Goal: Information Seeking & Learning: Learn about a topic

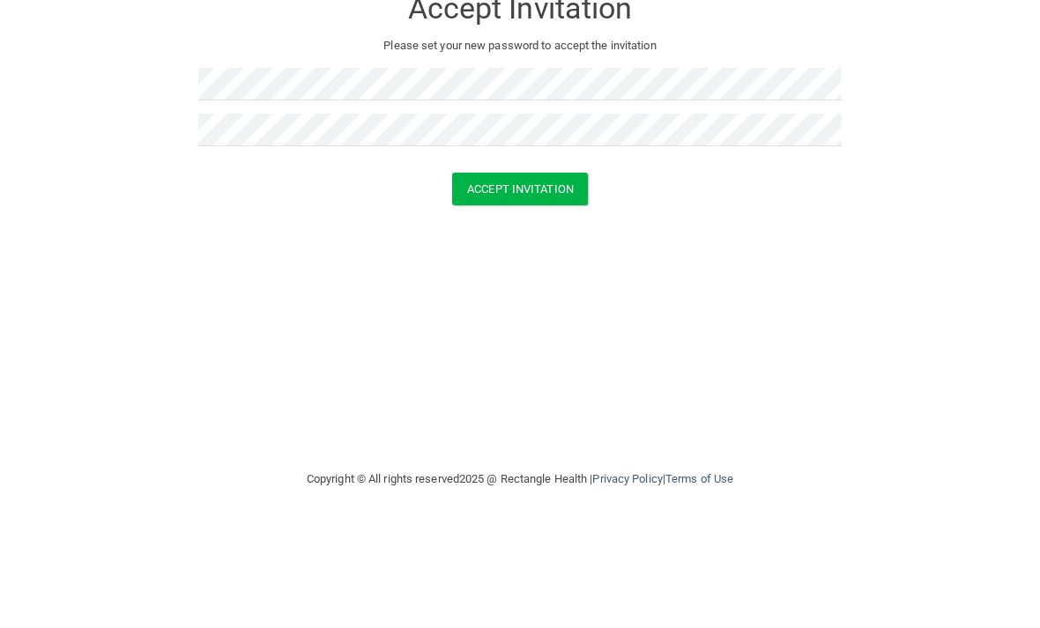
click at [330, 275] on button "Accept Invitation" at bounding box center [520, 291] width 136 height 33
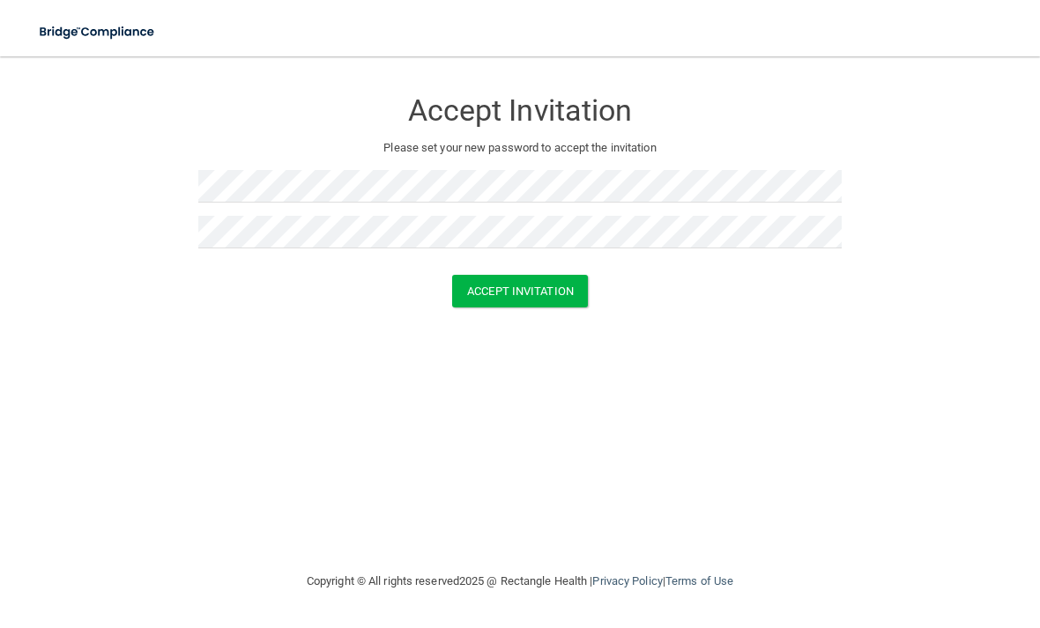
click at [550, 288] on button "Accept Invitation" at bounding box center [520, 291] width 136 height 33
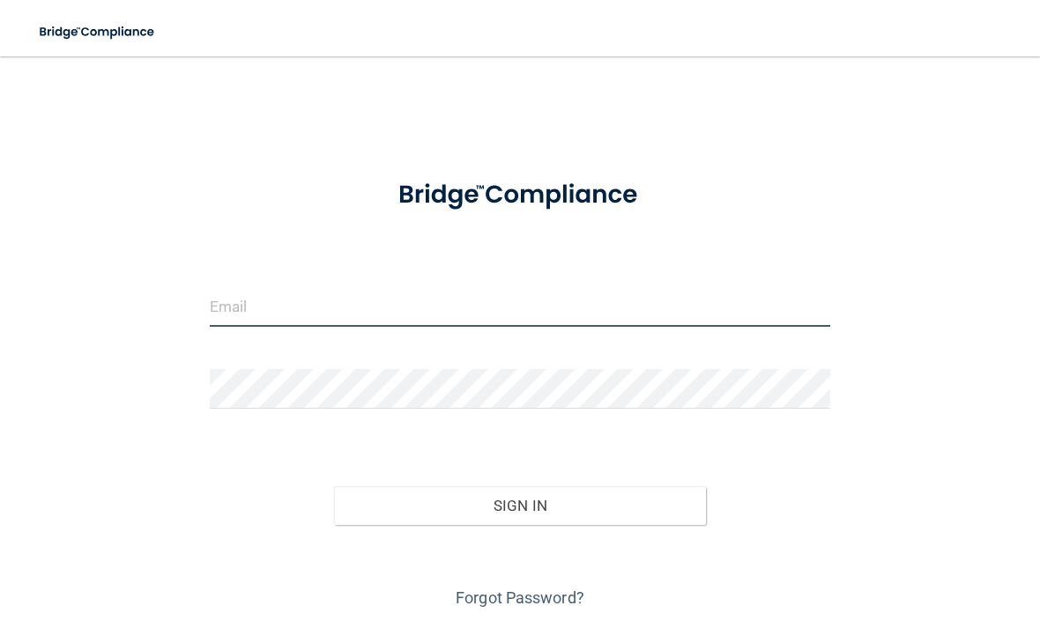
click at [437, 317] on input "email" at bounding box center [520, 307] width 621 height 40
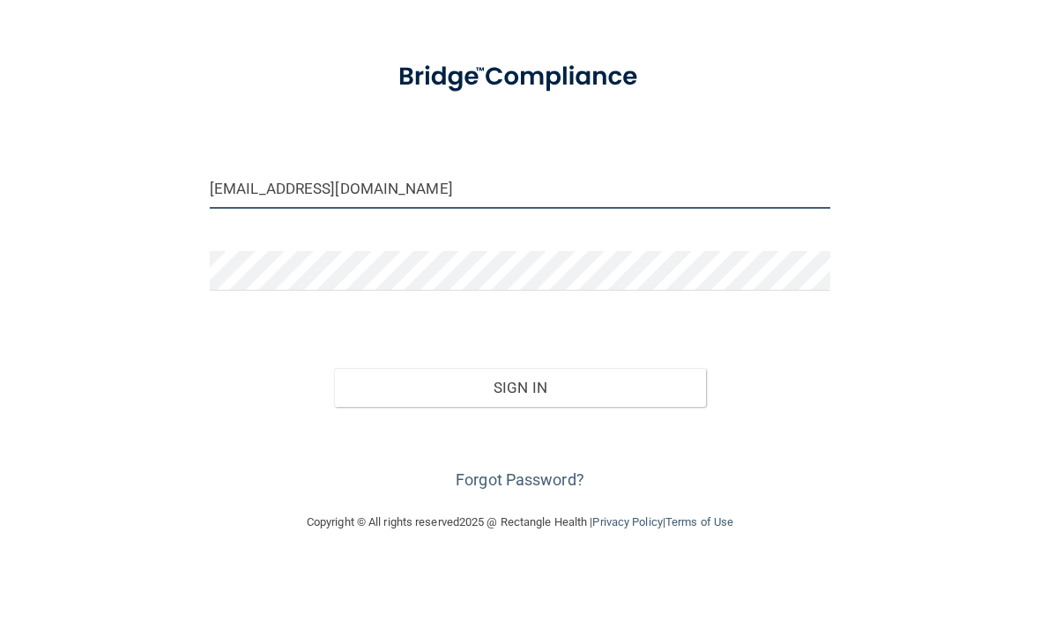
scroll to position [53, 0]
type input "[EMAIL_ADDRESS][DOMAIN_NAME]"
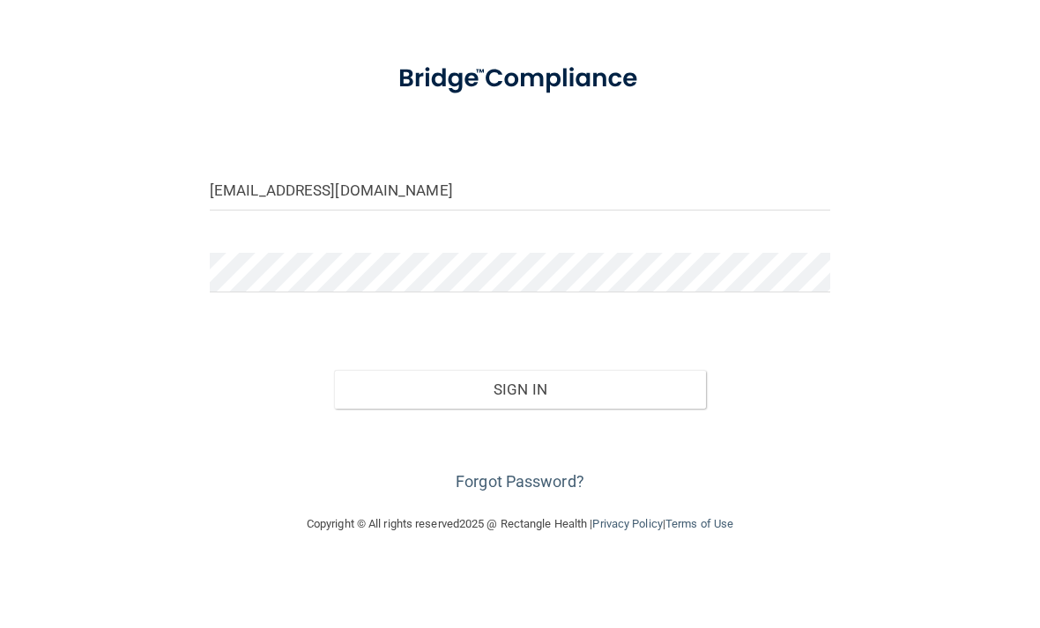
click at [665, 236] on form "calliestubbs03@gmail.com Invalid email/password. You don't have permission to a…" at bounding box center [520, 334] width 621 height 450
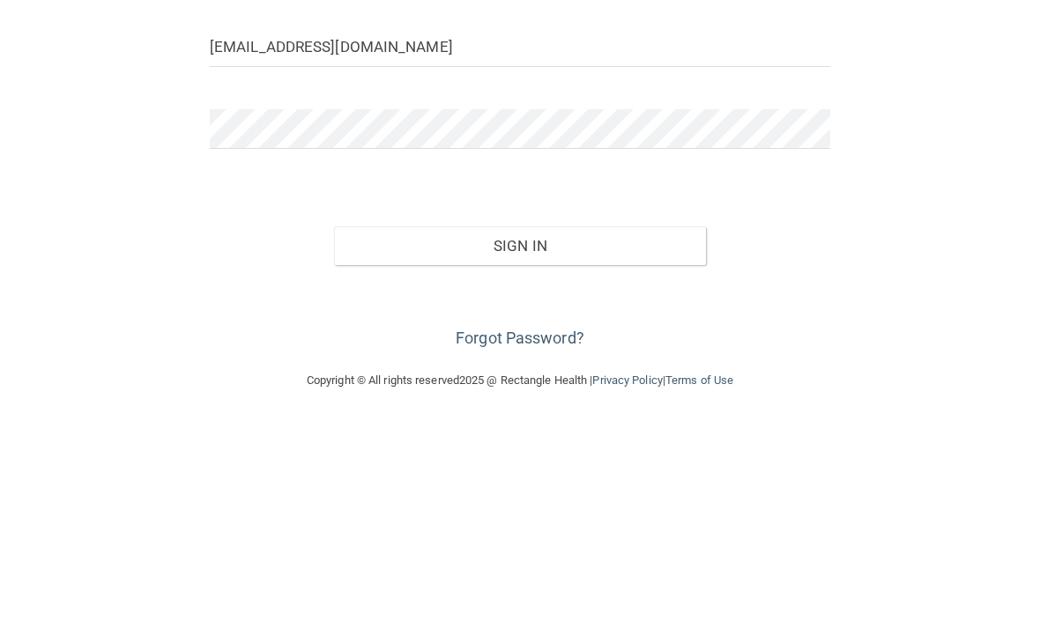
click at [655, 434] on button "Sign In" at bounding box center [520, 453] width 372 height 39
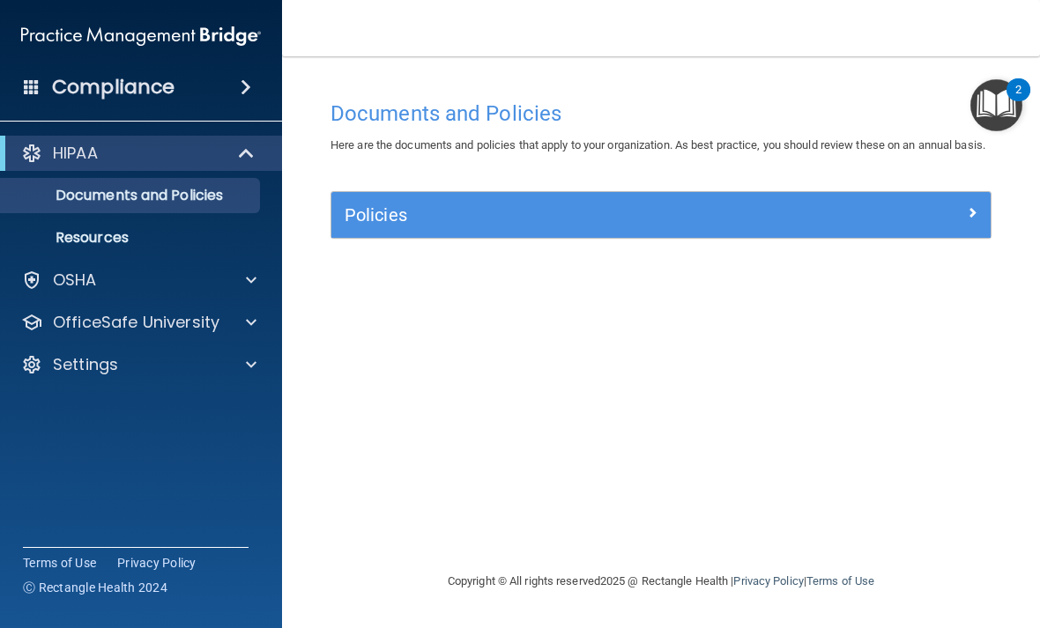
click at [86, 152] on p "HIPAA" at bounding box center [75, 153] width 45 height 21
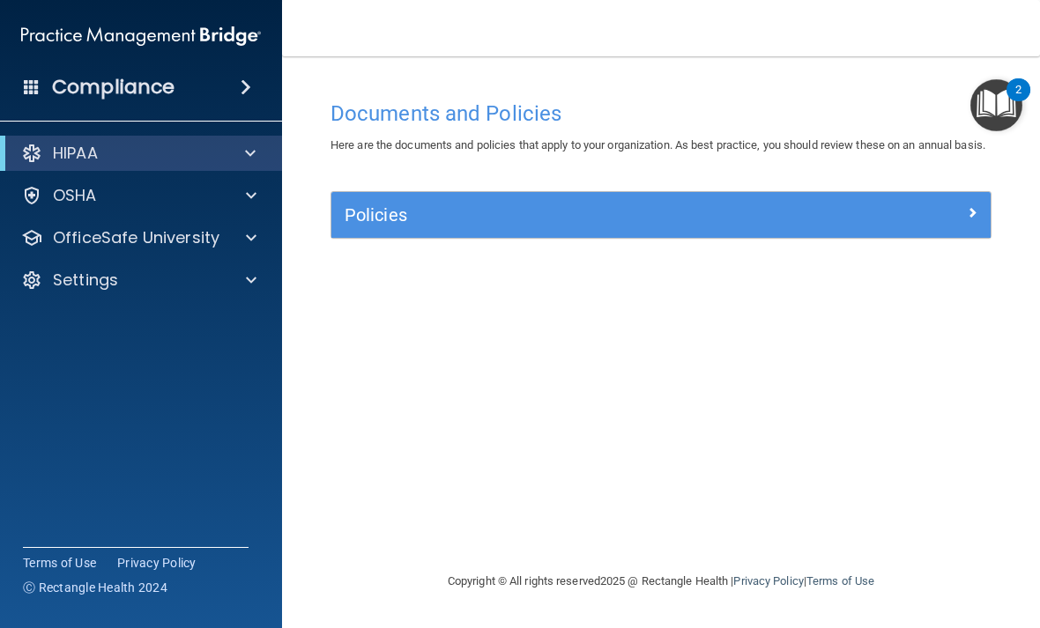
click at [51, 152] on div "HIPAA" at bounding box center [117, 153] width 218 height 21
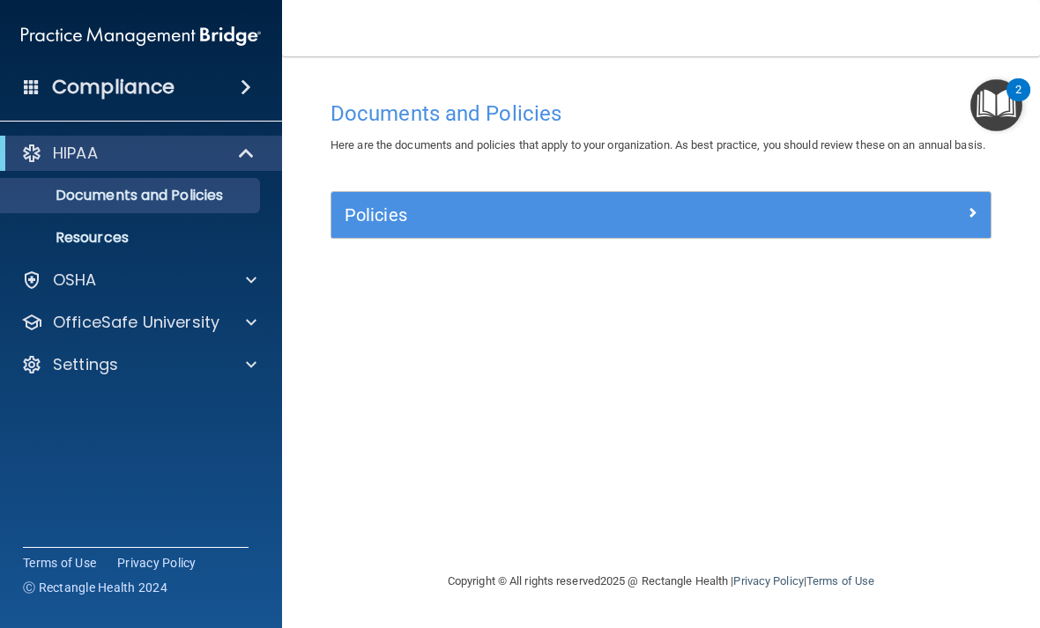
click at [80, 93] on h4 "Compliance" at bounding box center [113, 87] width 123 height 25
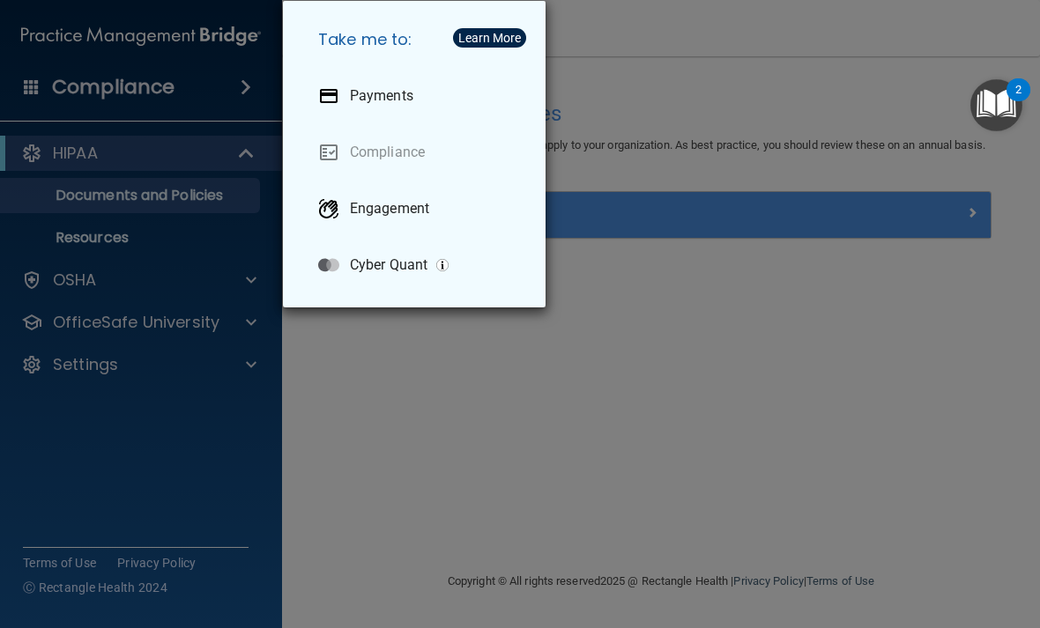
click at [94, 94] on div "Take me to: Payments Compliance Engagement Cyber Quant" at bounding box center [520, 314] width 1040 height 628
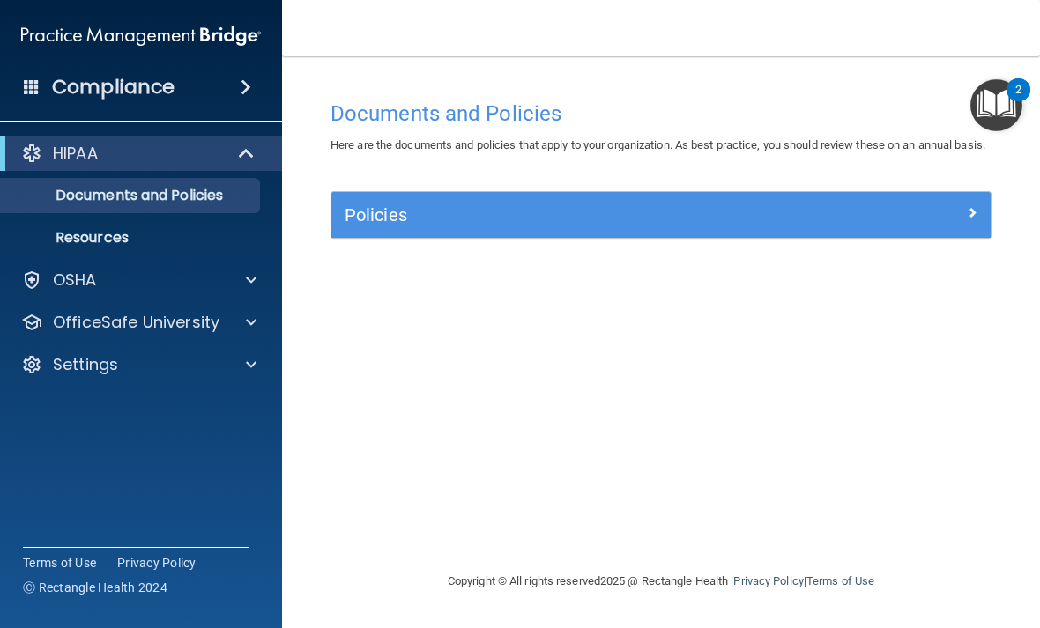
click at [1005, 93] on img "Open Resource Center, 2 new notifications" at bounding box center [996, 105] width 52 height 52
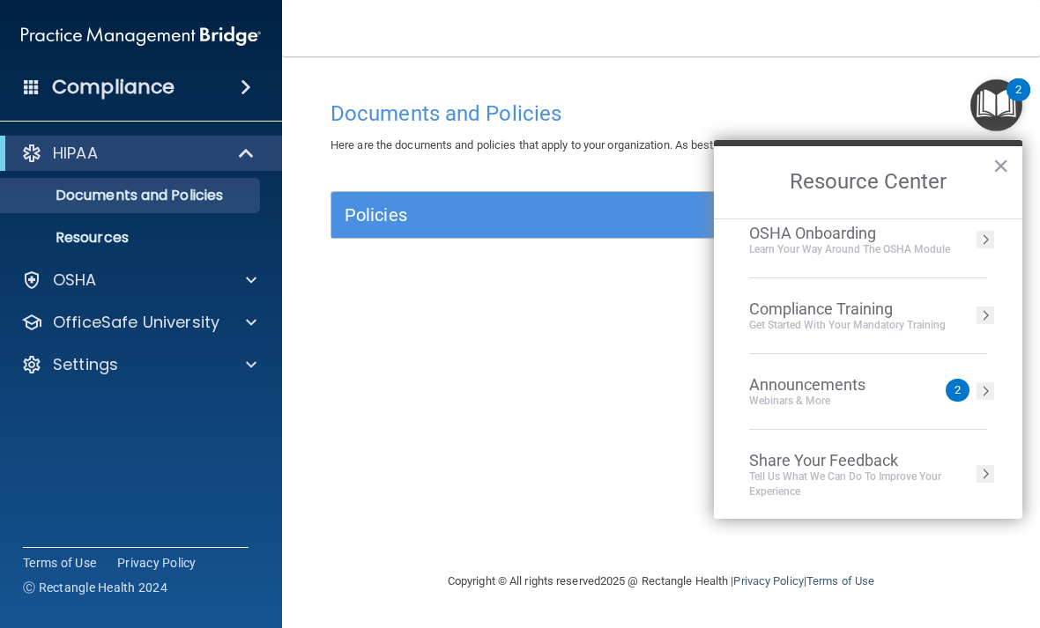
scroll to position [93, 0]
click at [851, 318] on div "Get Started with your mandatory training" at bounding box center [847, 325] width 197 height 15
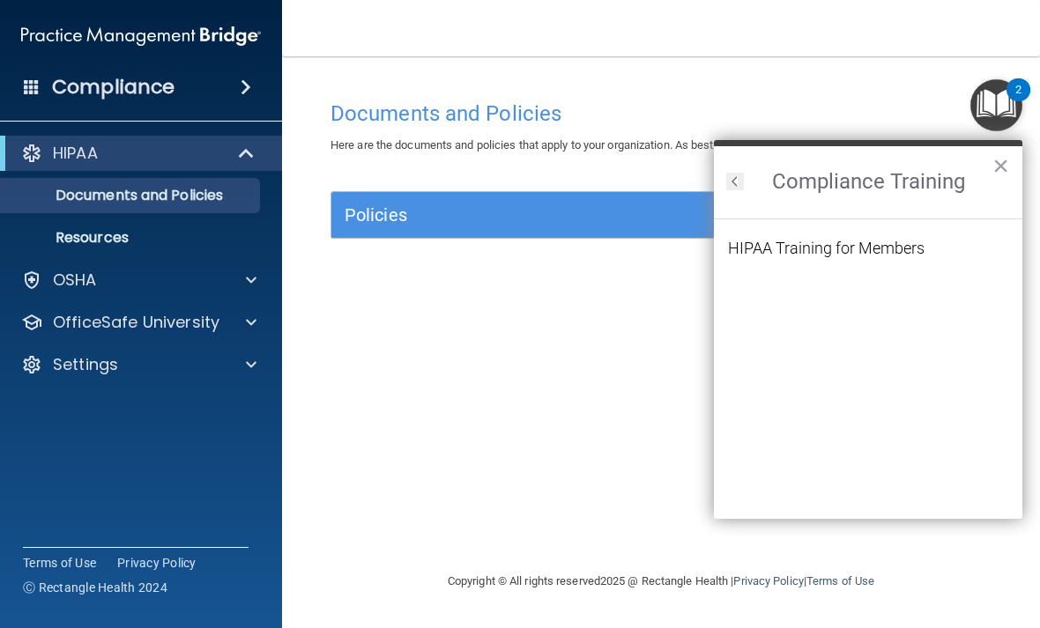
scroll to position [0, 0]
click at [807, 253] on div "HIPAA Training for Members" at bounding box center [826, 249] width 197 height 16
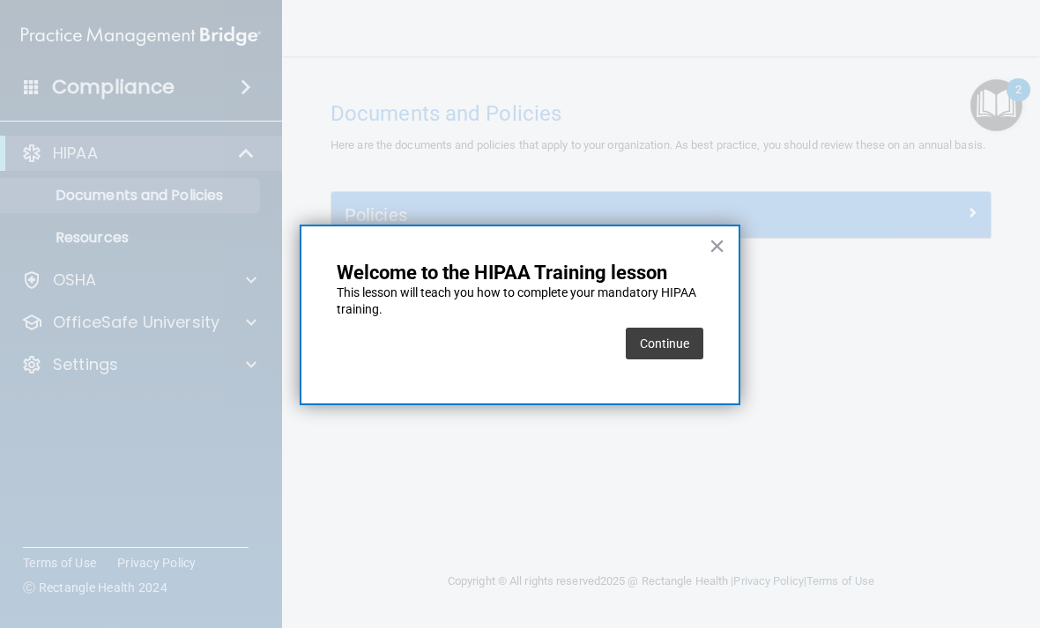
click at [666, 339] on button "Continue" at bounding box center [665, 344] width 78 height 32
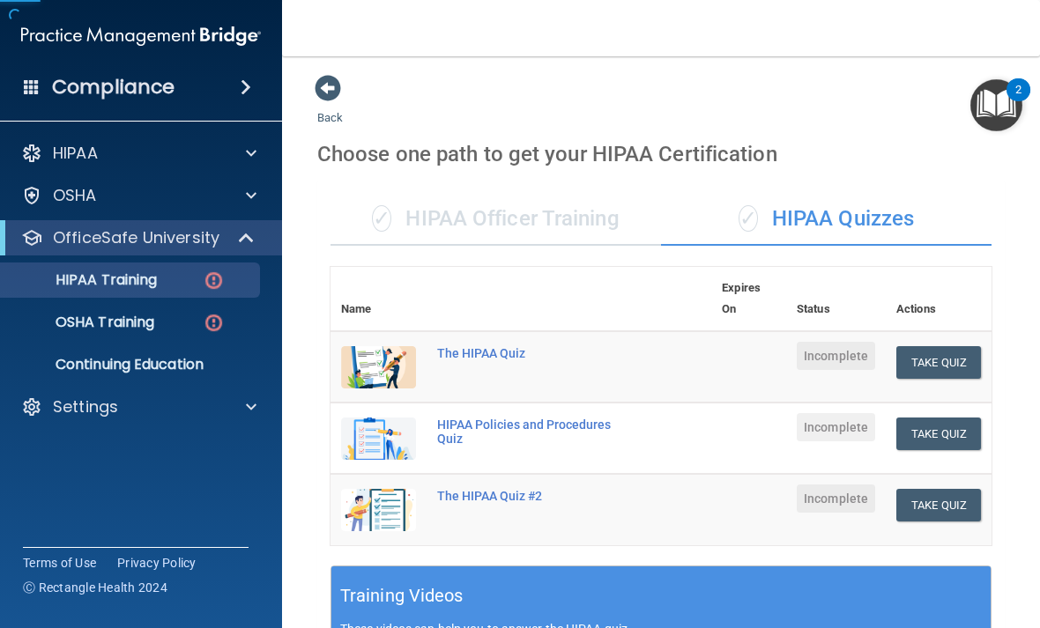
scroll to position [3, 0]
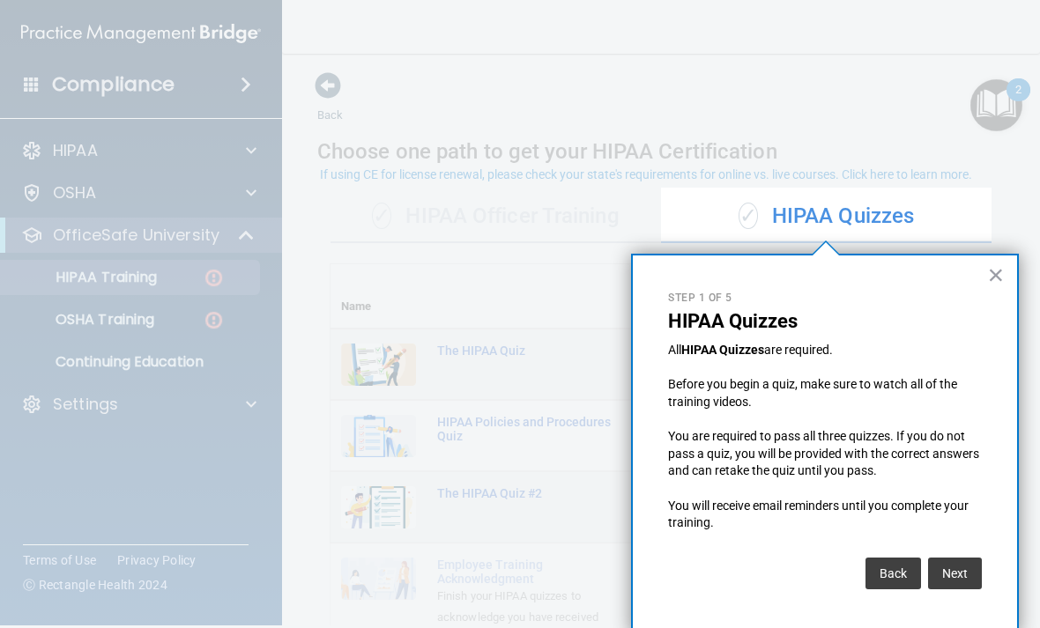
click at [947, 561] on button "Next" at bounding box center [955, 574] width 54 height 32
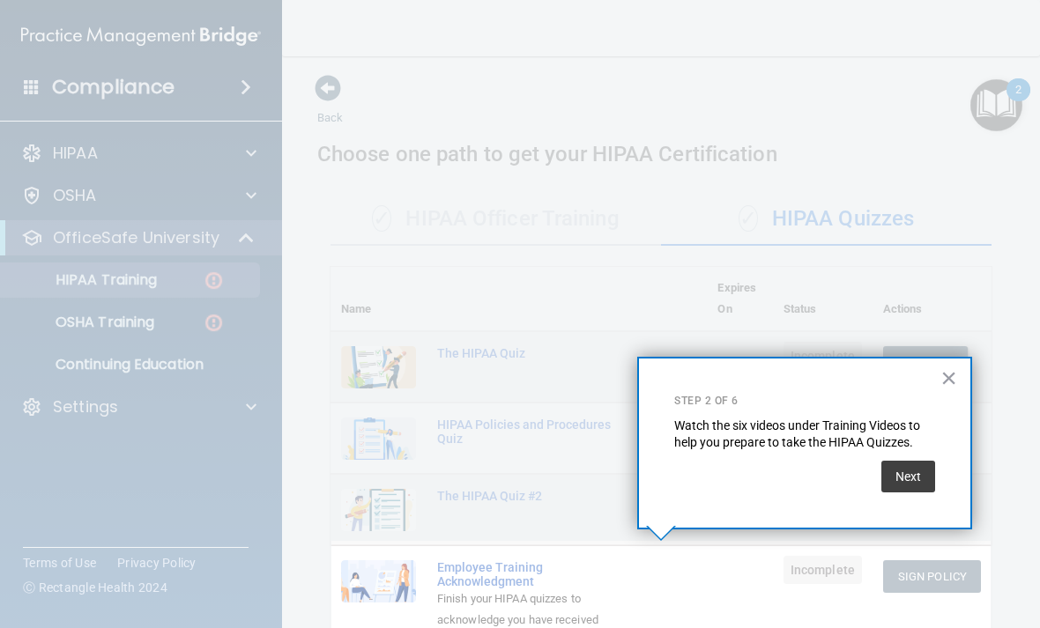
scroll to position [246, 0]
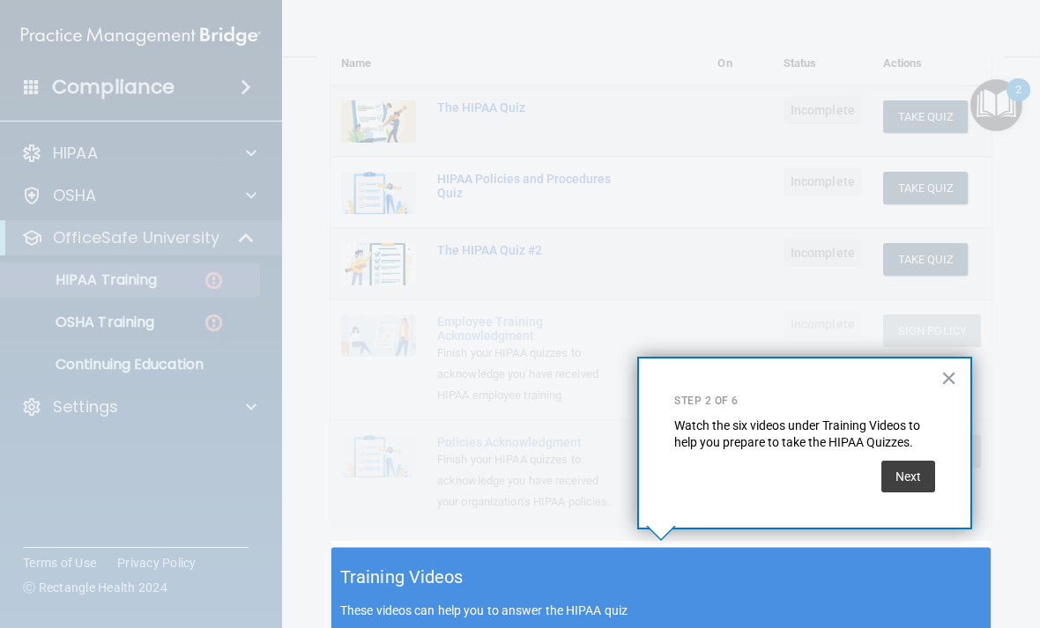
click at [892, 480] on button "Next" at bounding box center [908, 477] width 54 height 32
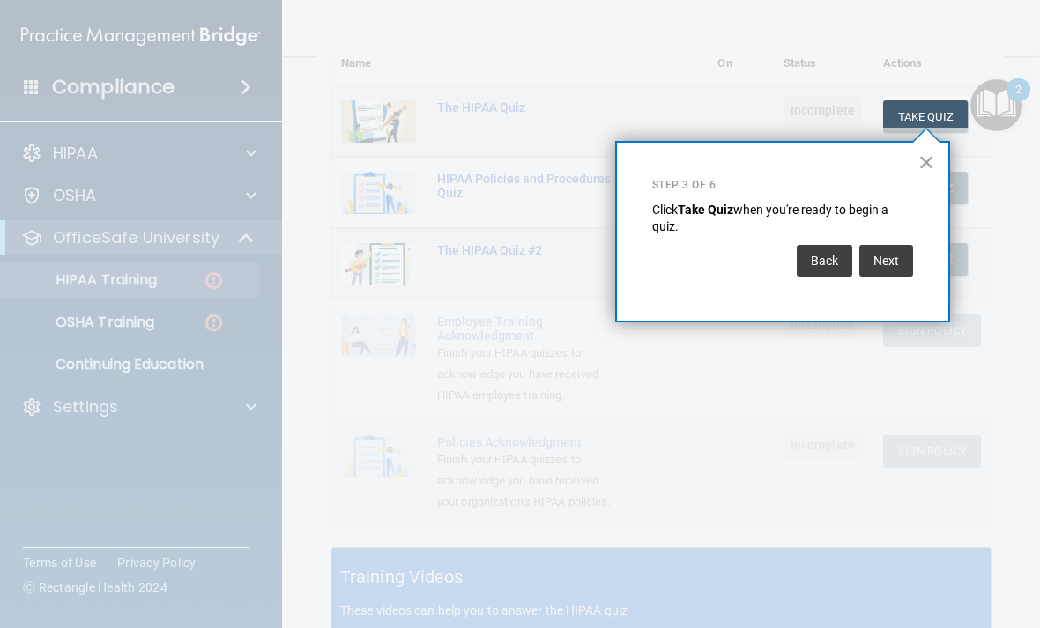
click at [882, 263] on button "Next" at bounding box center [886, 261] width 54 height 32
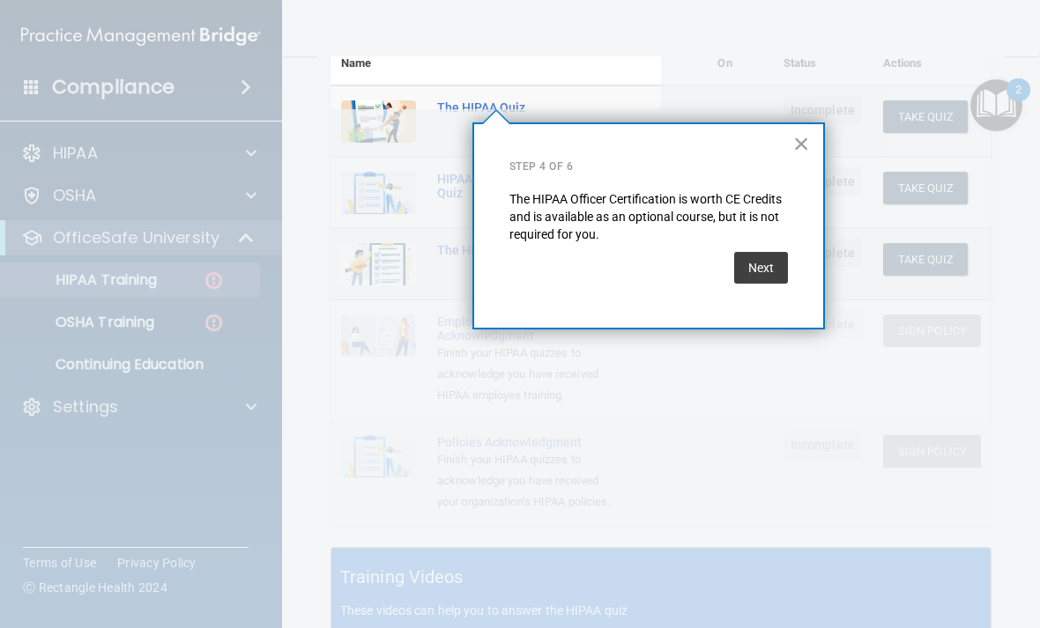
scroll to position [134, 0]
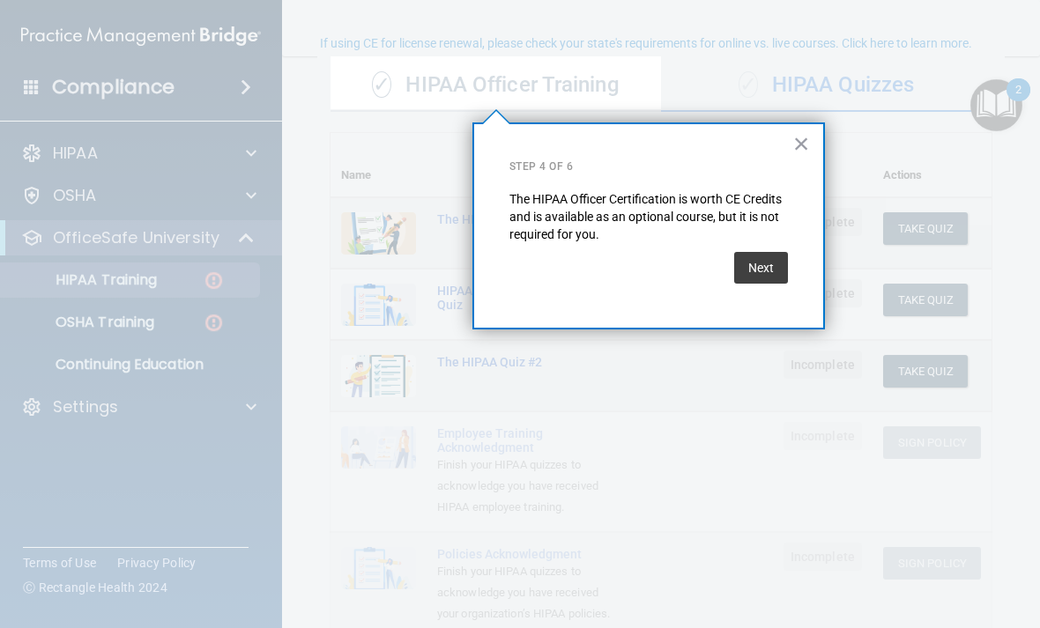
click at [756, 257] on button "Next" at bounding box center [761, 268] width 54 height 32
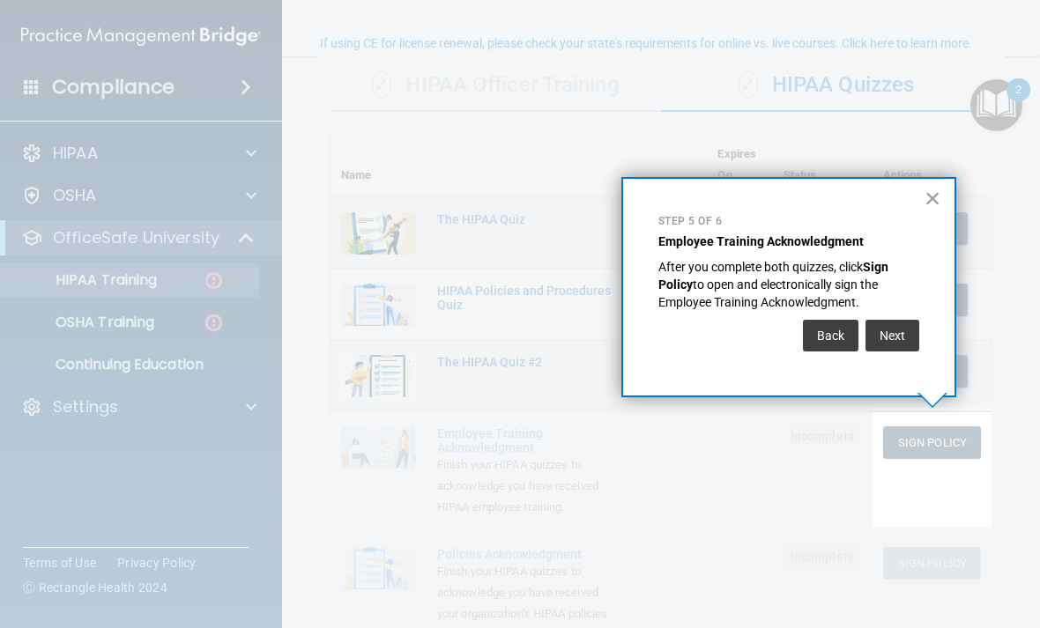
click at [895, 330] on button "Next" at bounding box center [893, 336] width 54 height 32
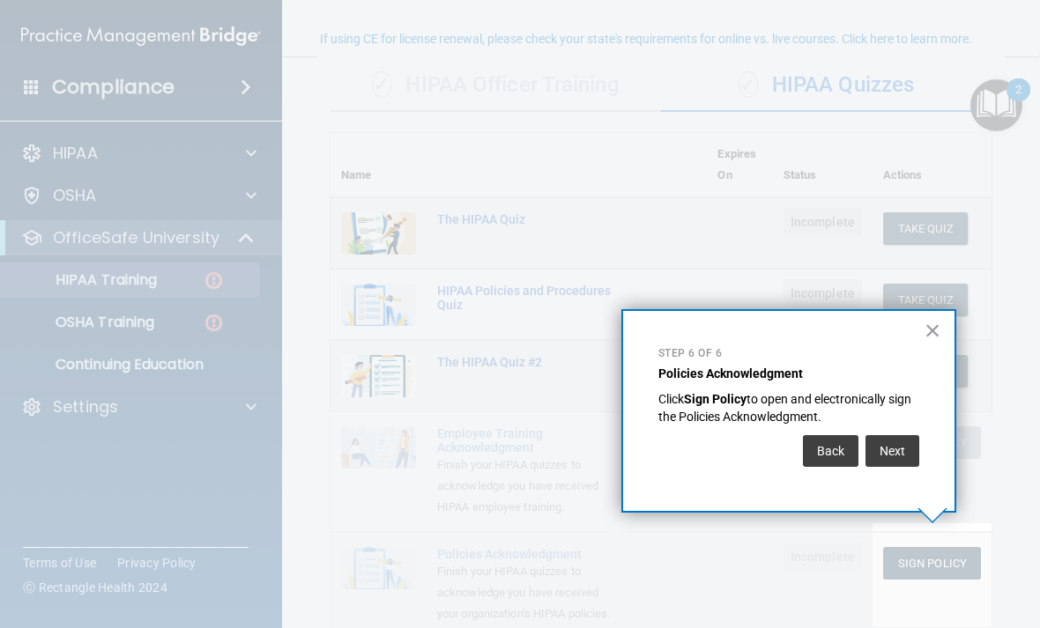
scroll to position [138, 0]
click at [895, 457] on button "Next" at bounding box center [893, 451] width 54 height 32
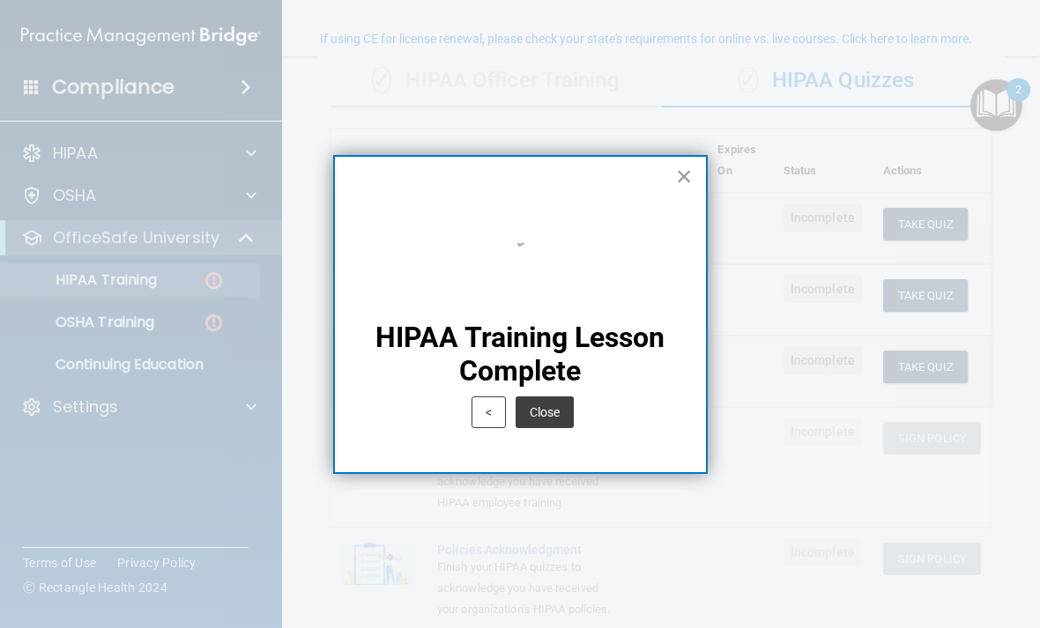
click at [553, 412] on button "Close" at bounding box center [545, 413] width 58 height 32
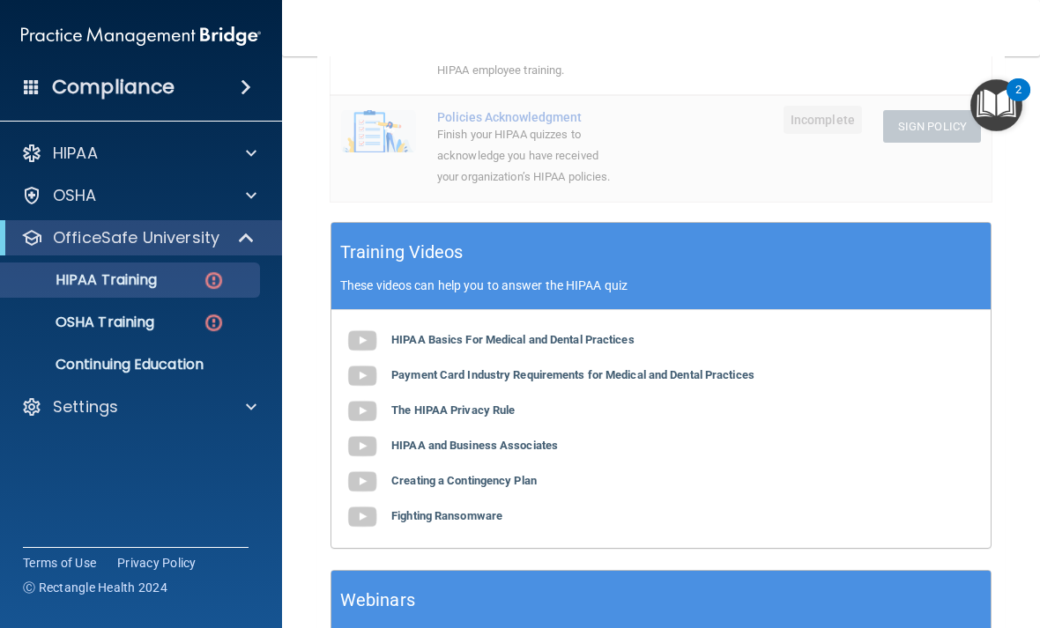
scroll to position [536, 0]
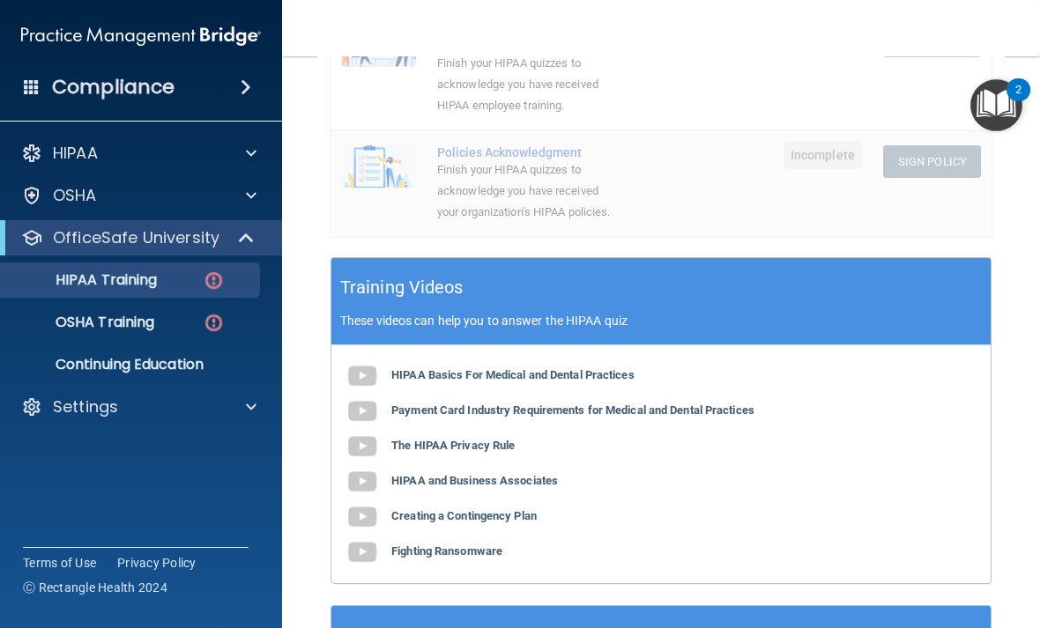
click at [461, 368] on b "HIPAA Basics For Medical and Dental Practices" at bounding box center [512, 374] width 243 height 13
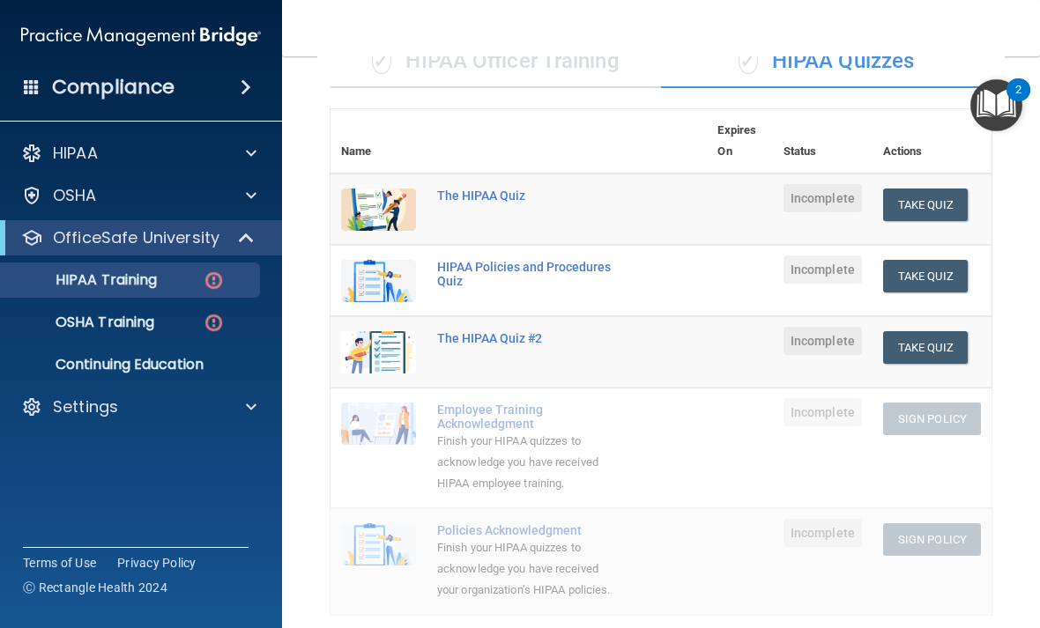
scroll to position [143, 0]
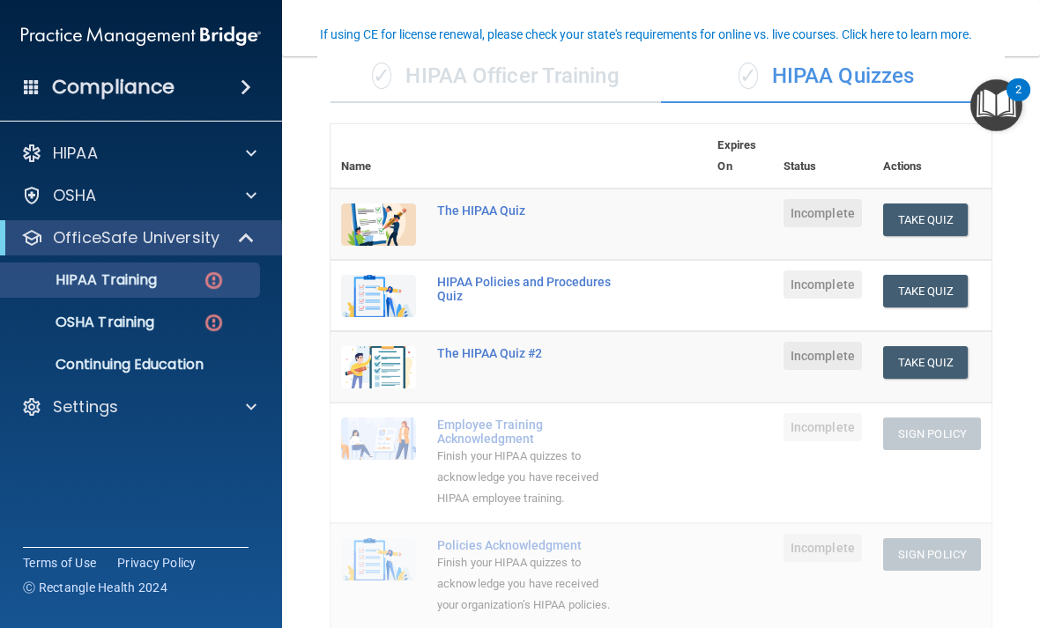
click at [921, 210] on button "Take Quiz" at bounding box center [925, 220] width 85 height 33
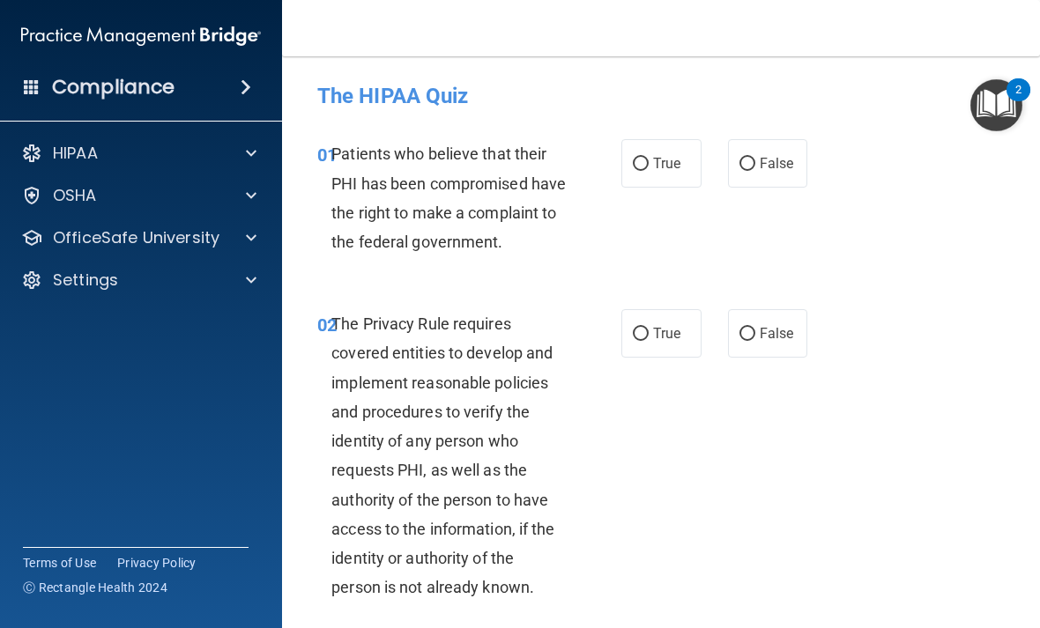
click at [647, 159] on input "True" at bounding box center [641, 164] width 16 height 13
radio input "true"
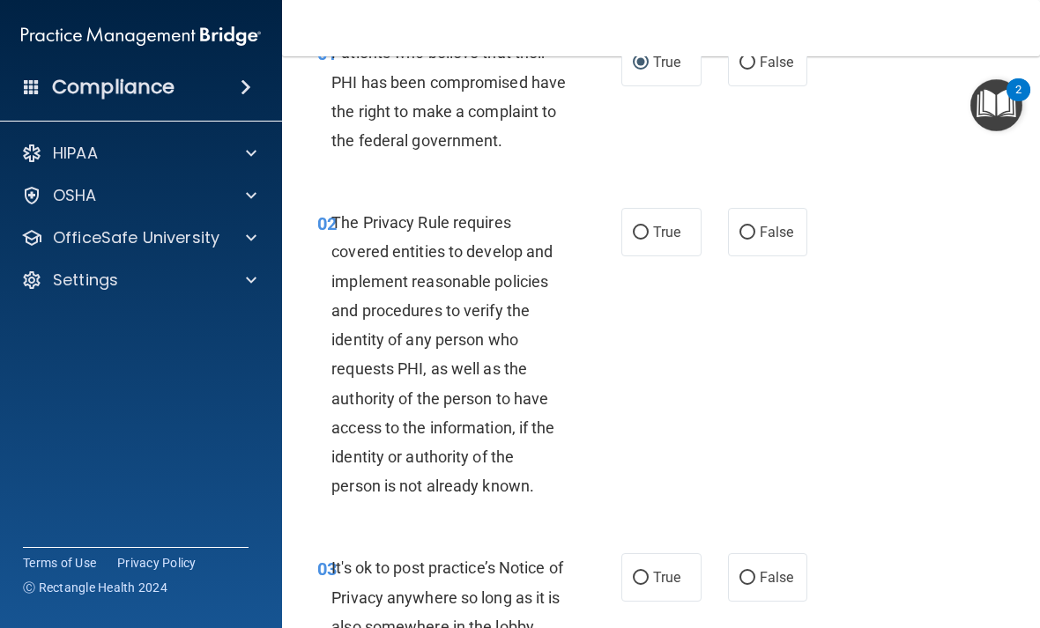
scroll to position [104, 0]
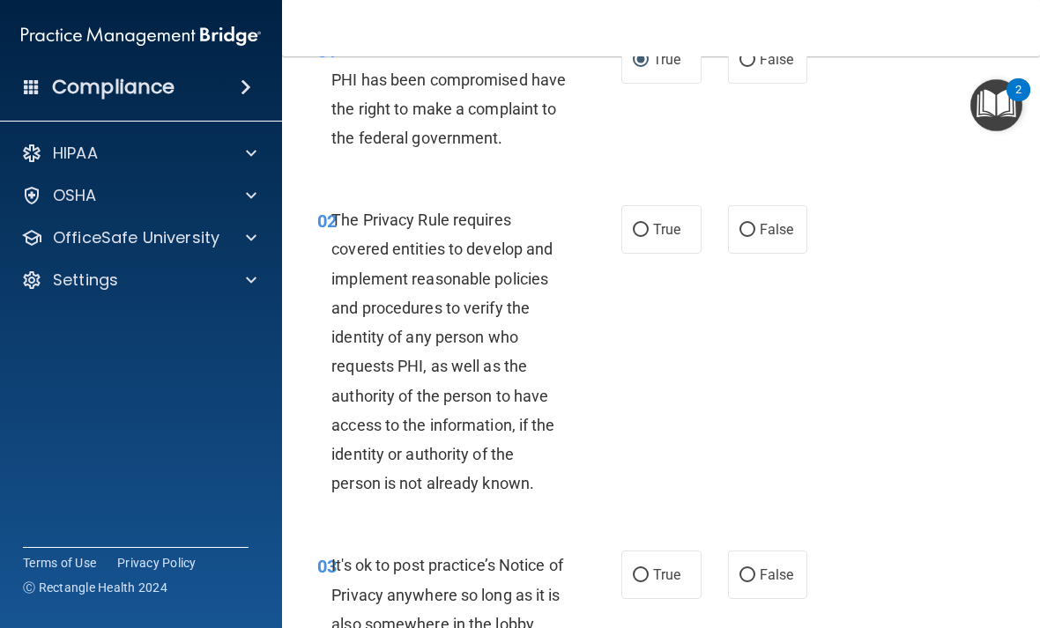
click at [657, 238] on span "True" at bounding box center [666, 229] width 27 height 17
click at [649, 237] on input "True" at bounding box center [641, 230] width 16 height 13
radio input "true"
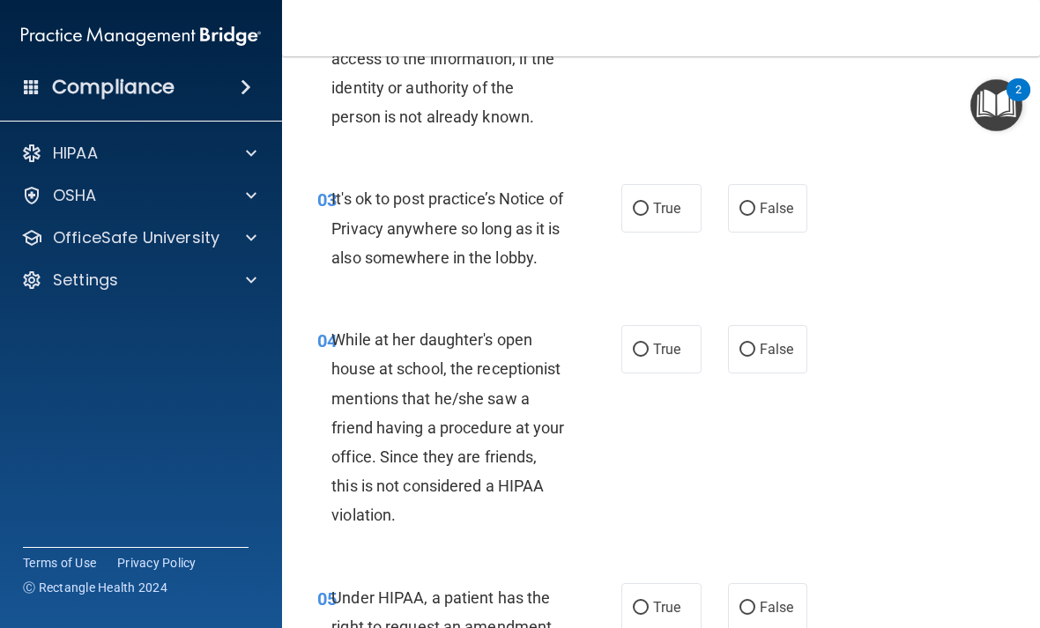
scroll to position [487, 0]
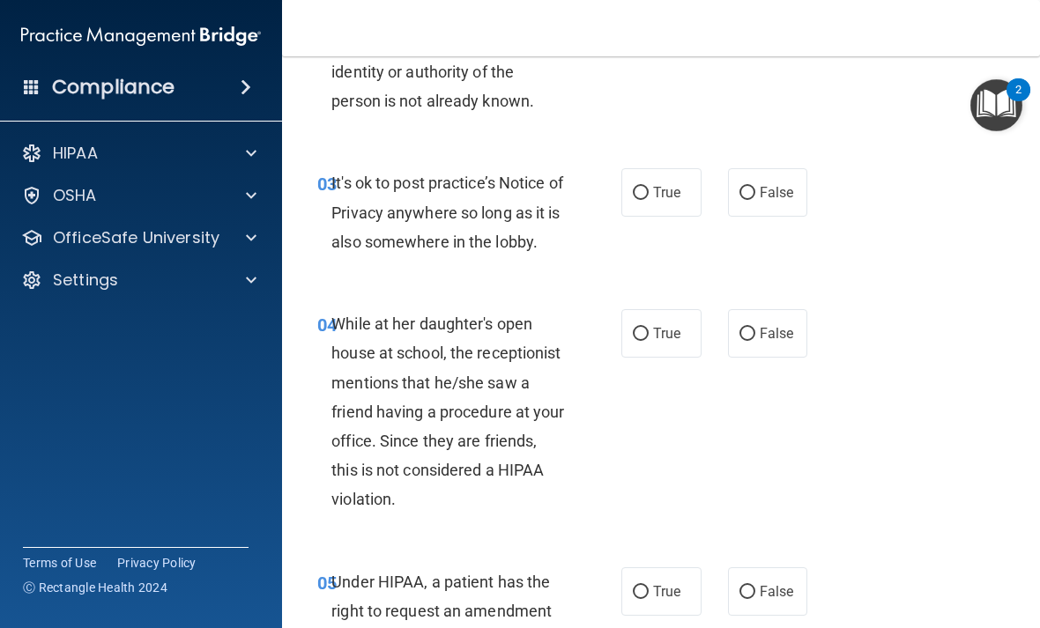
click at [748, 200] on input "False" at bounding box center [748, 193] width 16 height 13
radio input "true"
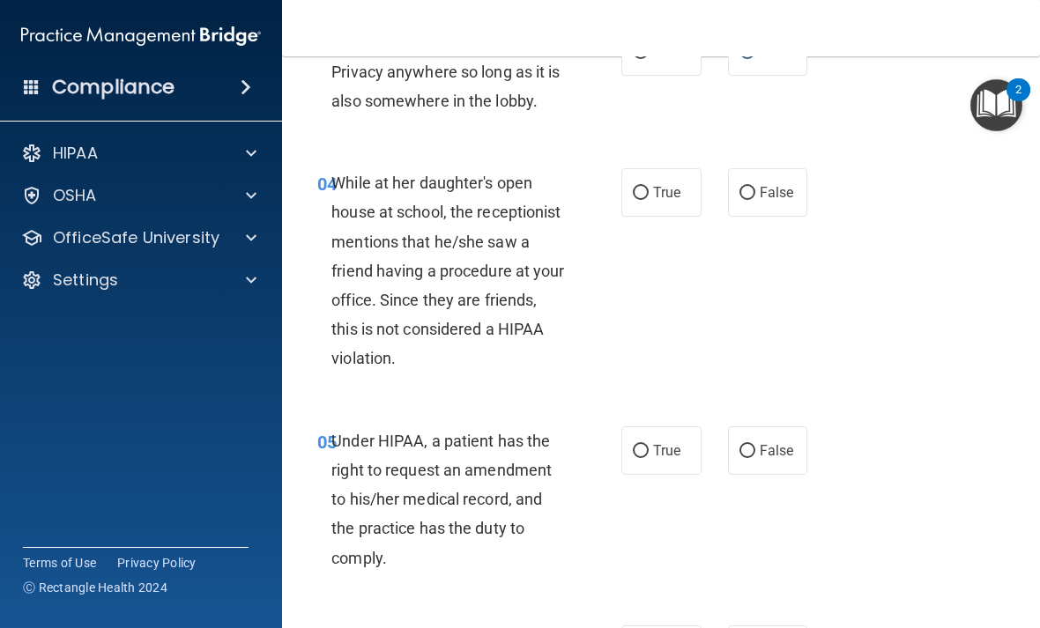
scroll to position [628, 0]
click at [753, 199] on input "False" at bounding box center [748, 192] width 16 height 13
radio input "true"
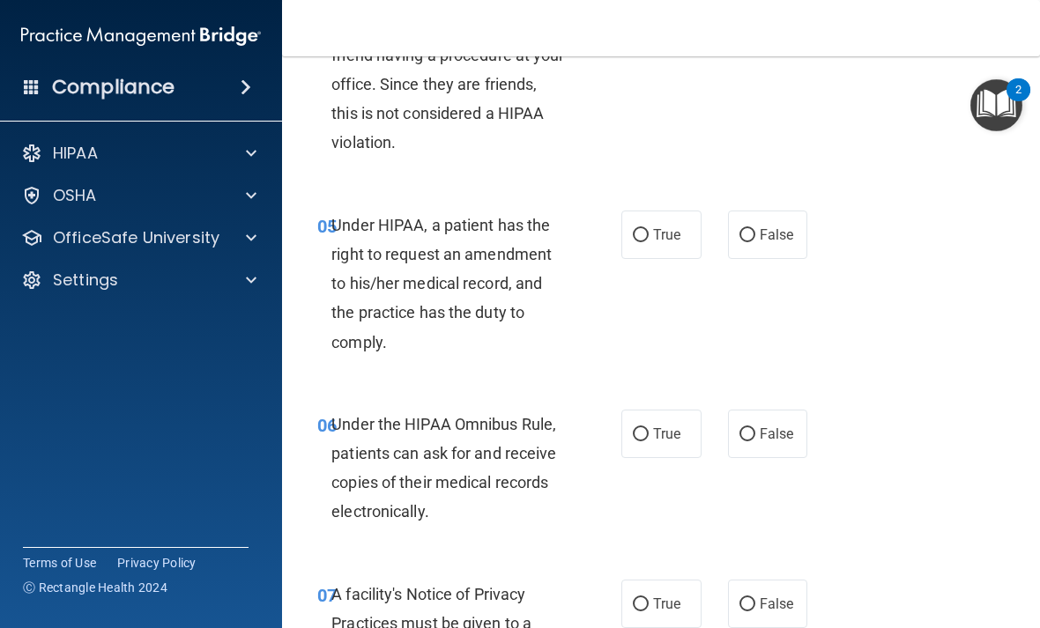
scroll to position [850, 0]
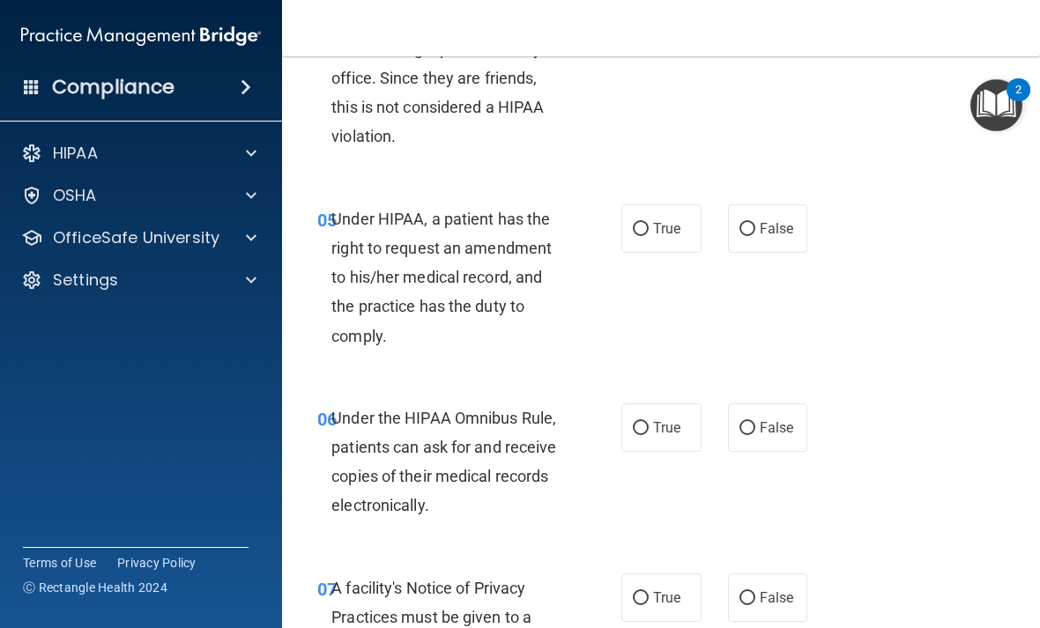
click at [762, 237] on span "False" at bounding box center [777, 228] width 34 height 17
click at [755, 236] on input "False" at bounding box center [748, 229] width 16 height 13
radio input "true"
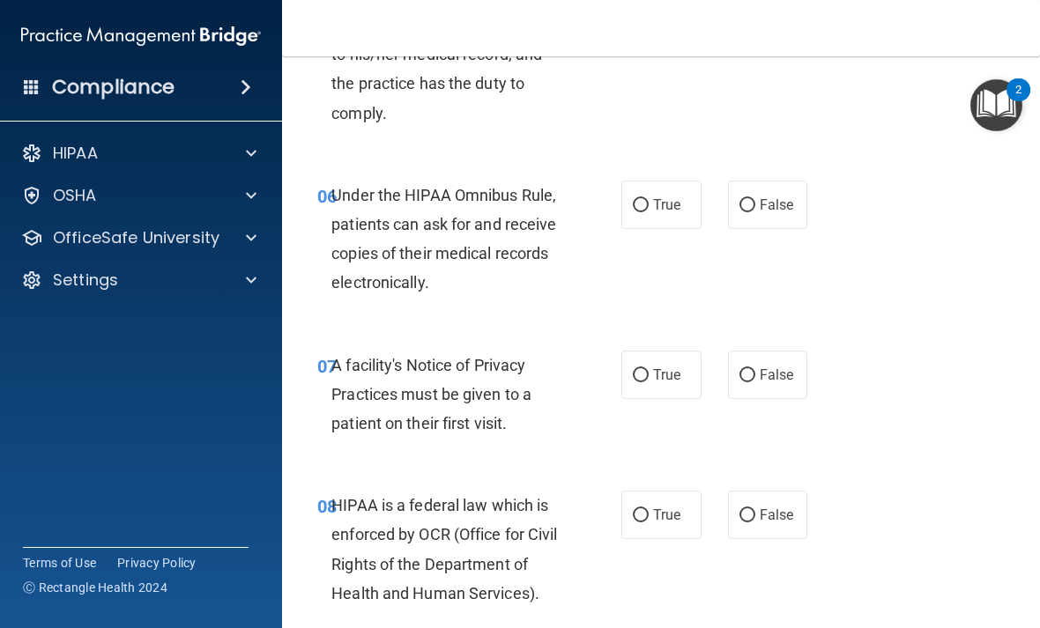
scroll to position [1083, 0]
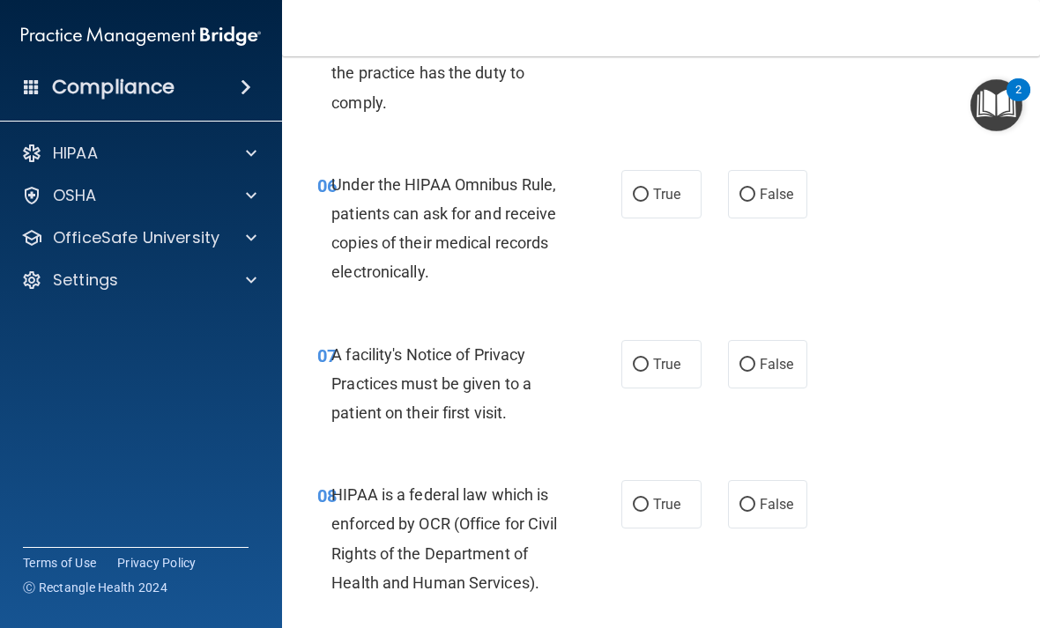
click at [658, 203] on span "True" at bounding box center [666, 194] width 27 height 17
click at [649, 202] on input "True" at bounding box center [641, 195] width 16 height 13
radio input "true"
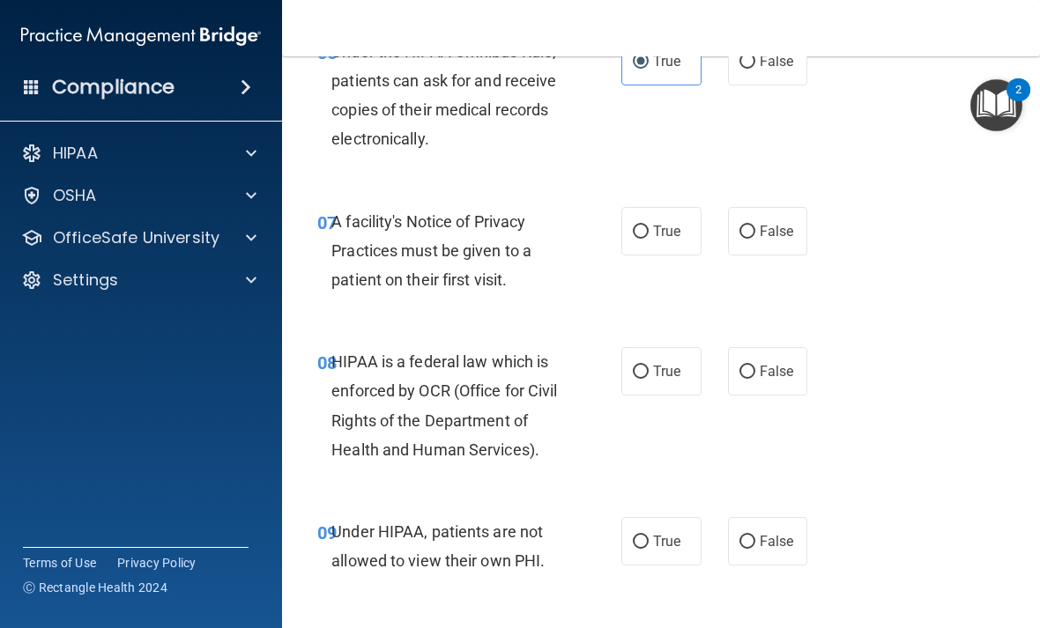
scroll to position [1233, 0]
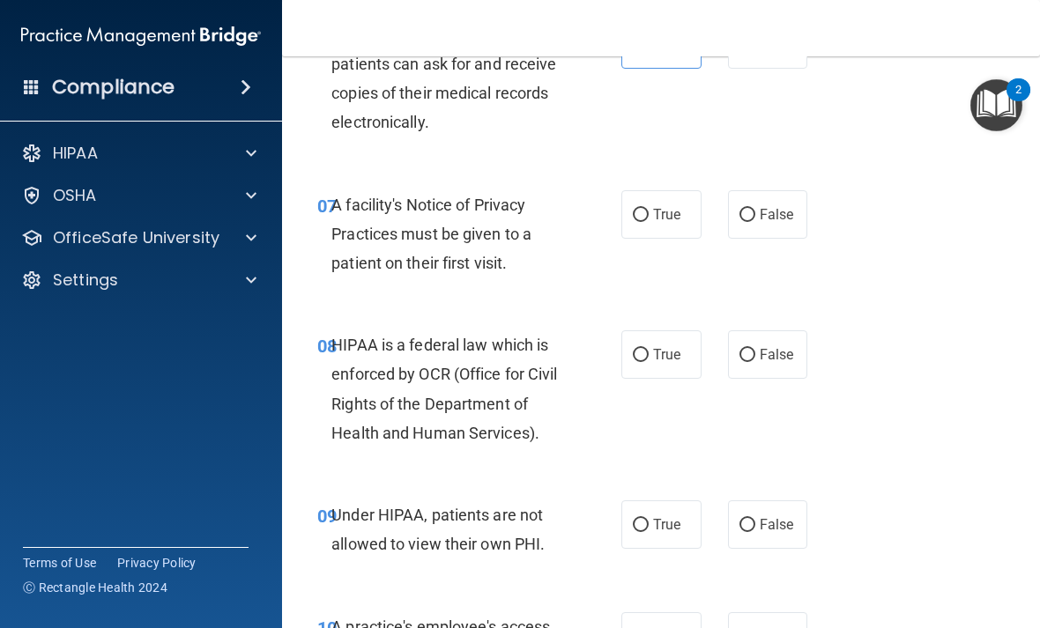
click at [658, 239] on label "True" at bounding box center [661, 214] width 80 height 48
click at [649, 222] on input "True" at bounding box center [641, 215] width 16 height 13
radio input "true"
click at [657, 363] on span "True" at bounding box center [666, 354] width 27 height 17
click at [649, 362] on input "True" at bounding box center [641, 355] width 16 height 13
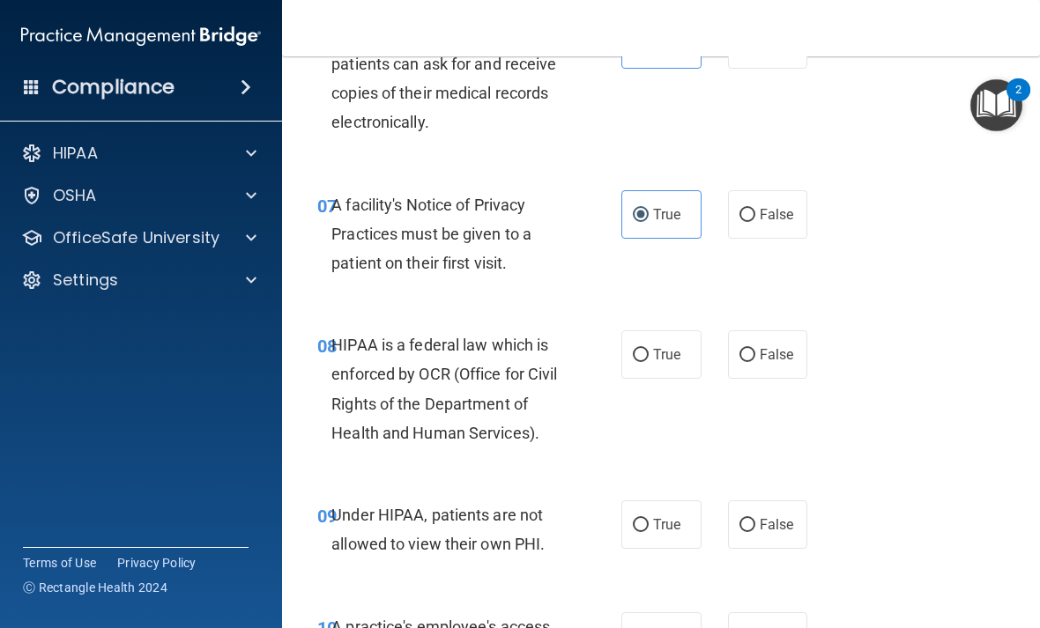
radio input "true"
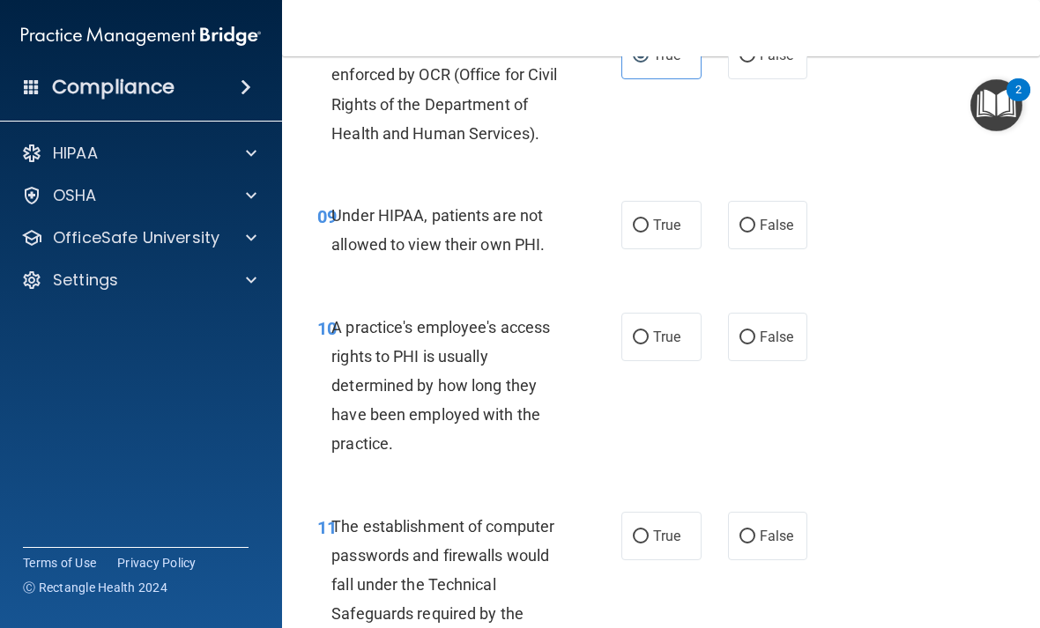
scroll to position [1559, 0]
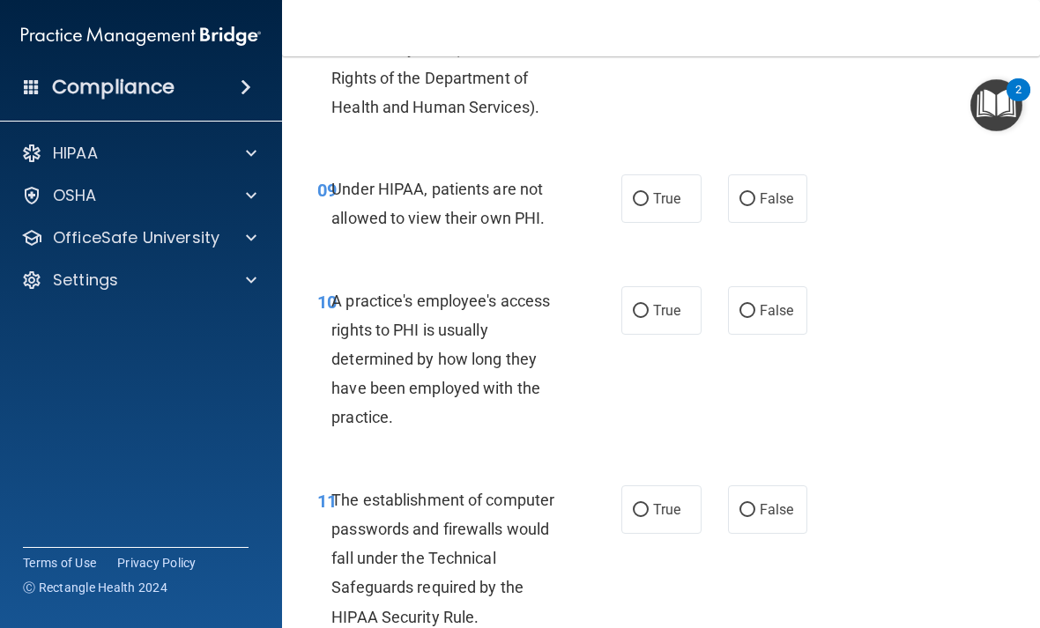
click at [762, 207] on span "False" at bounding box center [777, 198] width 34 height 17
click at [755, 206] on input "False" at bounding box center [748, 199] width 16 height 13
radio input "true"
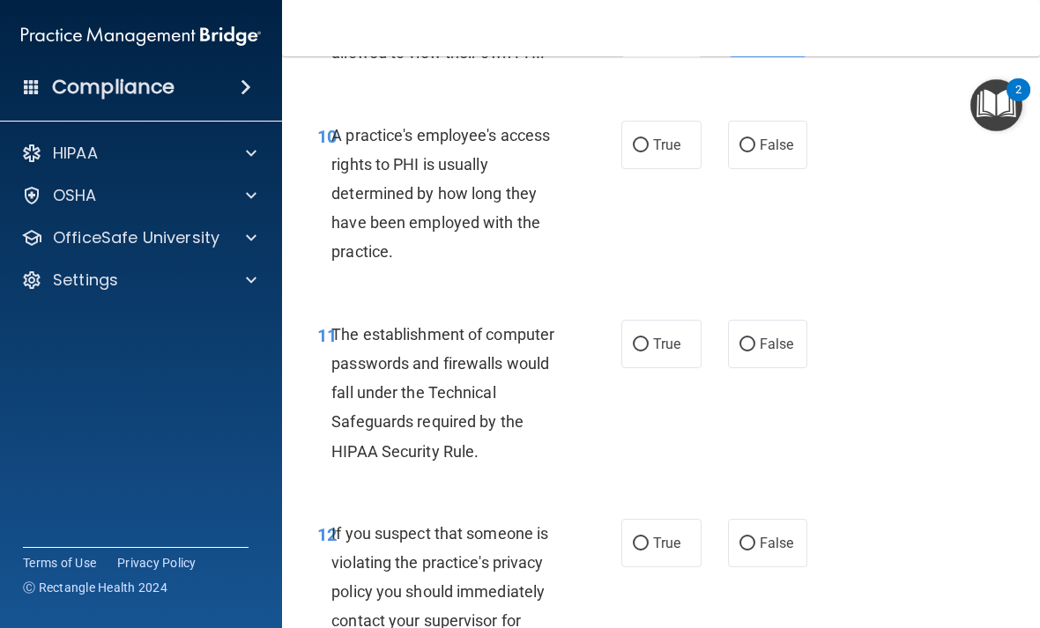
scroll to position [1738, 0]
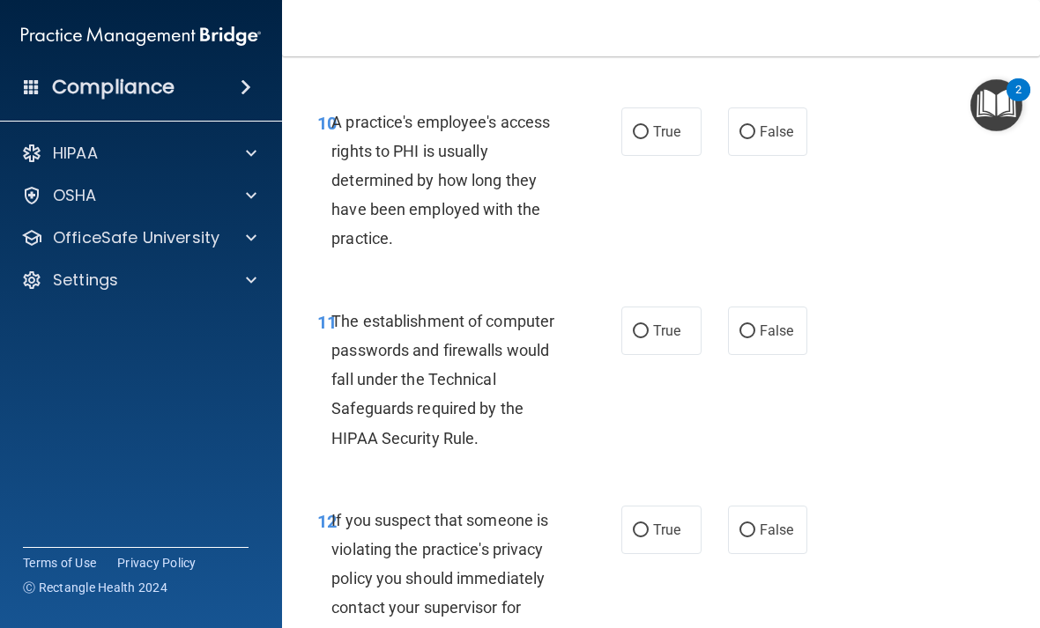
click at [753, 139] on input "False" at bounding box center [748, 132] width 16 height 13
radio input "true"
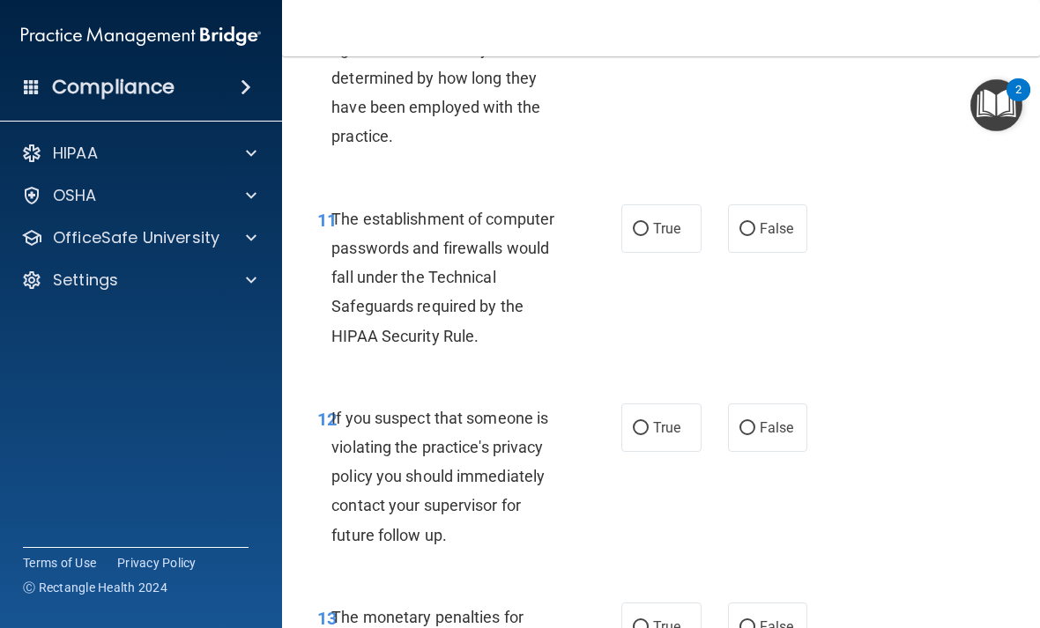
click at [654, 237] on span "True" at bounding box center [666, 228] width 27 height 17
click at [649, 236] on input "True" at bounding box center [641, 229] width 16 height 13
radio input "true"
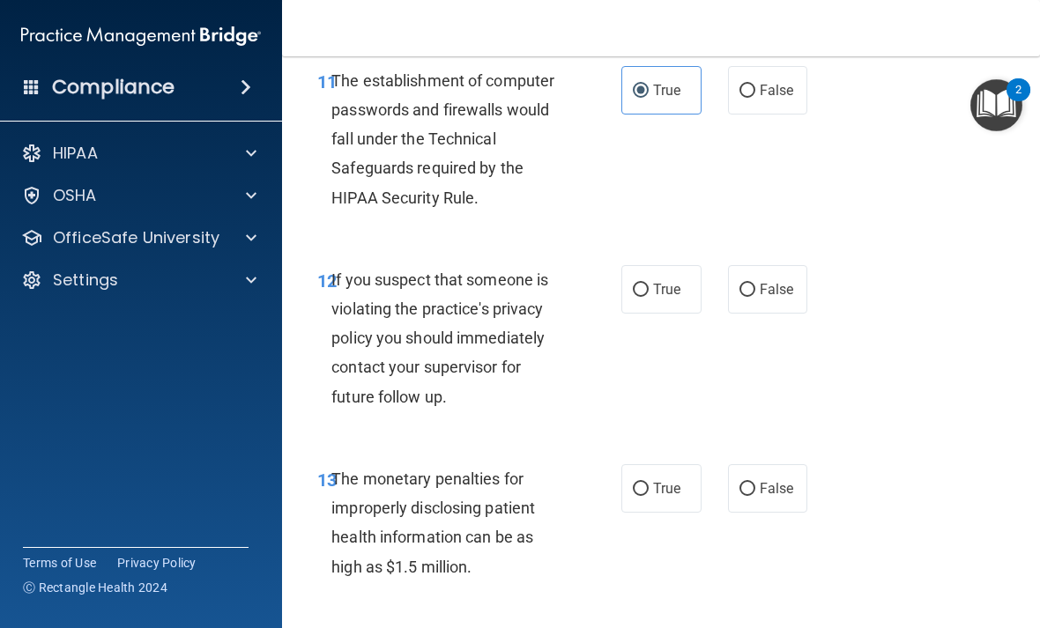
scroll to position [1998, 0]
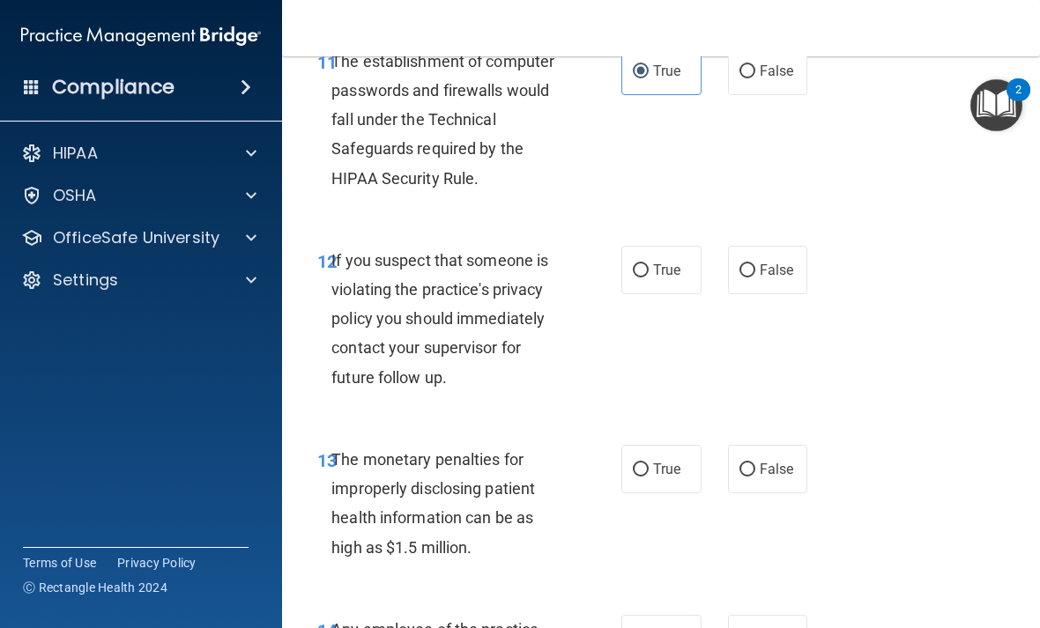
click at [643, 278] on input "True" at bounding box center [641, 270] width 16 height 13
radio input "true"
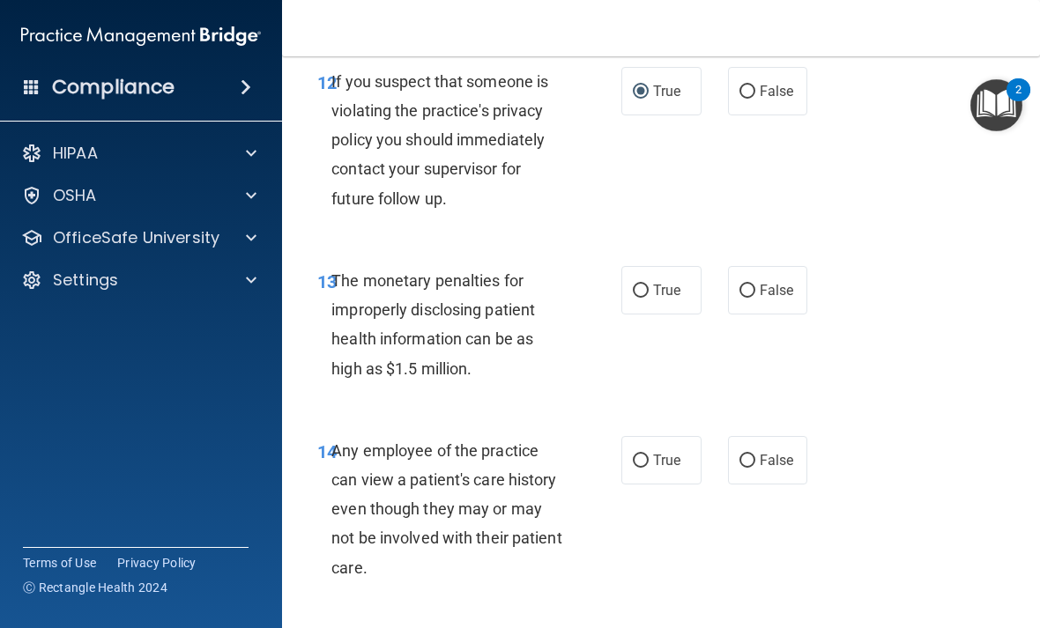
scroll to position [2214, 0]
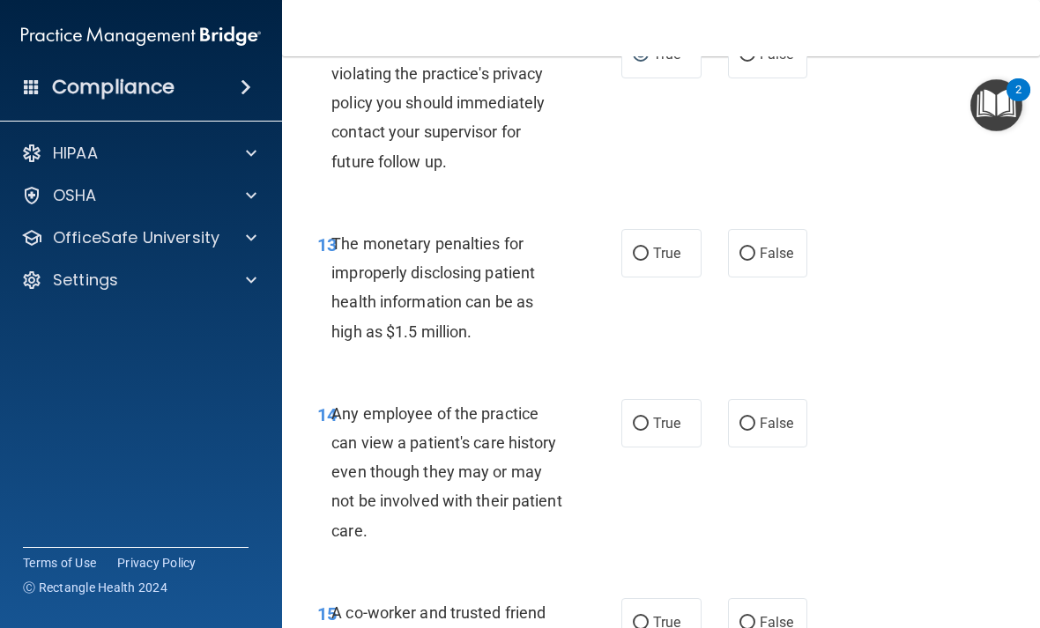
click at [663, 278] on label "True" at bounding box center [661, 253] width 80 height 48
click at [649, 261] on input "True" at bounding box center [641, 254] width 16 height 13
radio input "true"
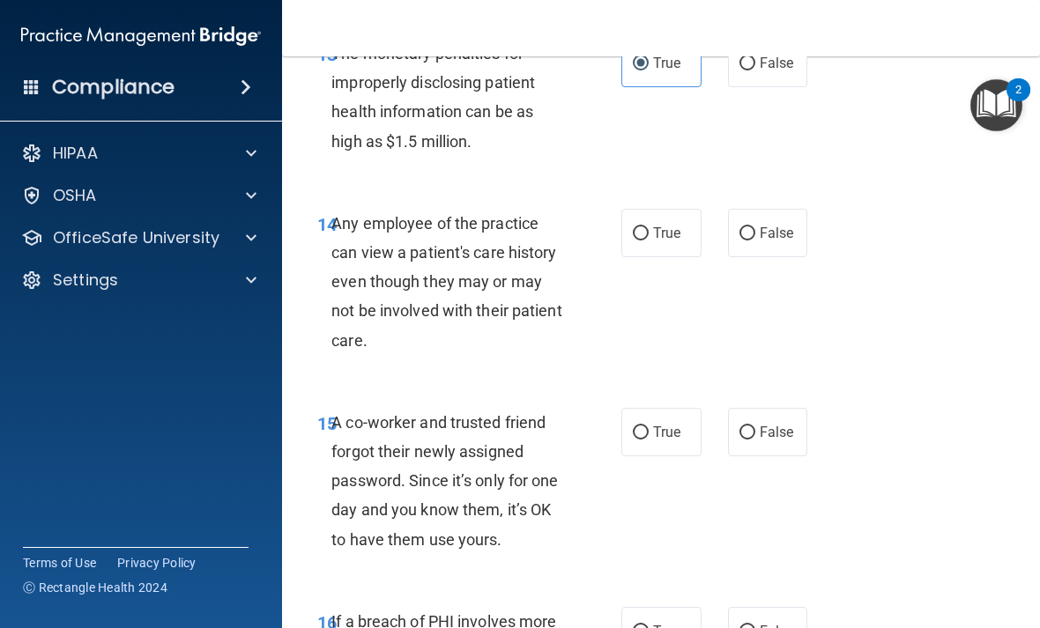
scroll to position [2413, 0]
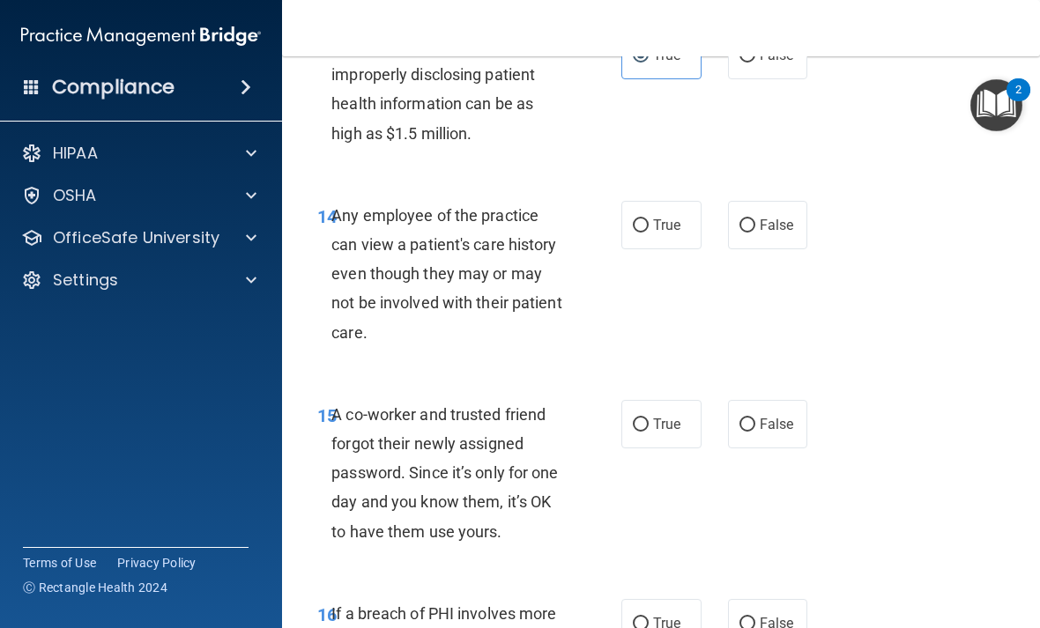
click at [754, 233] on input "False" at bounding box center [748, 225] width 16 height 13
radio input "true"
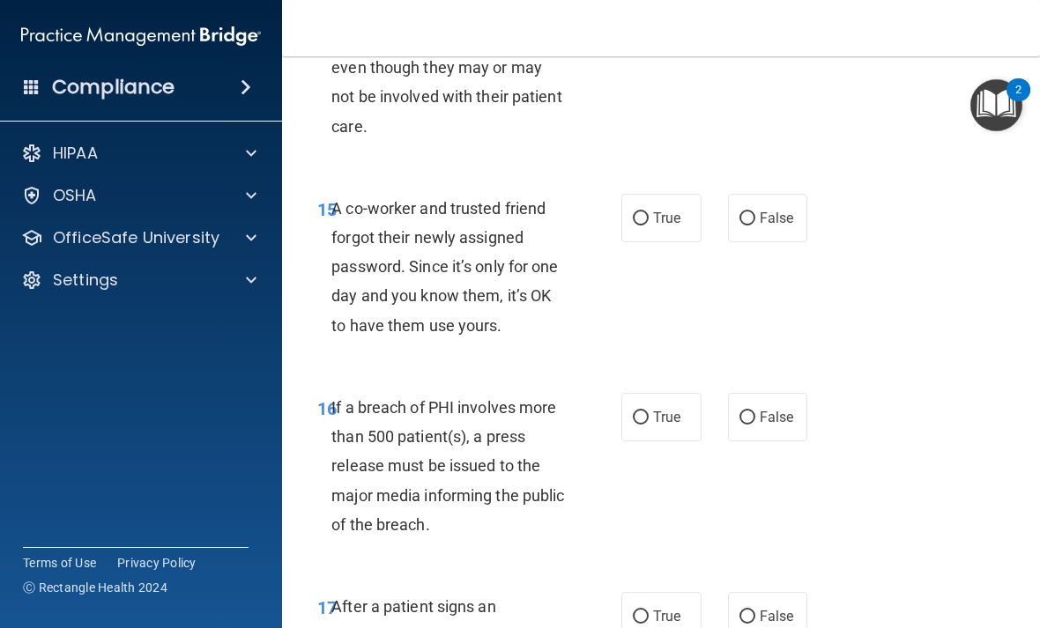
scroll to position [2665, 0]
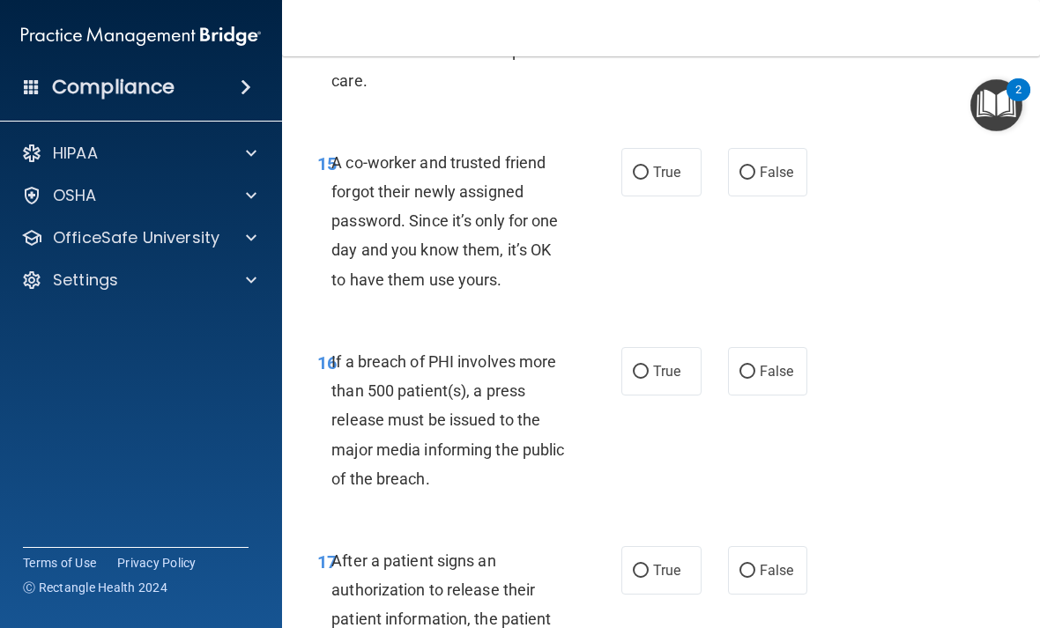
click at [753, 180] on input "False" at bounding box center [748, 173] width 16 height 13
radio input "true"
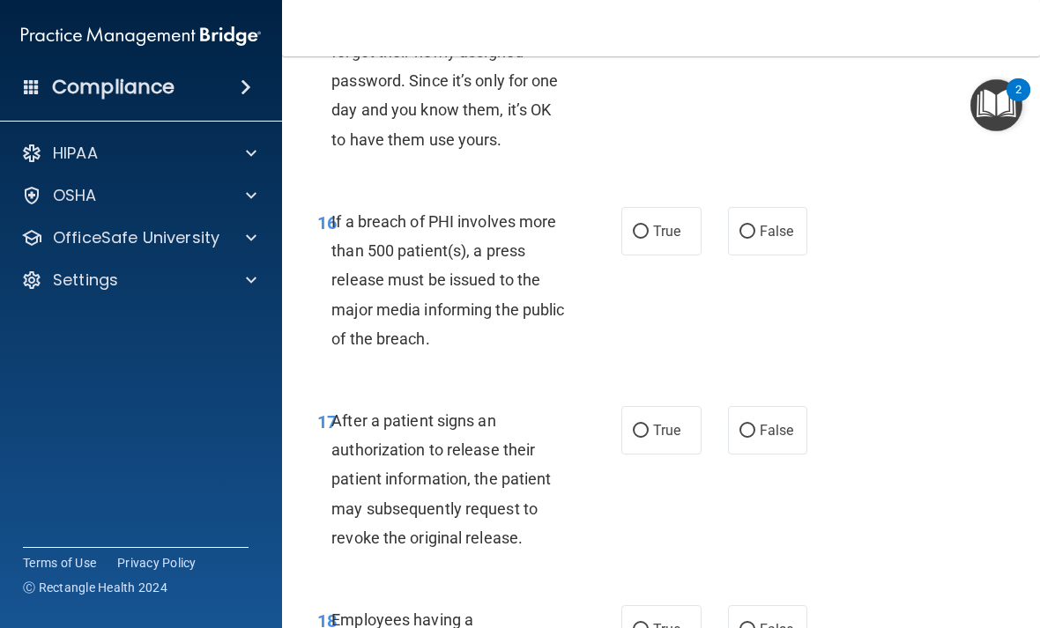
scroll to position [2815, 0]
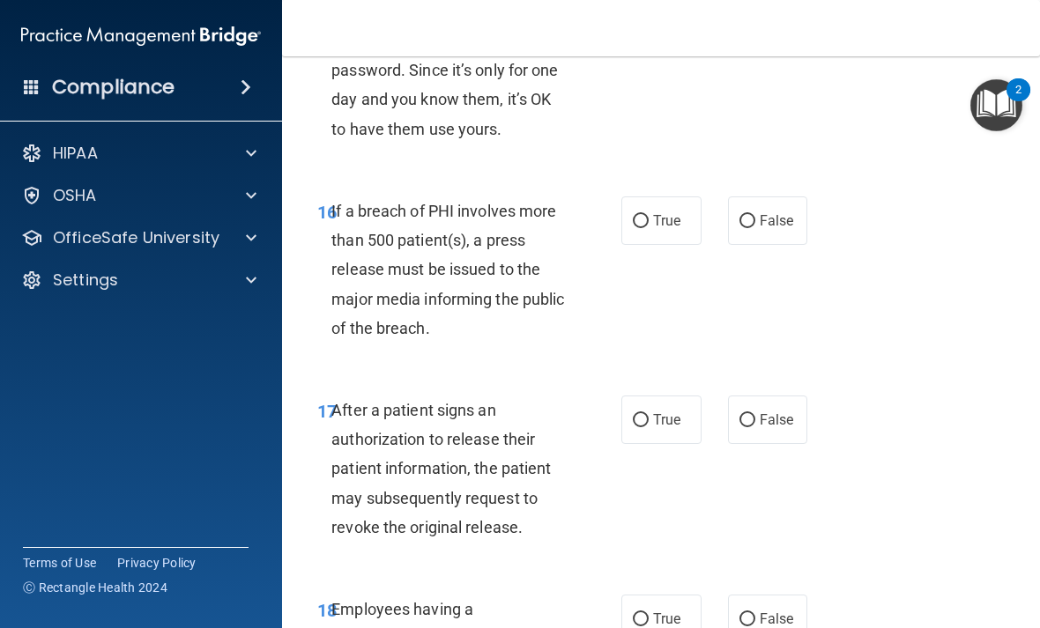
click at [646, 228] on input "True" at bounding box center [641, 221] width 16 height 13
radio input "true"
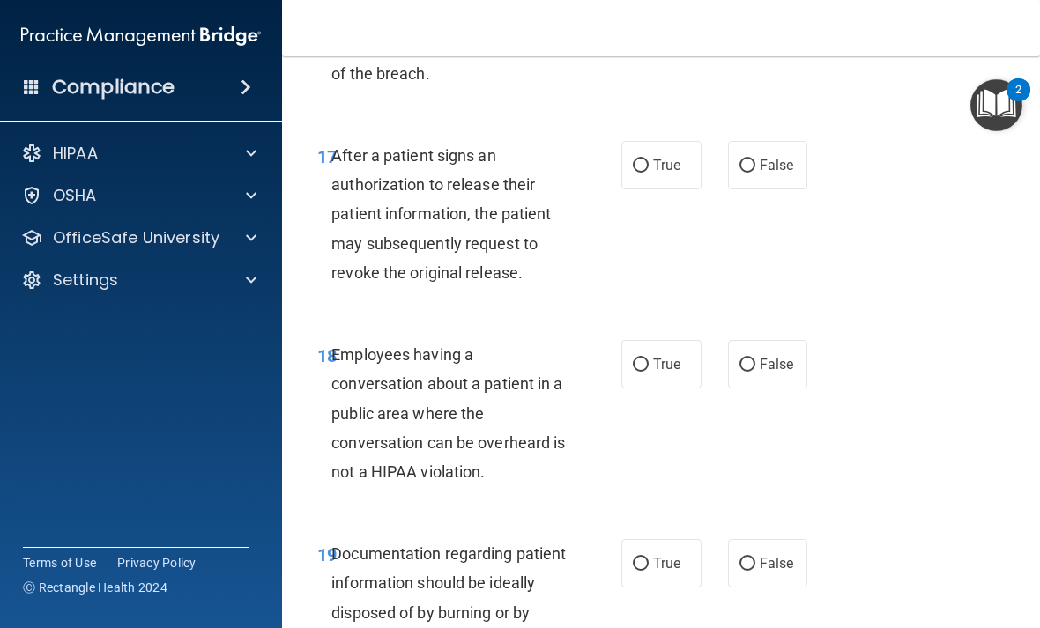
scroll to position [3072, 0]
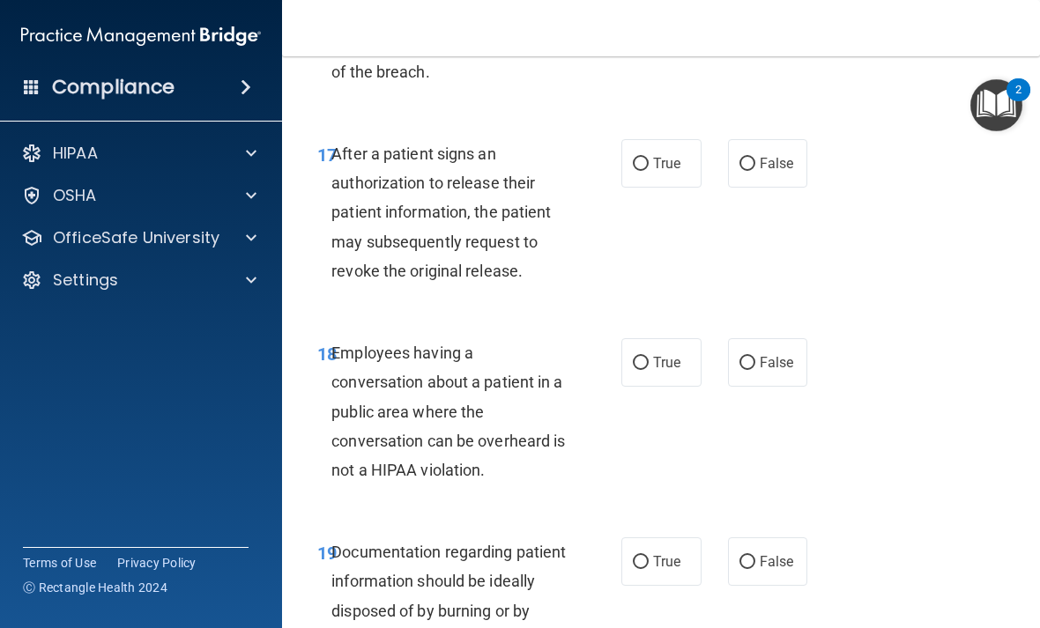
click at [644, 171] on input "True" at bounding box center [641, 164] width 16 height 13
radio input "true"
click at [762, 371] on span "False" at bounding box center [777, 362] width 34 height 17
click at [755, 370] on input "False" at bounding box center [748, 363] width 16 height 13
radio input "true"
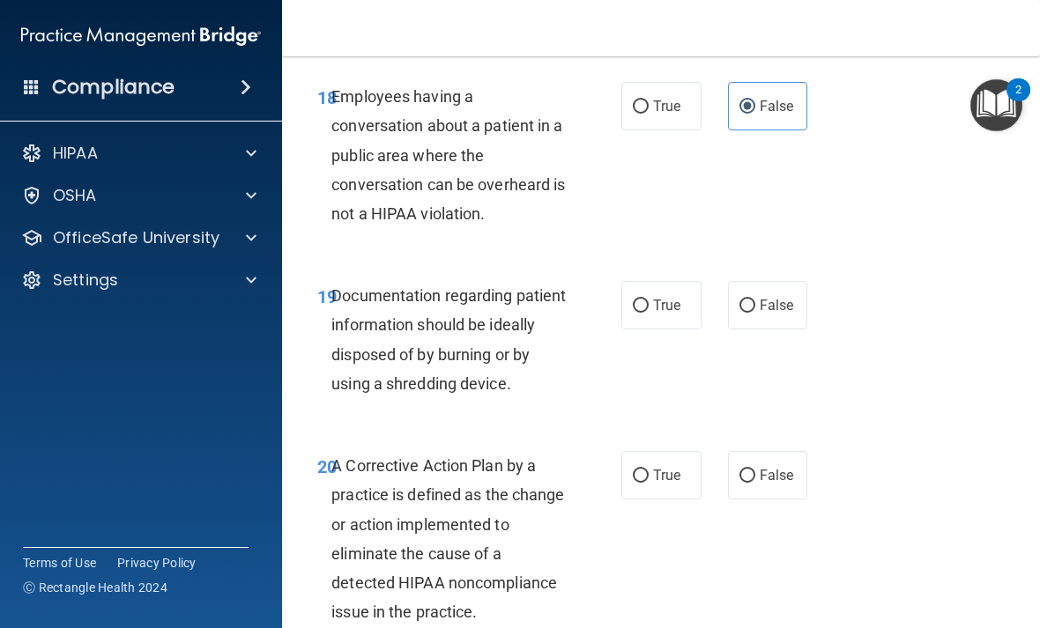
scroll to position [3335, 0]
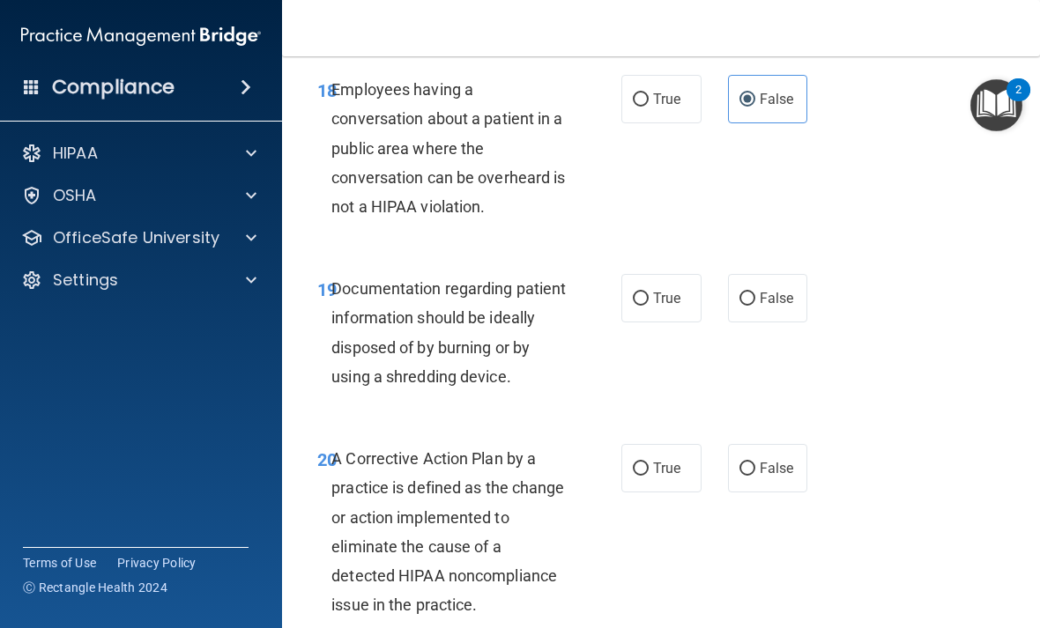
click at [647, 306] on input "True" at bounding box center [641, 299] width 16 height 13
radio input "true"
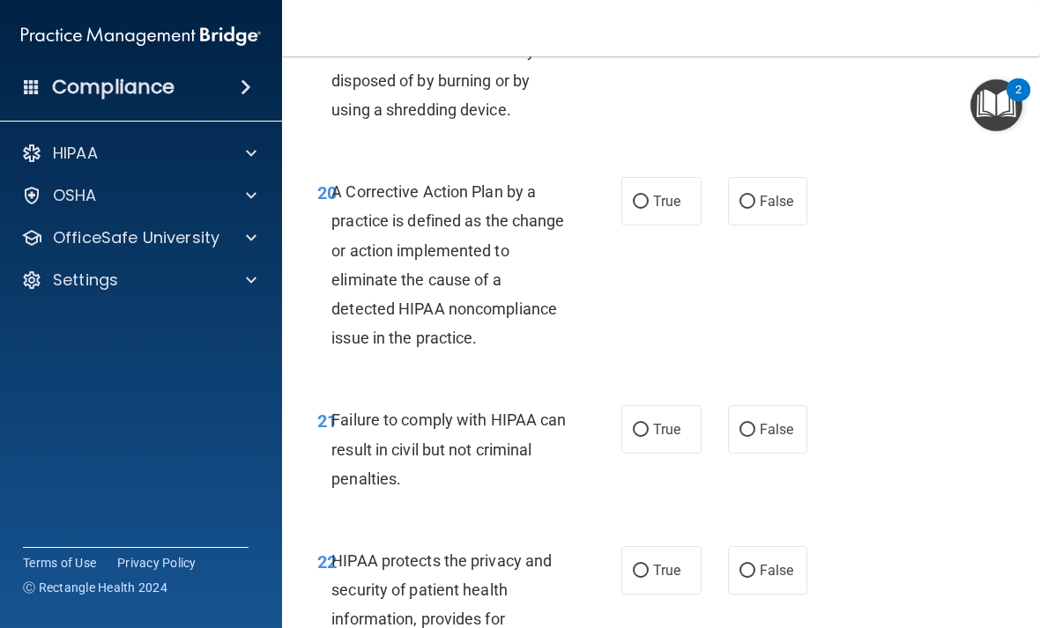
scroll to position [3617, 0]
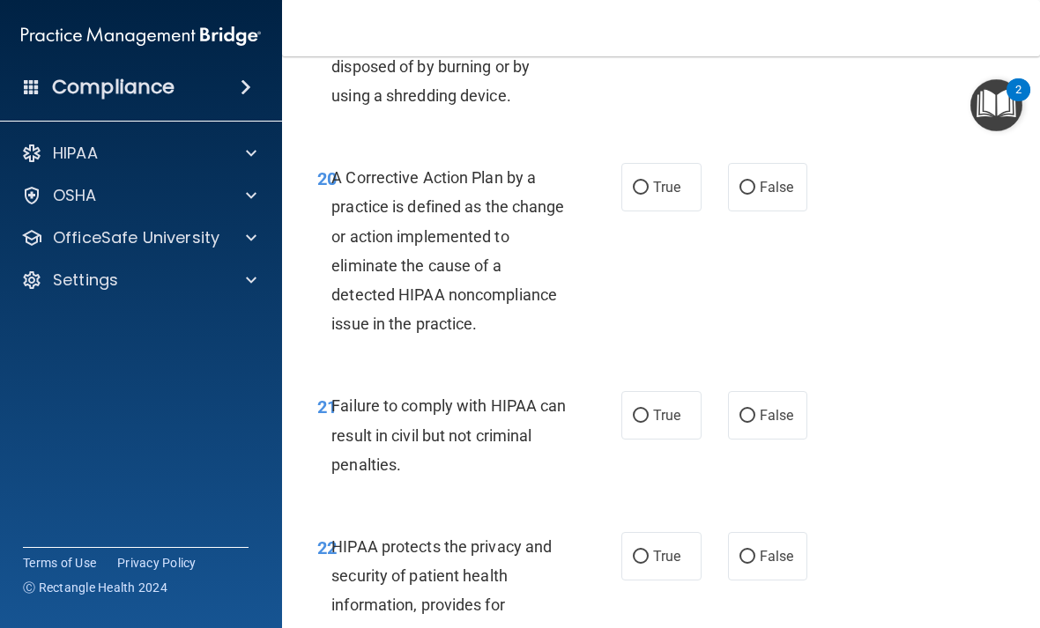
click at [650, 192] on label "True" at bounding box center [661, 187] width 80 height 48
click at [649, 192] on input "True" at bounding box center [641, 188] width 16 height 13
radio input "true"
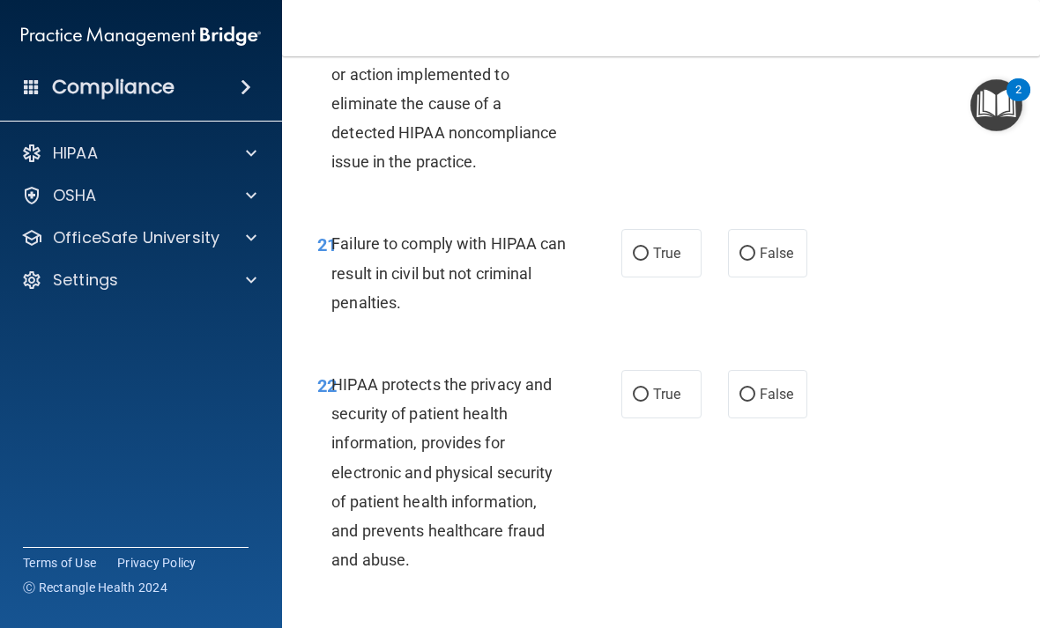
scroll to position [3789, 0]
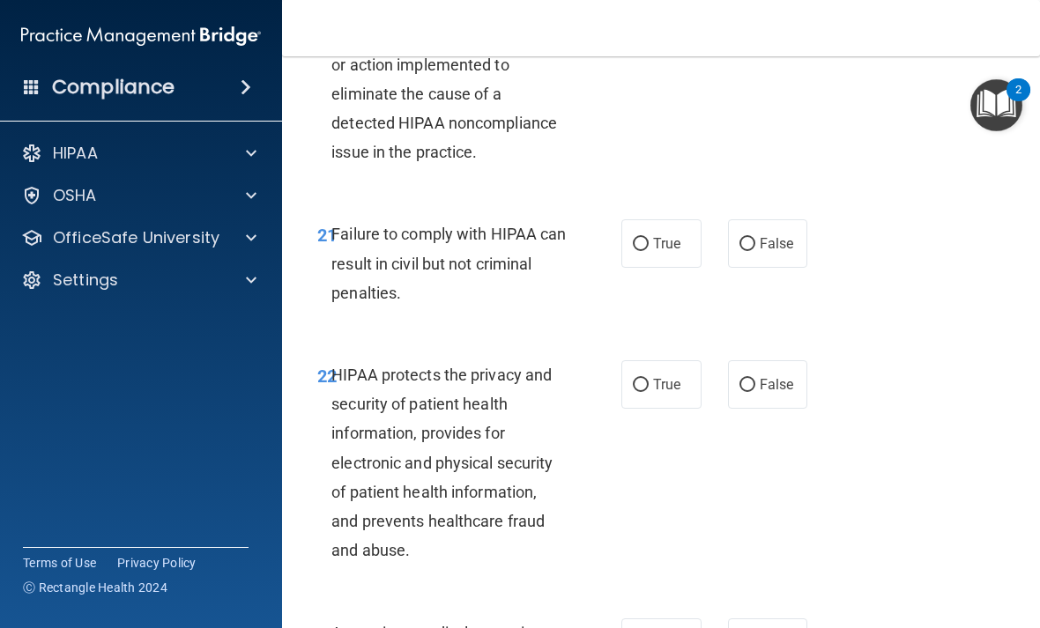
click at [761, 268] on label "False" at bounding box center [768, 243] width 80 height 48
click at [755, 251] on input "False" at bounding box center [748, 244] width 16 height 13
radio input "true"
click at [632, 409] on label "True" at bounding box center [661, 385] width 80 height 48
click at [633, 392] on input "True" at bounding box center [641, 385] width 16 height 13
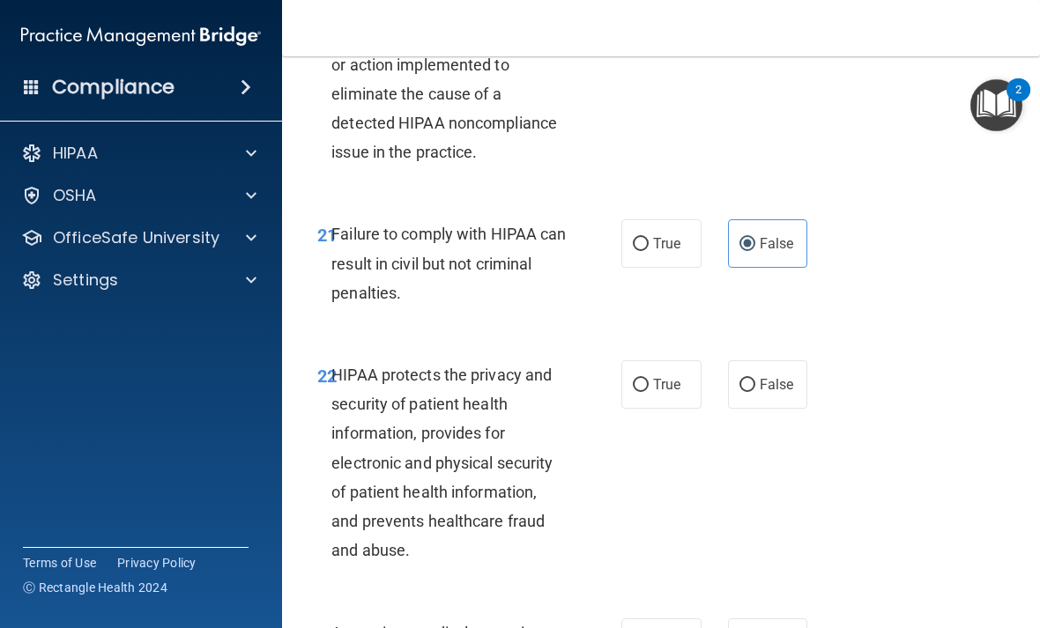
radio input "true"
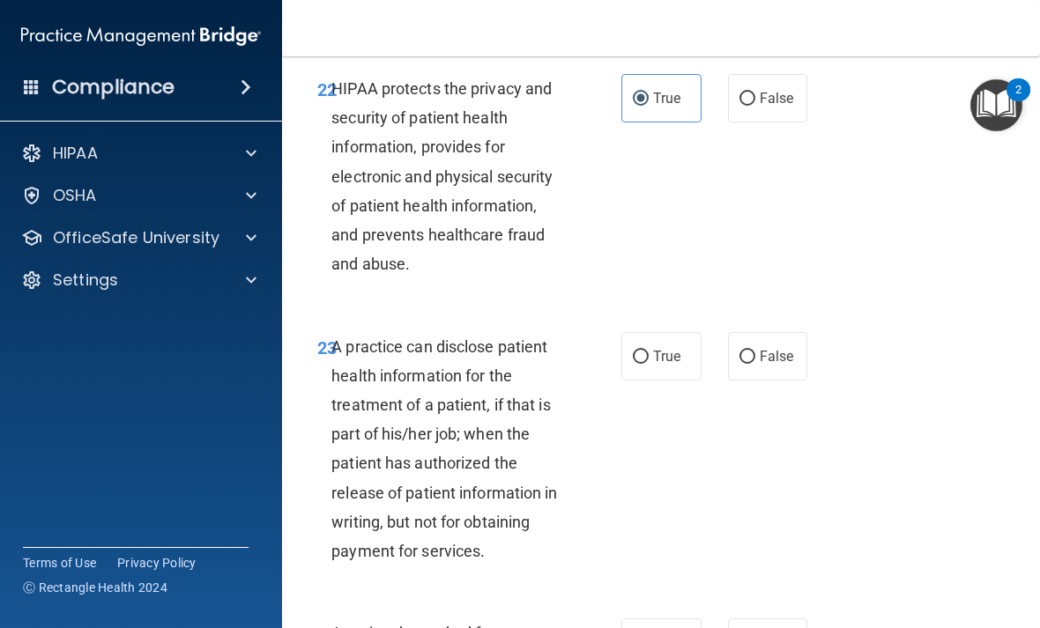
scroll to position [4090, 0]
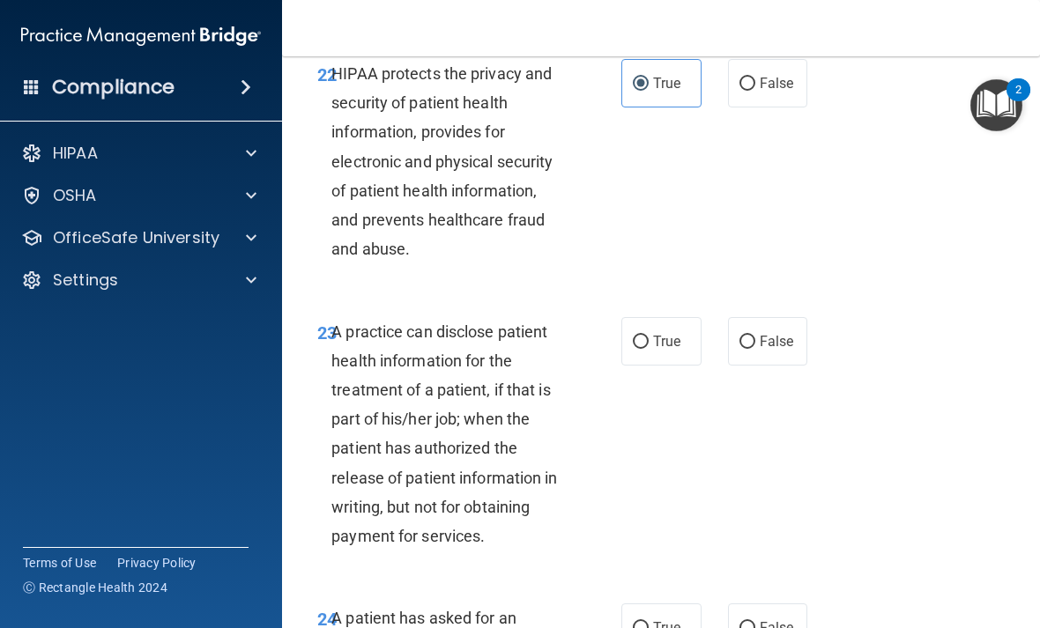
click at [774, 350] on span "False" at bounding box center [777, 341] width 34 height 17
click at [755, 349] on input "False" at bounding box center [748, 342] width 16 height 13
radio input "true"
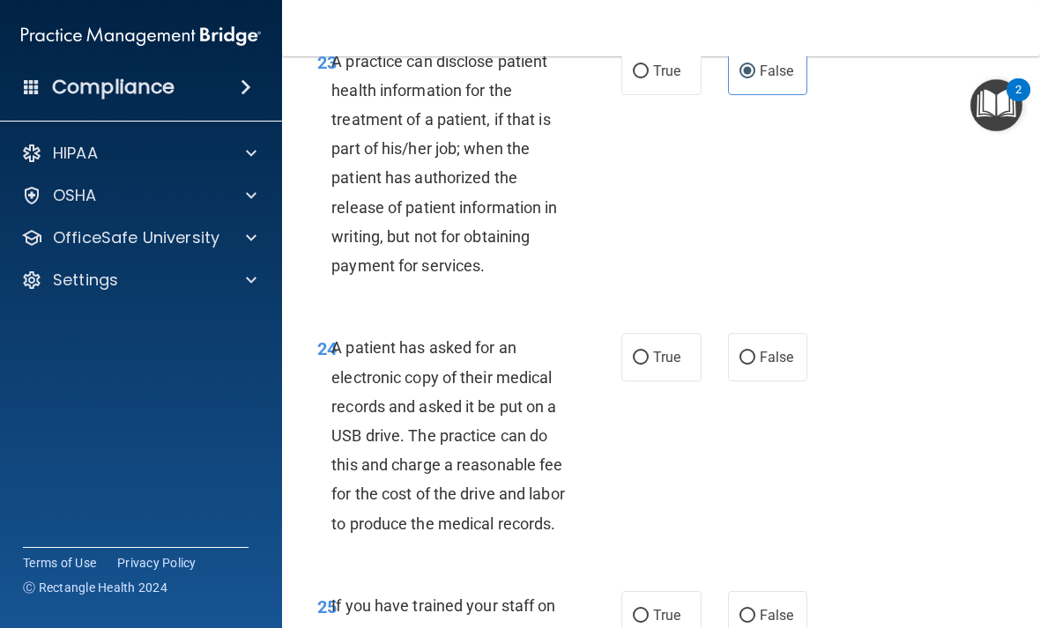
scroll to position [4495, 0]
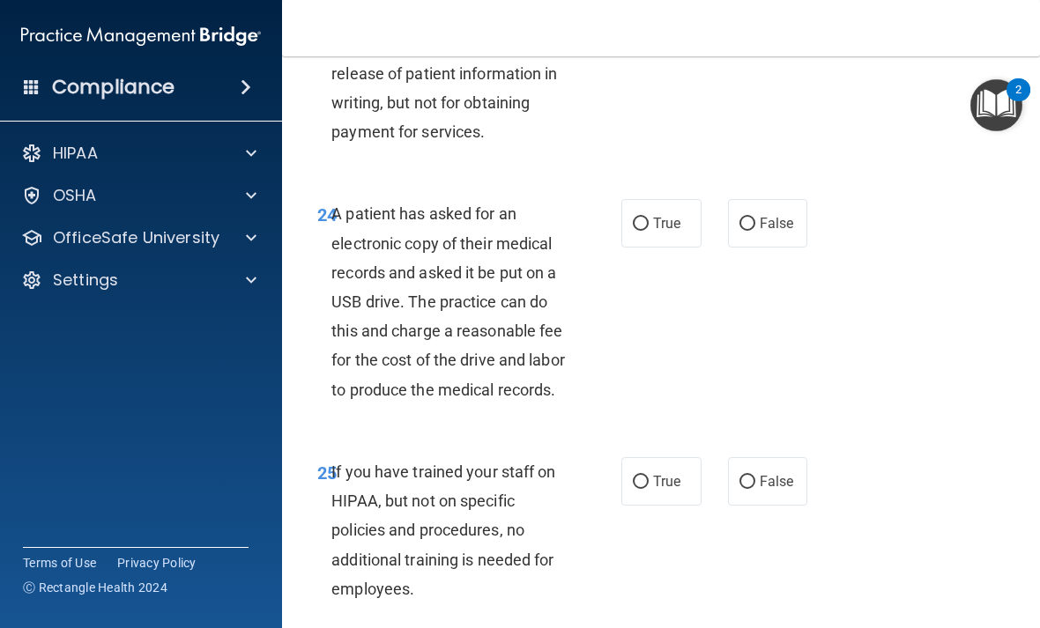
click at [630, 209] on label "True" at bounding box center [661, 223] width 80 height 48
click at [633, 218] on input "True" at bounding box center [641, 224] width 16 height 13
radio input "true"
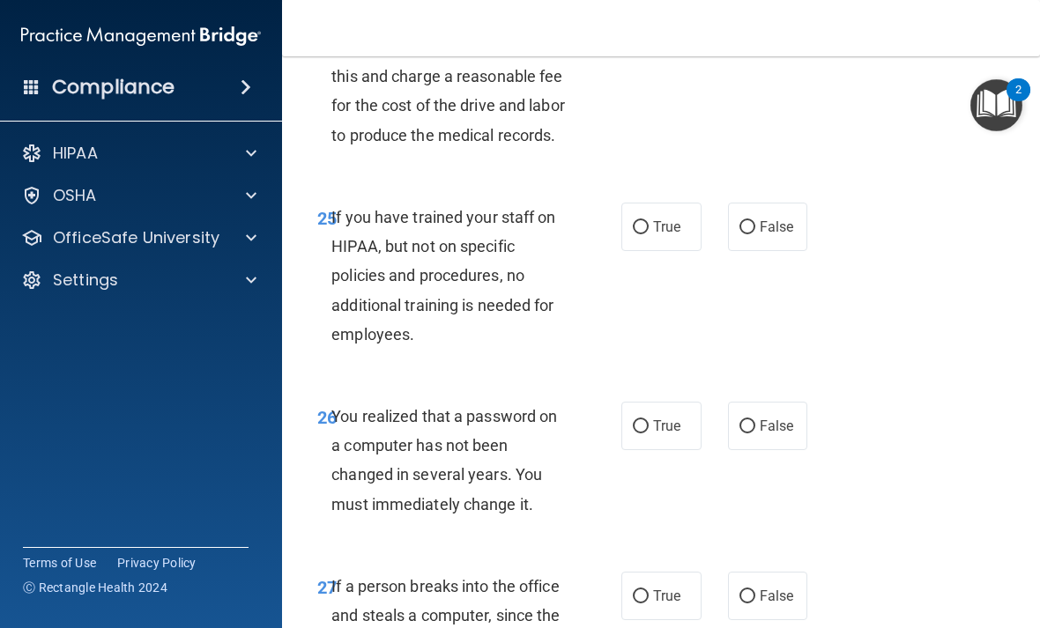
scroll to position [4754, 0]
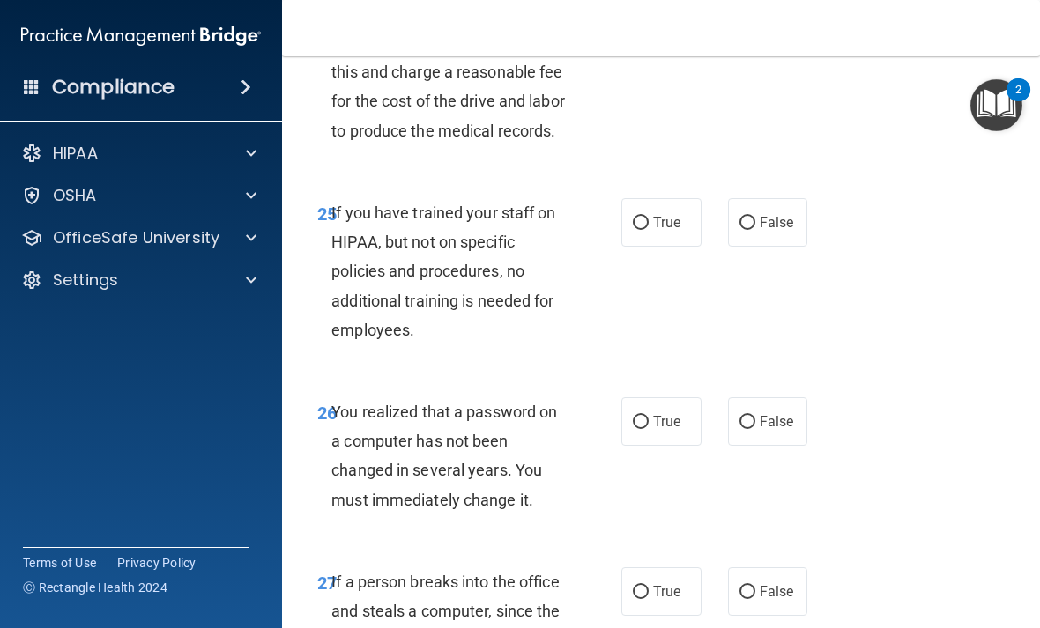
click at [772, 231] on span "False" at bounding box center [777, 222] width 34 height 17
click at [755, 230] on input "False" at bounding box center [748, 223] width 16 height 13
radio input "true"
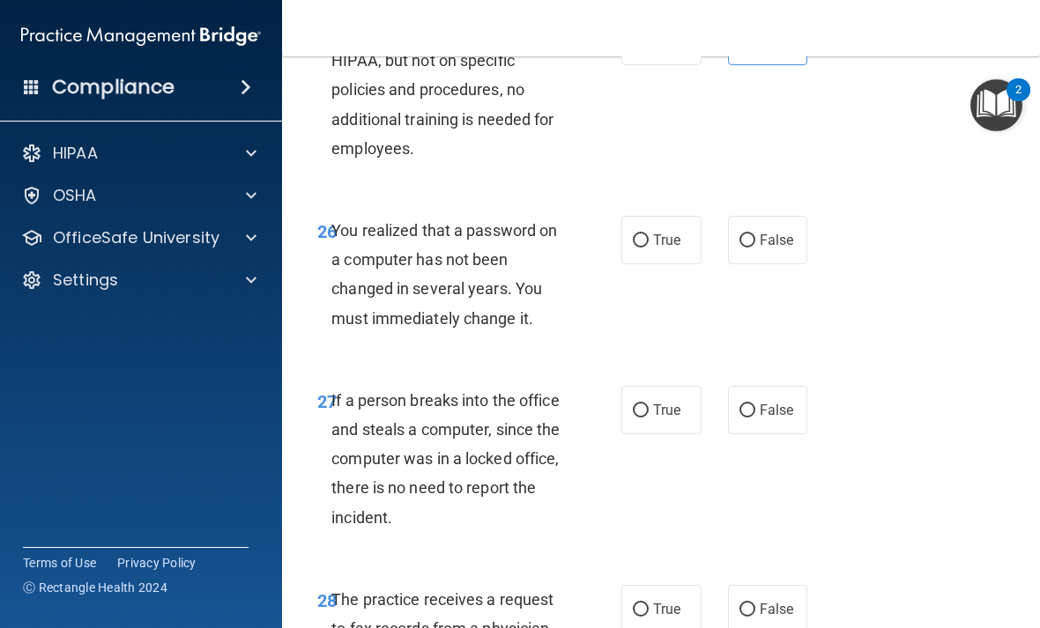
scroll to position [4935, 0]
click at [765, 264] on label "False" at bounding box center [768, 240] width 80 height 48
click at [755, 248] on input "False" at bounding box center [748, 240] width 16 height 13
radio input "true"
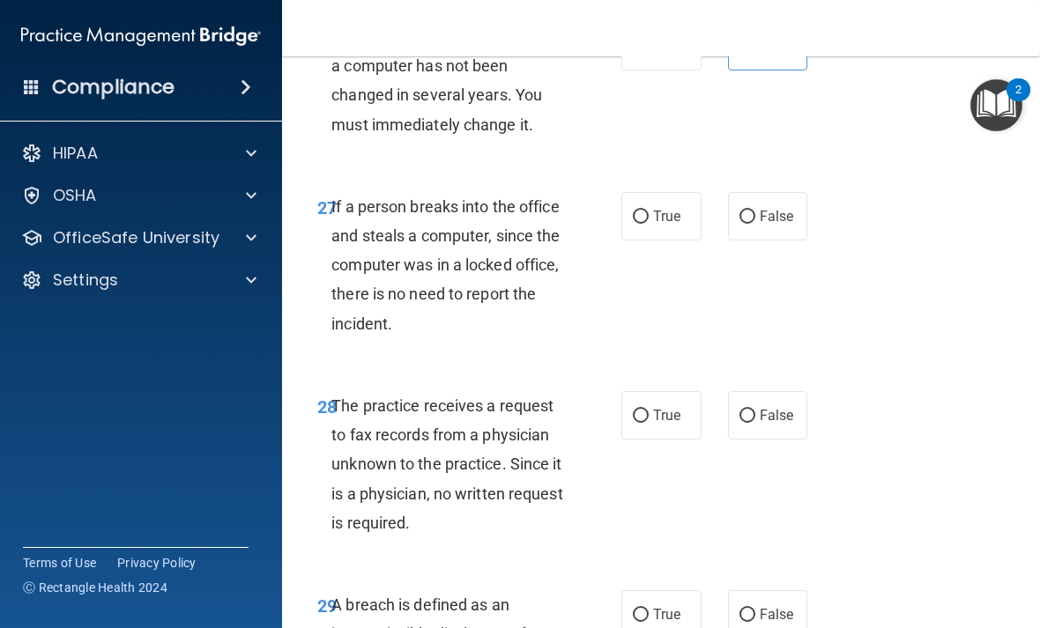
scroll to position [5164, 0]
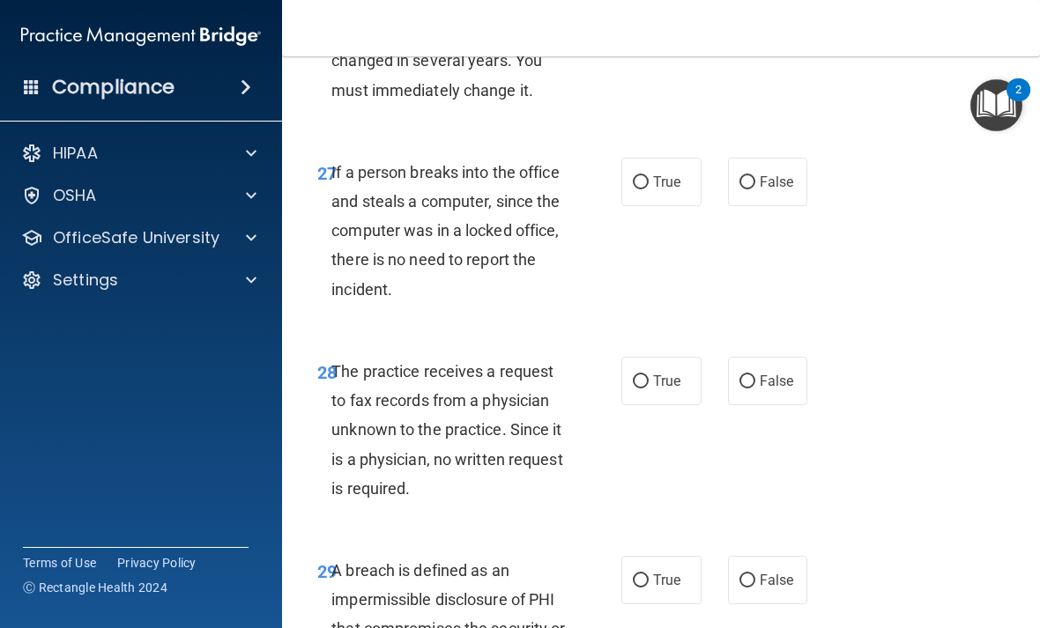
click at [748, 190] on input "False" at bounding box center [748, 182] width 16 height 13
radio input "true"
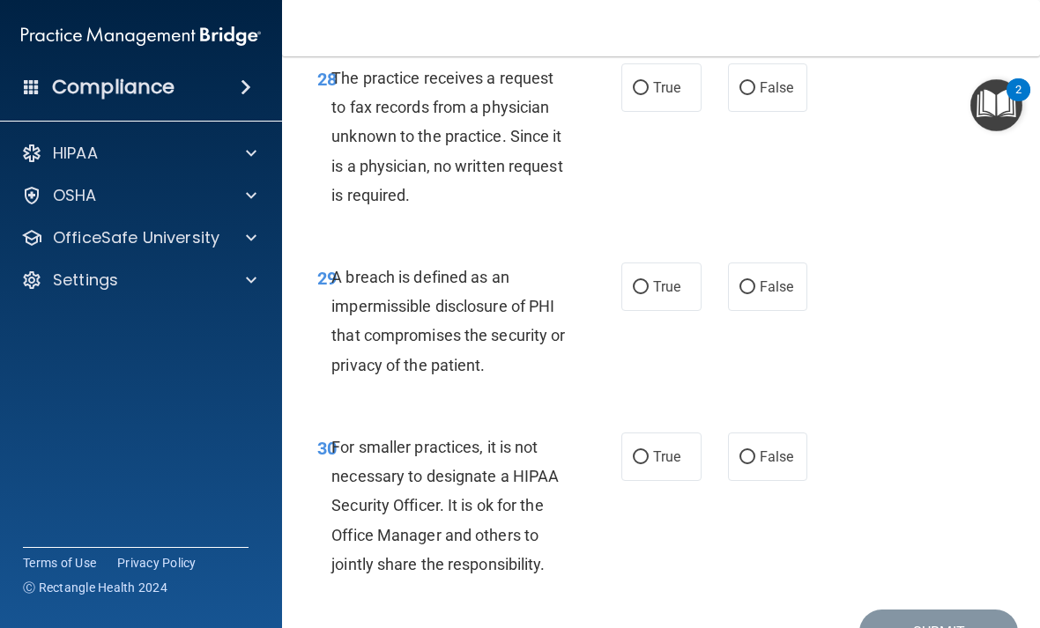
scroll to position [5468, 0]
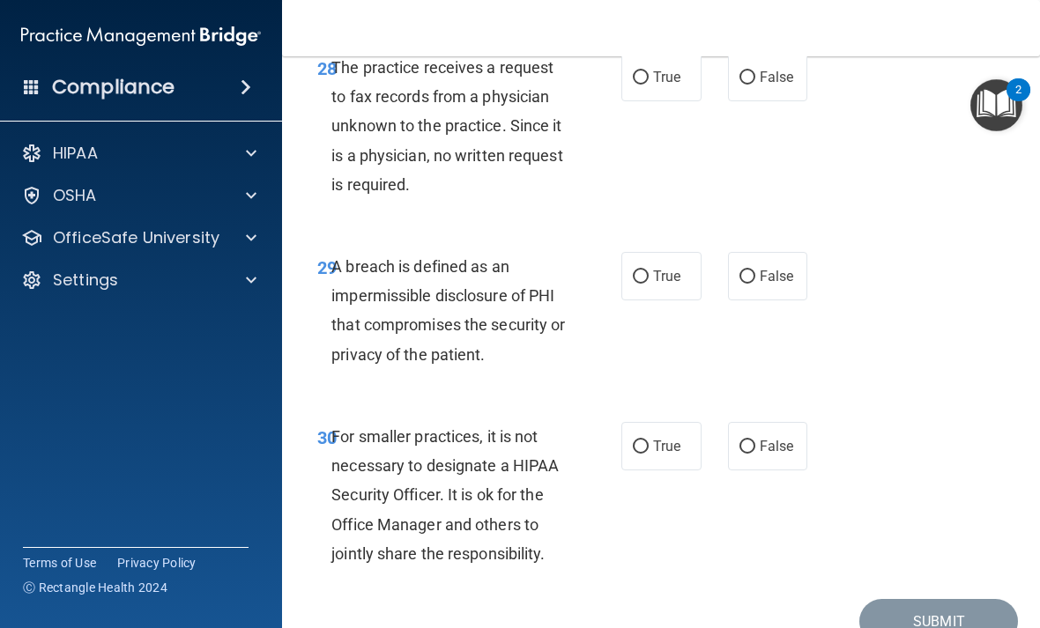
click at [745, 284] on input "False" at bounding box center [748, 277] width 16 height 13
radio input "true"
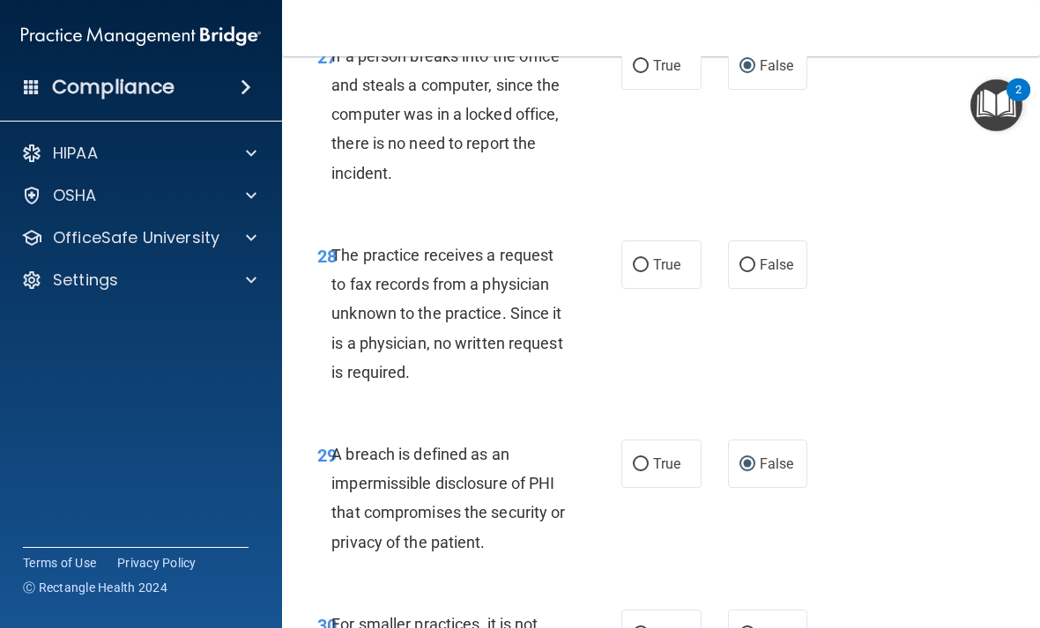
scroll to position [5280, 0]
click at [757, 289] on label "False" at bounding box center [768, 265] width 80 height 48
click at [755, 272] on input "False" at bounding box center [748, 265] width 16 height 13
radio input "true"
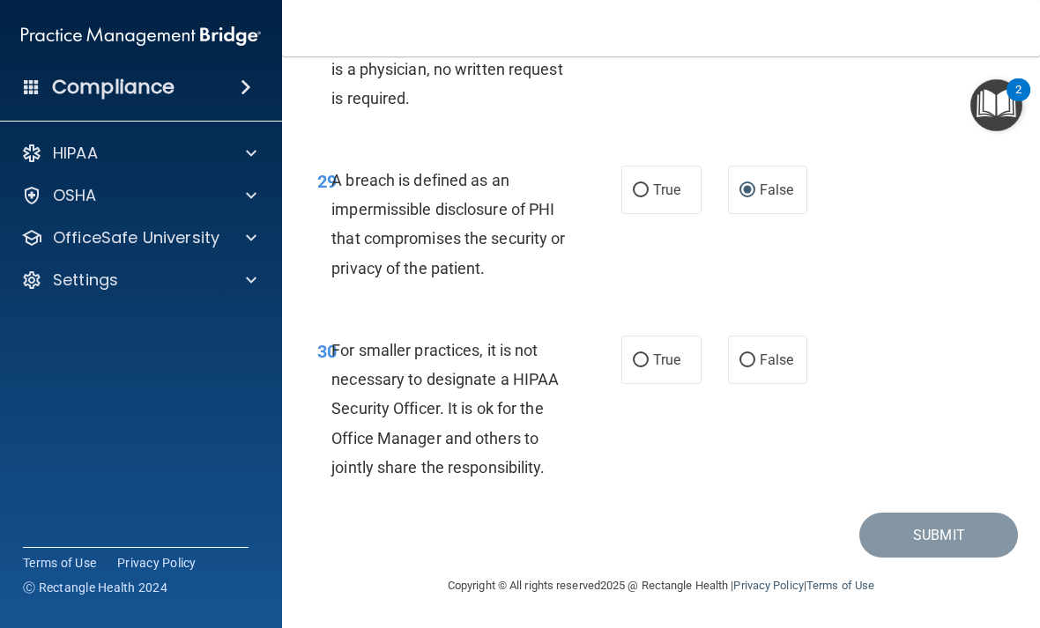
scroll to position [5582, 0]
click at [646, 361] on input "True" at bounding box center [641, 360] width 16 height 13
radio input "true"
click at [775, 373] on label "False" at bounding box center [768, 360] width 80 height 48
click at [755, 368] on input "False" at bounding box center [748, 360] width 16 height 13
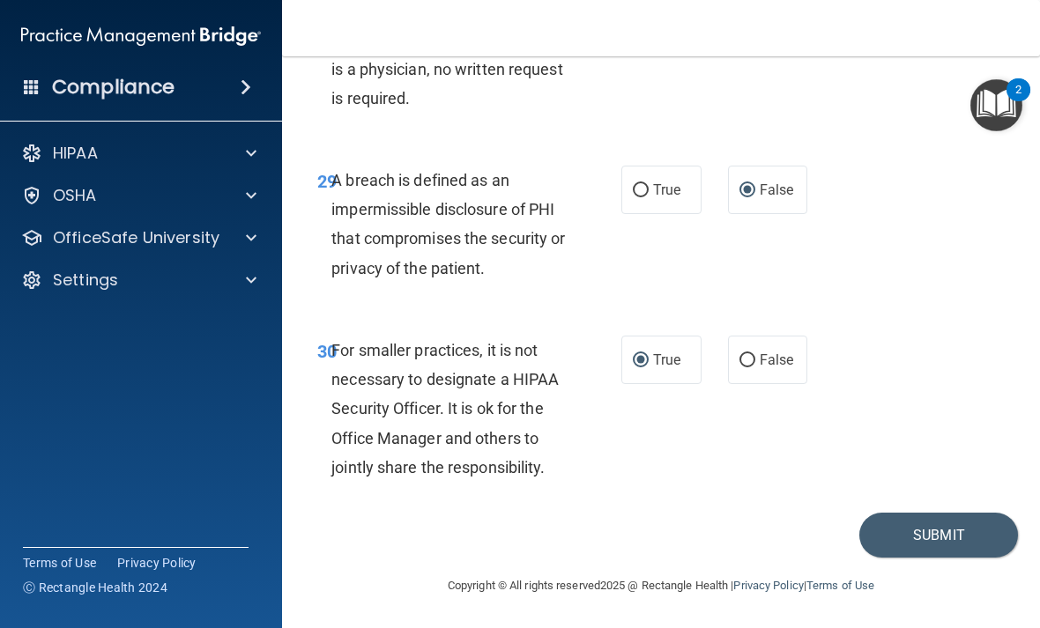
radio input "true"
radio input "false"
click at [950, 537] on button "Submit" at bounding box center [938, 535] width 159 height 45
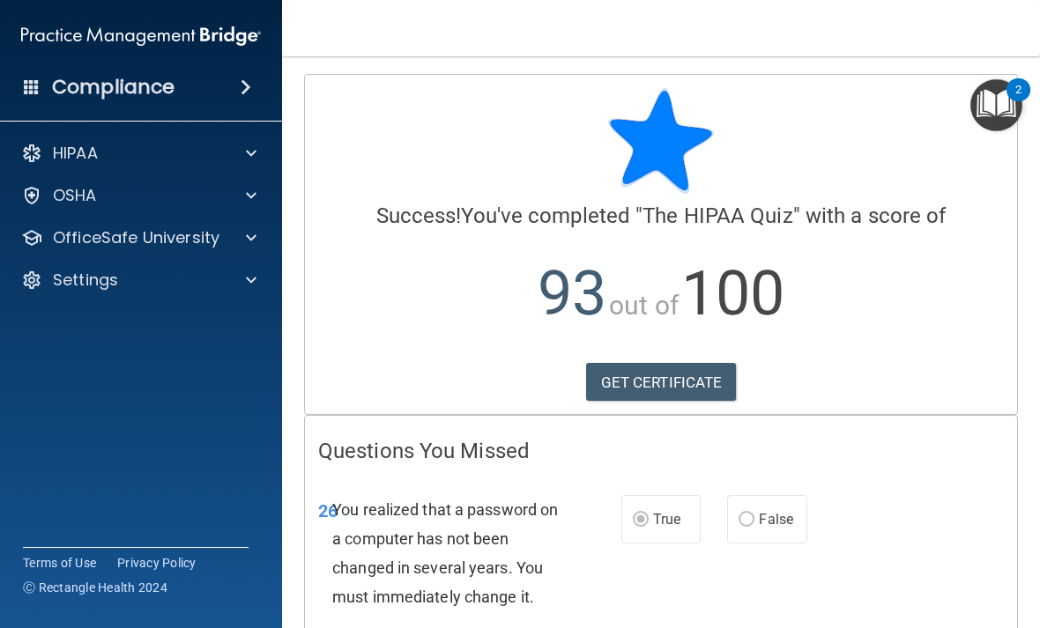
click at [647, 379] on link "GET CERTIFICATE" at bounding box center [661, 382] width 151 height 39
click at [109, 163] on div "HIPAA" at bounding box center [117, 153] width 219 height 21
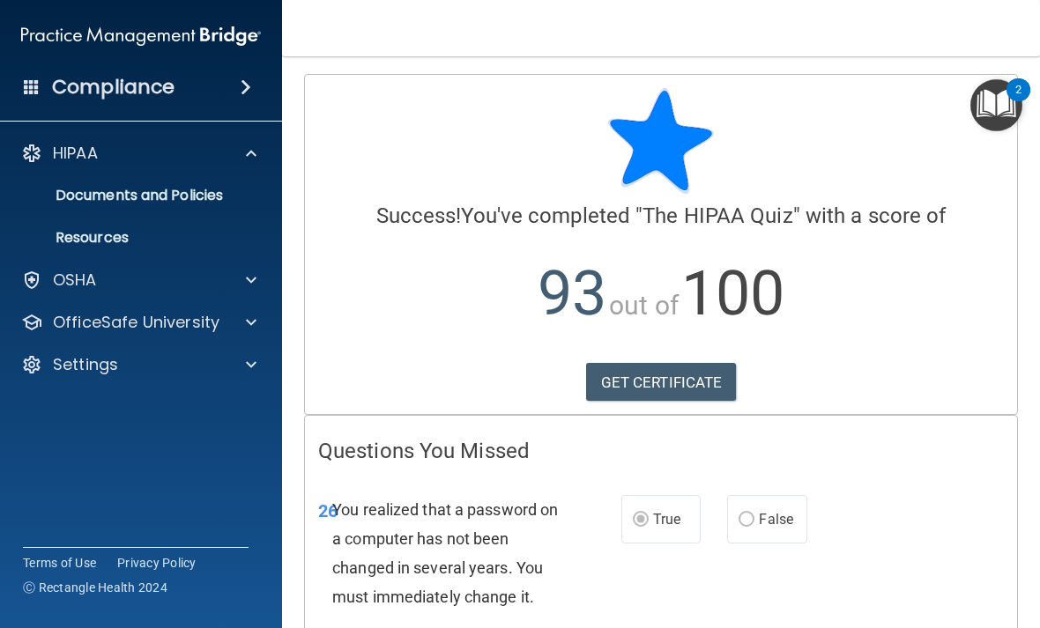
click at [93, 98] on h4 "Compliance" at bounding box center [113, 87] width 123 height 25
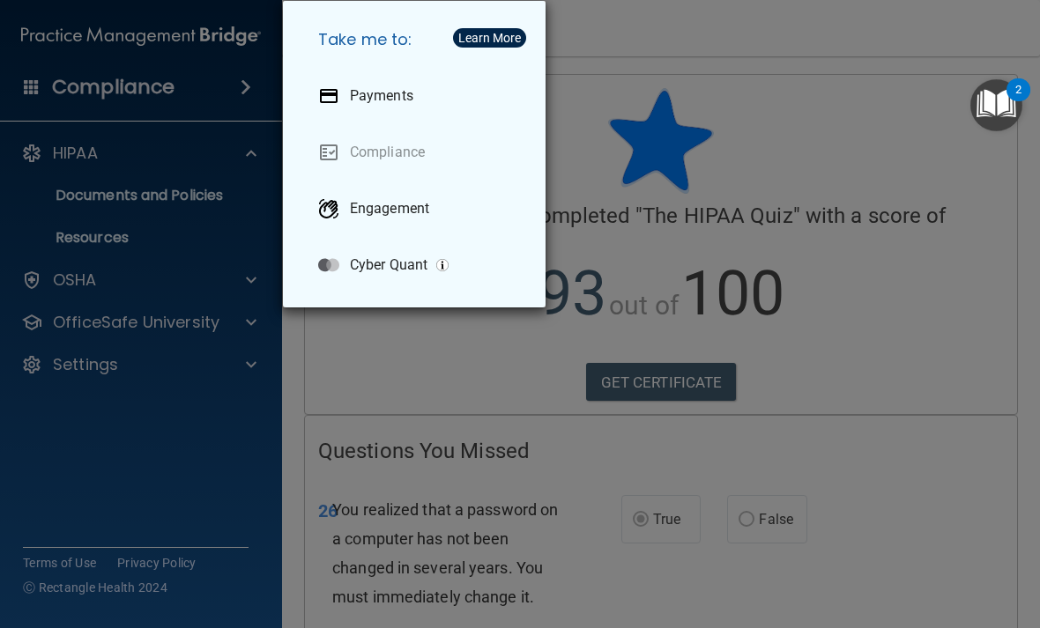
click at [410, 152] on link "Compliance" at bounding box center [417, 152] width 227 height 49
click at [930, 258] on div "Take me to: Payments Compliance Engagement Cyber Quant" at bounding box center [520, 314] width 1040 height 628
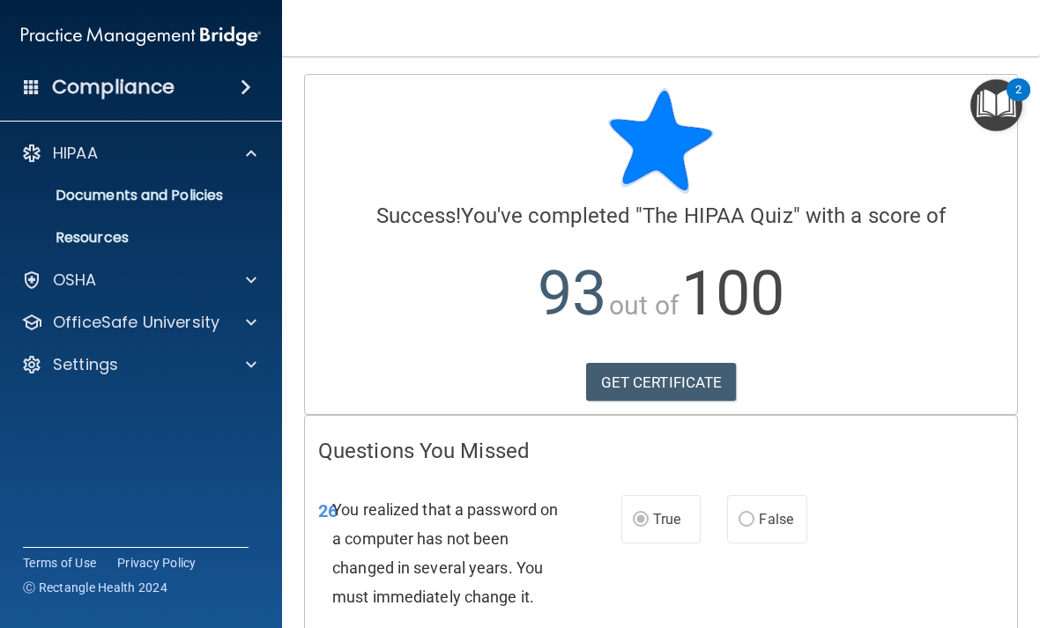
click at [84, 191] on p "Documents and Policies" at bounding box center [131, 196] width 241 height 18
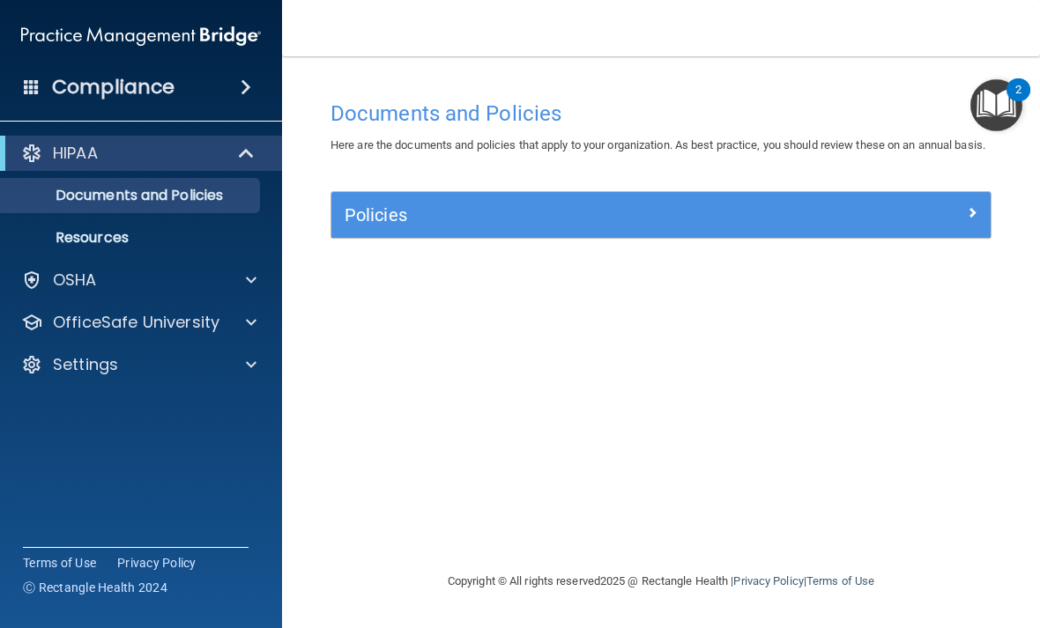
click at [93, 151] on p "HIPAA" at bounding box center [75, 153] width 45 height 21
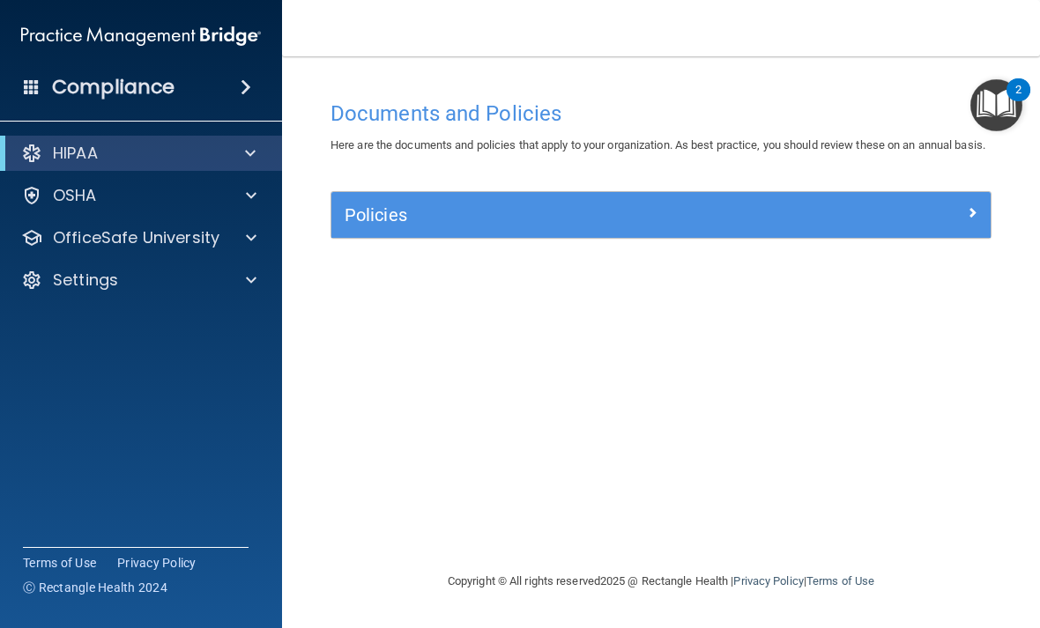
click at [87, 86] on h4 "Compliance" at bounding box center [113, 87] width 123 height 25
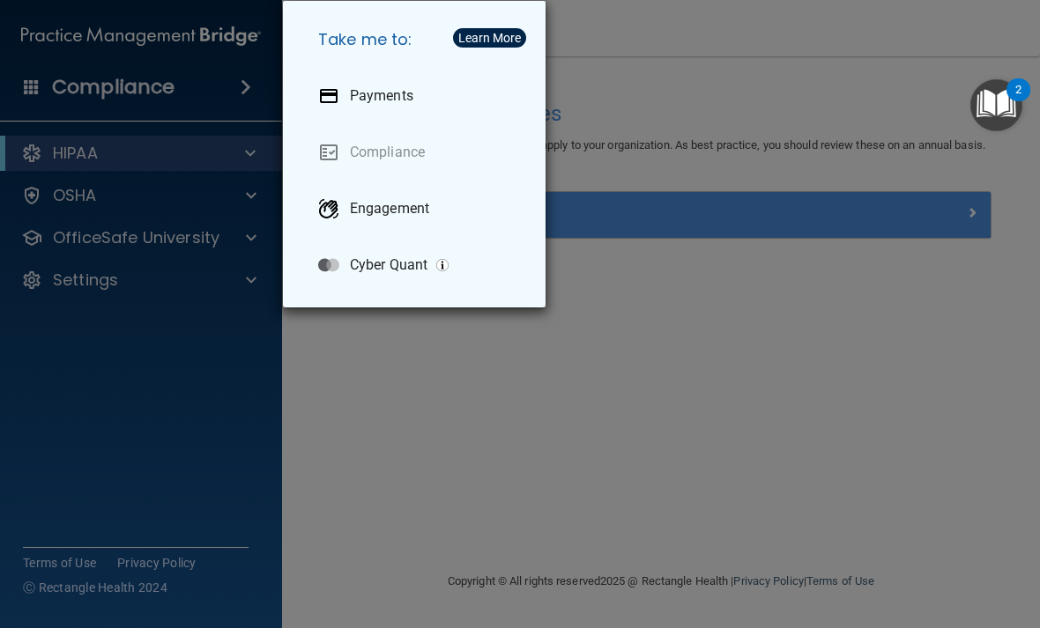
click at [329, 24] on h5 "Take me to:" at bounding box center [417, 39] width 227 height 49
click at [365, 160] on link "Compliance" at bounding box center [417, 152] width 227 height 49
click at [368, 217] on p "Engagement" at bounding box center [389, 209] width 79 height 18
click at [602, 332] on div "Take me to: Payments Compliance Engagement Cyber Quant" at bounding box center [520, 314] width 1040 height 628
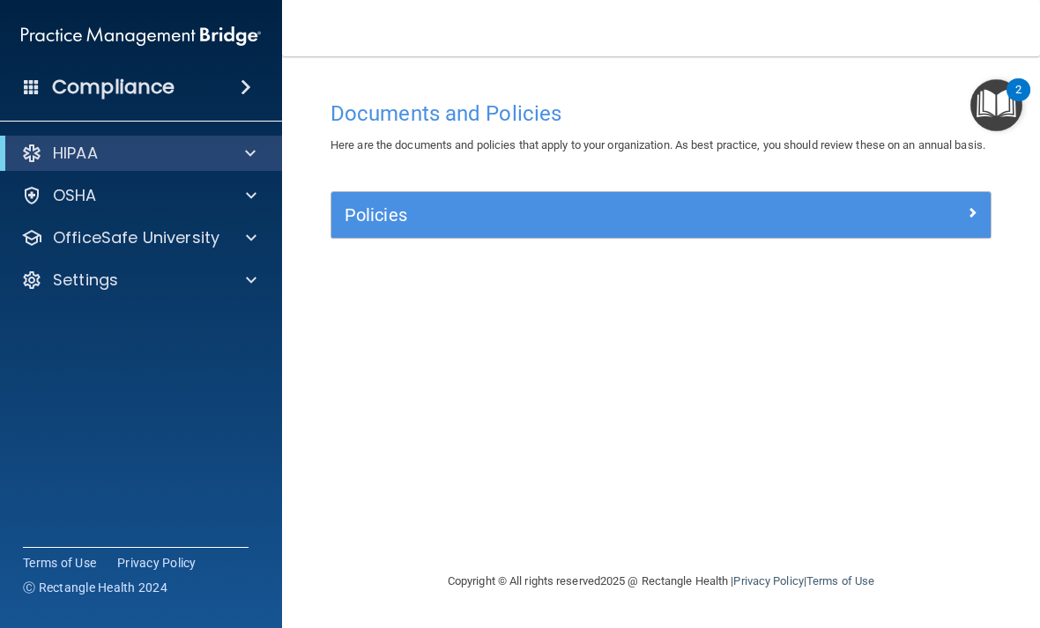
click at [237, 97] on div "Compliance" at bounding box center [141, 87] width 282 height 39
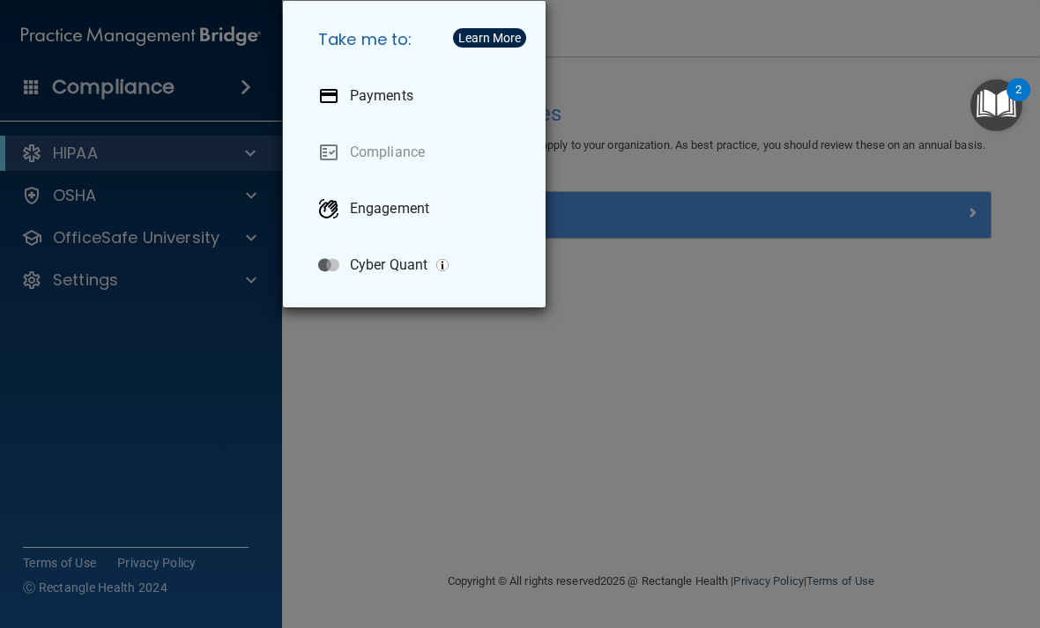
click at [730, 335] on div "Take me to: Payments Compliance Engagement Cyber Quant" at bounding box center [520, 314] width 1040 height 628
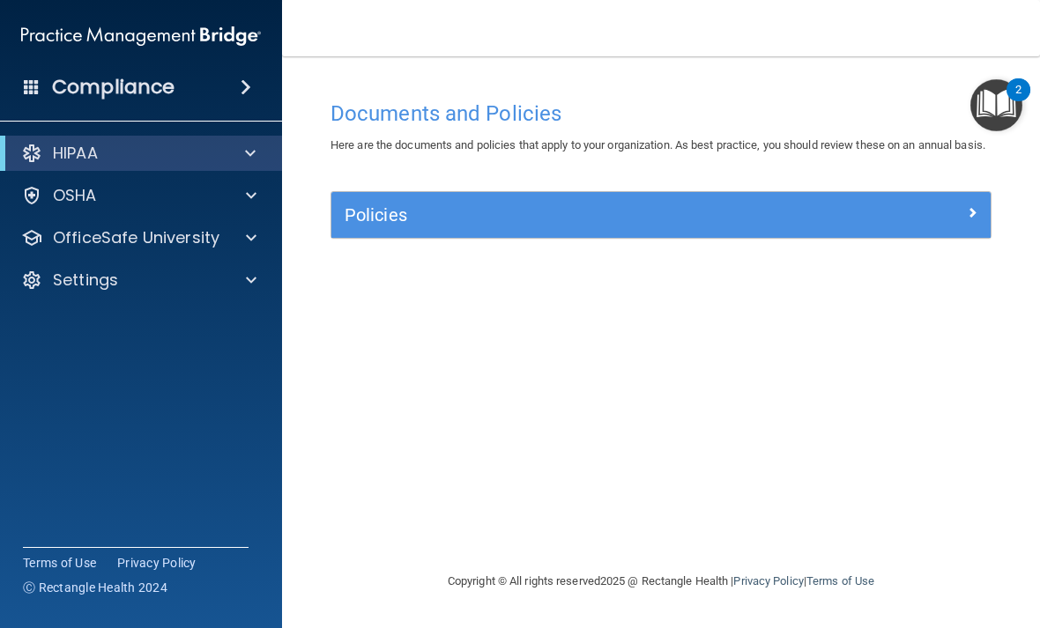
click at [243, 158] on div at bounding box center [247, 153] width 43 height 21
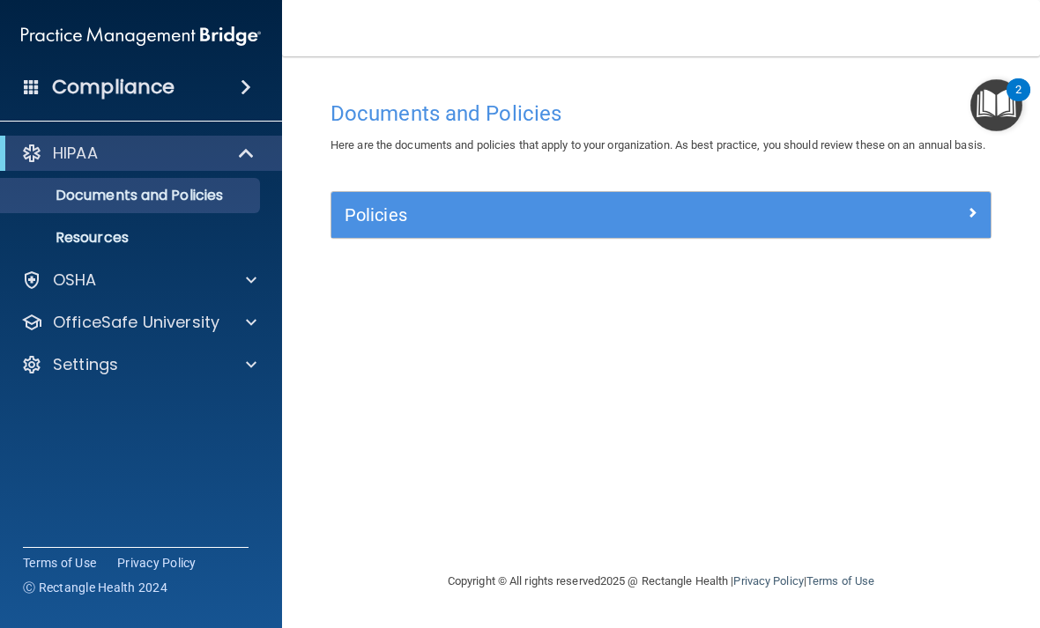
click at [78, 191] on p "Documents and Policies" at bounding box center [131, 196] width 241 height 18
click at [892, 229] on div "Policies" at bounding box center [660, 215] width 659 height 28
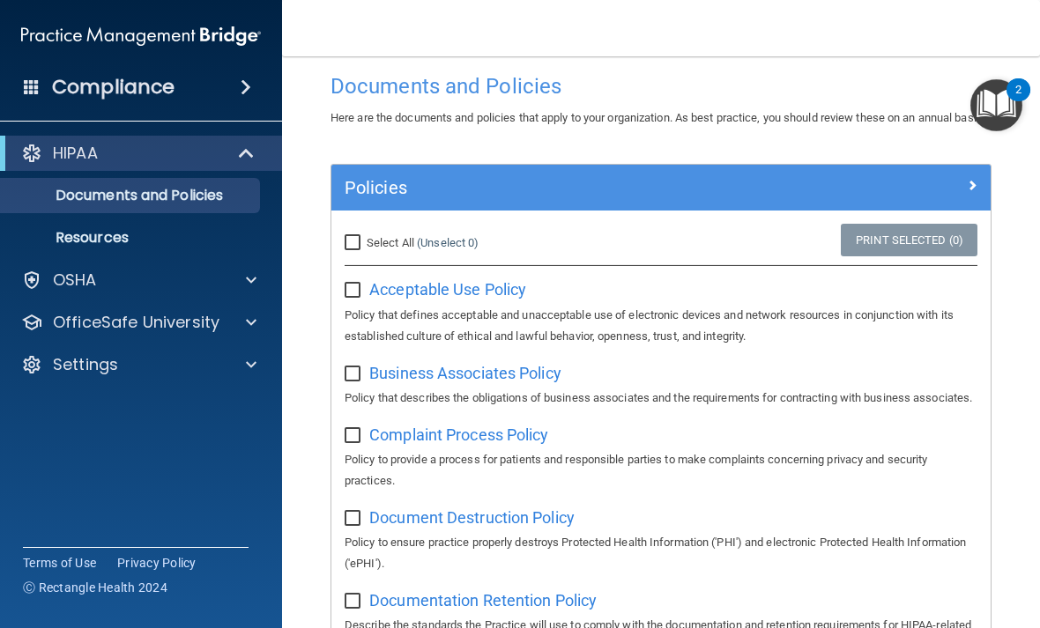
scroll to position [26, 0]
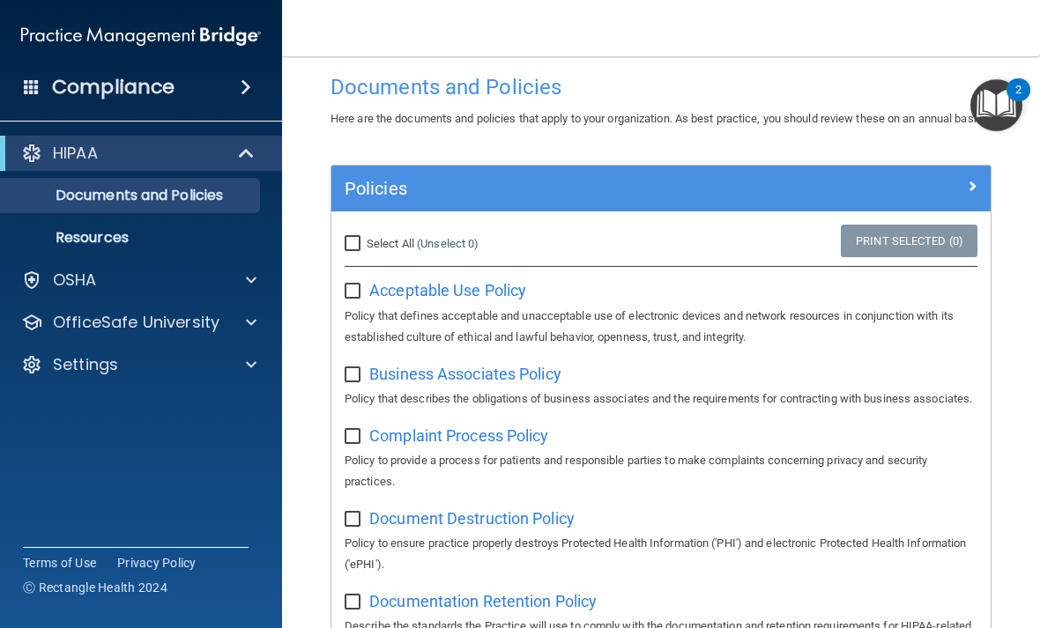
click at [87, 232] on p "Resources" at bounding box center [131, 238] width 241 height 18
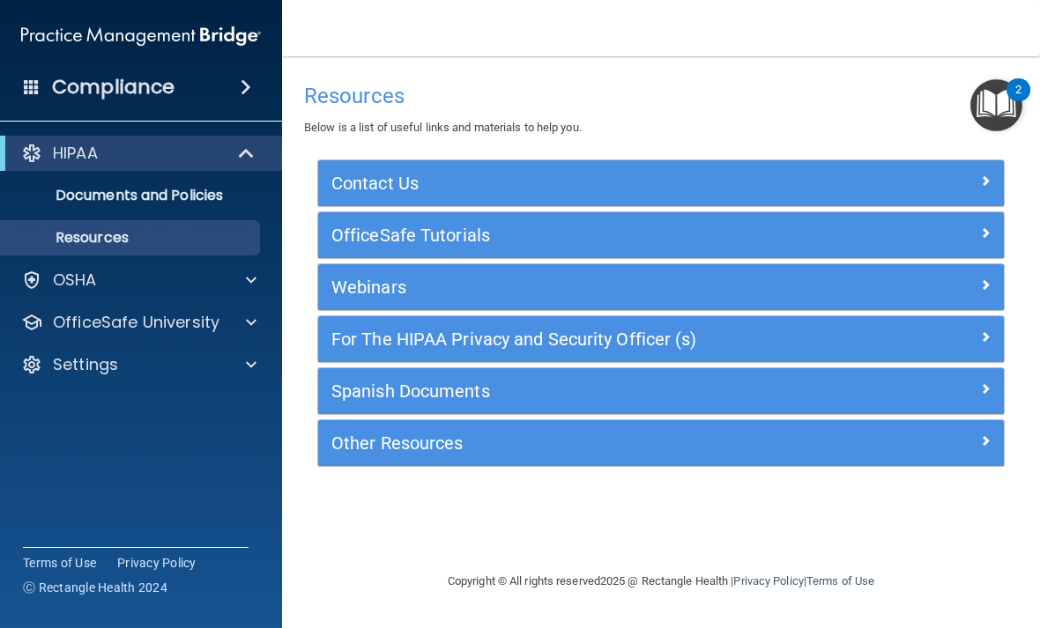
click at [70, 152] on p "HIPAA" at bounding box center [75, 153] width 45 height 21
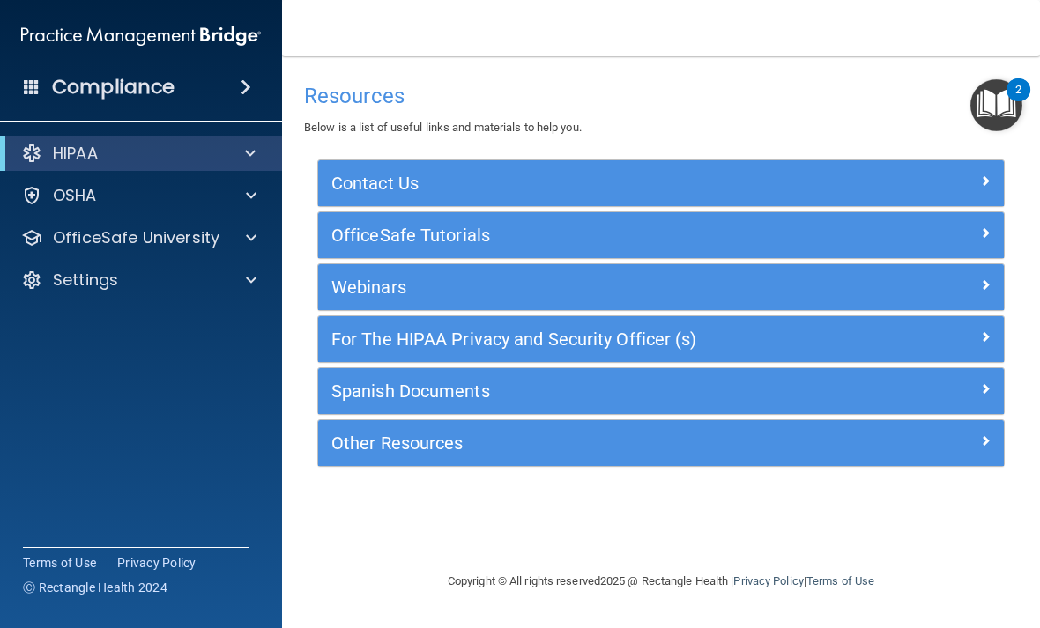
click at [63, 159] on p "HIPAA" at bounding box center [75, 153] width 45 height 21
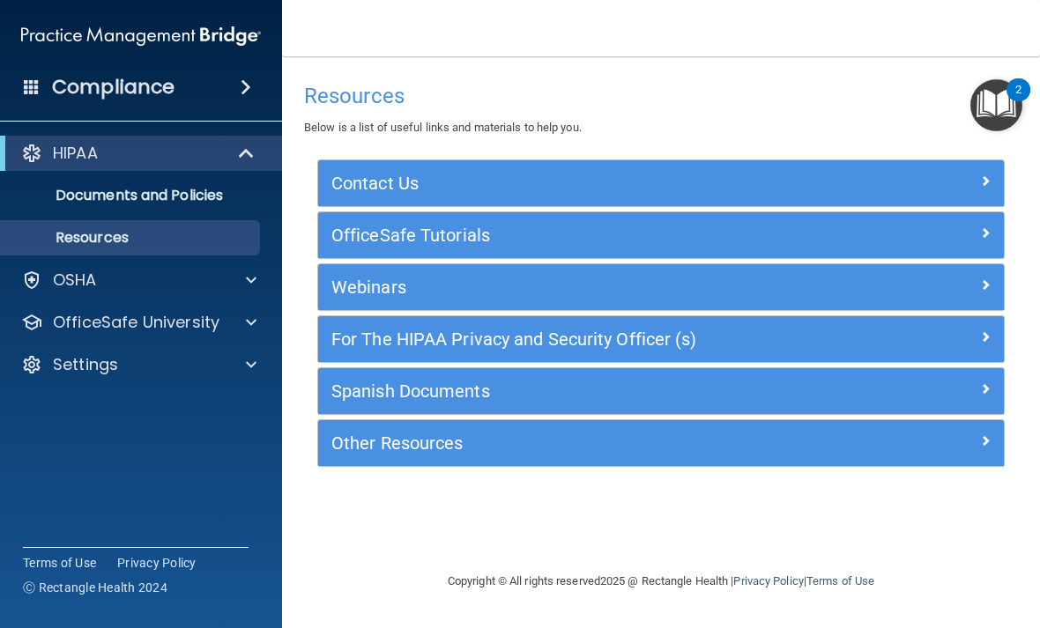
click at [77, 279] on p "OSHA" at bounding box center [75, 280] width 44 height 21
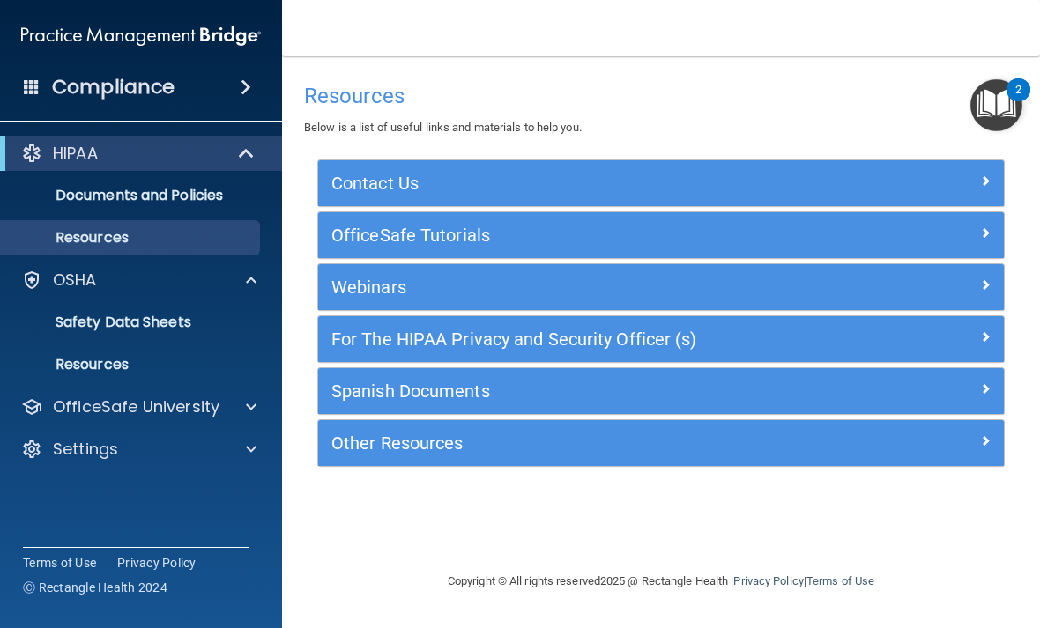
click at [227, 93] on div "Compliance" at bounding box center [141, 87] width 282 height 39
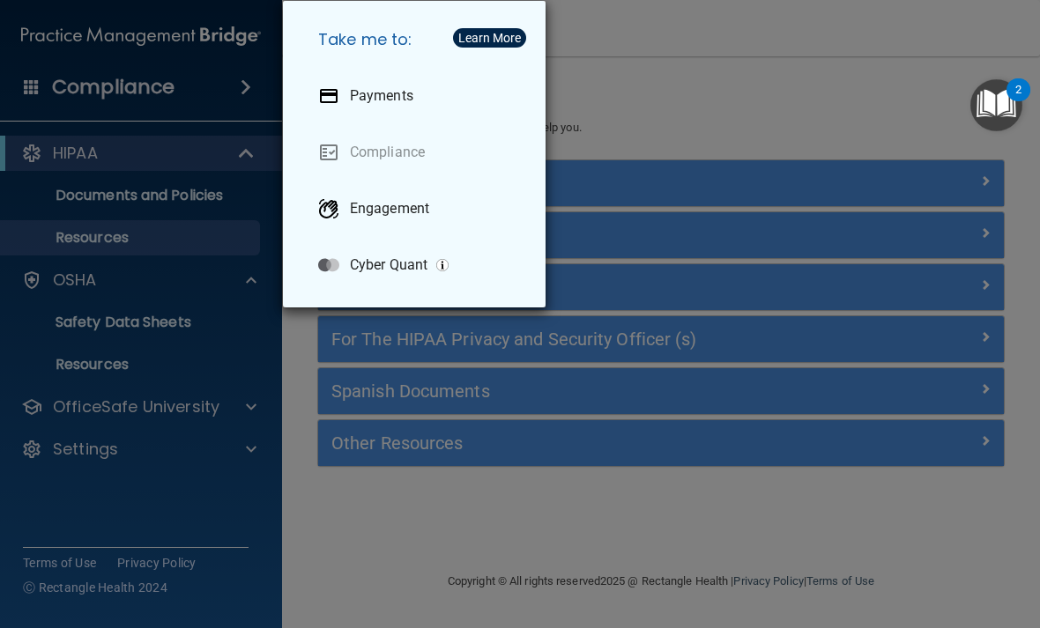
click at [336, 160] on link "Compliance" at bounding box center [417, 152] width 227 height 49
click at [432, 219] on div "Engagement" at bounding box center [417, 208] width 227 height 49
click at [664, 71] on div "Take me to: Payments Compliance Engagement Cyber Quant" at bounding box center [520, 314] width 1040 height 628
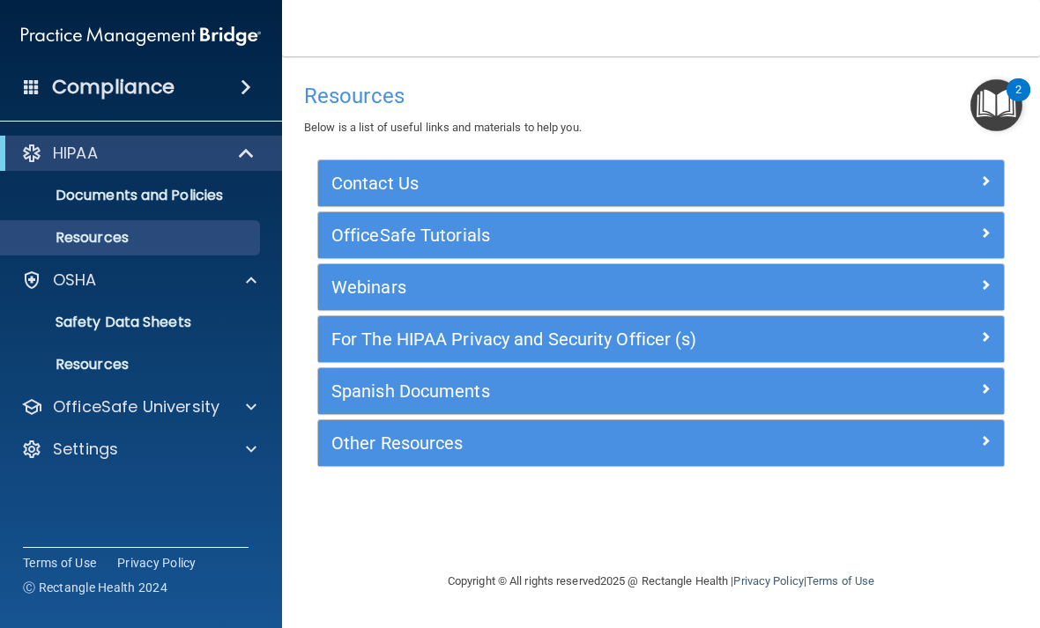
click at [944, 612] on main "Resources Below is a list of useful links and materials to help you. Contact Us…" at bounding box center [661, 342] width 758 height 572
click at [117, 42] on img at bounding box center [141, 36] width 240 height 35
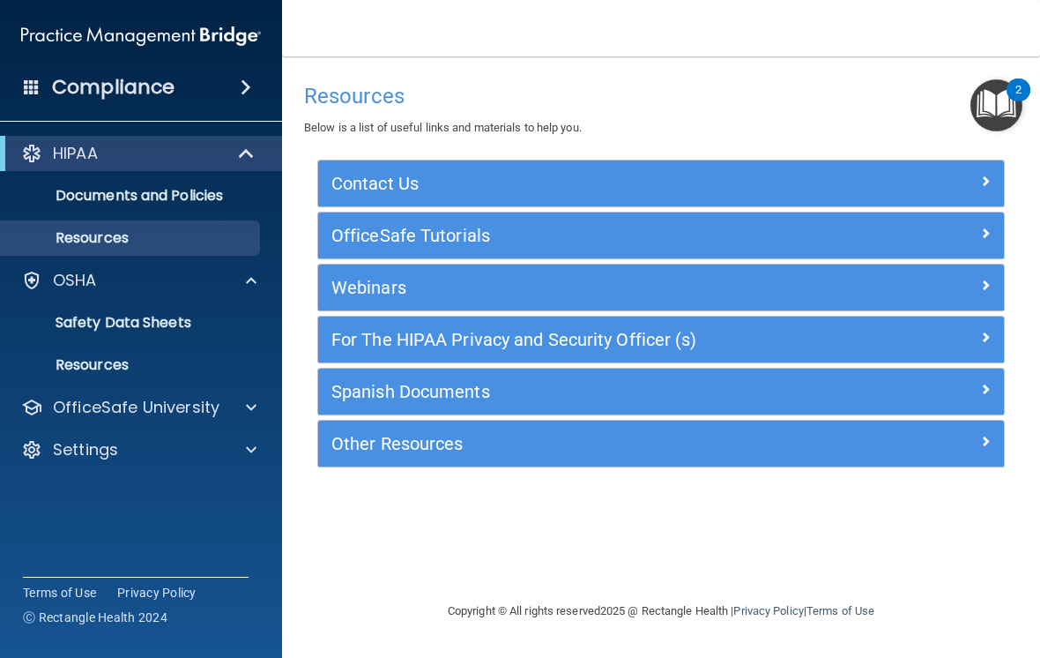
click at [75, 49] on img at bounding box center [141, 36] width 240 height 35
click at [47, 93] on div "Compliance" at bounding box center [141, 87] width 282 height 39
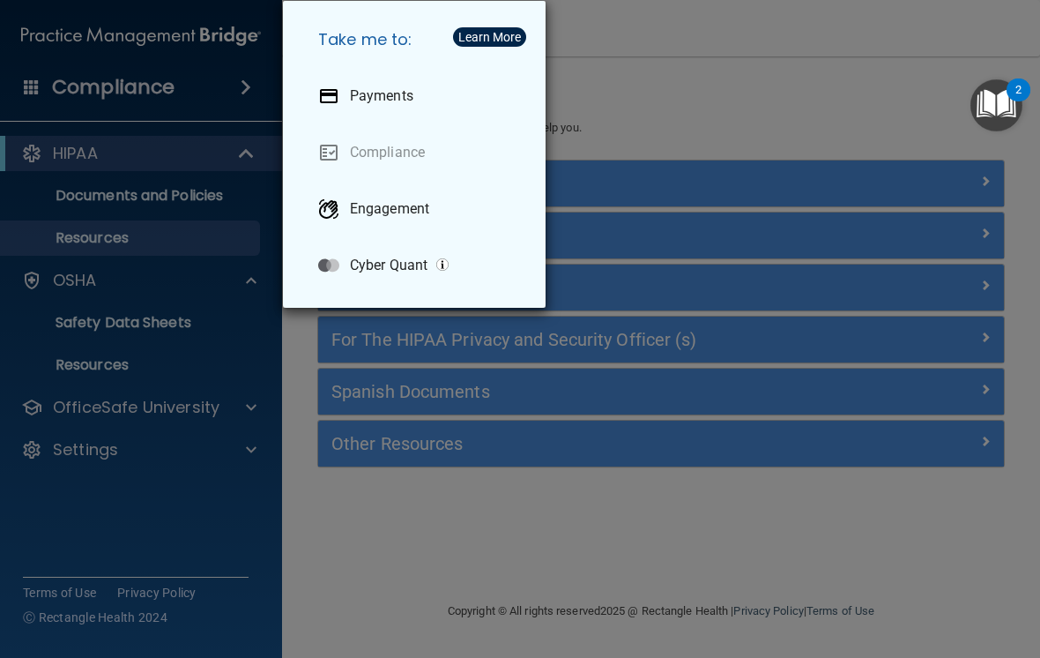
click at [58, 97] on div "Take me to: Payments Compliance Engagement Cyber Quant" at bounding box center [520, 329] width 1040 height 658
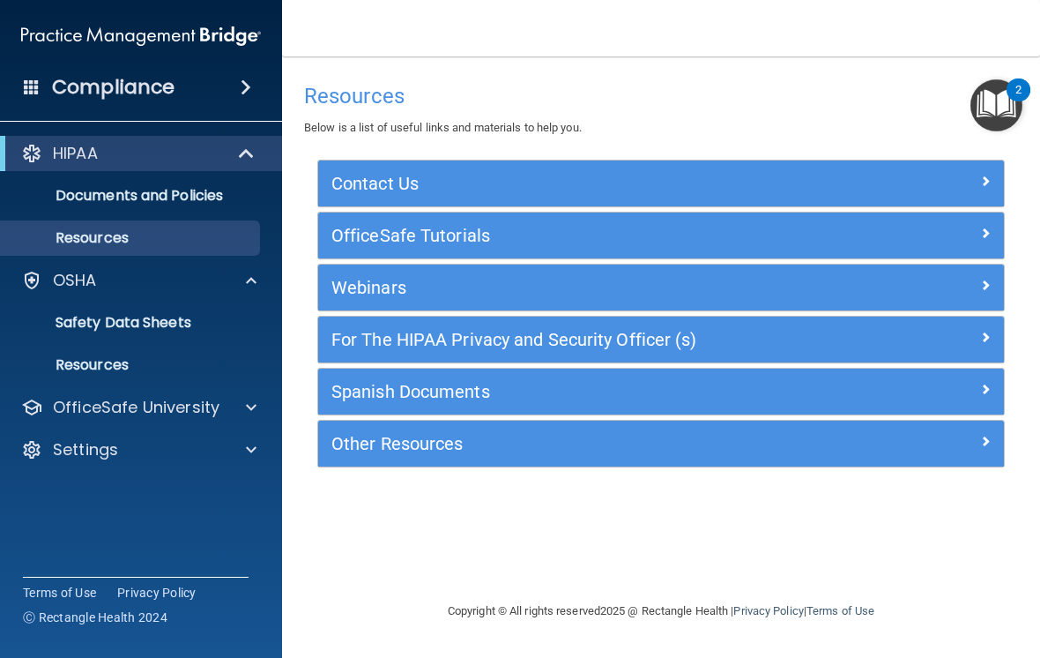
click at [79, 105] on div "Compliance" at bounding box center [141, 87] width 282 height 39
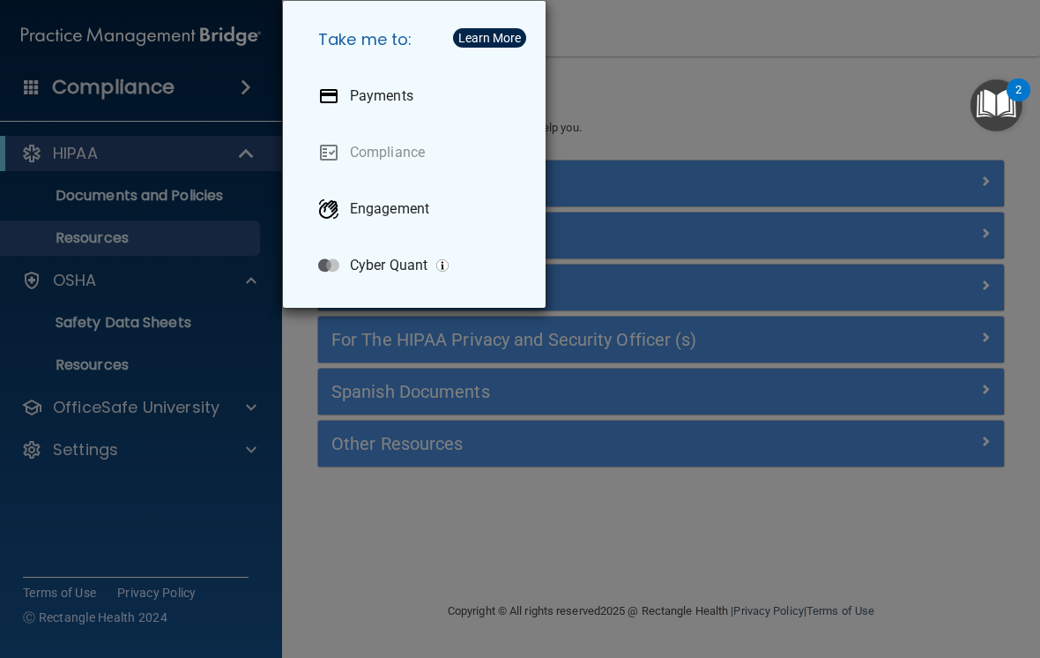
click at [357, 217] on p "Engagement" at bounding box center [389, 209] width 79 height 18
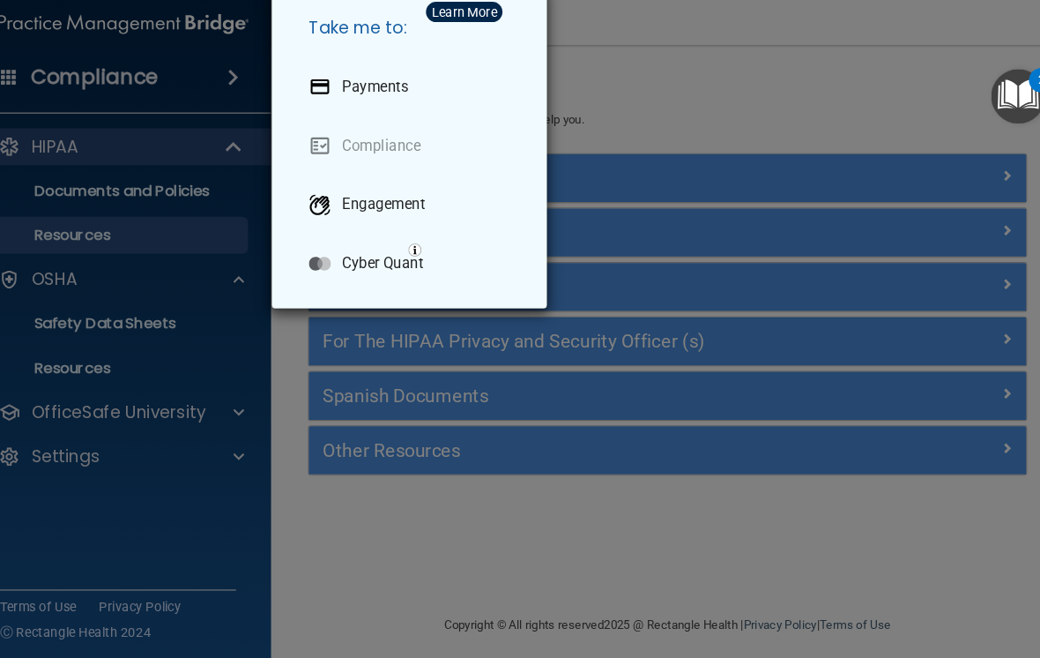
click at [379, 260] on p "Cyber Quant" at bounding box center [389, 266] width 78 height 18
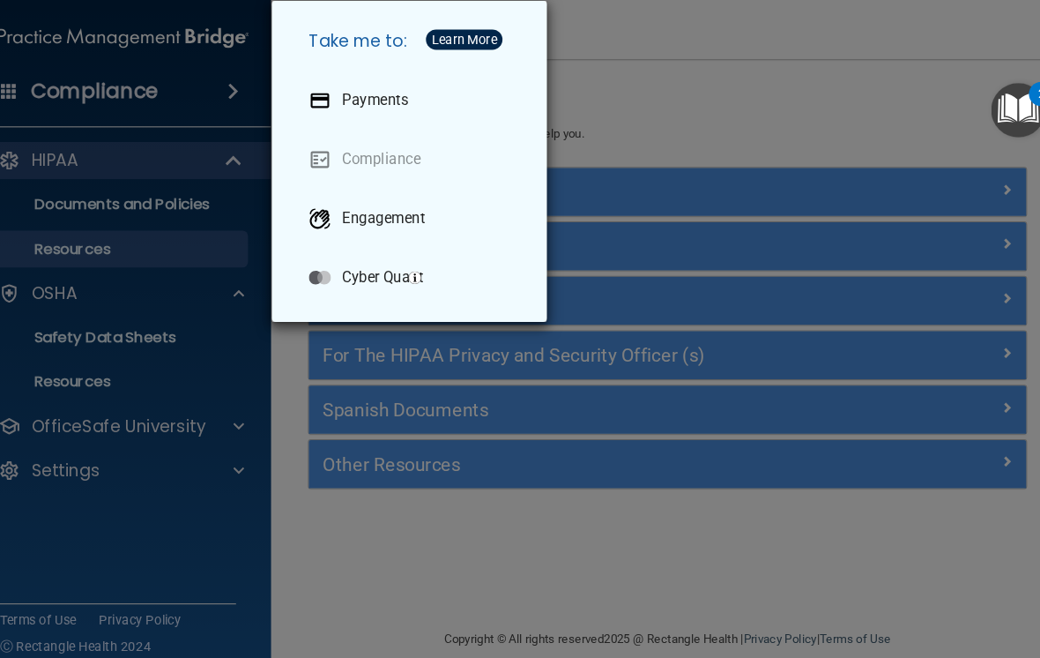
click at [395, 95] on div "Payments" at bounding box center [417, 95] width 227 height 49
click at [440, 32] on div "Learn More" at bounding box center [466, 38] width 63 height 12
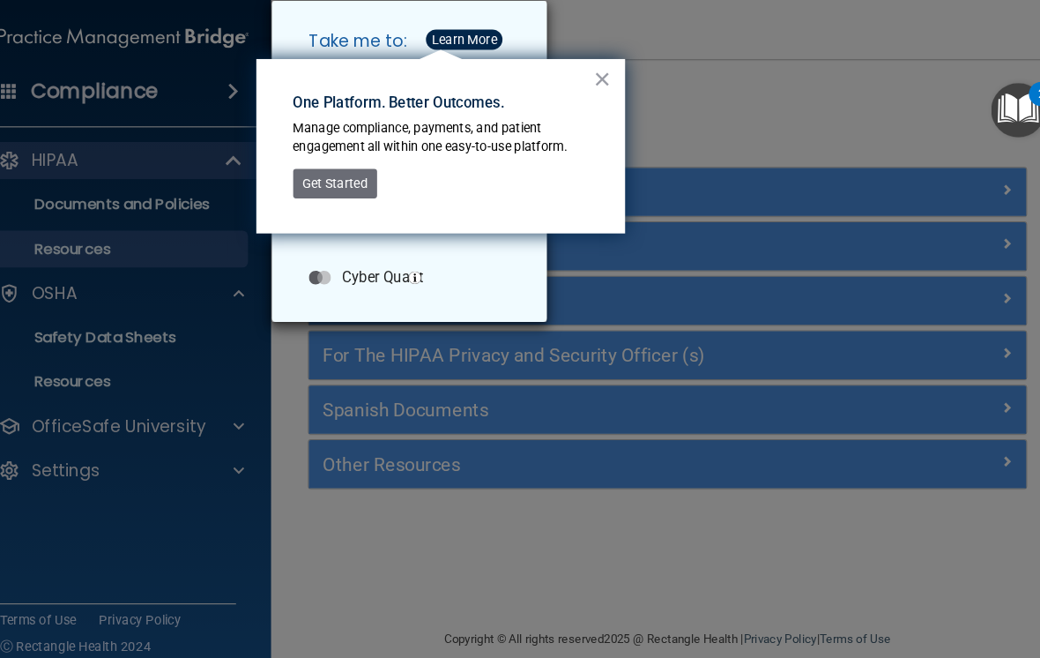
click at [334, 176] on button "Get Started" at bounding box center [343, 175] width 80 height 28
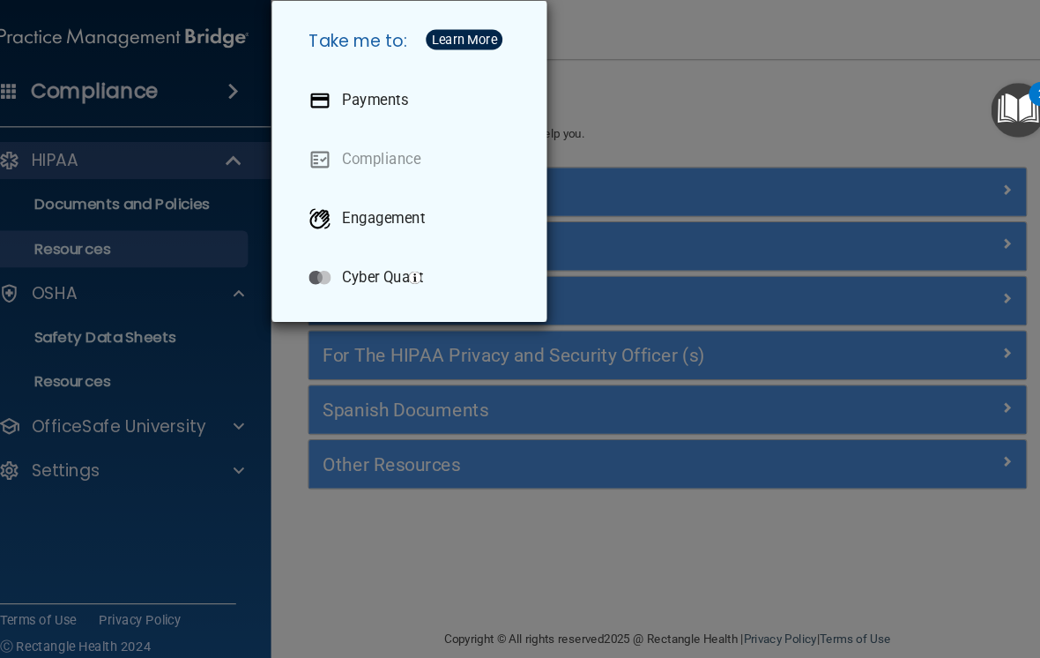
click at [190, 515] on div "Take me to: Payments Compliance Engagement Cyber Quant" at bounding box center [520, 329] width 1040 height 658
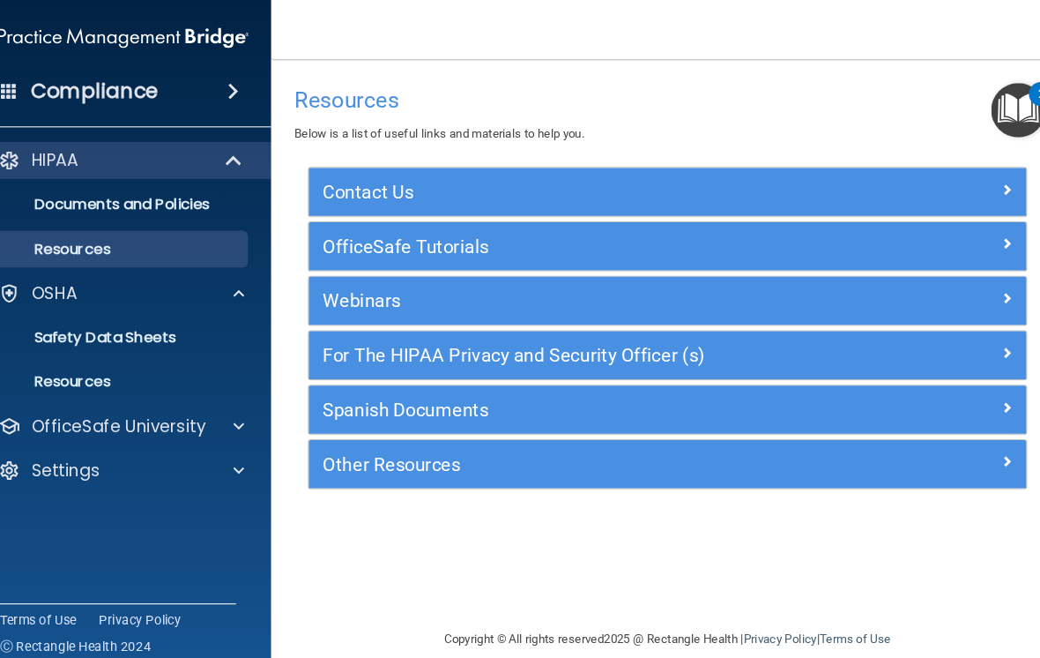
click at [99, 277] on div "OSHA" at bounding box center [117, 280] width 219 height 21
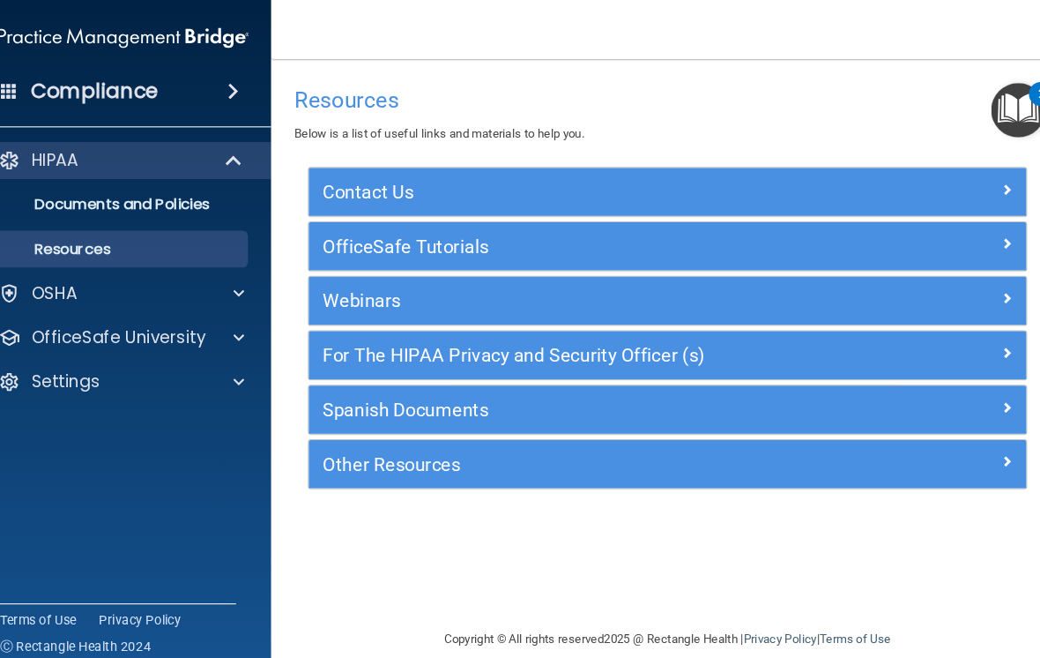
click at [238, 286] on div at bounding box center [249, 280] width 44 height 21
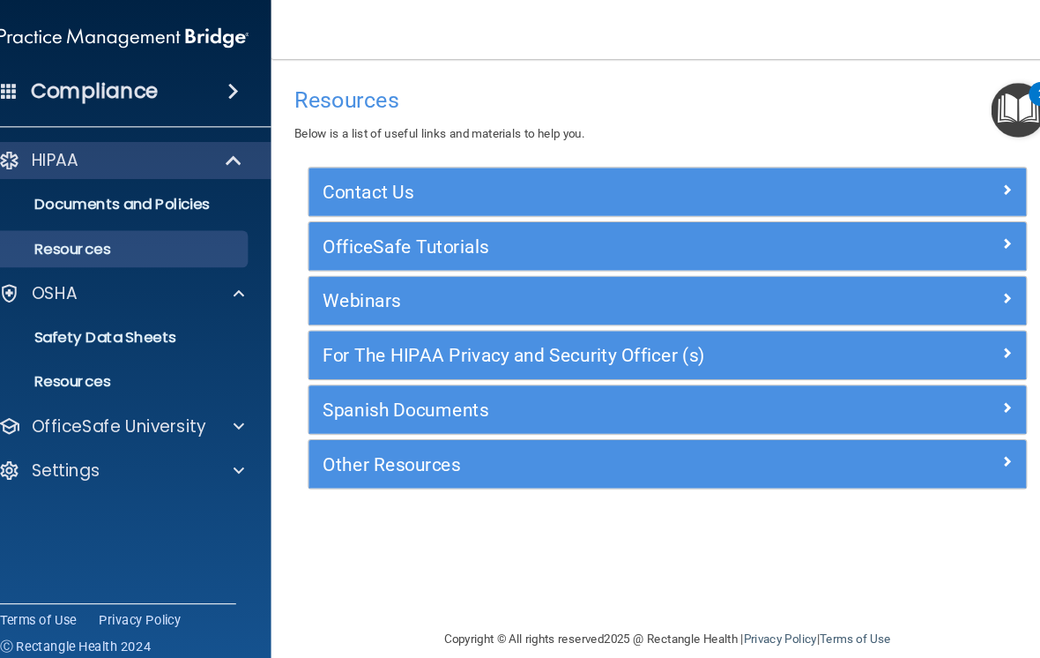
click at [167, 324] on p "Safety Data Sheets" at bounding box center [131, 323] width 241 height 18
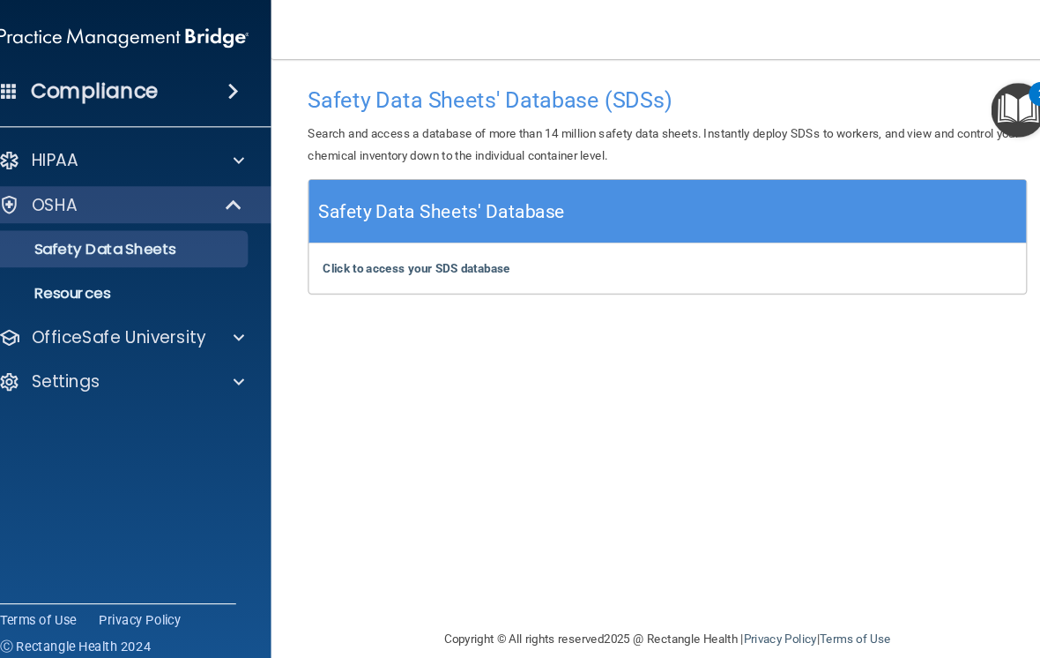
click at [55, 290] on link "Resources" at bounding box center [121, 280] width 278 height 35
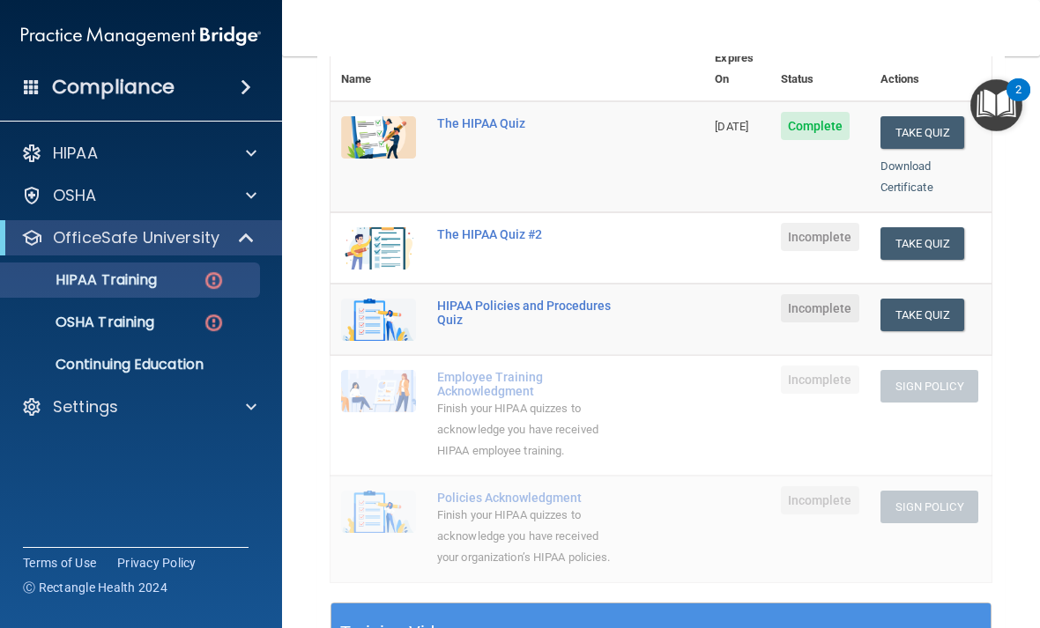
scroll to position [214, 0]
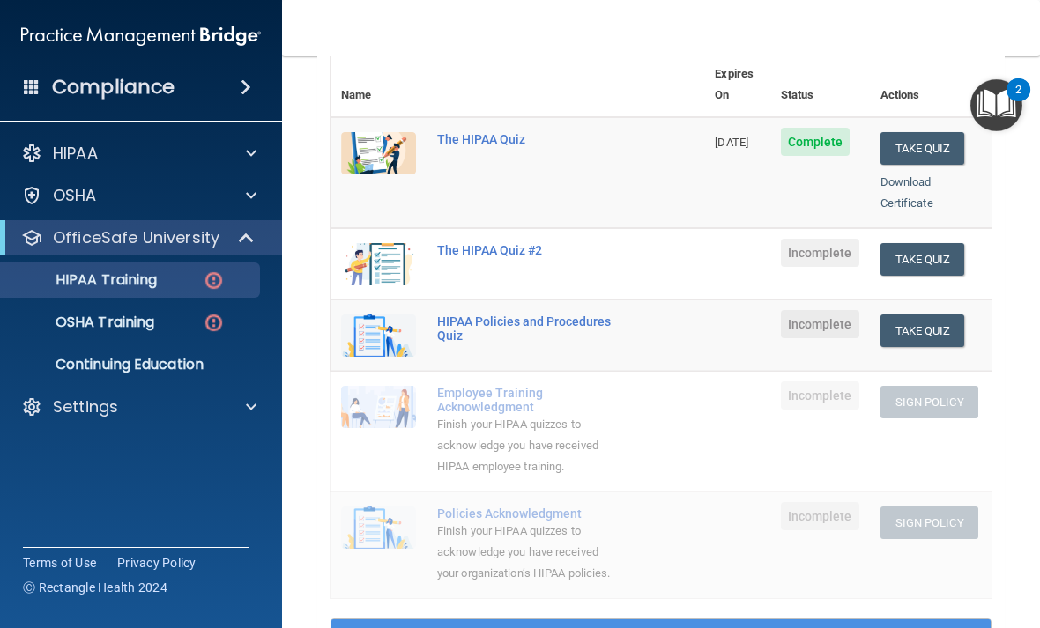
click at [924, 243] on button "Take Quiz" at bounding box center [923, 259] width 85 height 33
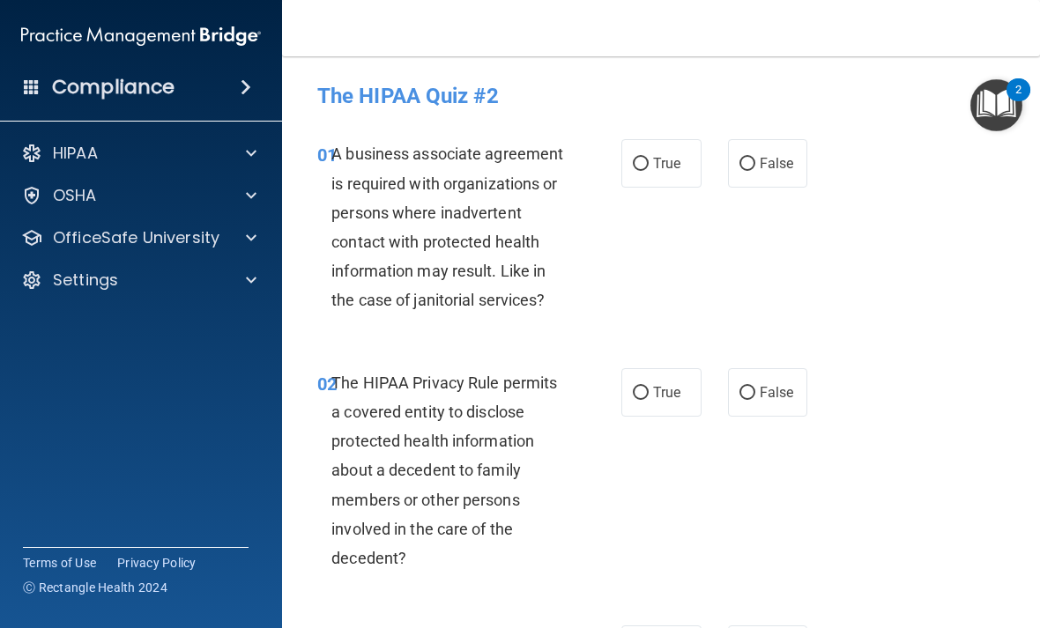
click at [639, 146] on label "True" at bounding box center [661, 163] width 80 height 48
click at [639, 158] on input "True" at bounding box center [641, 164] width 16 height 13
radio input "true"
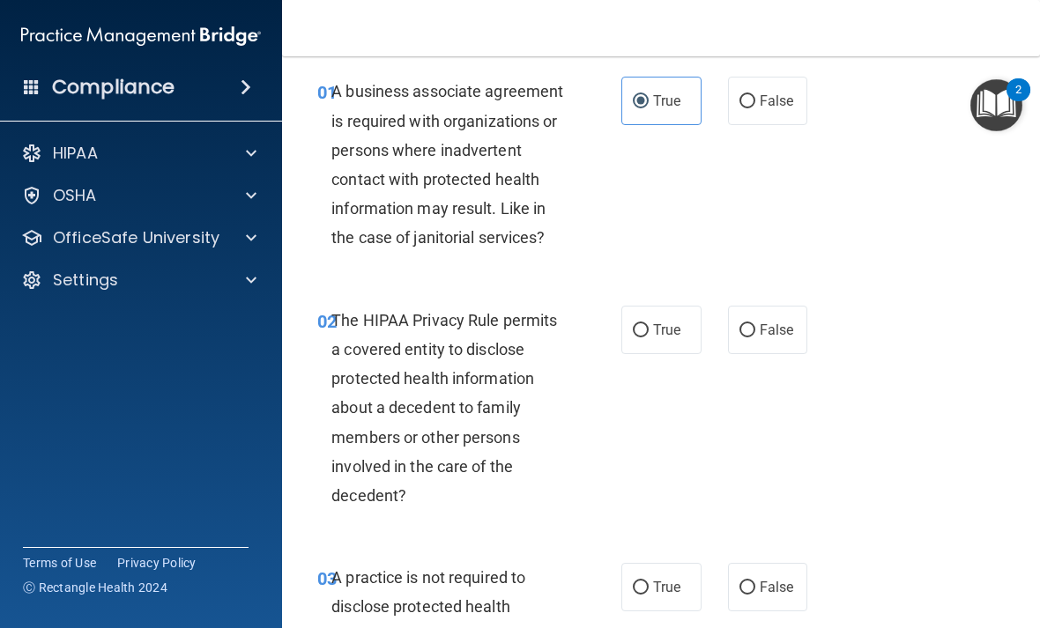
scroll to position [68, 0]
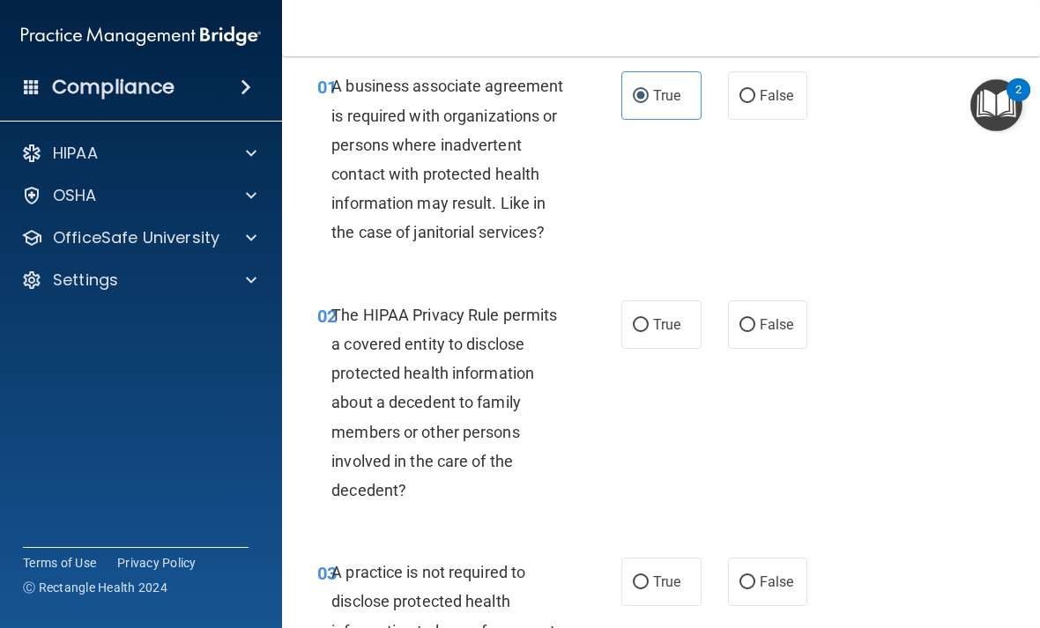
click at [622, 305] on label "True" at bounding box center [661, 325] width 80 height 48
click at [633, 319] on input "True" at bounding box center [641, 325] width 16 height 13
radio input "true"
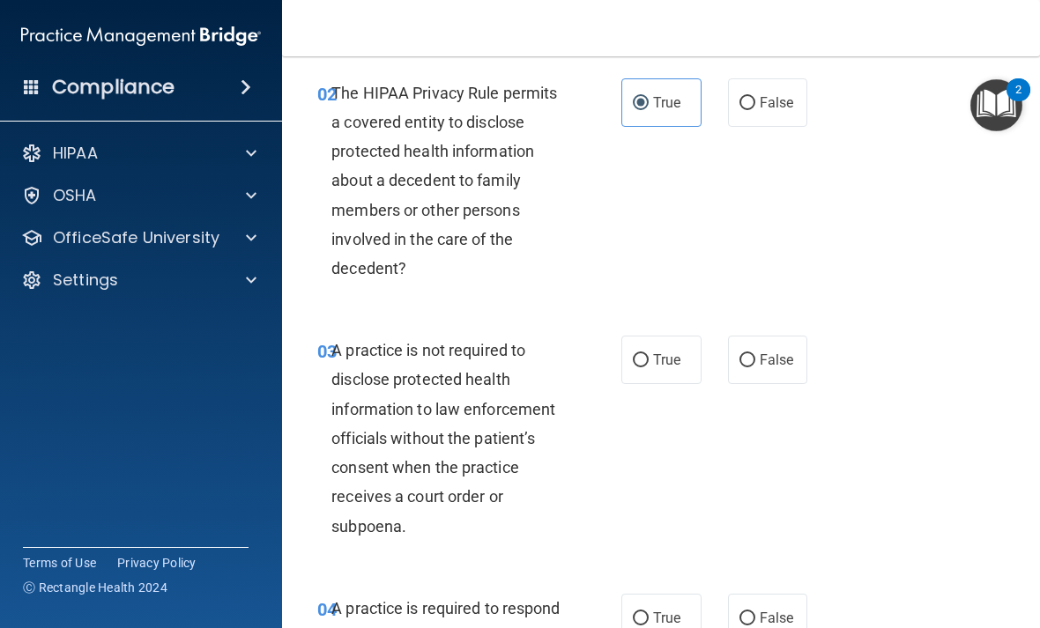
scroll to position [290, 0]
click at [753, 359] on input "False" at bounding box center [748, 360] width 16 height 13
radio input "true"
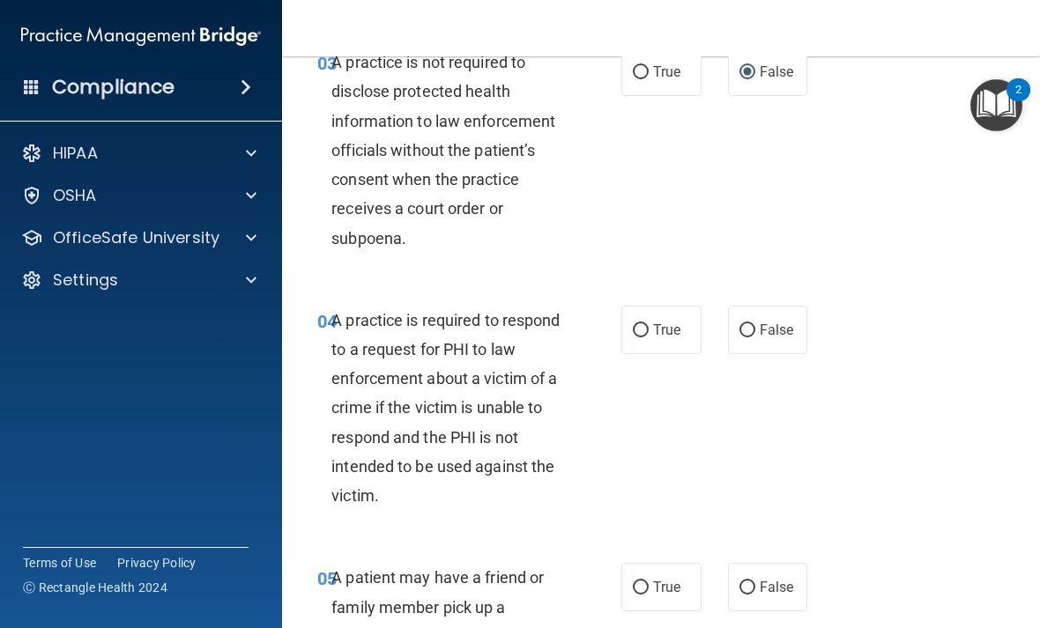
scroll to position [588, 0]
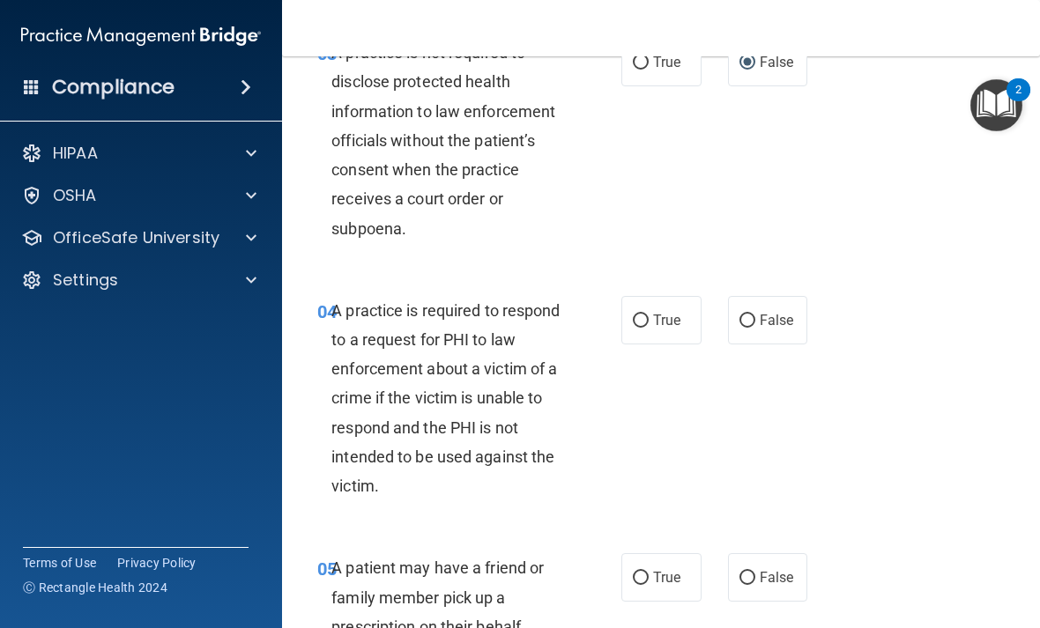
click at [751, 322] on input "False" at bounding box center [748, 321] width 16 height 13
radio input "true"
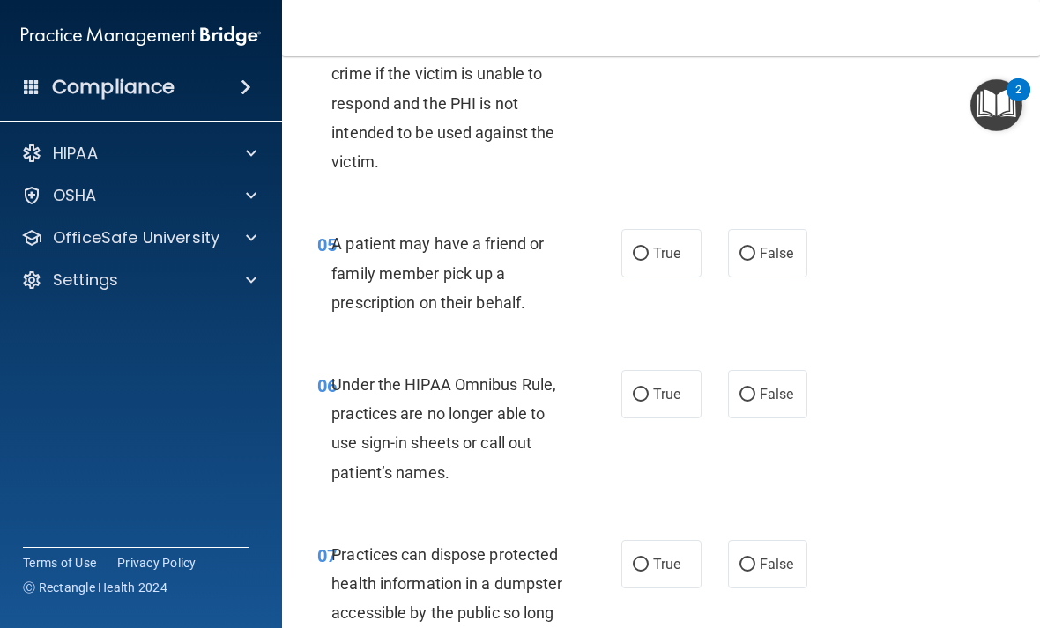
scroll to position [912, 0]
click at [659, 263] on label "True" at bounding box center [661, 253] width 80 height 48
click at [649, 261] on input "True" at bounding box center [641, 254] width 16 height 13
radio input "true"
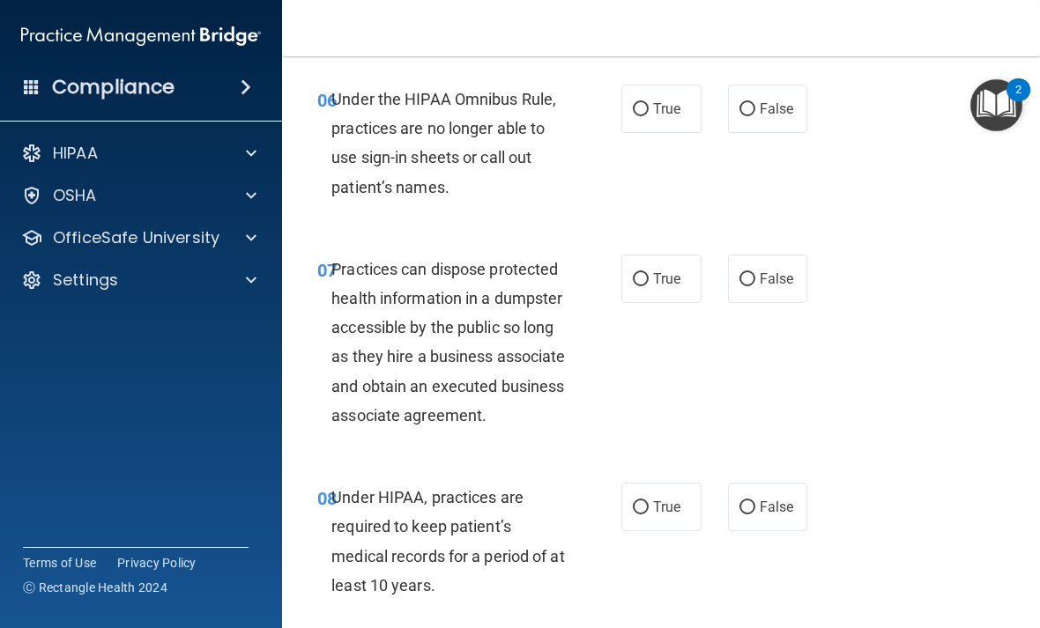
scroll to position [1198, 0]
click at [765, 110] on span "False" at bounding box center [777, 108] width 34 height 17
click at [755, 110] on input "False" at bounding box center [748, 109] width 16 height 13
radio input "true"
click at [752, 273] on input "False" at bounding box center [748, 279] width 16 height 13
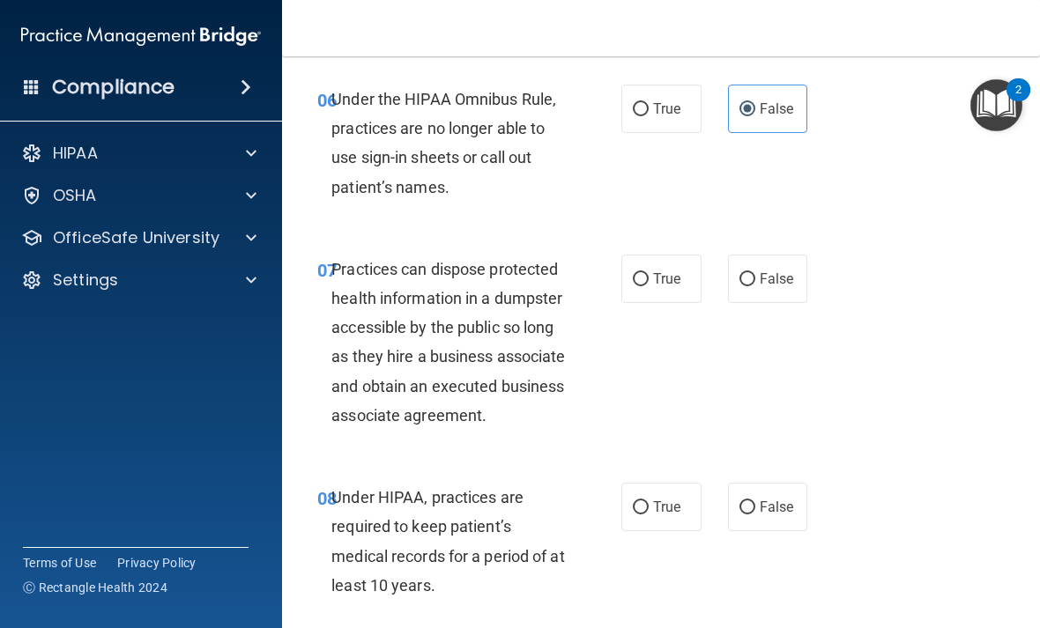
radio input "true"
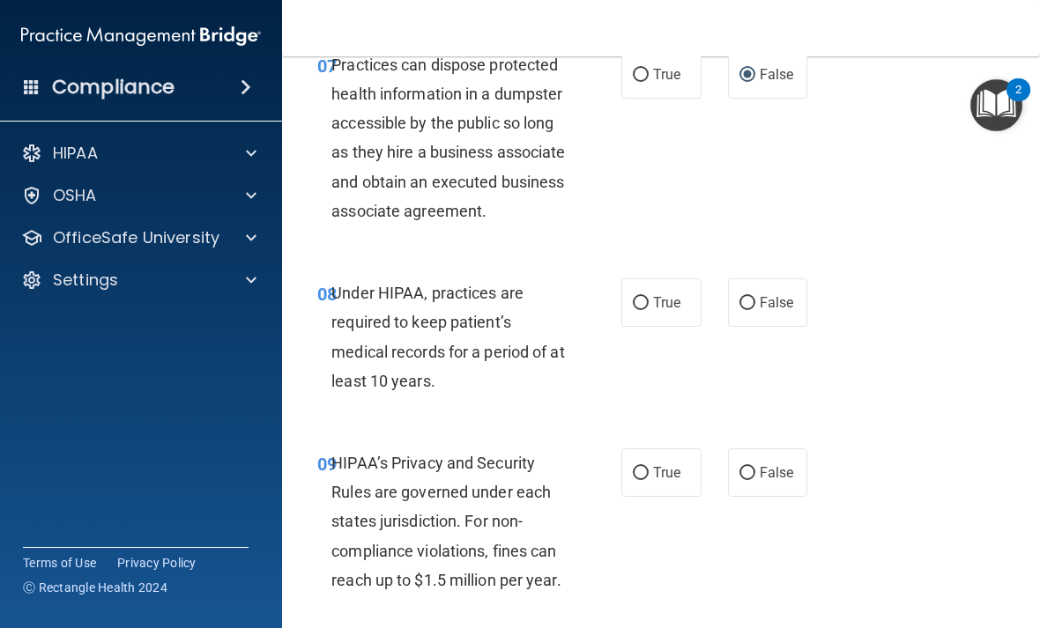
scroll to position [1405, 0]
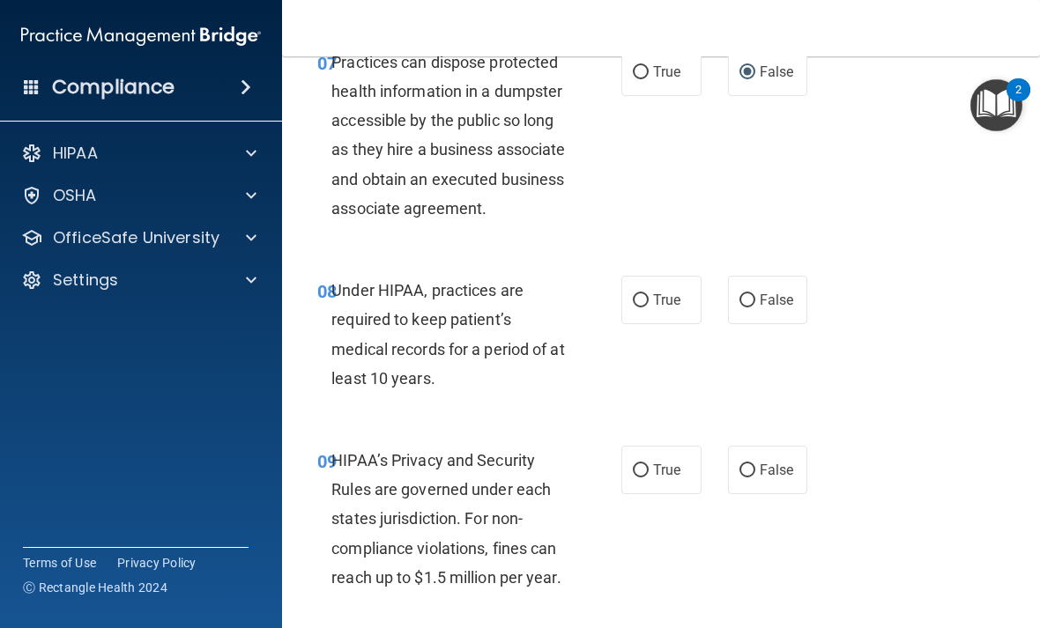
click at [745, 309] on label "False" at bounding box center [768, 300] width 80 height 48
click at [745, 308] on input "False" at bounding box center [748, 300] width 16 height 13
radio input "true"
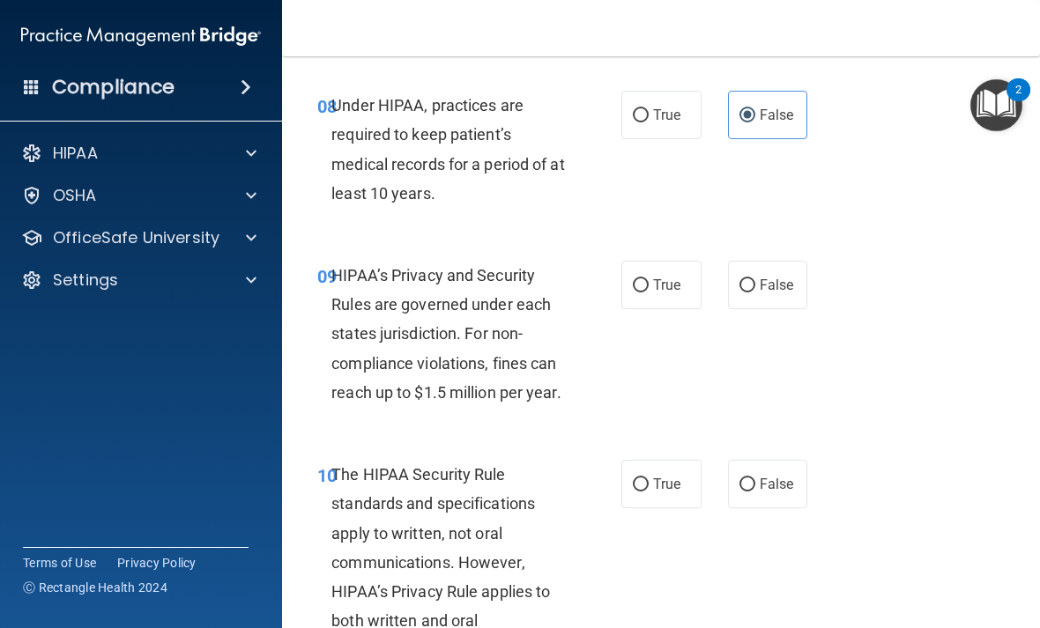
scroll to position [1591, 0]
click at [771, 293] on span "False" at bounding box center [777, 284] width 34 height 17
click at [755, 292] on input "False" at bounding box center [748, 285] width 16 height 13
radio input "true"
click at [668, 309] on label "True" at bounding box center [661, 284] width 80 height 48
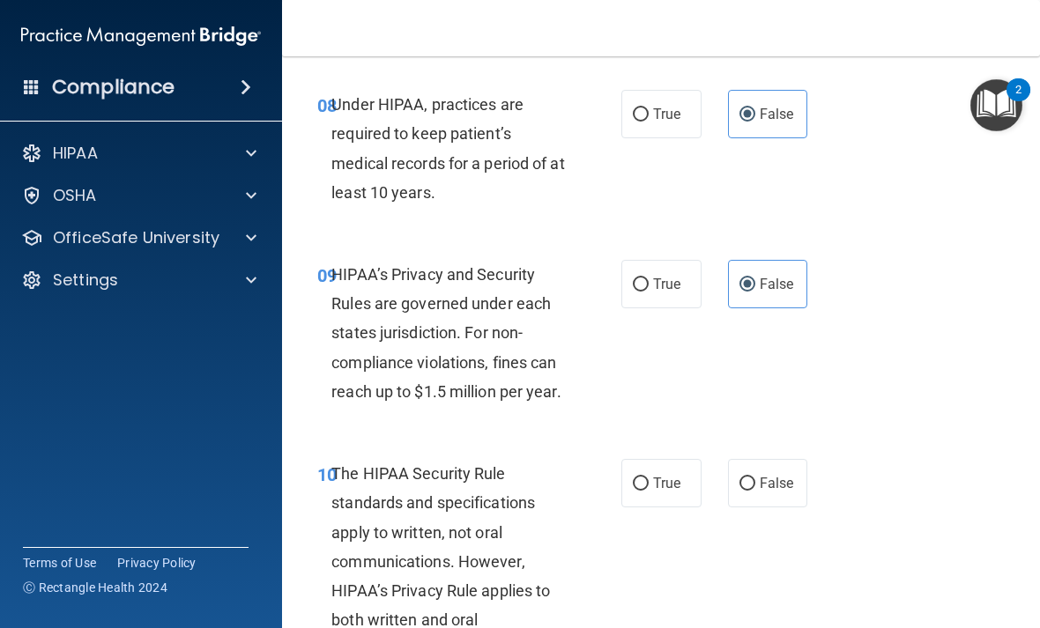
click at [649, 292] on input "True" at bounding box center [641, 285] width 16 height 13
radio input "true"
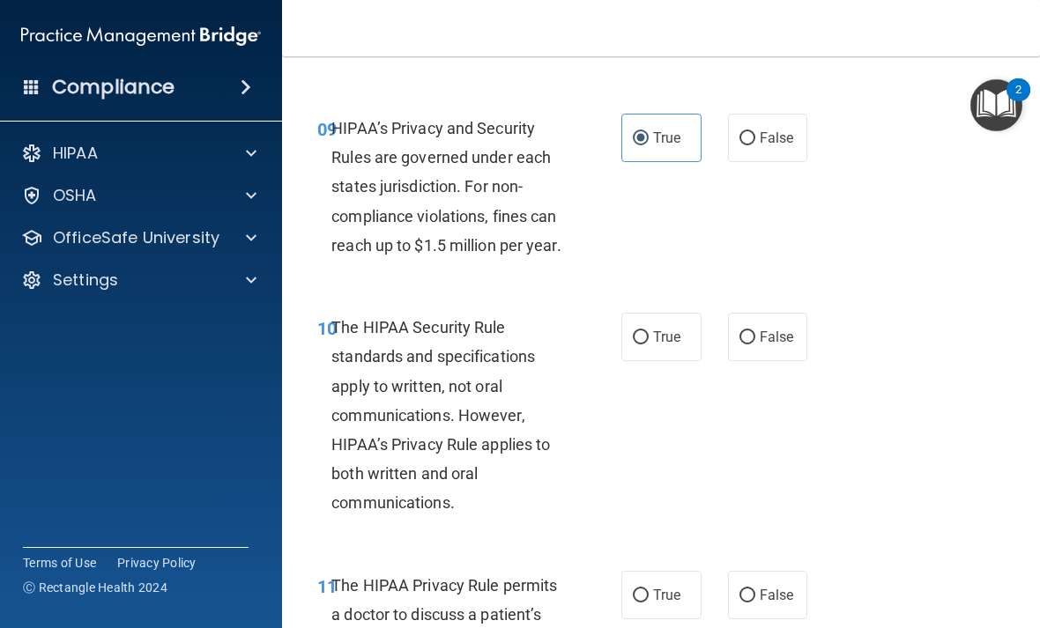
scroll to position [1746, 0]
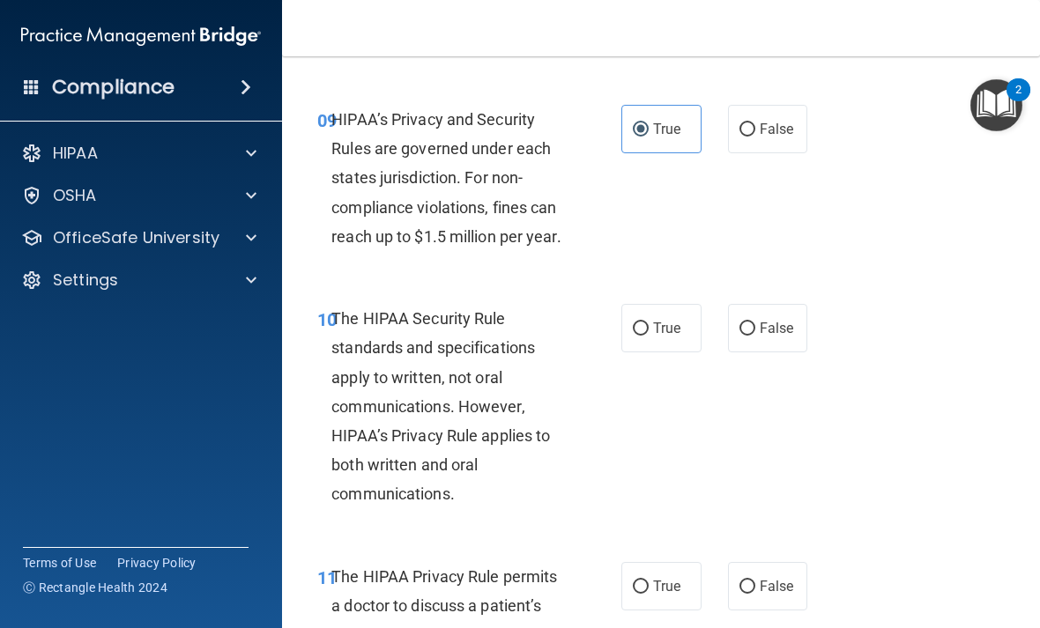
click at [777, 138] on span "False" at bounding box center [777, 129] width 34 height 17
click at [755, 137] on input "False" at bounding box center [748, 129] width 16 height 13
radio input "true"
radio input "false"
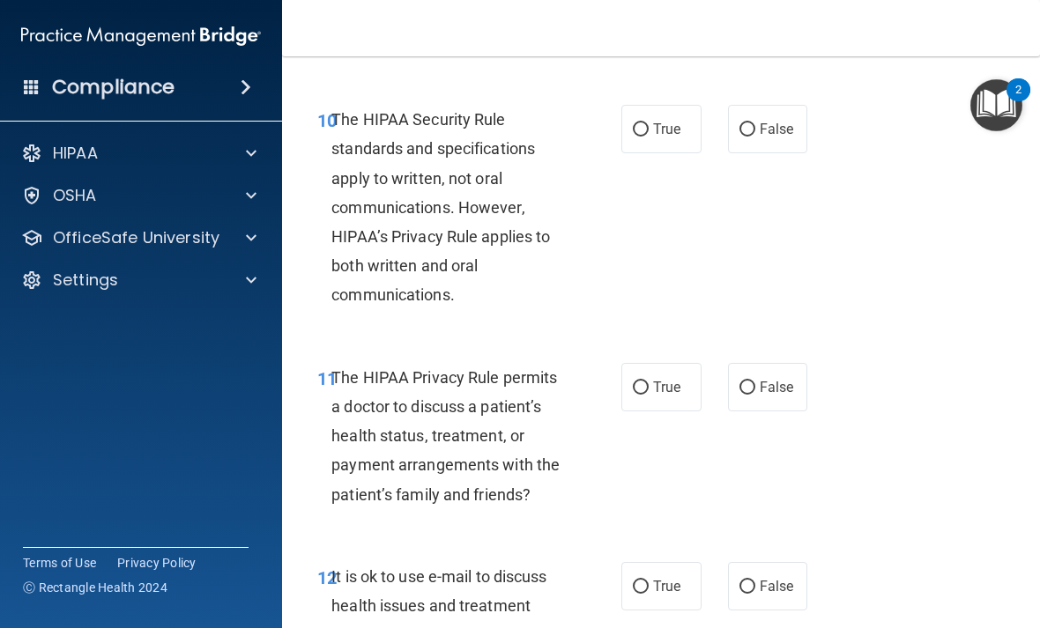
scroll to position [1950, 0]
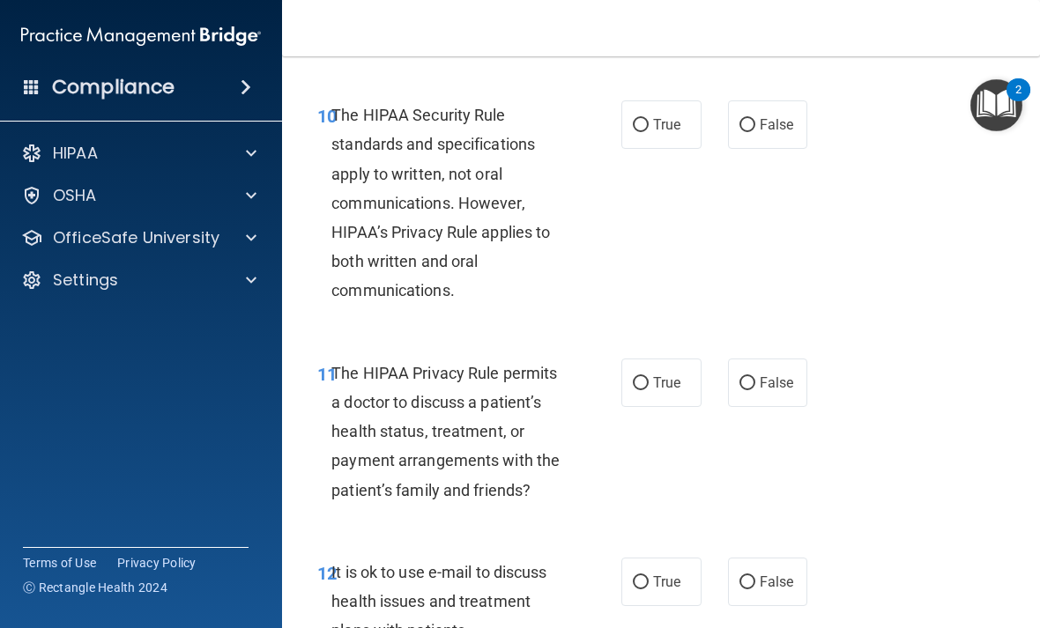
click at [772, 149] on label "False" at bounding box center [768, 124] width 80 height 48
click at [755, 132] on input "False" at bounding box center [748, 125] width 16 height 13
radio input "true"
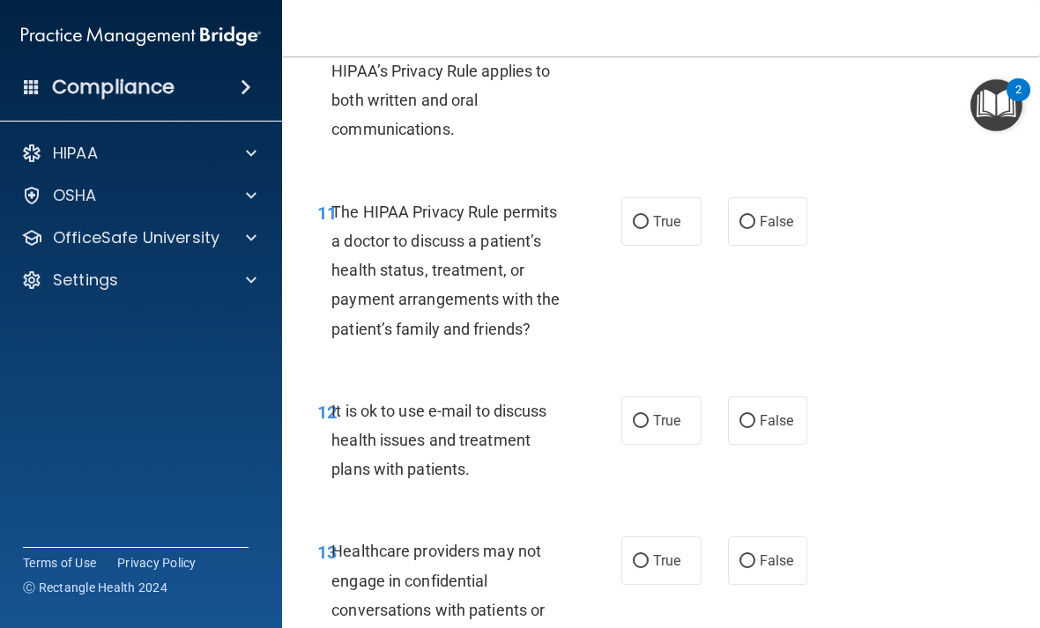
scroll to position [2131, 0]
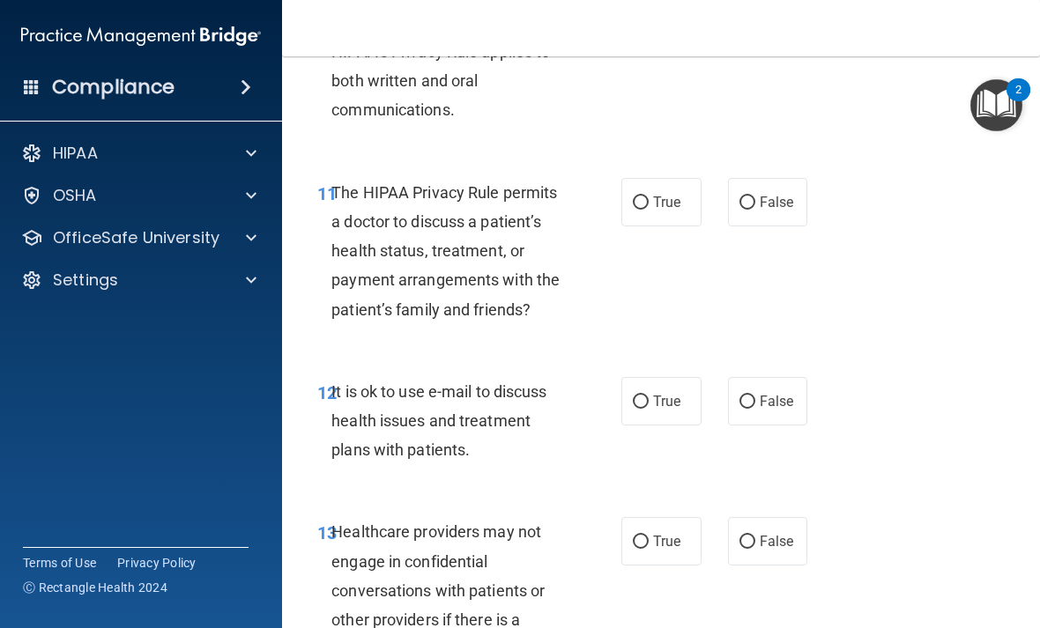
click at [649, 214] on label "True" at bounding box center [661, 202] width 80 height 48
click at [649, 210] on input "True" at bounding box center [641, 203] width 16 height 13
radio input "true"
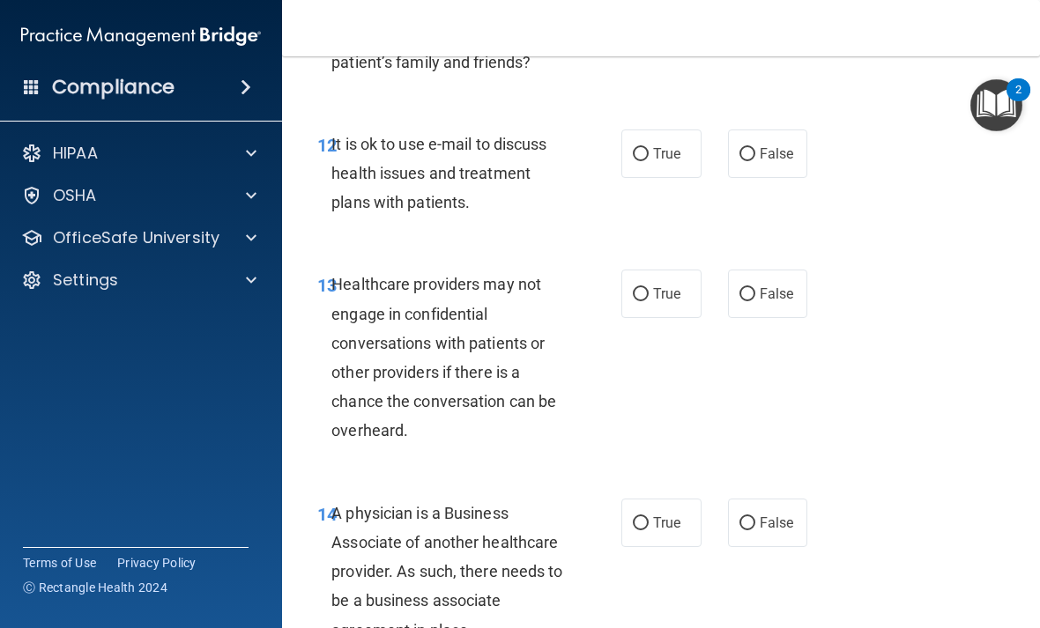
scroll to position [2378, 0]
click at [765, 162] on span "False" at bounding box center [777, 153] width 34 height 17
click at [755, 161] on input "False" at bounding box center [748, 154] width 16 height 13
radio input "true"
click at [750, 318] on label "False" at bounding box center [768, 294] width 80 height 48
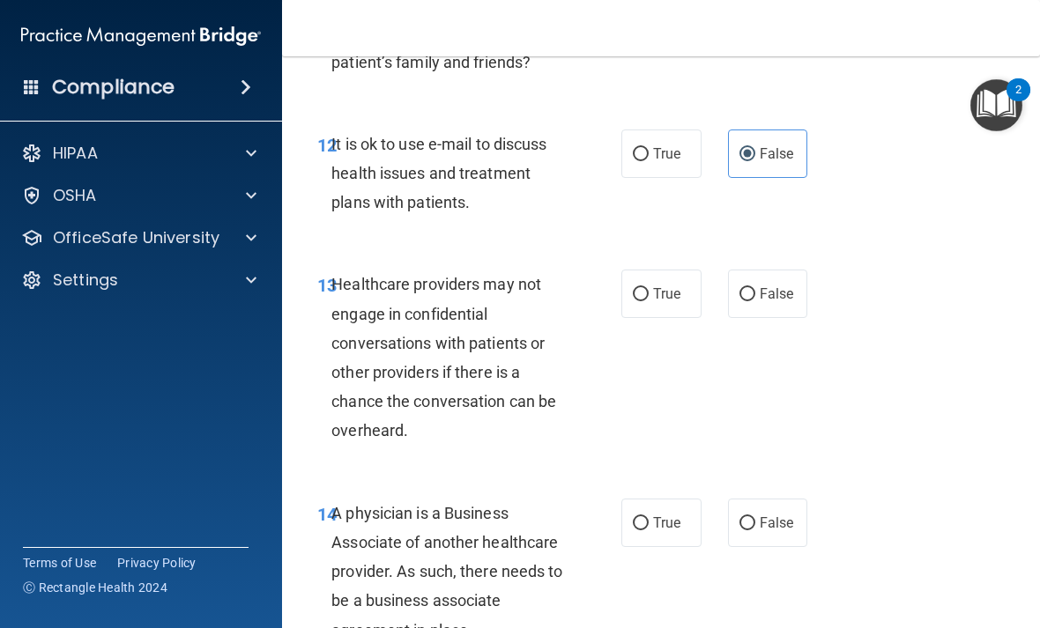
click at [750, 301] on input "False" at bounding box center [748, 294] width 16 height 13
radio input "true"
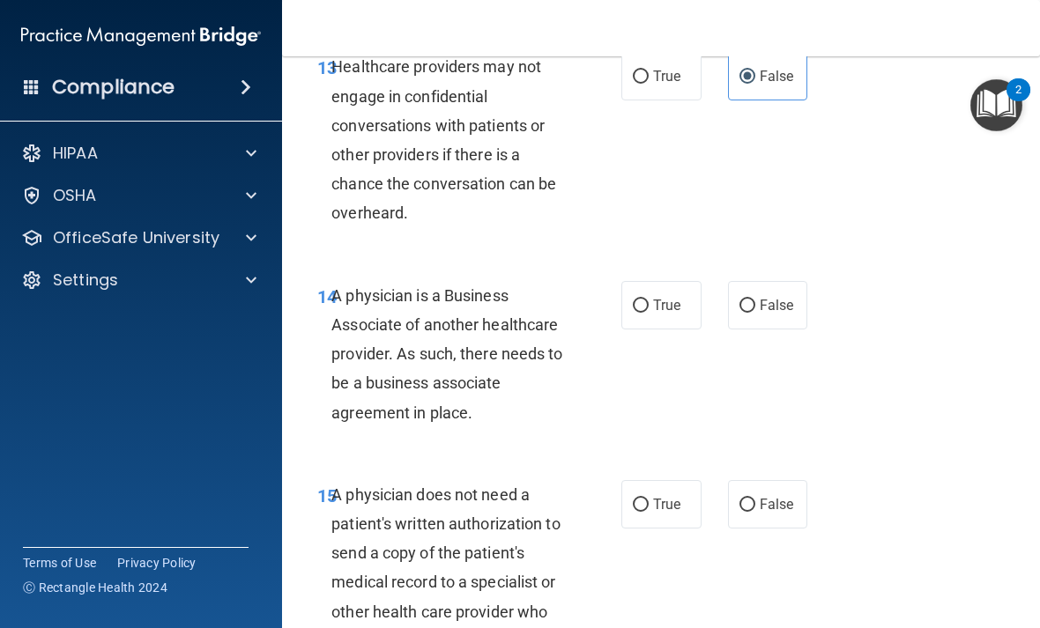
scroll to position [2644, 0]
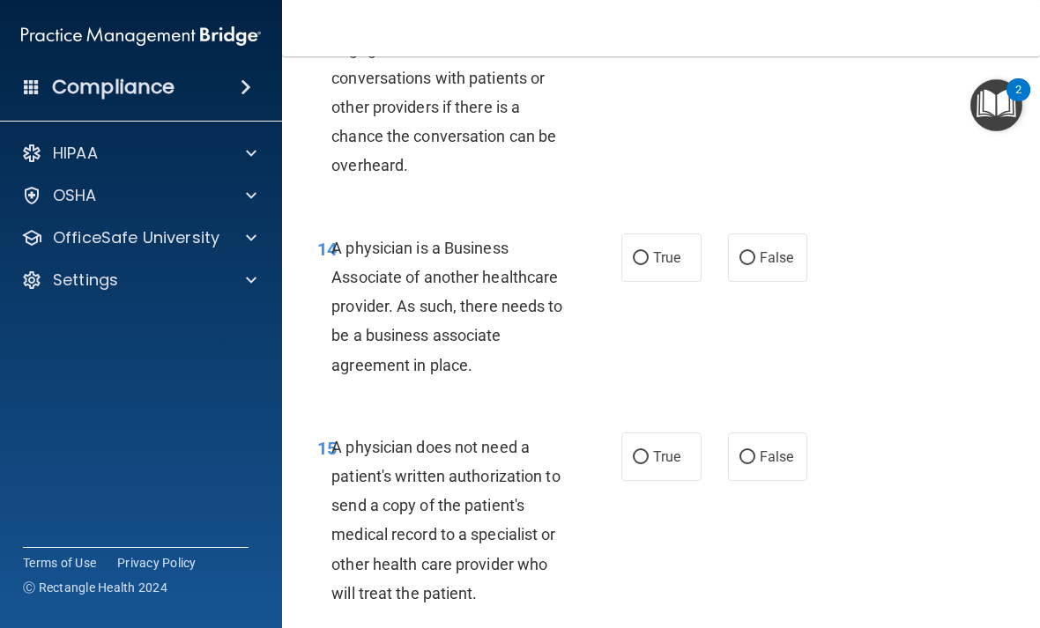
click at [755, 257] on label "False" at bounding box center [768, 258] width 80 height 48
click at [755, 257] on input "False" at bounding box center [748, 258] width 16 height 13
radio input "true"
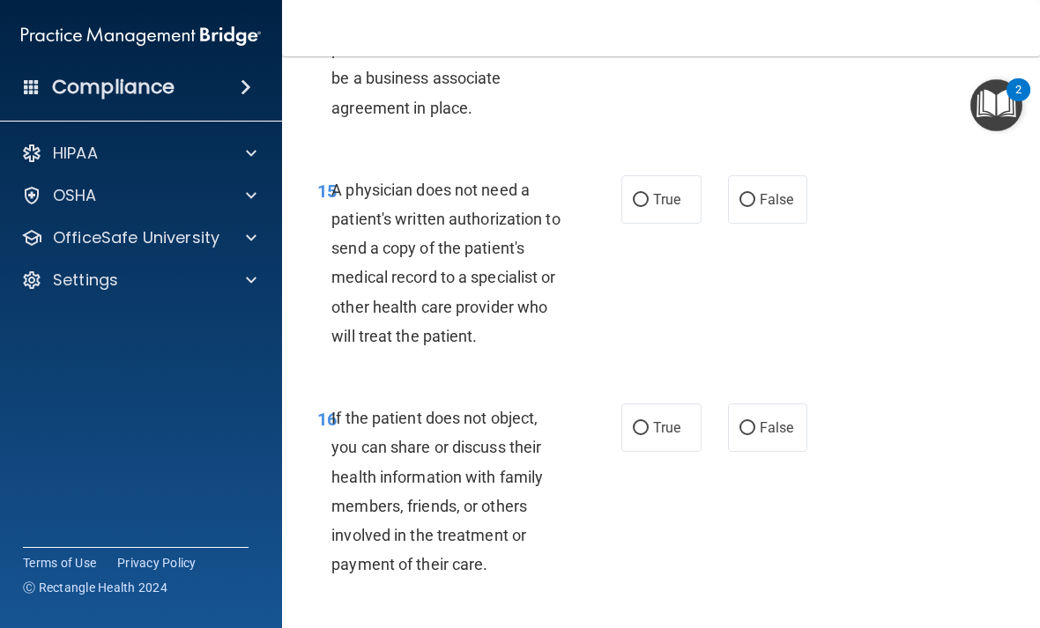
scroll to position [2963, 0]
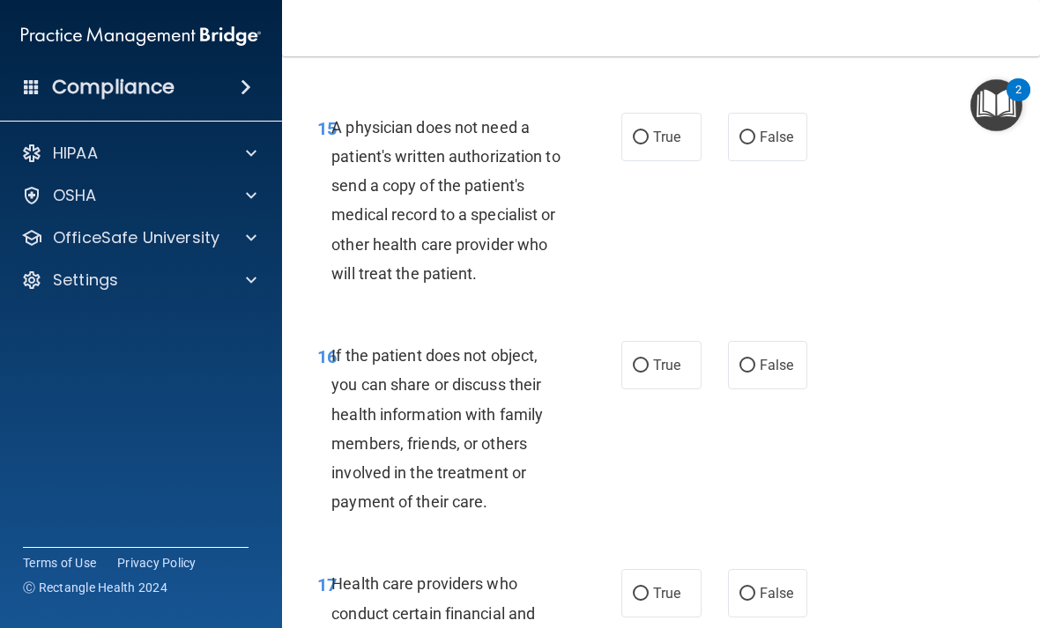
click at [626, 159] on label "True" at bounding box center [661, 137] width 80 height 48
click at [633, 145] on input "True" at bounding box center [641, 137] width 16 height 13
radio input "true"
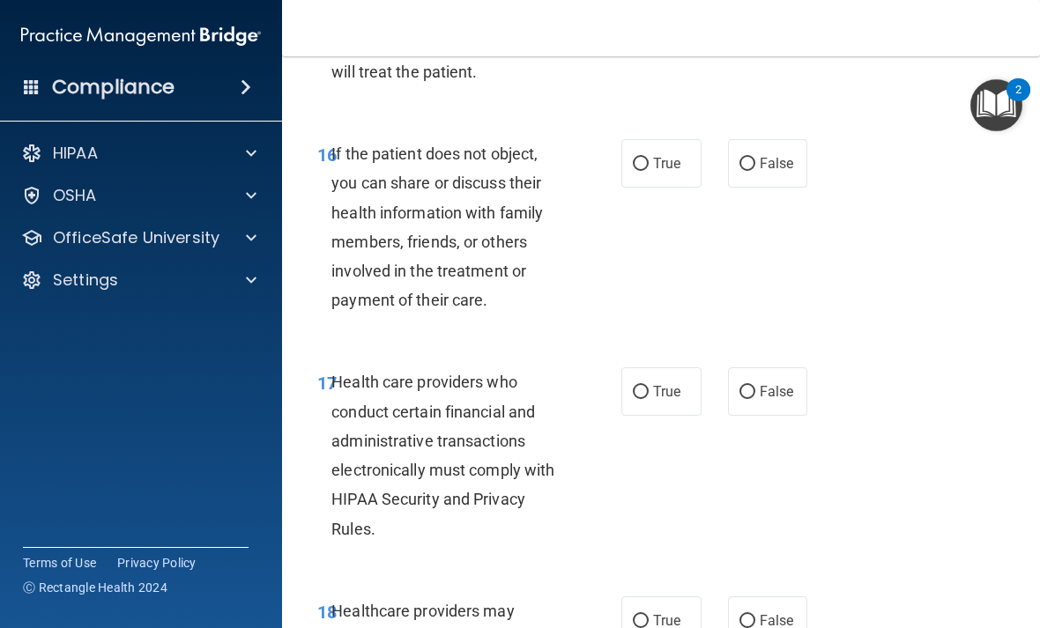
scroll to position [3169, 0]
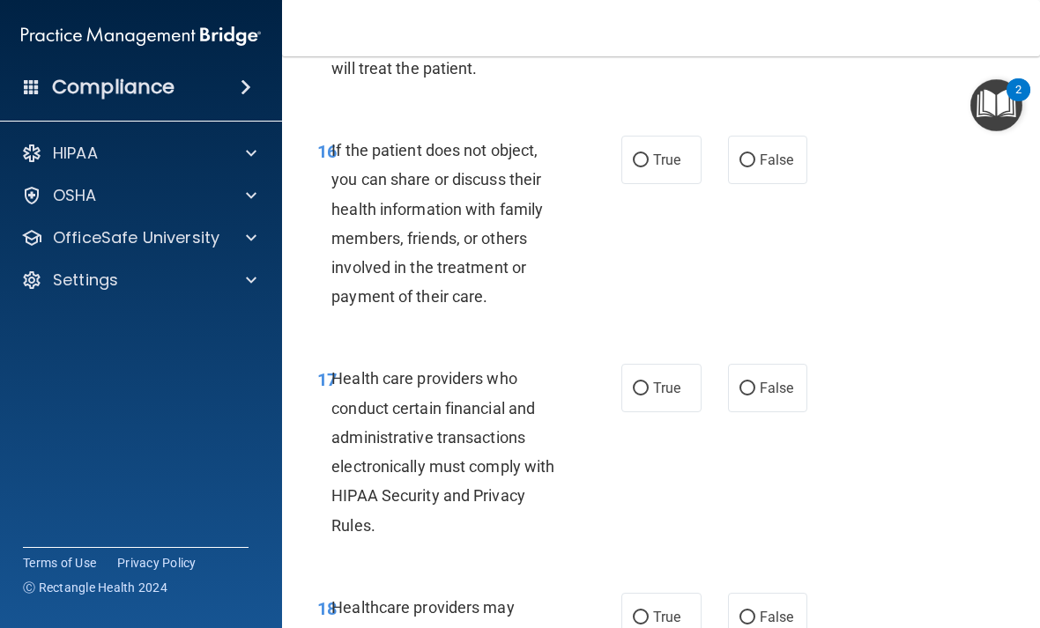
click at [770, 168] on span "False" at bounding box center [777, 160] width 34 height 17
click at [755, 167] on input "False" at bounding box center [748, 160] width 16 height 13
radio input "true"
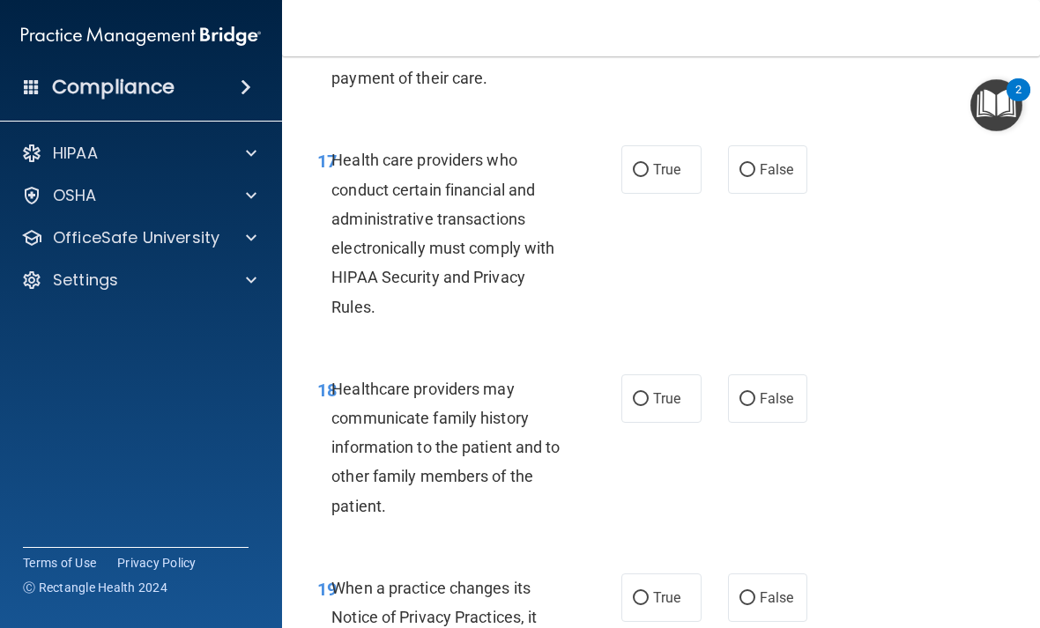
scroll to position [3394, 0]
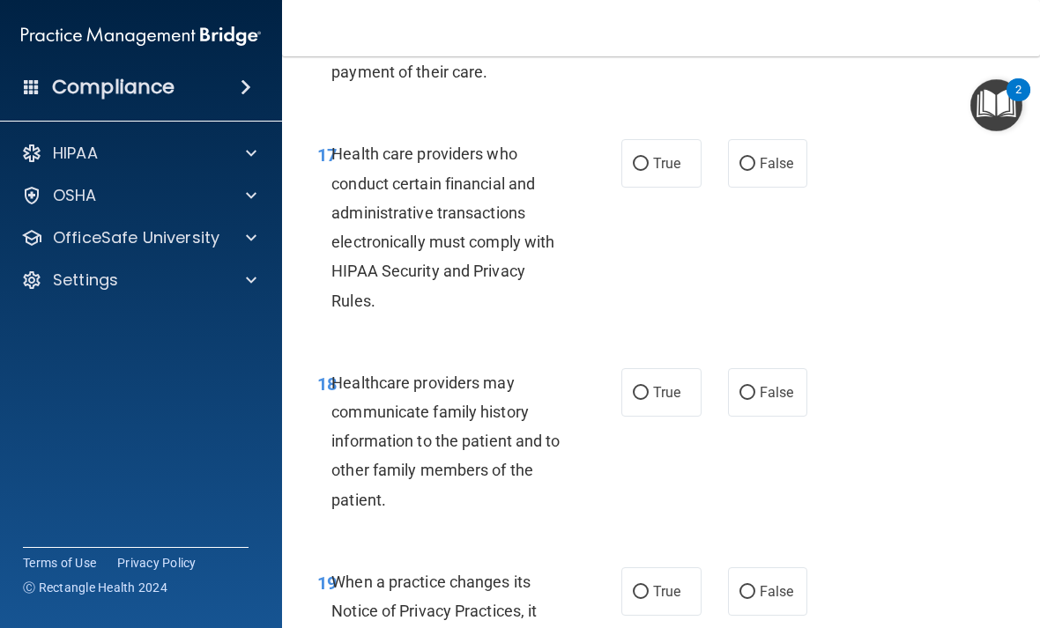
click at [638, 171] on input "True" at bounding box center [641, 164] width 16 height 13
radio input "true"
click at [639, 400] on input "True" at bounding box center [641, 393] width 16 height 13
radio input "true"
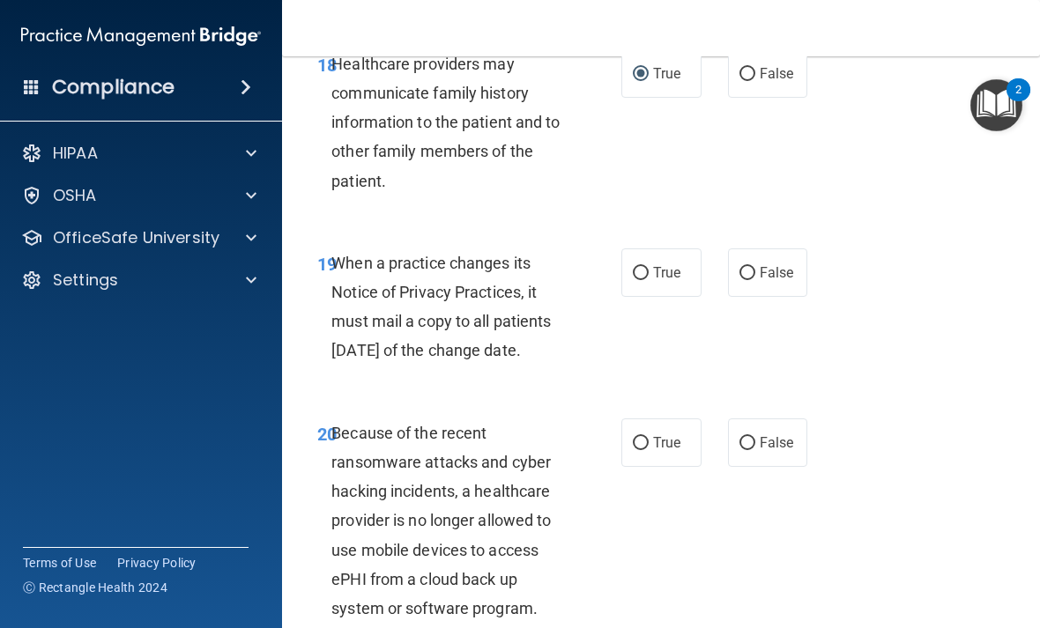
scroll to position [3864, 0]
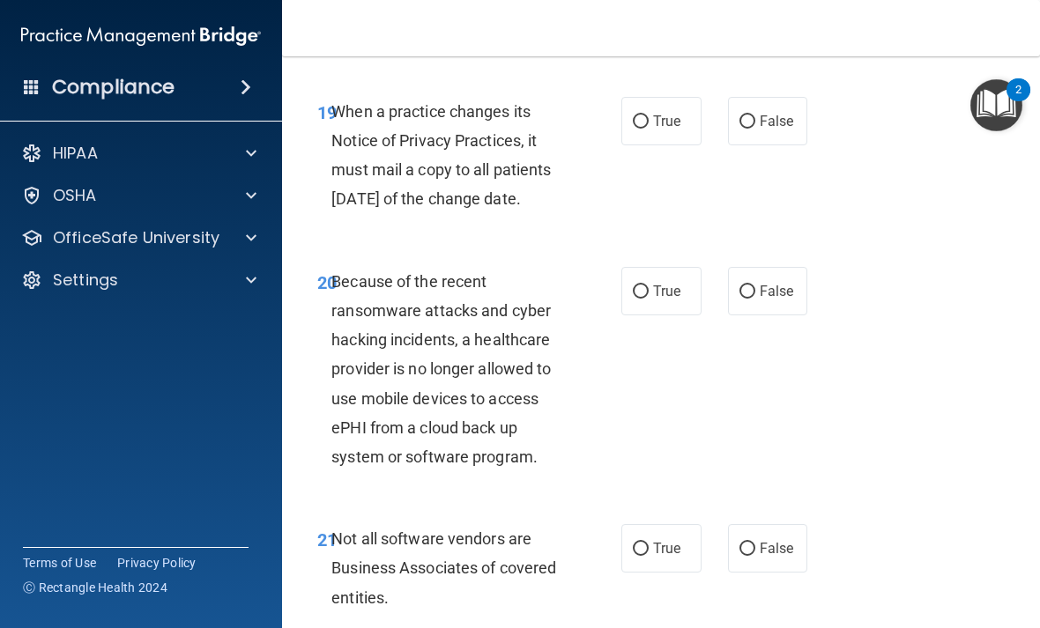
click at [760, 124] on span "False" at bounding box center [777, 121] width 34 height 17
click at [755, 124] on input "False" at bounding box center [748, 121] width 16 height 13
radio input "true"
click at [781, 300] on span "False" at bounding box center [777, 291] width 34 height 17
click at [755, 299] on input "False" at bounding box center [748, 292] width 16 height 13
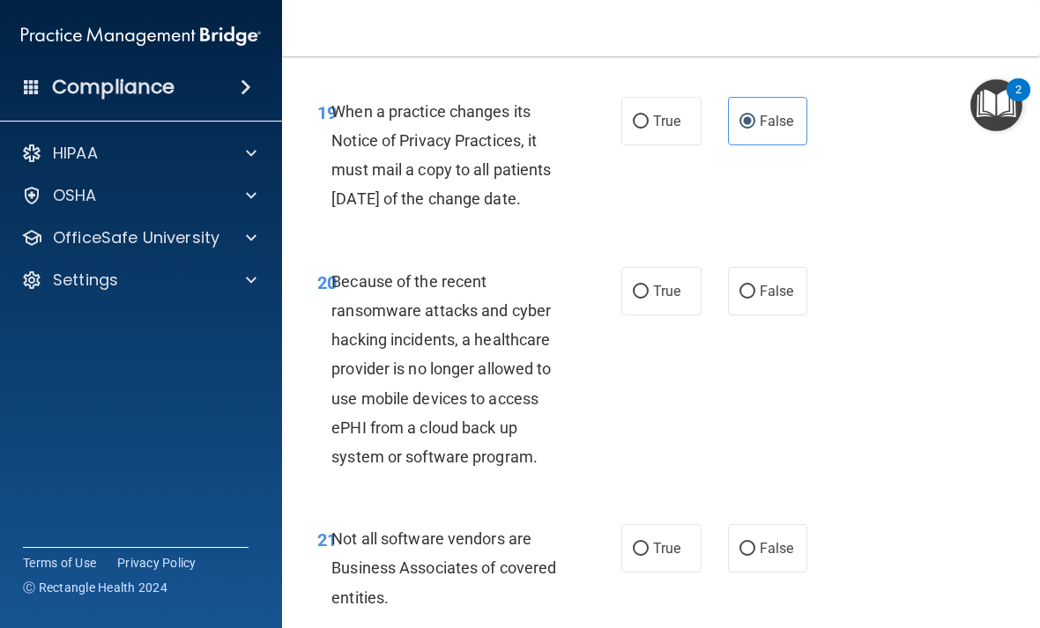
radio input "true"
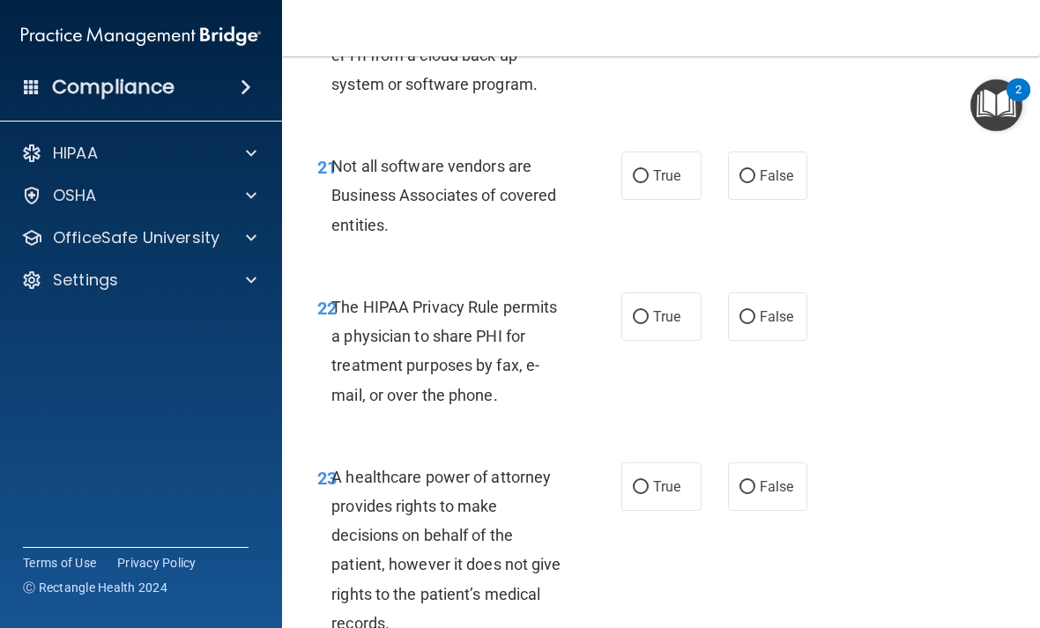
scroll to position [4237, 0]
click at [646, 183] on input "True" at bounding box center [641, 176] width 16 height 13
radio input "true"
click at [632, 341] on label "True" at bounding box center [661, 317] width 80 height 48
click at [633, 324] on input "True" at bounding box center [641, 317] width 16 height 13
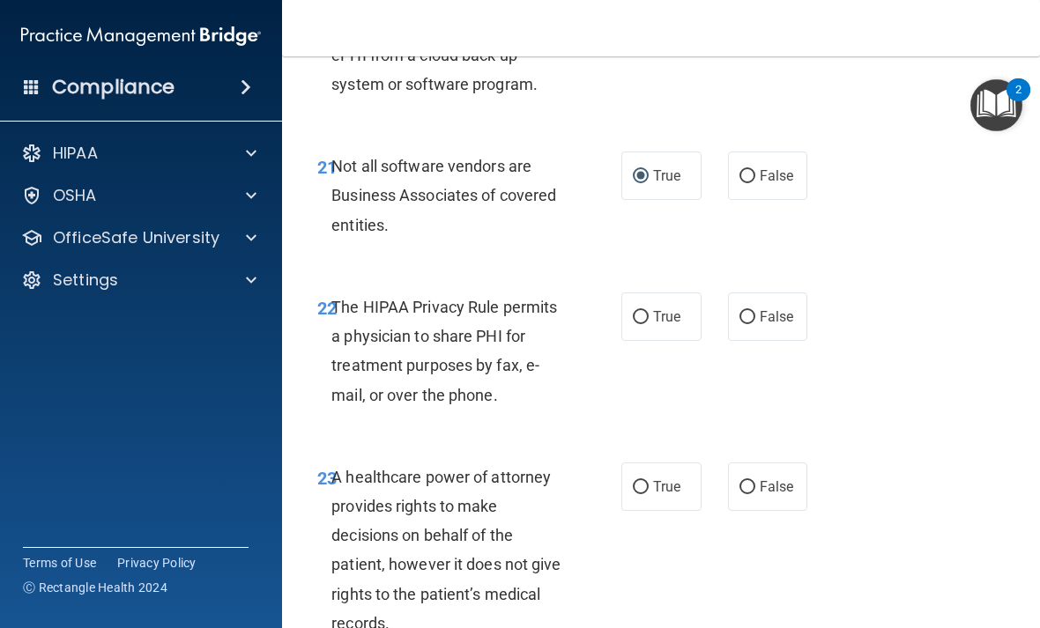
radio input "true"
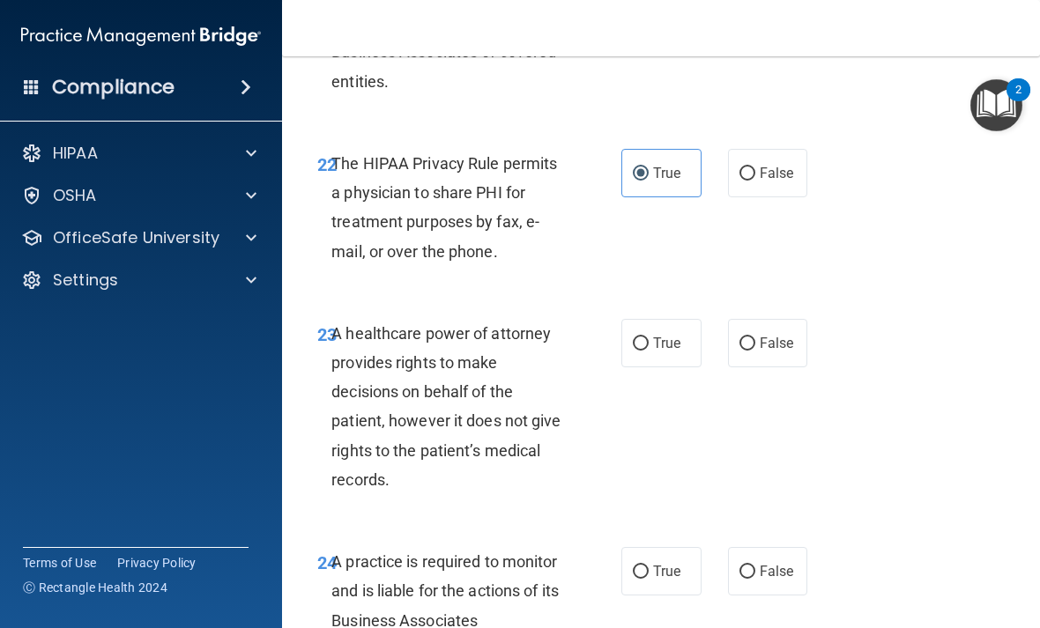
scroll to position [4392, 0]
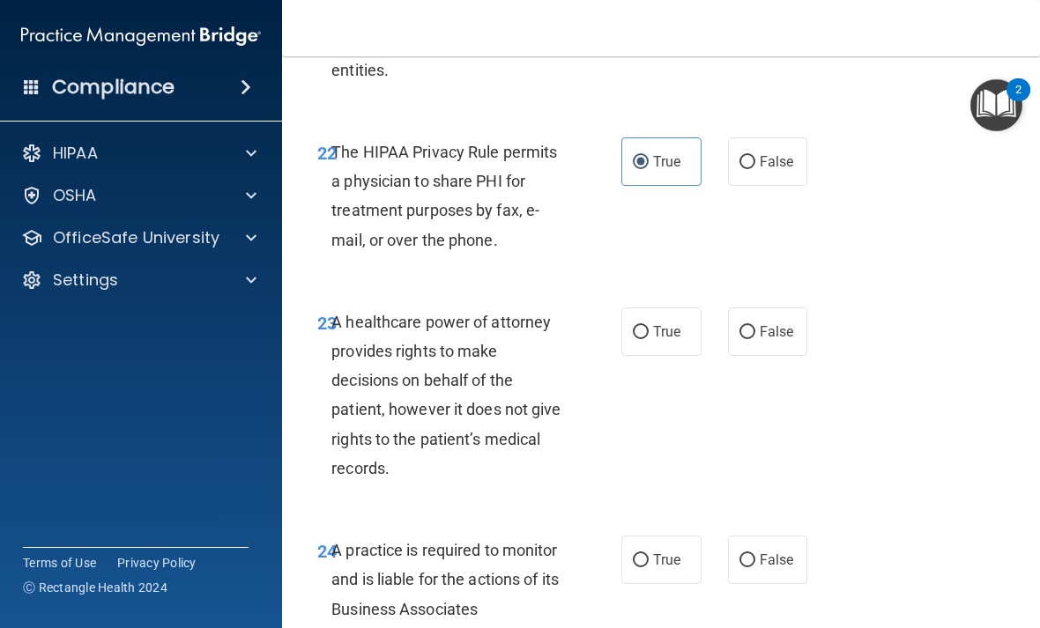
click at [747, 356] on label "False" at bounding box center [768, 332] width 80 height 48
click at [747, 339] on input "False" at bounding box center [748, 332] width 16 height 13
radio input "true"
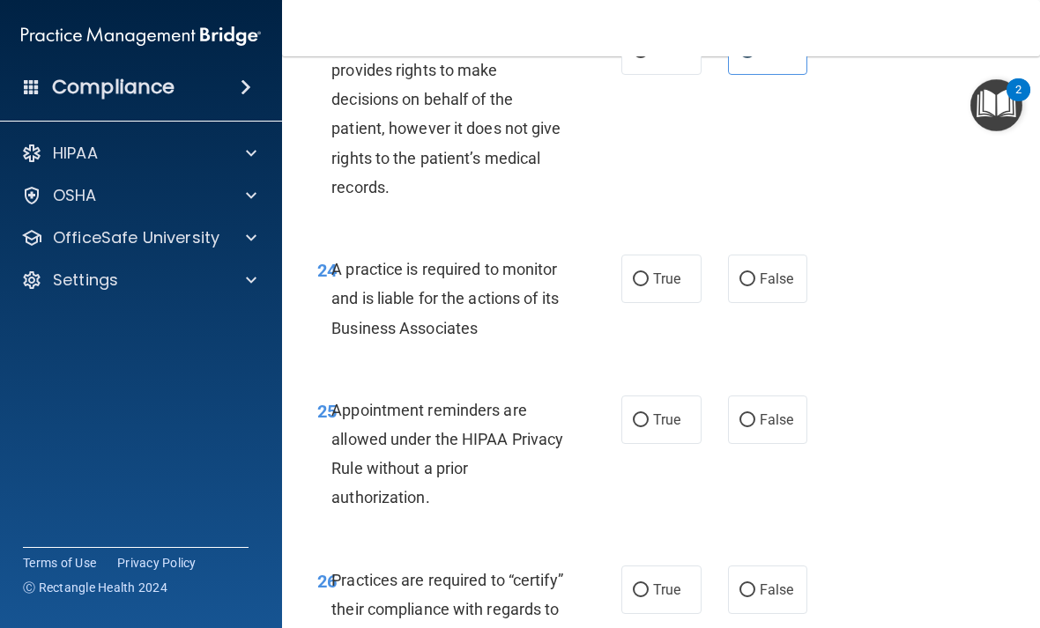
scroll to position [4698, 0]
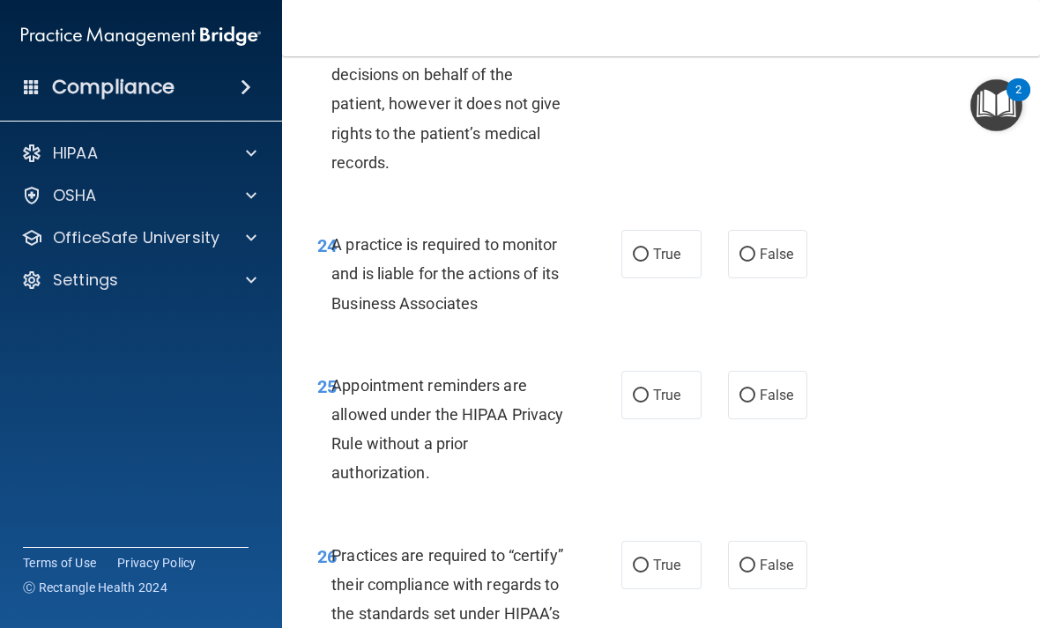
click at [740, 279] on label "False" at bounding box center [768, 254] width 80 height 48
click at [740, 262] on input "False" at bounding box center [748, 255] width 16 height 13
radio input "true"
click at [629, 419] on label "True" at bounding box center [661, 395] width 80 height 48
click at [633, 403] on input "True" at bounding box center [641, 396] width 16 height 13
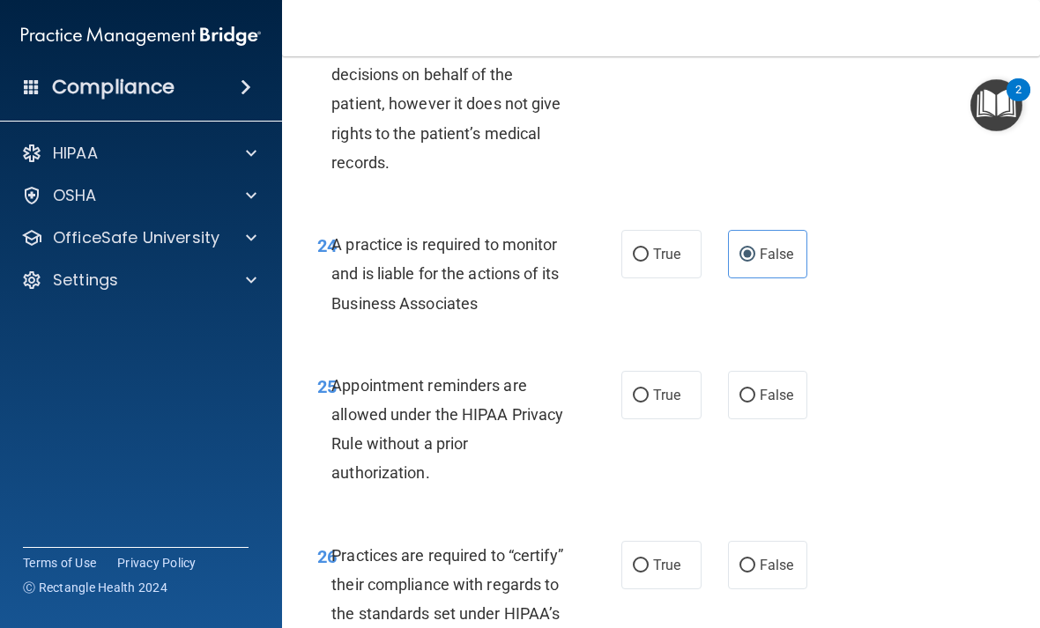
radio input "true"
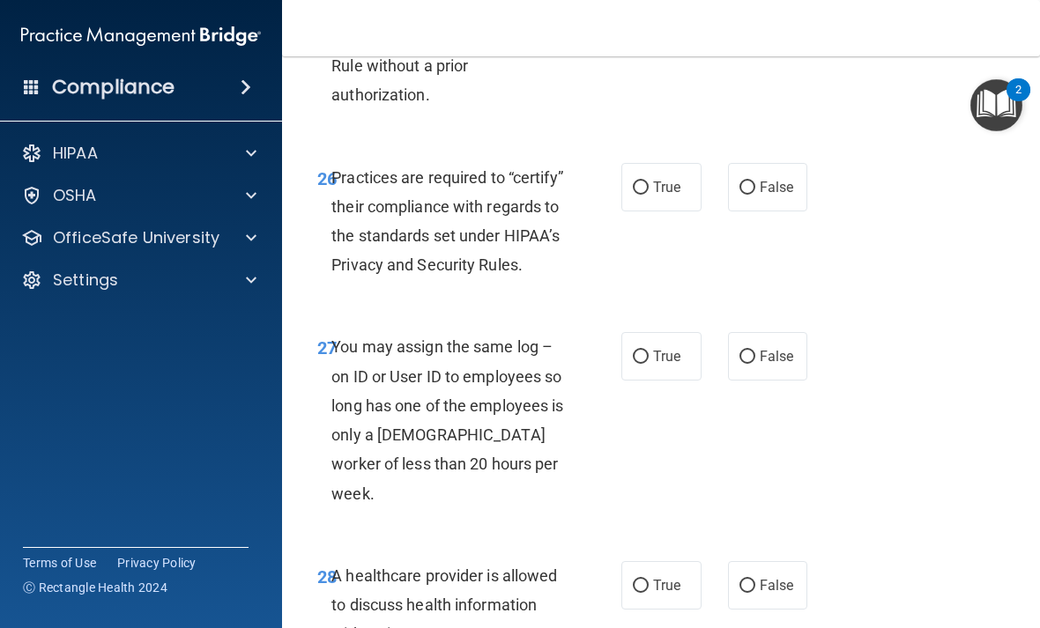
scroll to position [5165, 0]
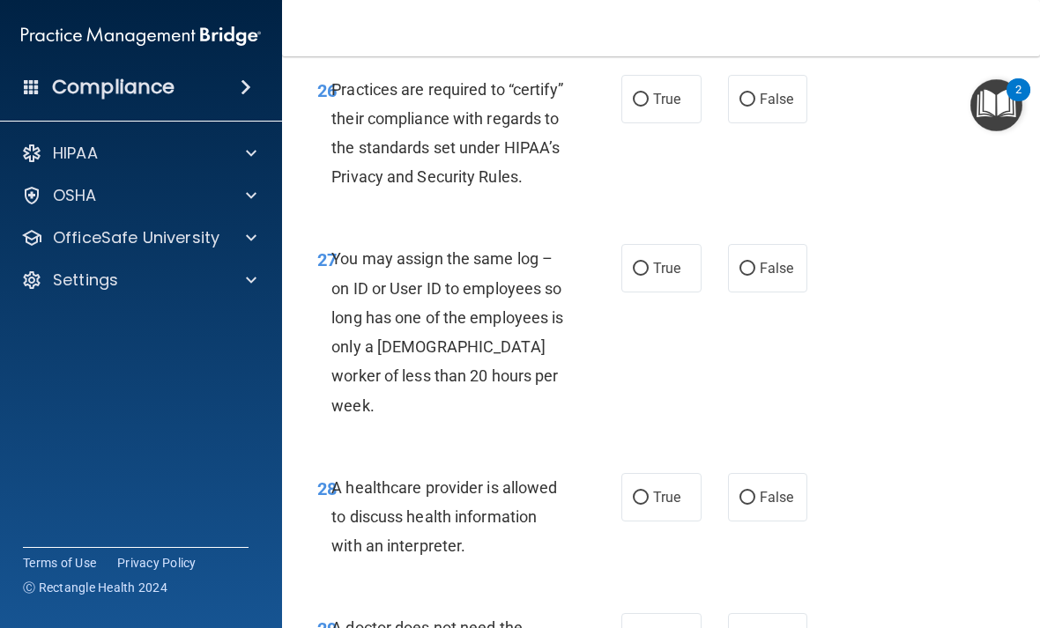
click at [770, 108] on span "False" at bounding box center [777, 99] width 34 height 17
click at [755, 107] on input "False" at bounding box center [748, 99] width 16 height 13
radio input "true"
click at [761, 293] on label "False" at bounding box center [768, 268] width 80 height 48
click at [755, 276] on input "False" at bounding box center [748, 269] width 16 height 13
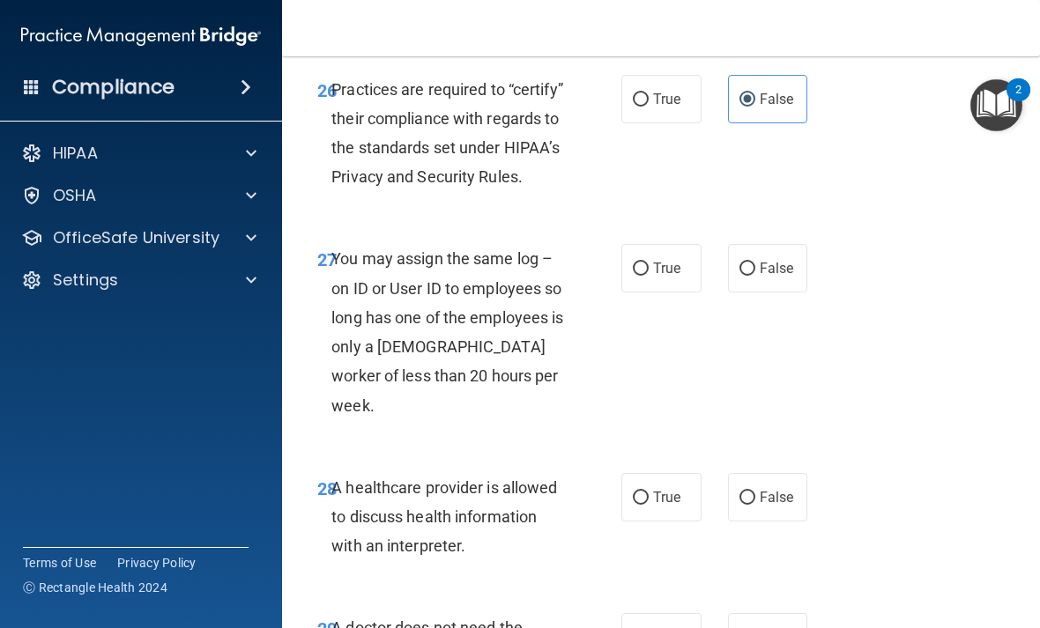
radio input "true"
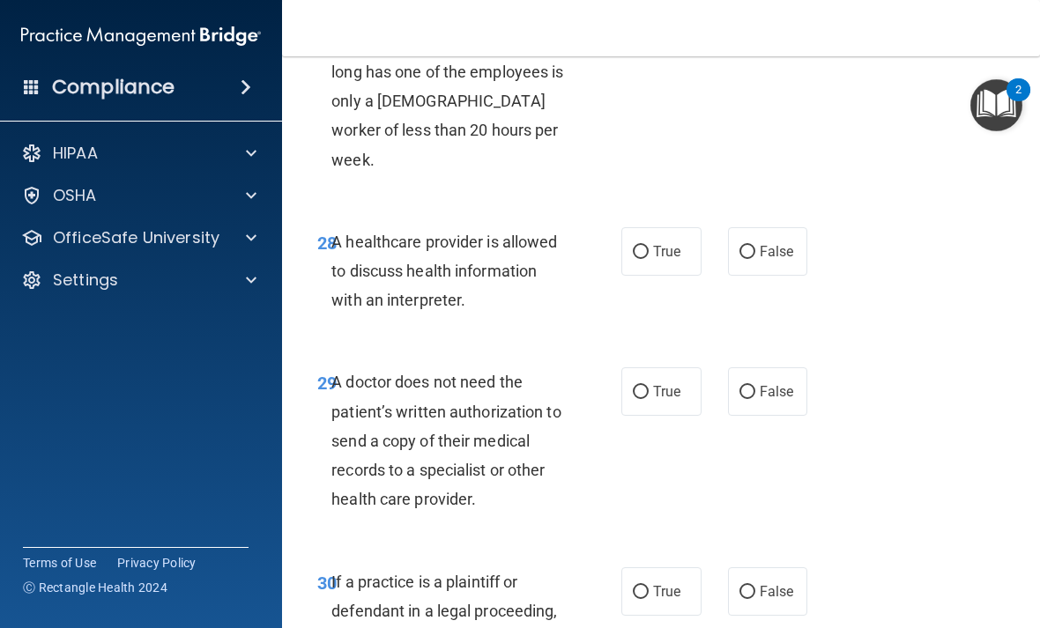
scroll to position [5413, 0]
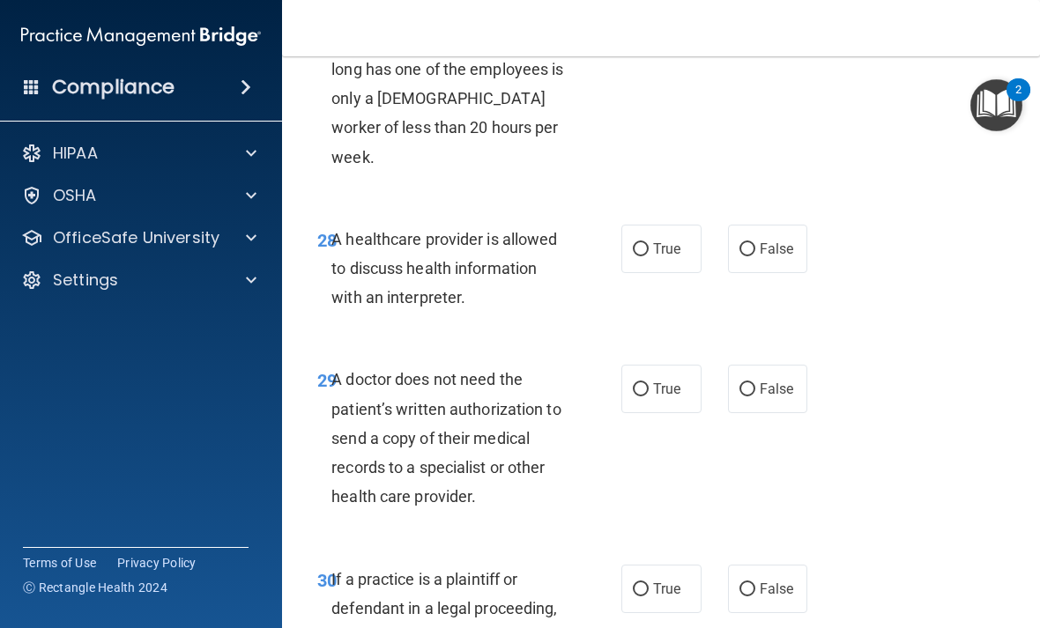
click at [617, 277] on div "28 A healthcare provider is allowed to discuss health information with an inter…" at bounding box center [469, 273] width 357 height 97
click at [643, 253] on input "True" at bounding box center [641, 249] width 16 height 13
radio input "true"
click at [647, 390] on input "True" at bounding box center [641, 389] width 16 height 13
radio input "true"
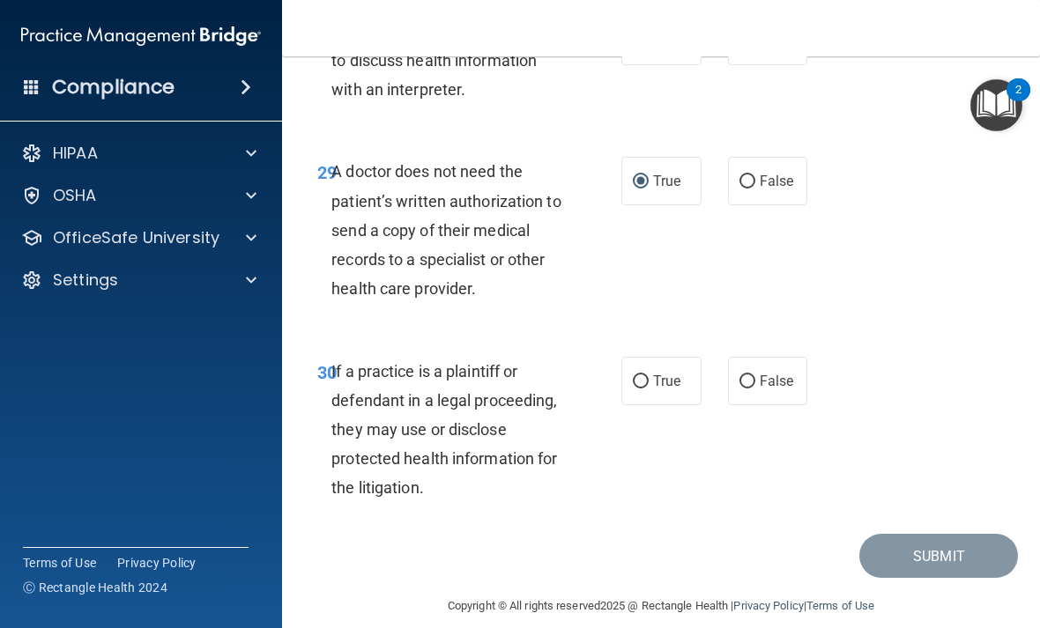
scroll to position [5627, 0]
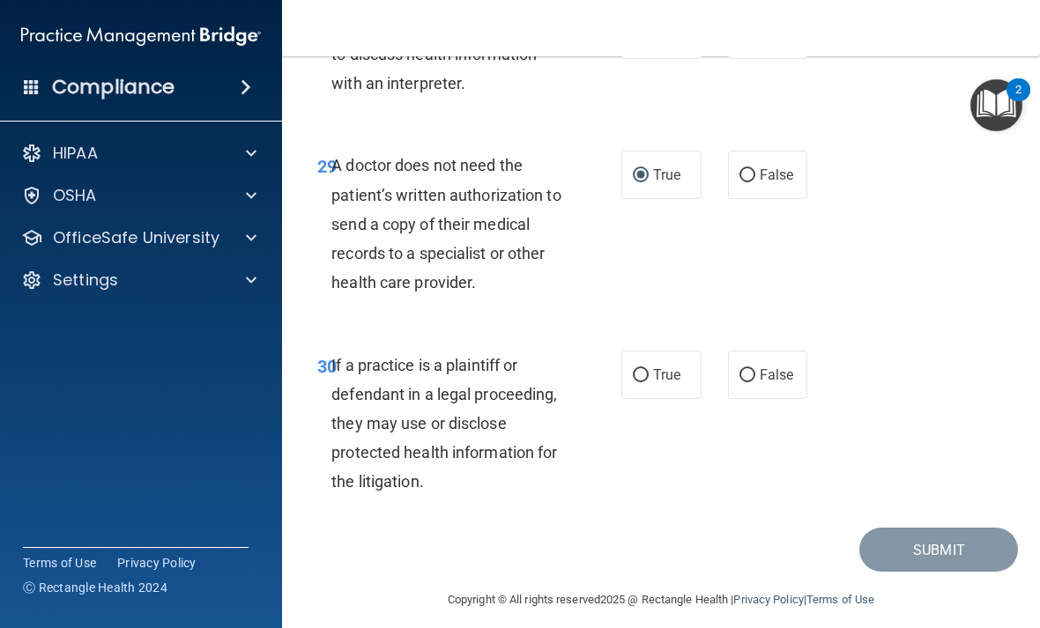
click at [653, 369] on span "True" at bounding box center [666, 375] width 27 height 17
click at [649, 369] on input "True" at bounding box center [641, 375] width 16 height 13
radio input "true"
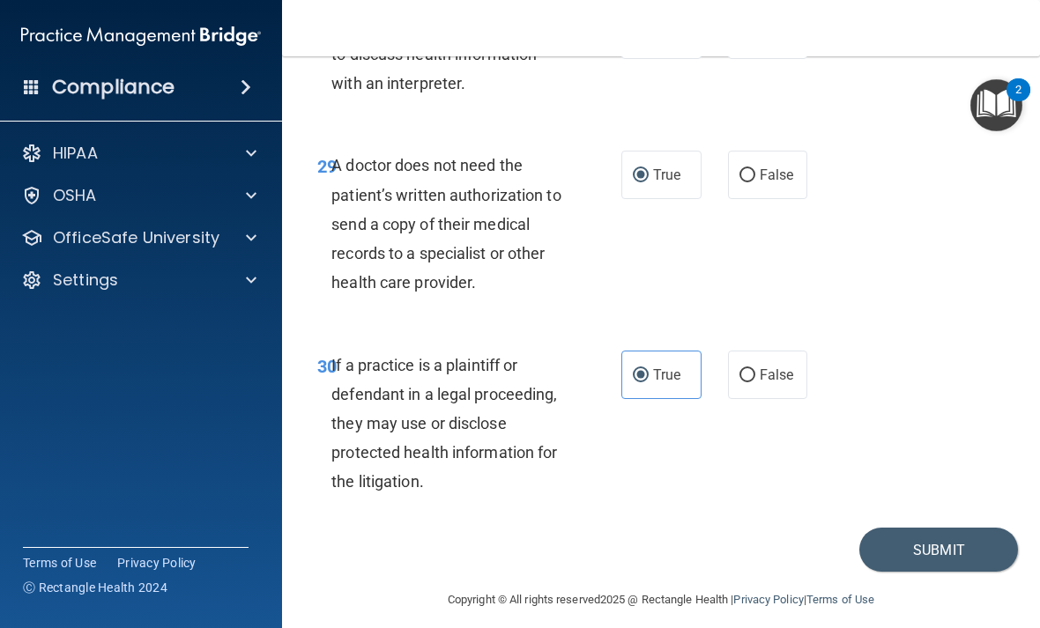
click at [950, 555] on button "Submit" at bounding box center [938, 550] width 159 height 45
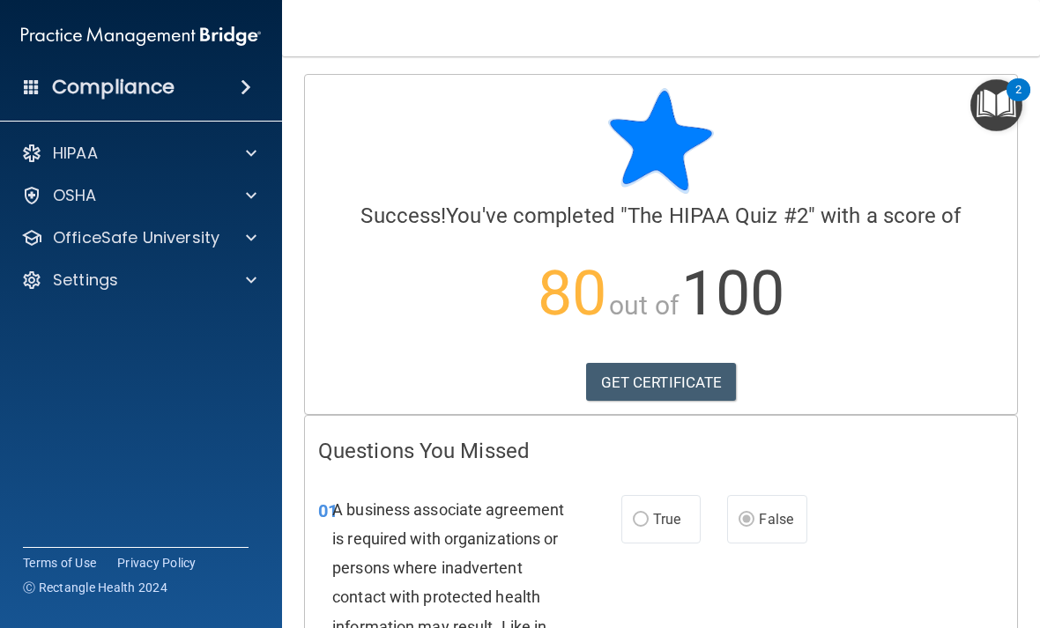
click at [683, 383] on link "GET CERTIFICATE" at bounding box center [661, 382] width 151 height 39
click at [239, 245] on div at bounding box center [249, 237] width 44 height 21
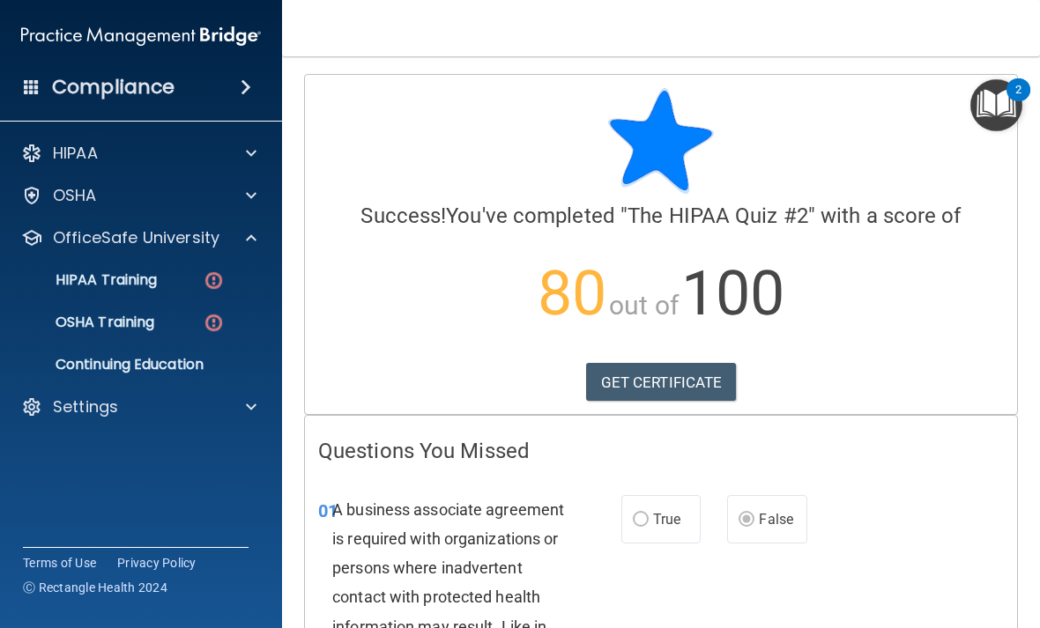
click at [175, 297] on link "HIPAA Training" at bounding box center [121, 280] width 278 height 35
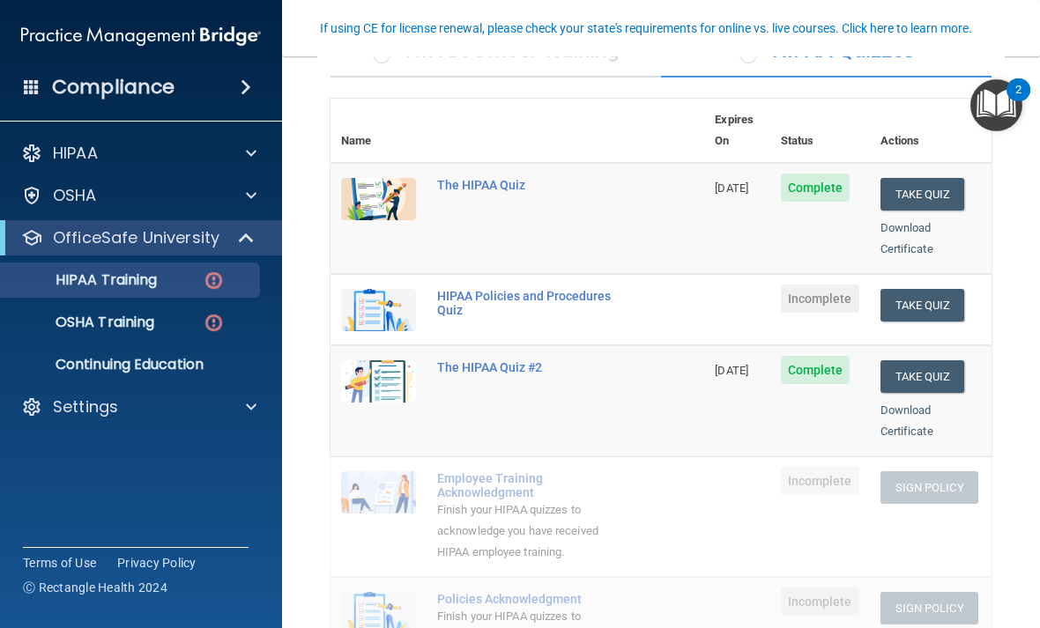
scroll to position [149, 0]
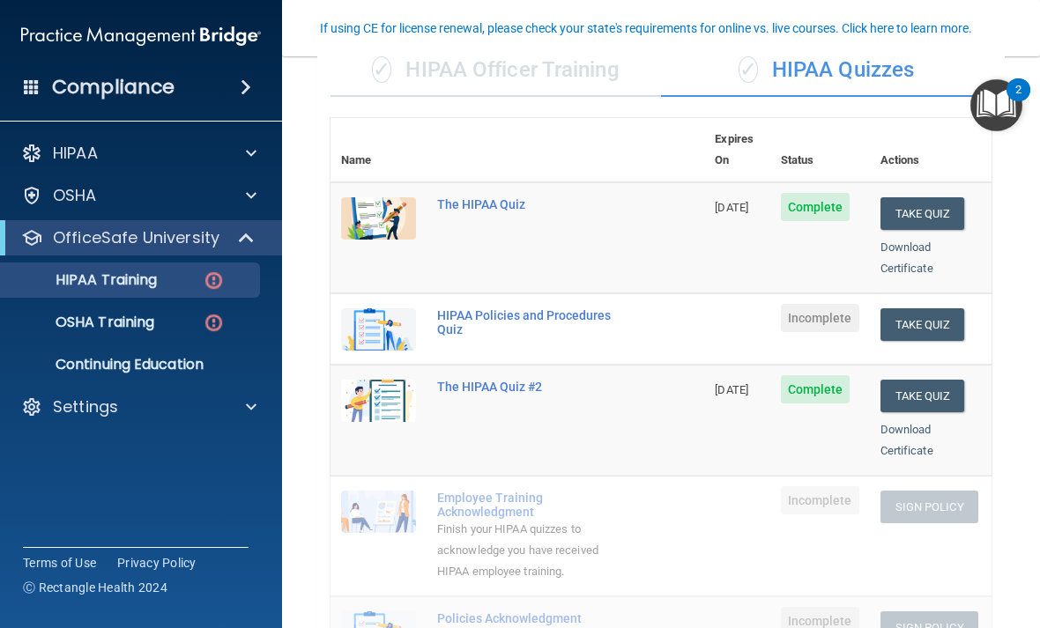
click at [929, 309] on button "Take Quiz" at bounding box center [923, 325] width 85 height 33
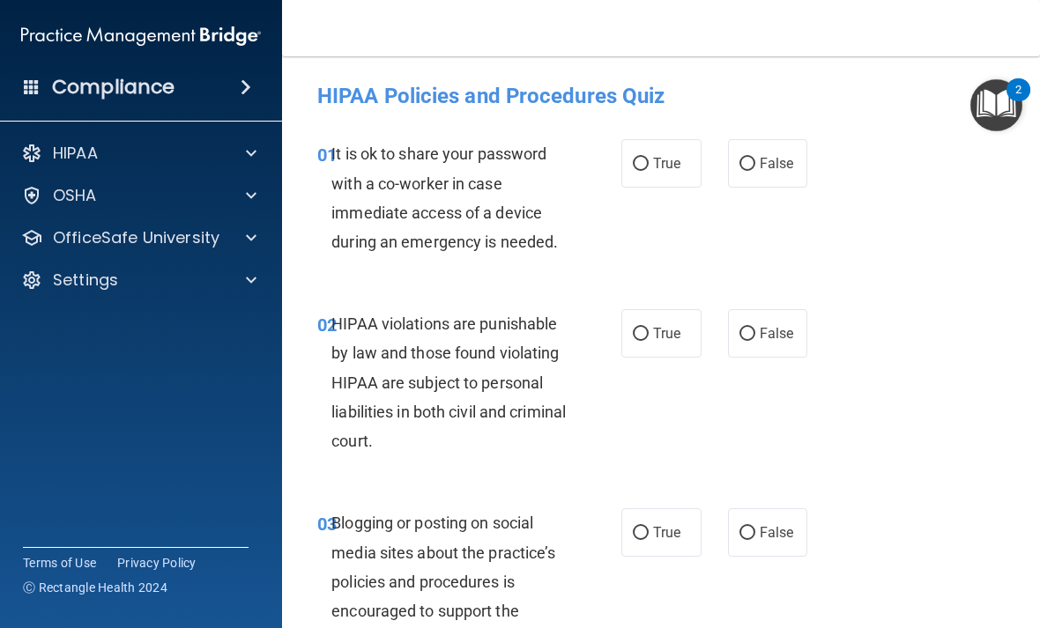
click at [743, 167] on input "False" at bounding box center [748, 164] width 16 height 13
radio input "true"
click at [636, 338] on input "True" at bounding box center [641, 334] width 16 height 13
radio input "true"
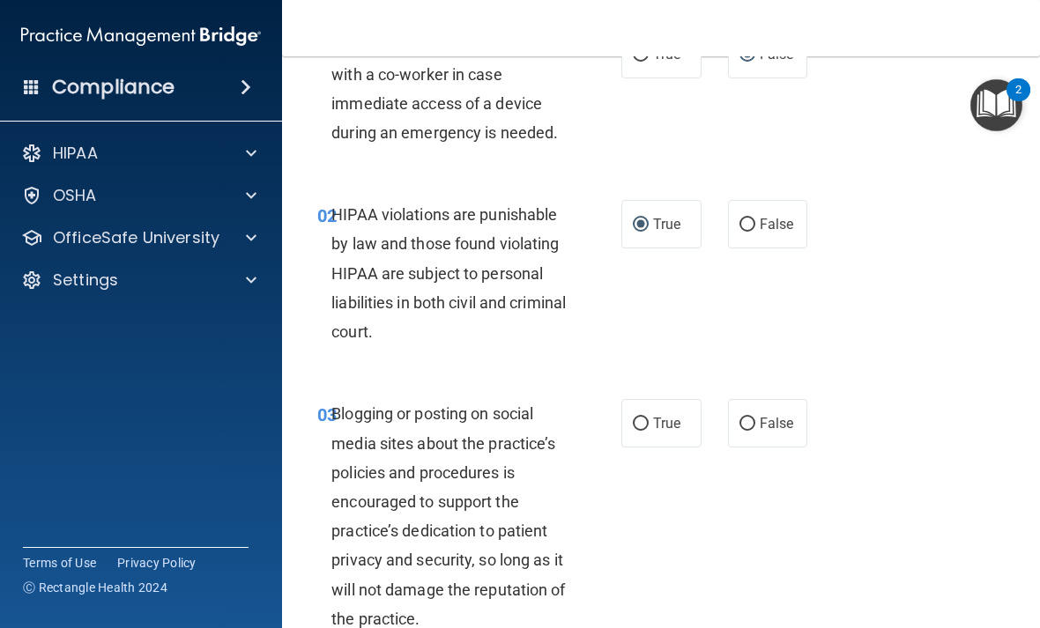
scroll to position [187, 0]
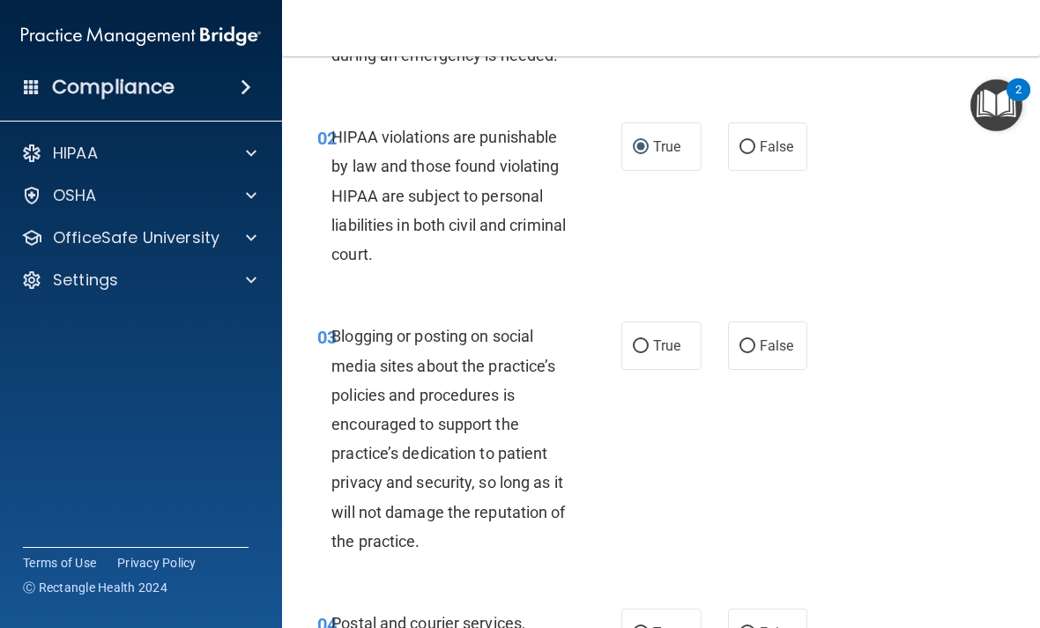
click at [747, 349] on input "False" at bounding box center [748, 346] width 16 height 13
radio input "true"
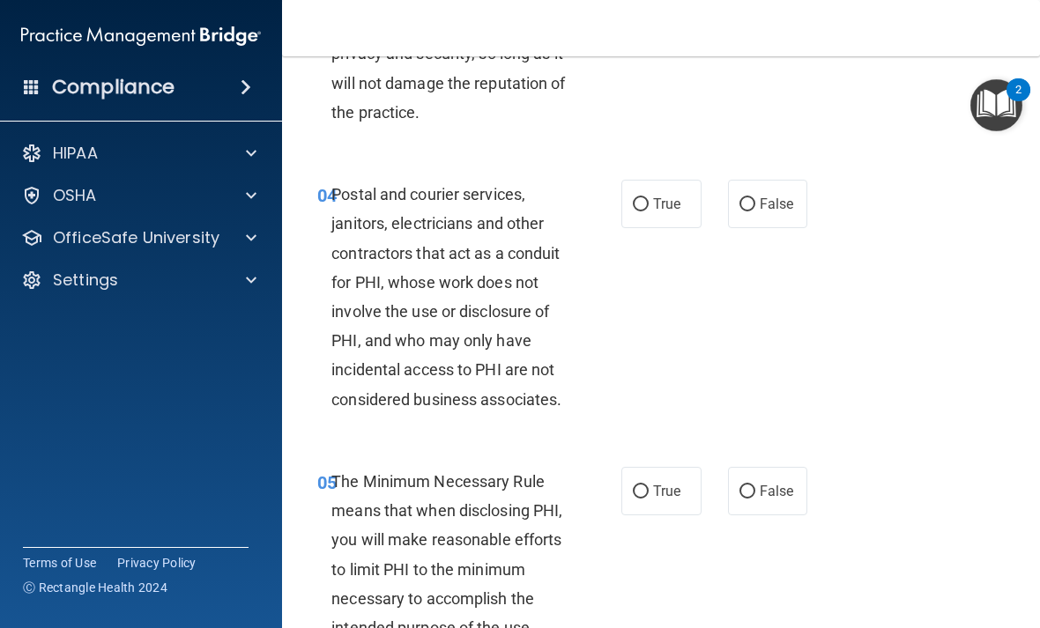
scroll to position [717, 0]
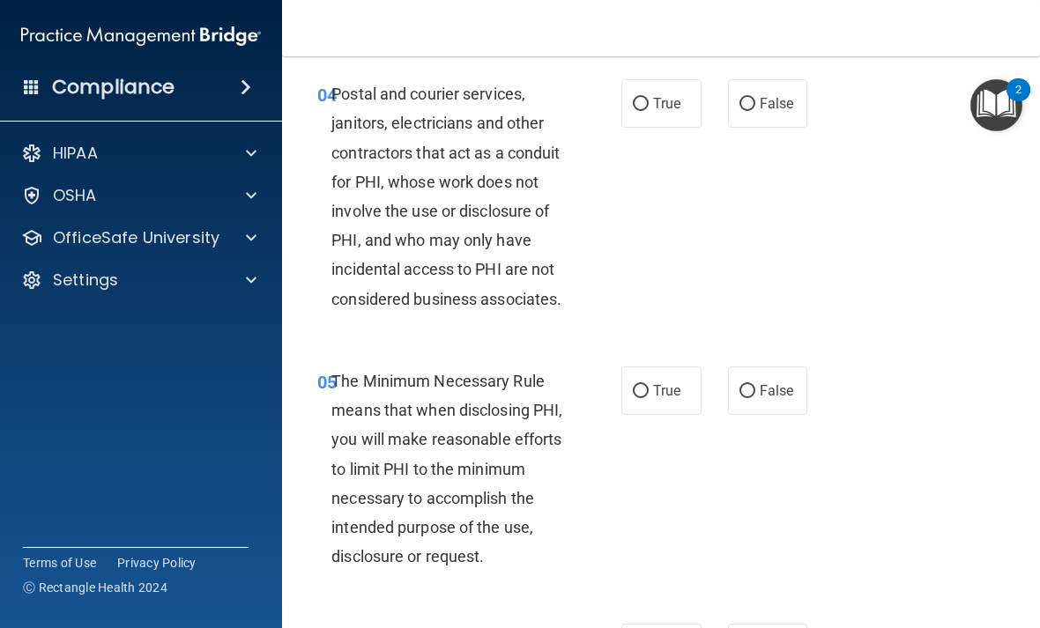
click at [647, 103] on input "True" at bounding box center [641, 104] width 16 height 13
radio input "true"
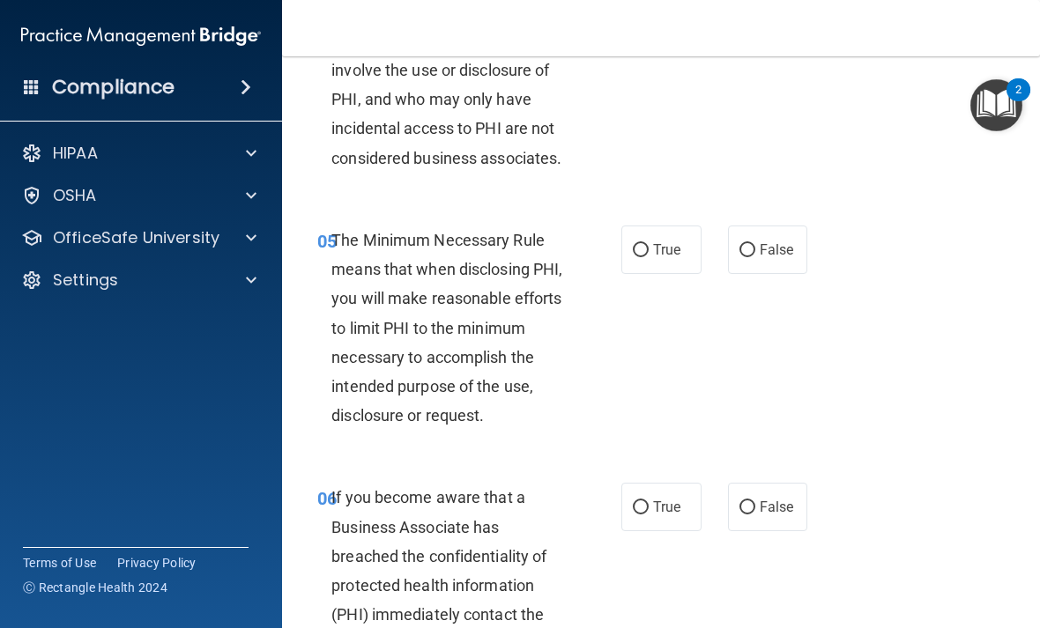
scroll to position [869, 0]
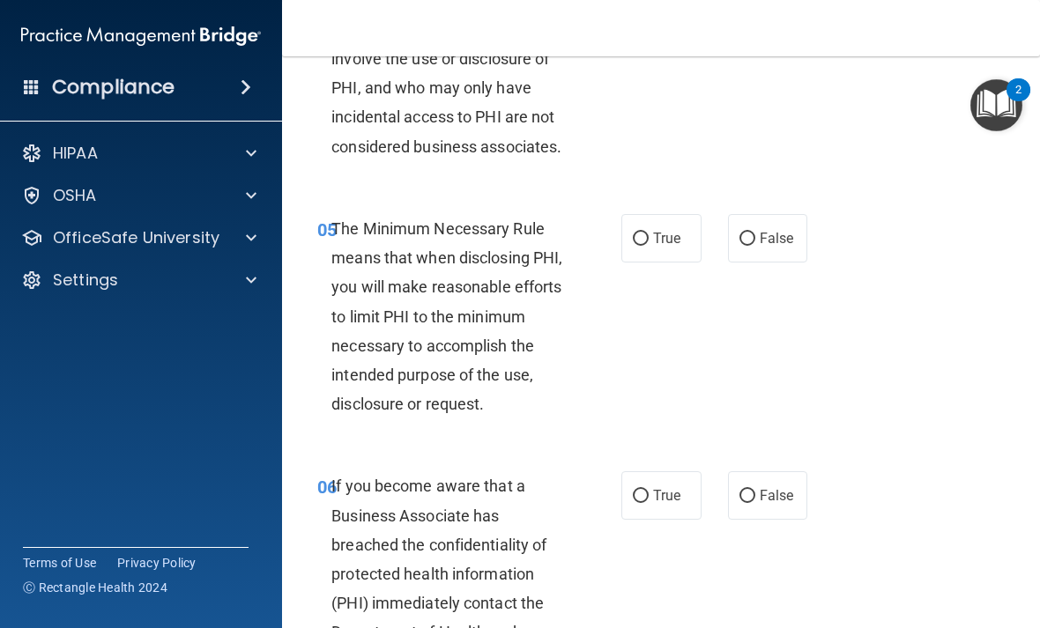
click at [646, 233] on input "True" at bounding box center [641, 239] width 16 height 13
radio input "true"
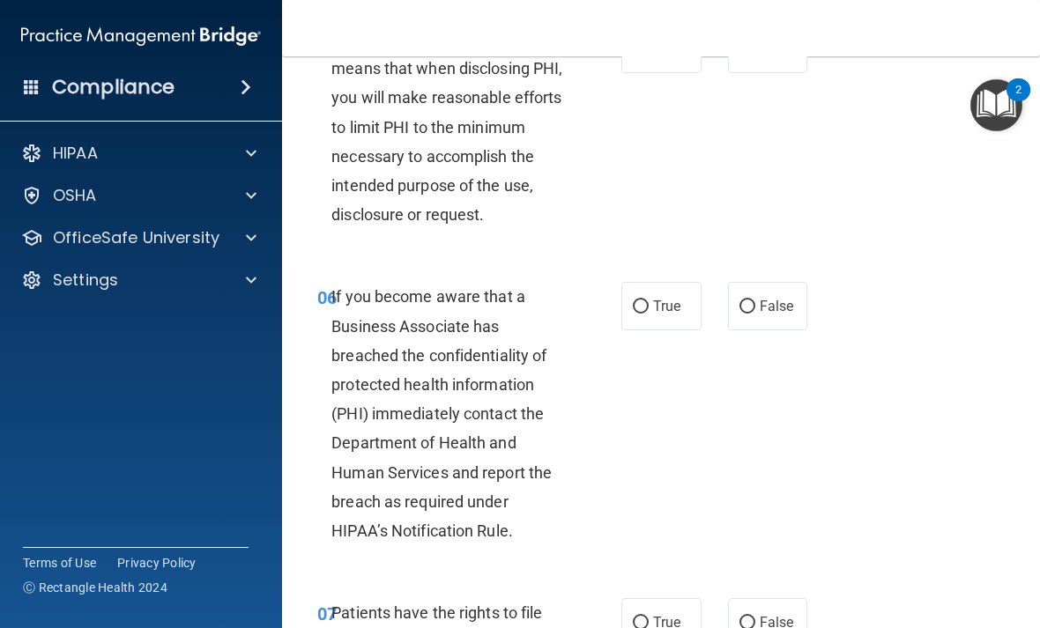
scroll to position [1055, 0]
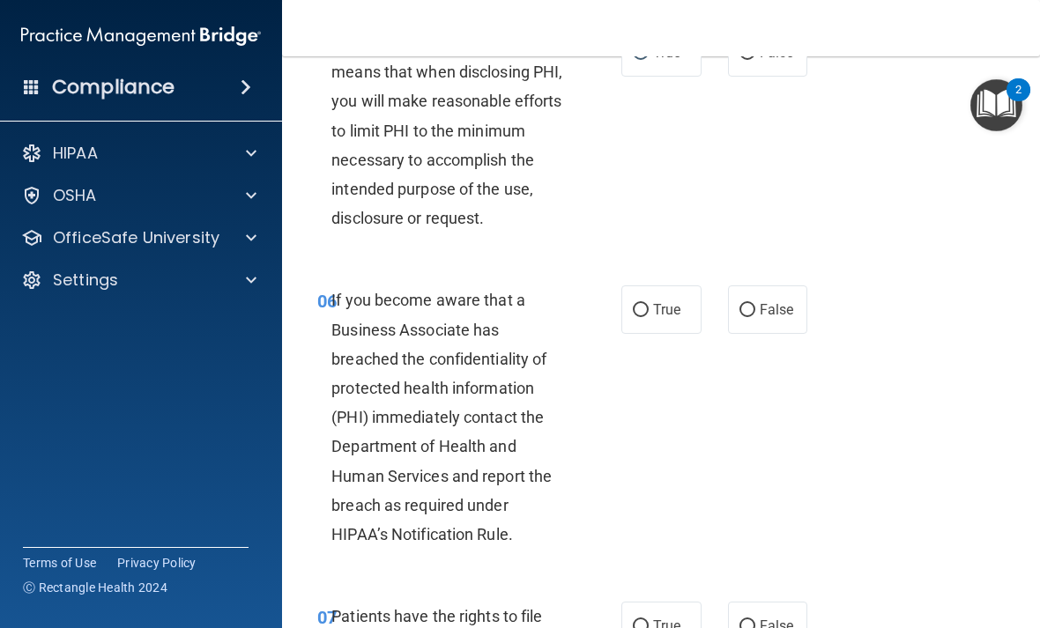
click at [777, 301] on span "False" at bounding box center [777, 309] width 34 height 17
click at [755, 304] on input "False" at bounding box center [748, 310] width 16 height 13
radio input "true"
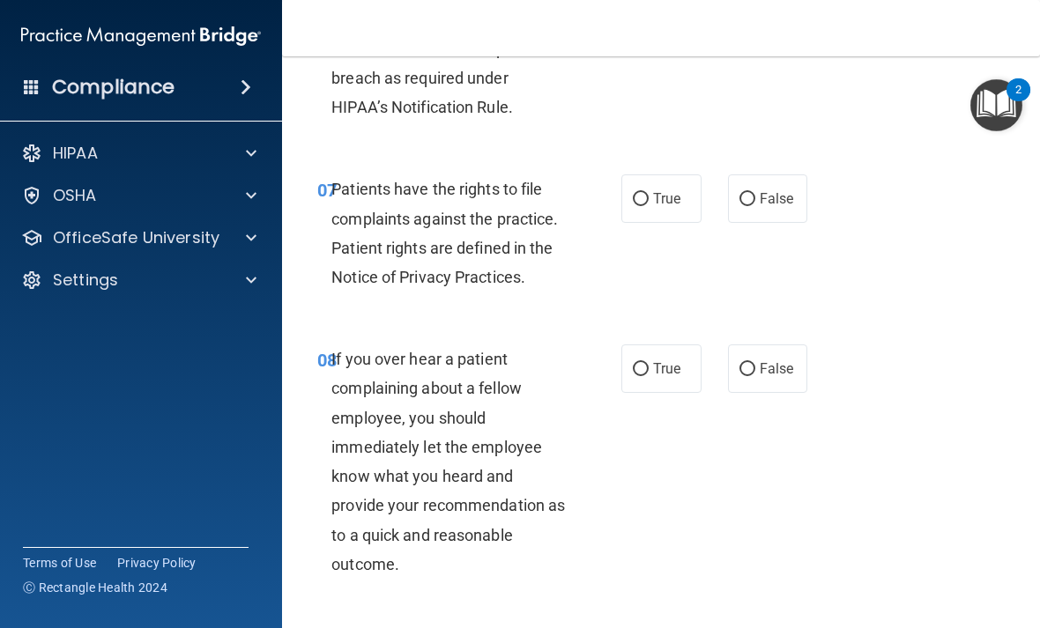
scroll to position [1495, 0]
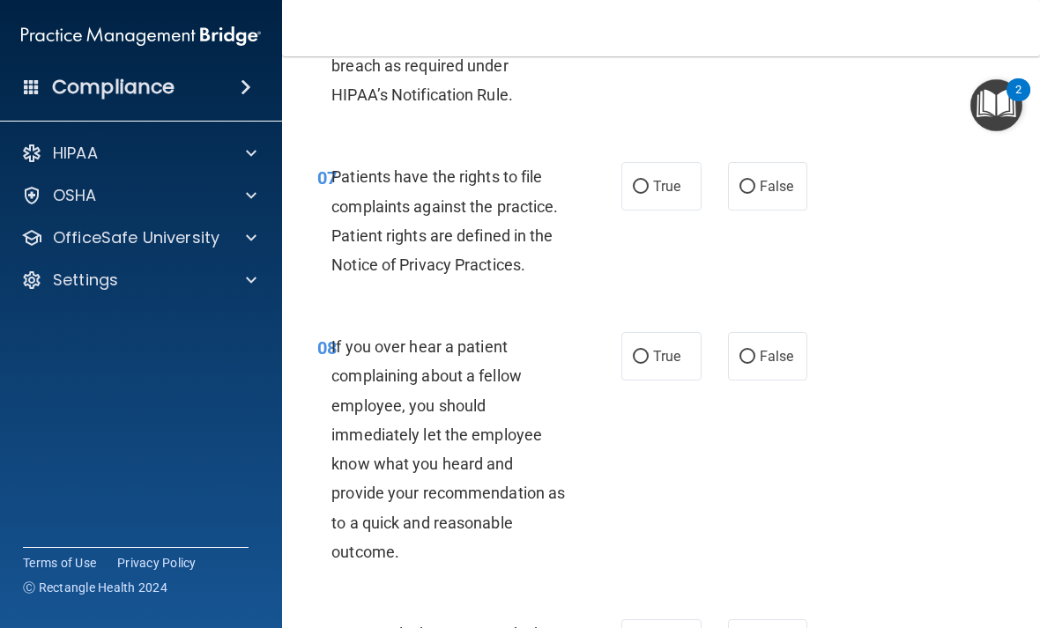
click at [643, 182] on input "True" at bounding box center [641, 187] width 16 height 13
radio input "true"
click at [761, 348] on span "False" at bounding box center [777, 356] width 34 height 17
click at [755, 351] on input "False" at bounding box center [748, 357] width 16 height 13
radio input "true"
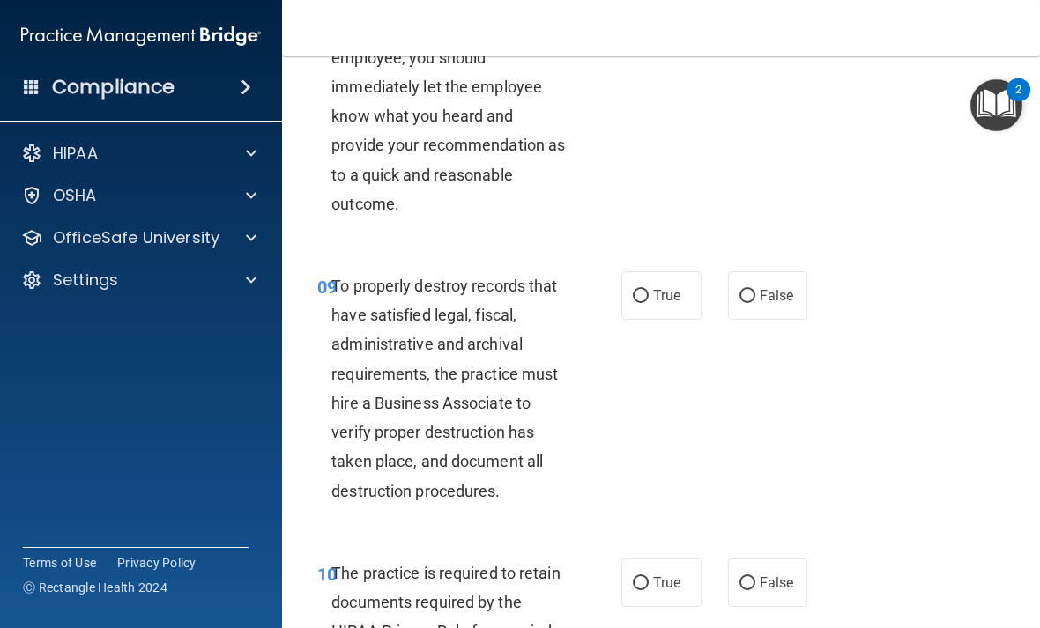
scroll to position [1842, 0]
click at [778, 288] on span "False" at bounding box center [777, 296] width 34 height 17
click at [755, 291] on input "False" at bounding box center [748, 297] width 16 height 13
radio input "true"
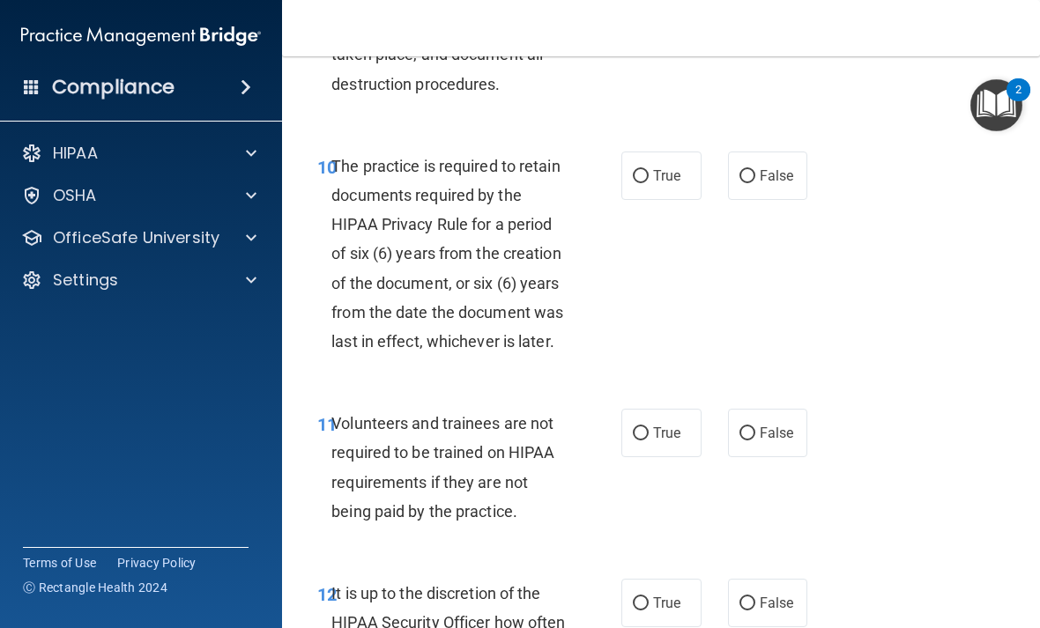
scroll to position [2253, 0]
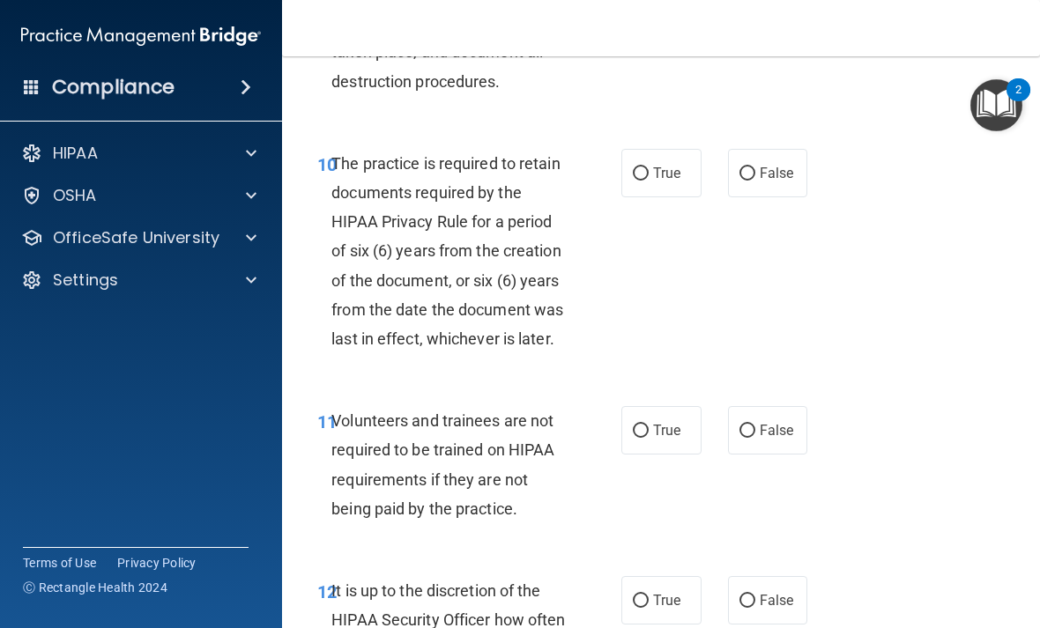
click at [647, 167] on input "True" at bounding box center [641, 173] width 16 height 13
radio input "true"
click at [747, 425] on input "False" at bounding box center [748, 431] width 16 height 13
radio input "true"
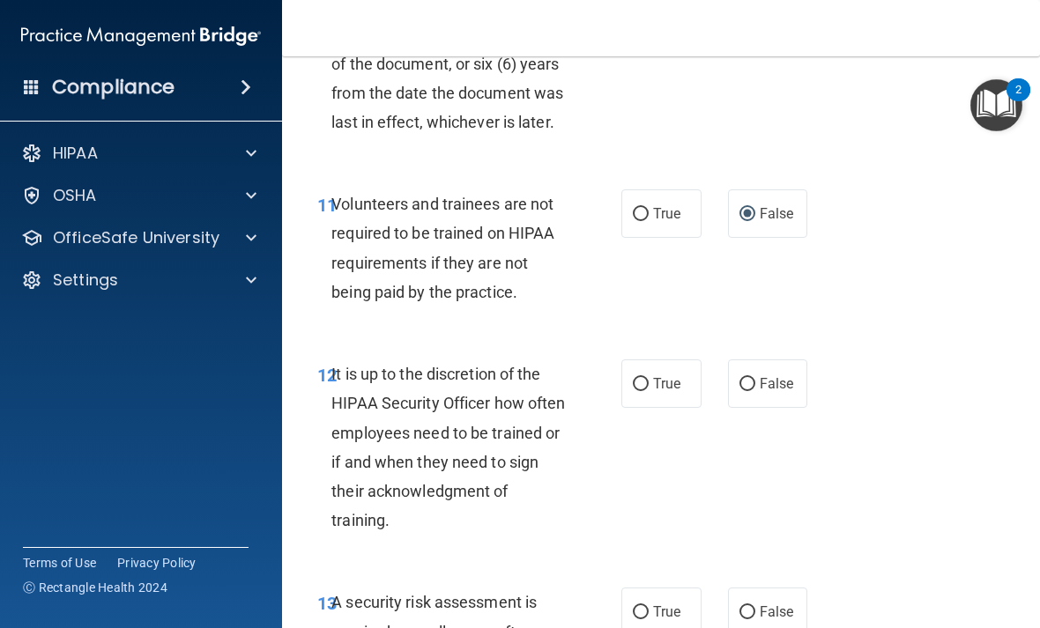
scroll to position [2469, 0]
click at [831, 365] on div "12 It is up to the discretion of the HIPAA Security Officer how often employees…" at bounding box center [661, 452] width 714 height 228
click at [770, 388] on label "False" at bounding box center [768, 385] width 80 height 48
click at [755, 388] on input "False" at bounding box center [748, 385] width 16 height 13
radio input "true"
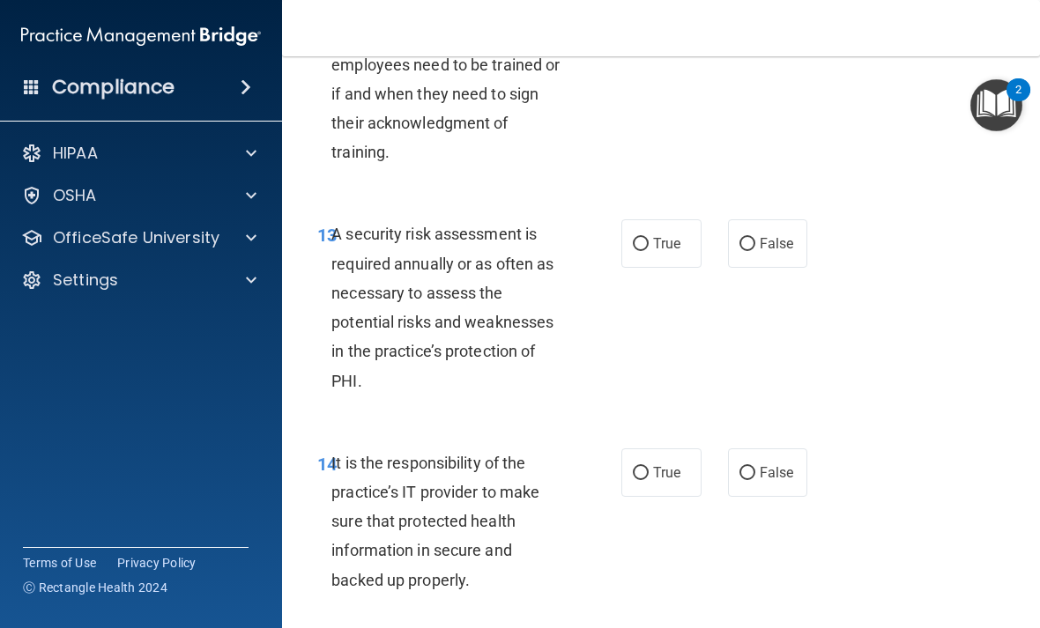
scroll to position [2872, 0]
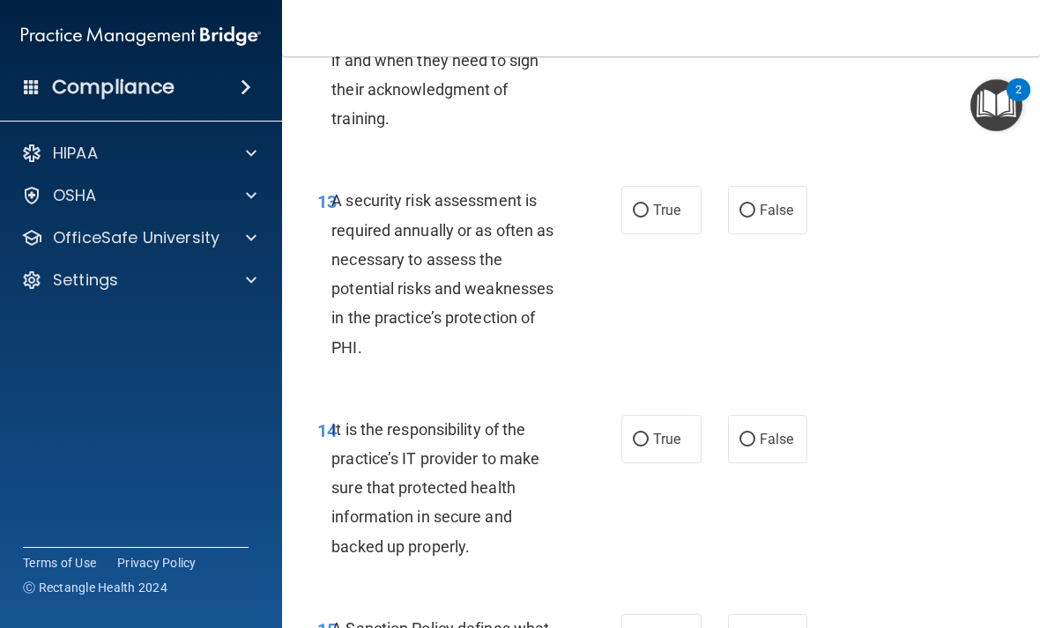
click at [656, 202] on span "True" at bounding box center [666, 210] width 27 height 17
click at [649, 205] on input "True" at bounding box center [641, 211] width 16 height 13
radio input "true"
click at [765, 439] on label "False" at bounding box center [768, 439] width 80 height 48
click at [755, 439] on input "False" at bounding box center [748, 440] width 16 height 13
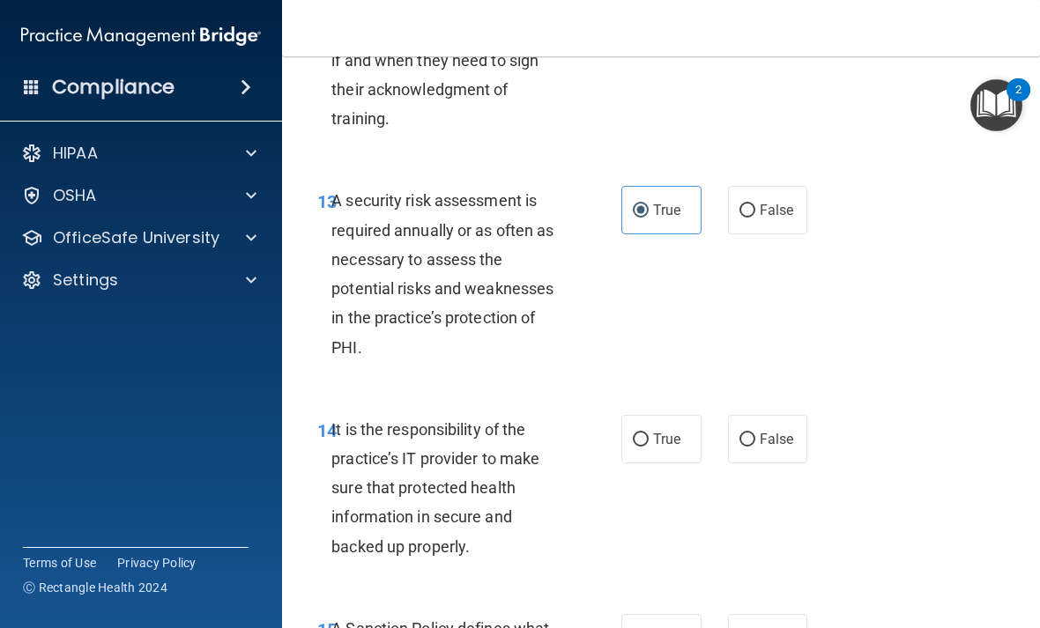
radio input "true"
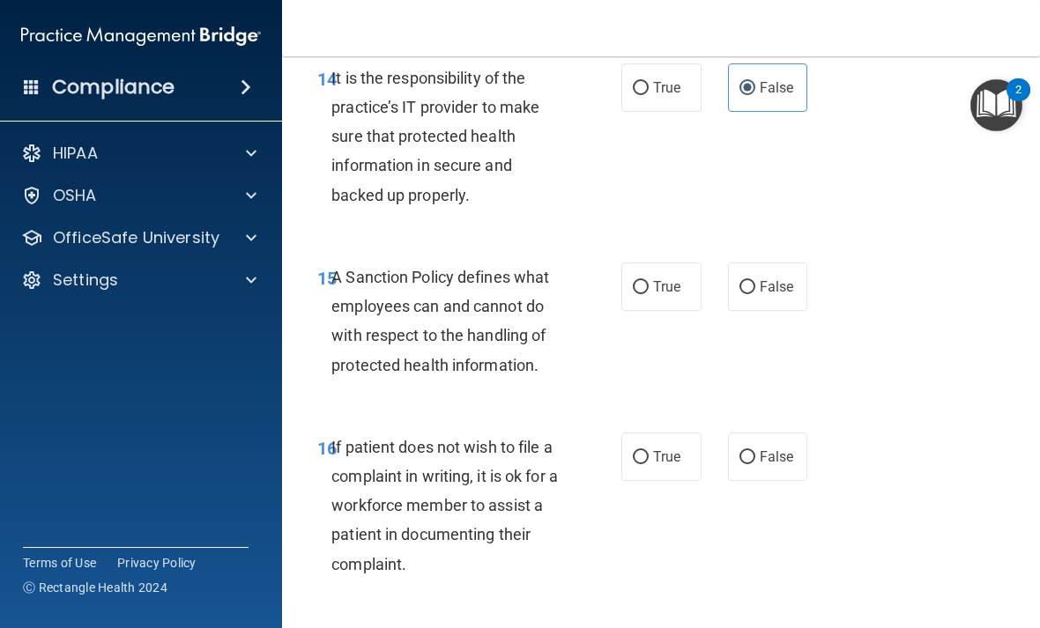
scroll to position [3228, 0]
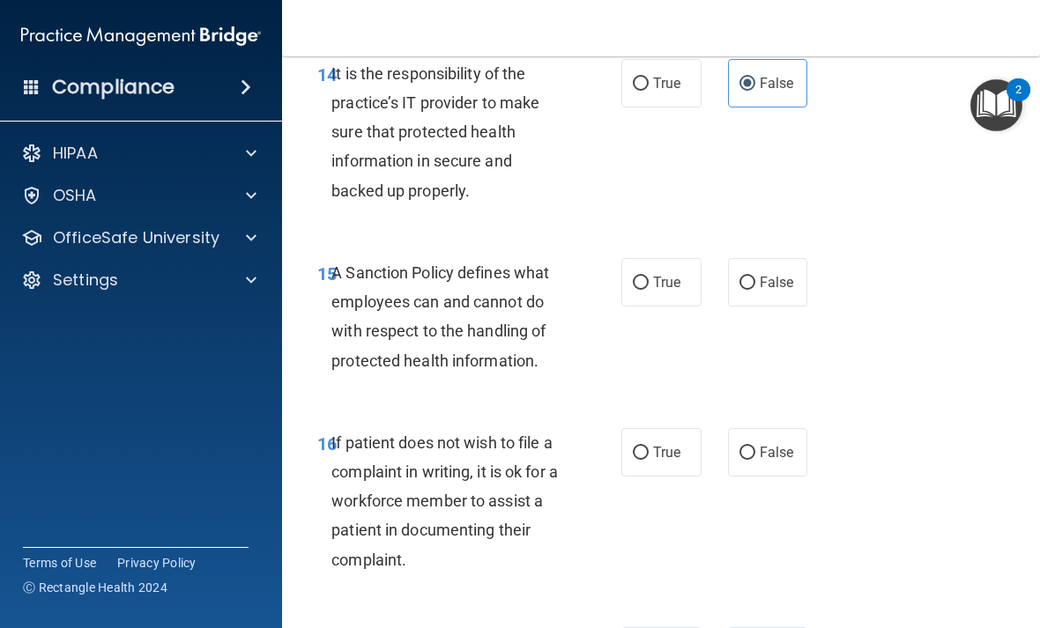
click at [652, 258] on label "True" at bounding box center [661, 282] width 80 height 48
click at [649, 277] on input "True" at bounding box center [641, 283] width 16 height 13
radio input "true"
click at [777, 274] on span "False" at bounding box center [777, 282] width 34 height 17
click at [755, 277] on input "False" at bounding box center [748, 283] width 16 height 13
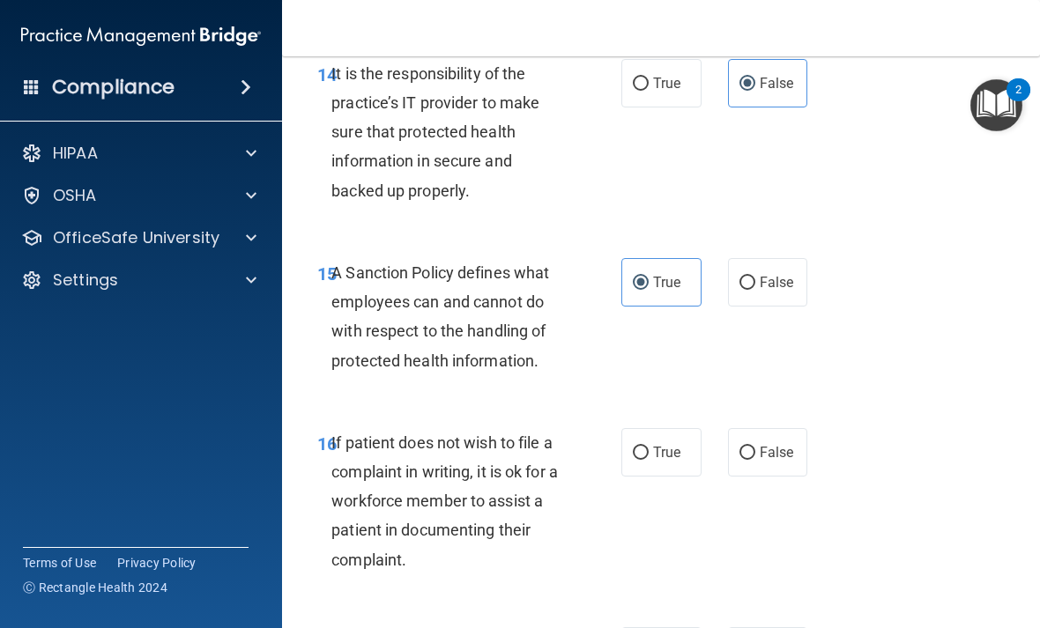
radio input "true"
radio input "false"
click at [636, 453] on label "True" at bounding box center [661, 452] width 80 height 48
click at [636, 453] on input "True" at bounding box center [641, 453] width 16 height 13
radio input "true"
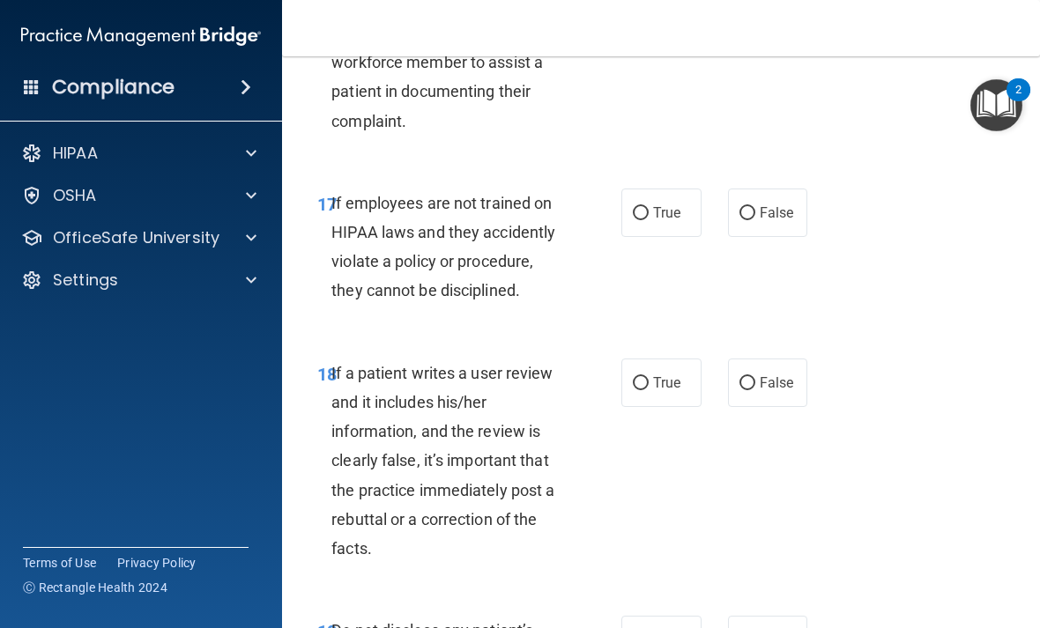
scroll to position [3667, 0]
click at [742, 207] on input "False" at bounding box center [748, 213] width 16 height 13
radio input "true"
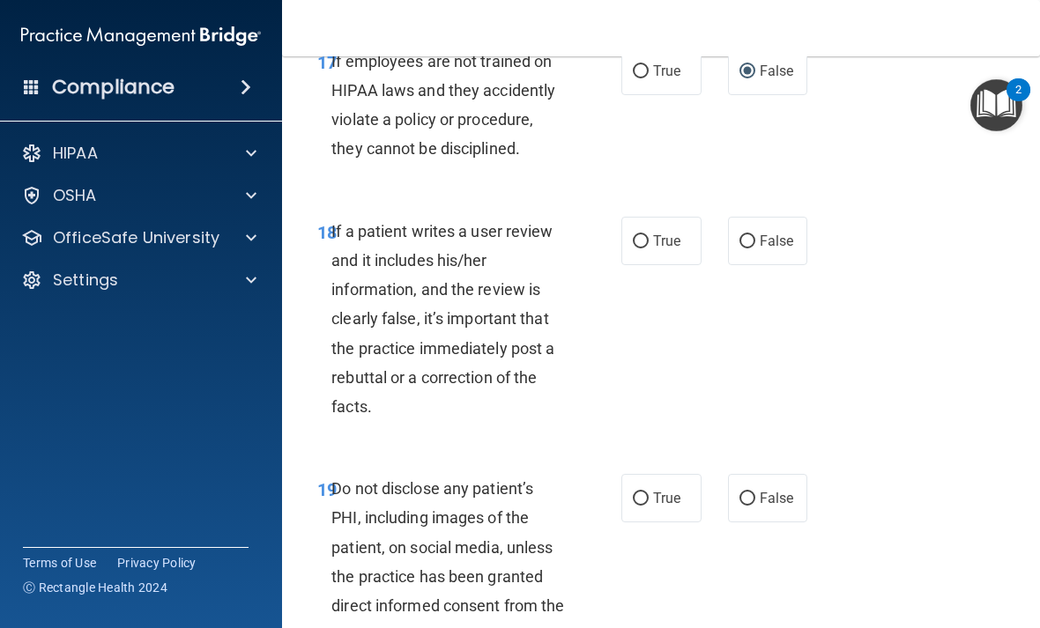
scroll to position [3807, 0]
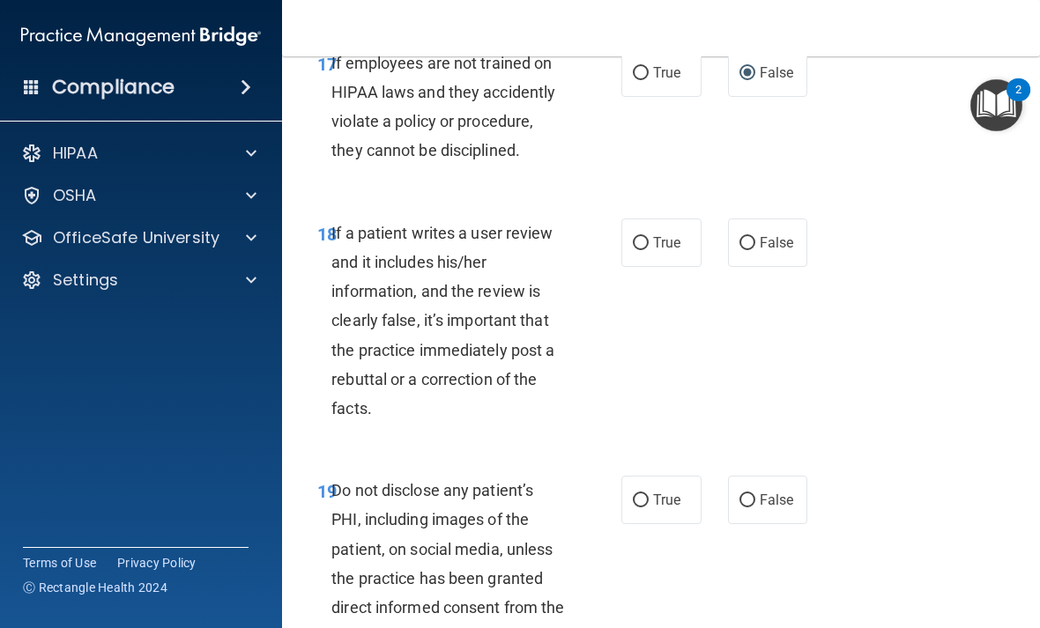
click at [775, 242] on label "False" at bounding box center [768, 243] width 80 height 48
click at [755, 242] on input "False" at bounding box center [748, 243] width 16 height 13
radio input "true"
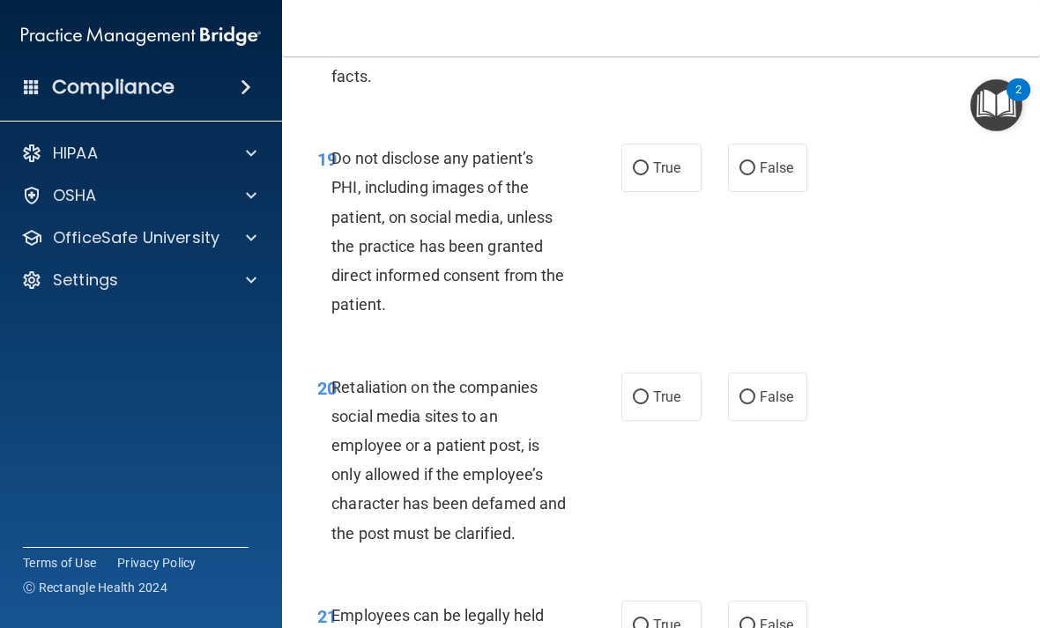
scroll to position [4140, 0]
click at [777, 614] on label "False" at bounding box center [768, 624] width 80 height 48
click at [755, 619] on input "False" at bounding box center [748, 625] width 16 height 13
radio input "true"
click at [626, 156] on label "True" at bounding box center [661, 167] width 80 height 48
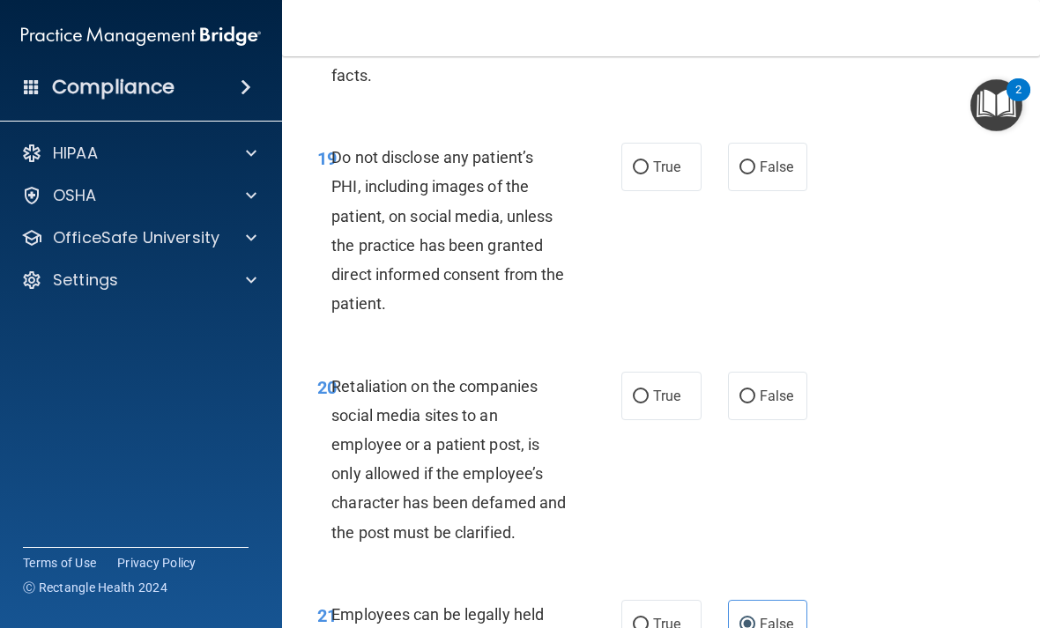
click at [633, 161] on input "True" at bounding box center [641, 167] width 16 height 13
radio input "true"
click at [750, 390] on input "False" at bounding box center [748, 396] width 16 height 13
radio input "true"
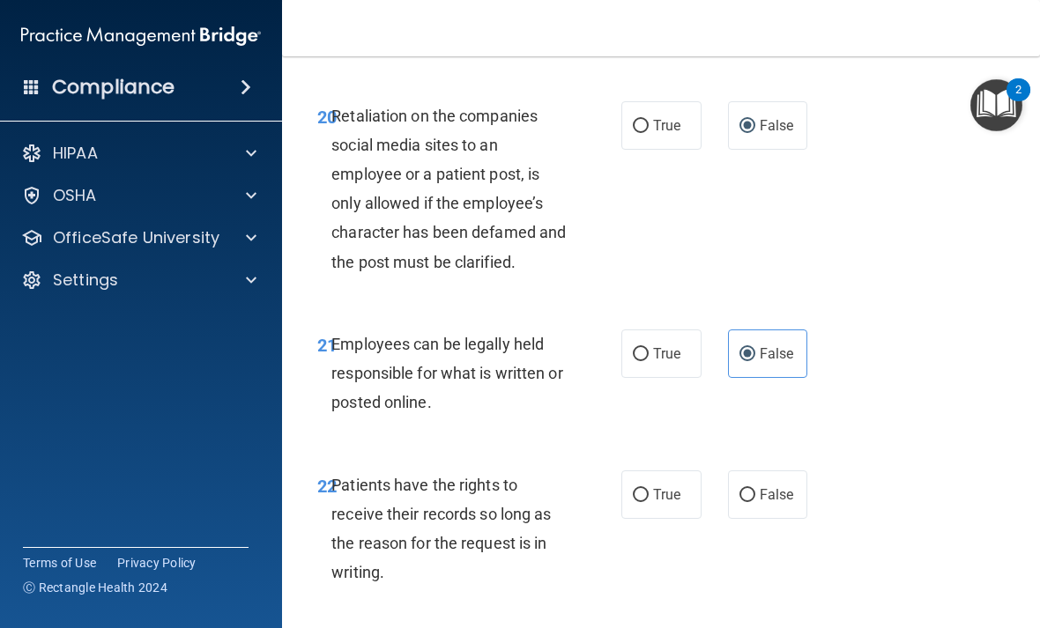
scroll to position [4437, 0]
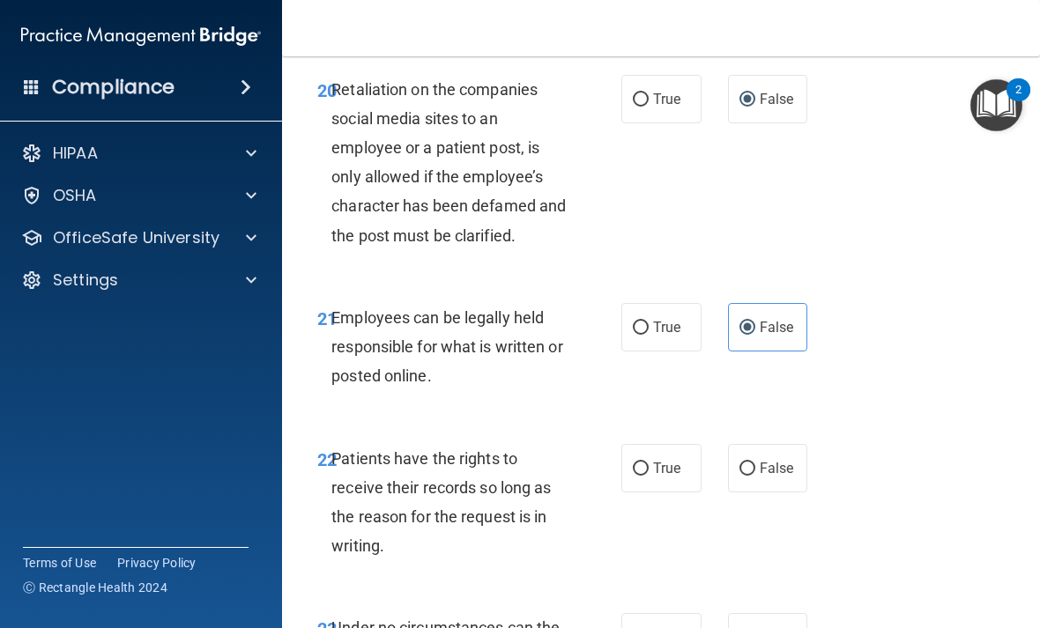
click at [658, 313] on label "True" at bounding box center [661, 327] width 80 height 48
click at [649, 322] on input "True" at bounding box center [641, 328] width 16 height 13
radio input "true"
radio input "false"
click at [787, 460] on span "False" at bounding box center [777, 468] width 34 height 17
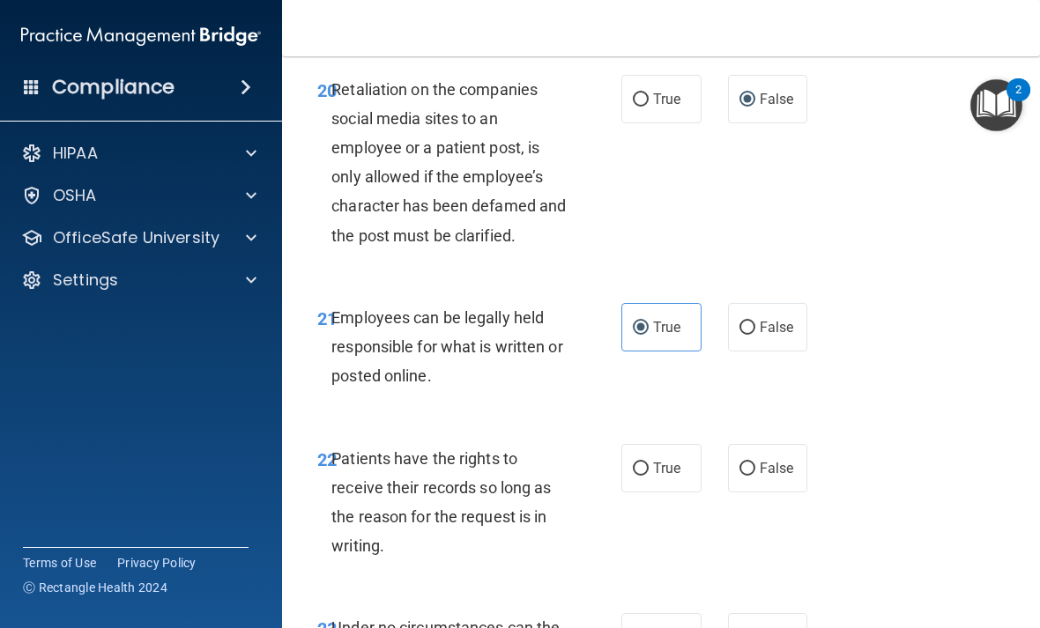
click at [755, 463] on input "False" at bounding box center [748, 469] width 16 height 13
radio input "true"
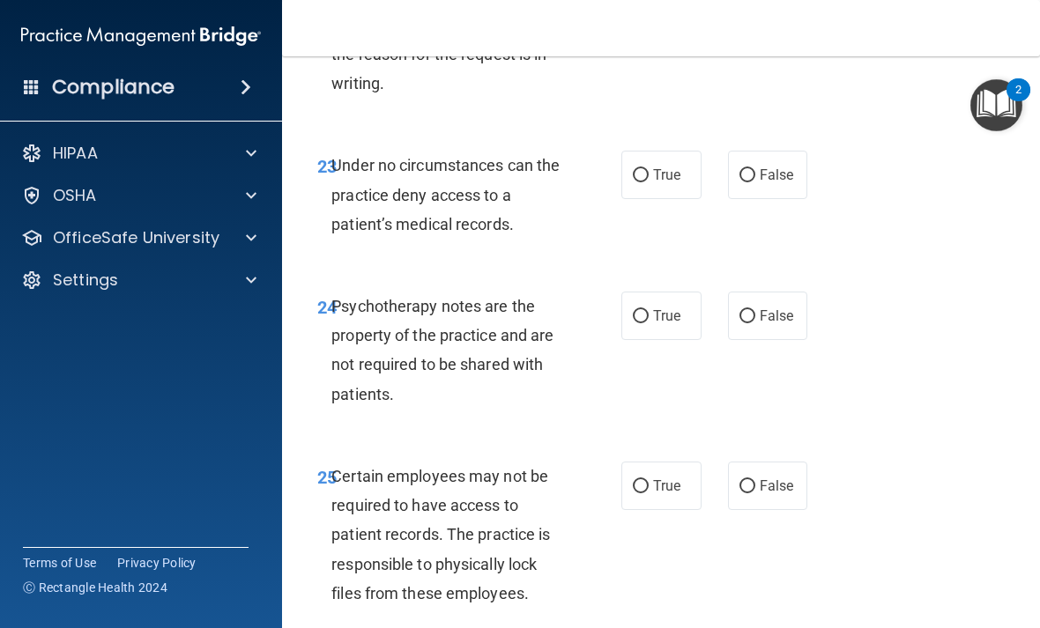
scroll to position [4923, 0]
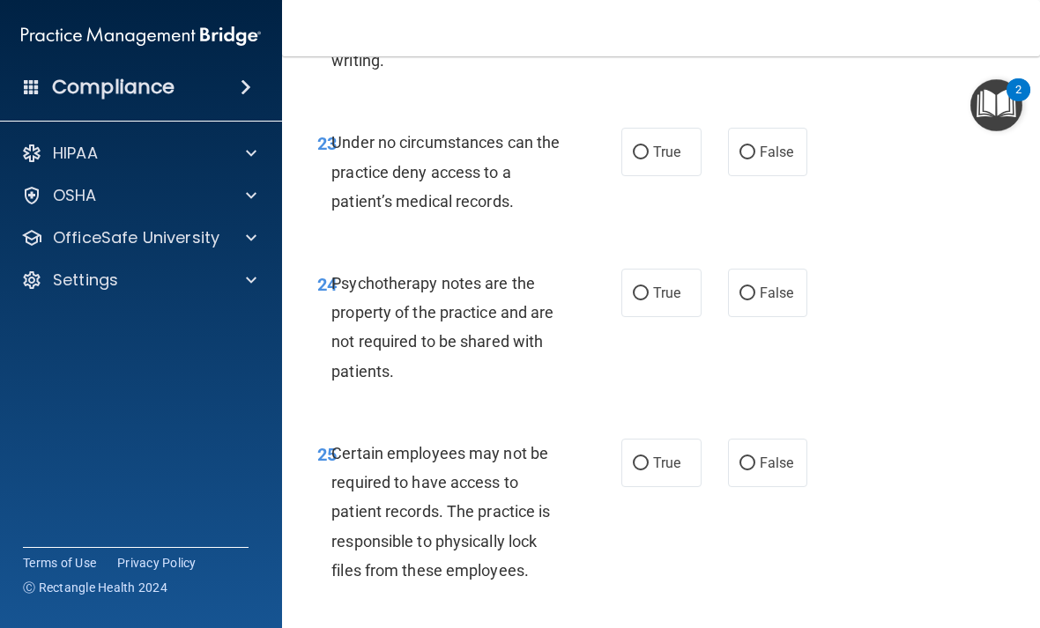
click at [780, 136] on label "False" at bounding box center [768, 152] width 80 height 48
click at [755, 146] on input "False" at bounding box center [748, 152] width 16 height 13
radio input "true"
click at [749, 287] on input "False" at bounding box center [748, 293] width 16 height 13
radio input "true"
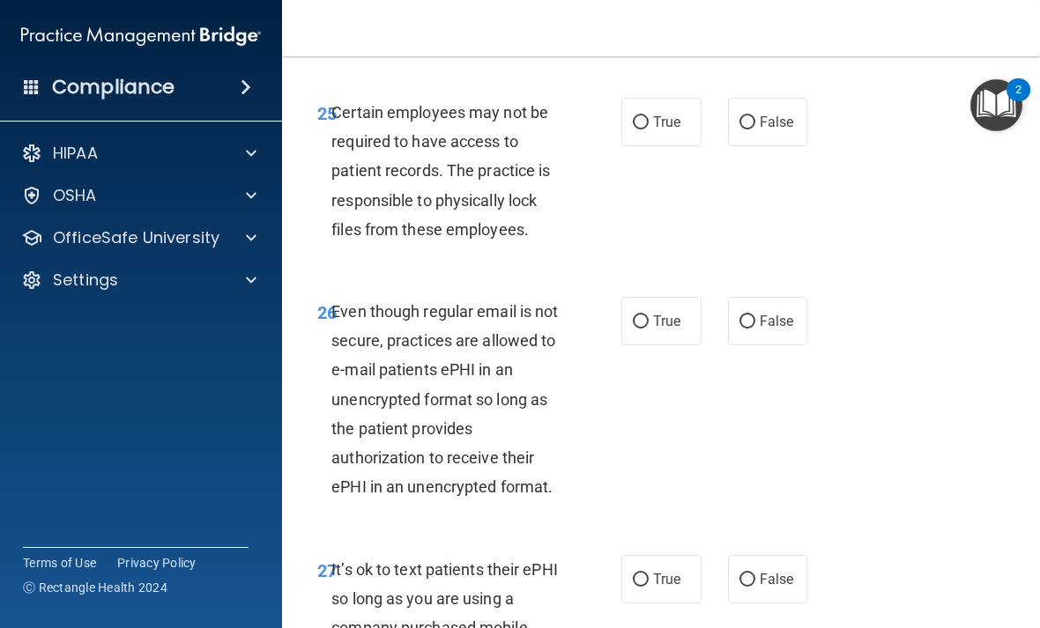
scroll to position [5264, 0]
click at [636, 116] on input "True" at bounding box center [641, 122] width 16 height 13
radio input "true"
click at [755, 316] on input "False" at bounding box center [748, 322] width 16 height 13
radio input "true"
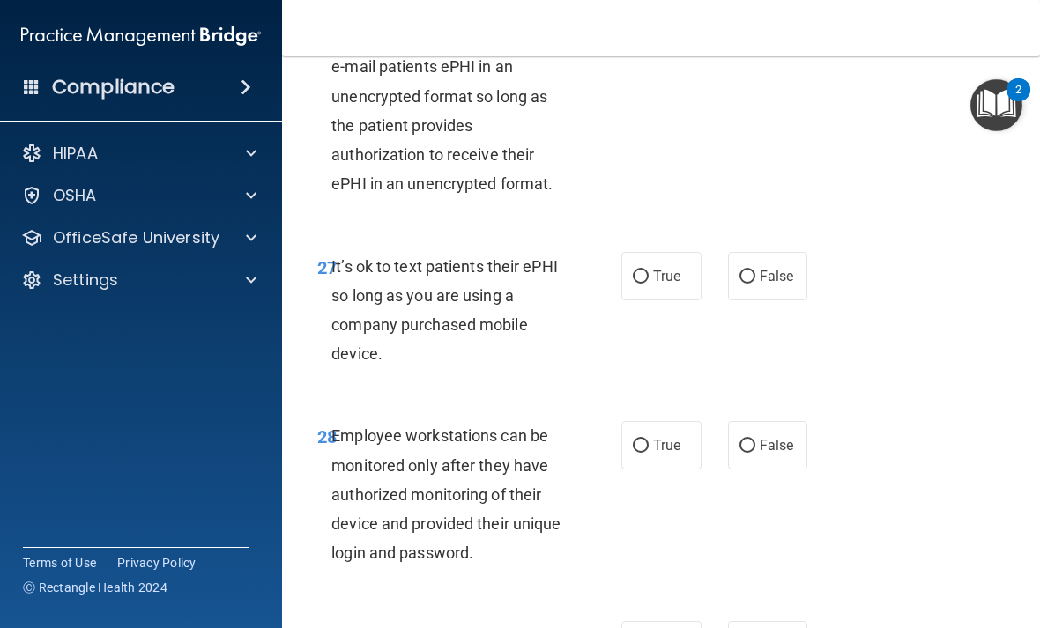
scroll to position [5592, 0]
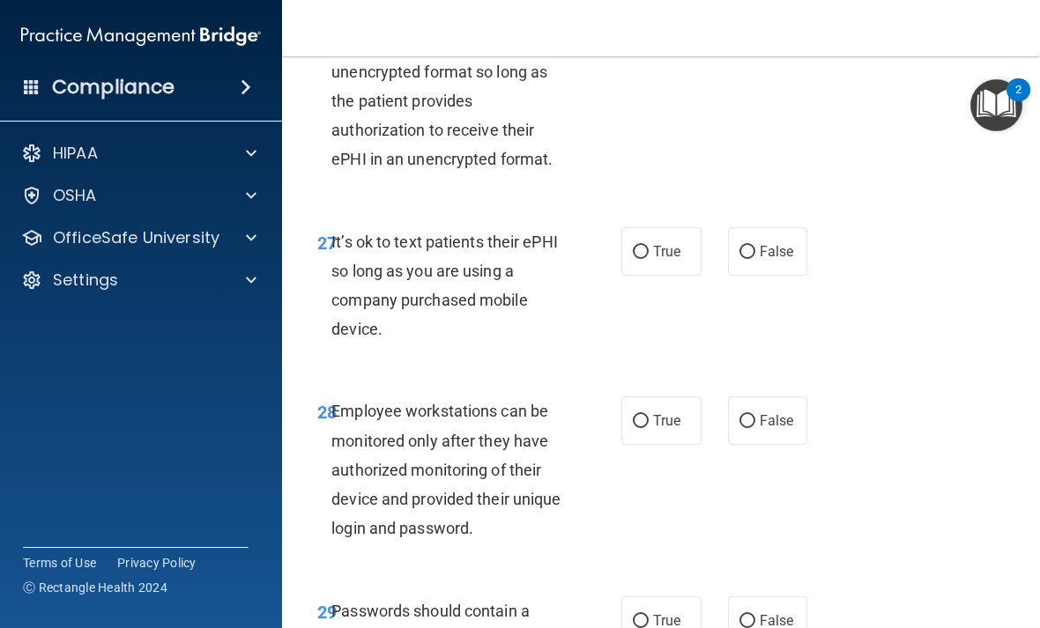
click at [764, 243] on span "False" at bounding box center [777, 251] width 34 height 17
click at [755, 246] on input "False" at bounding box center [748, 252] width 16 height 13
radio input "true"
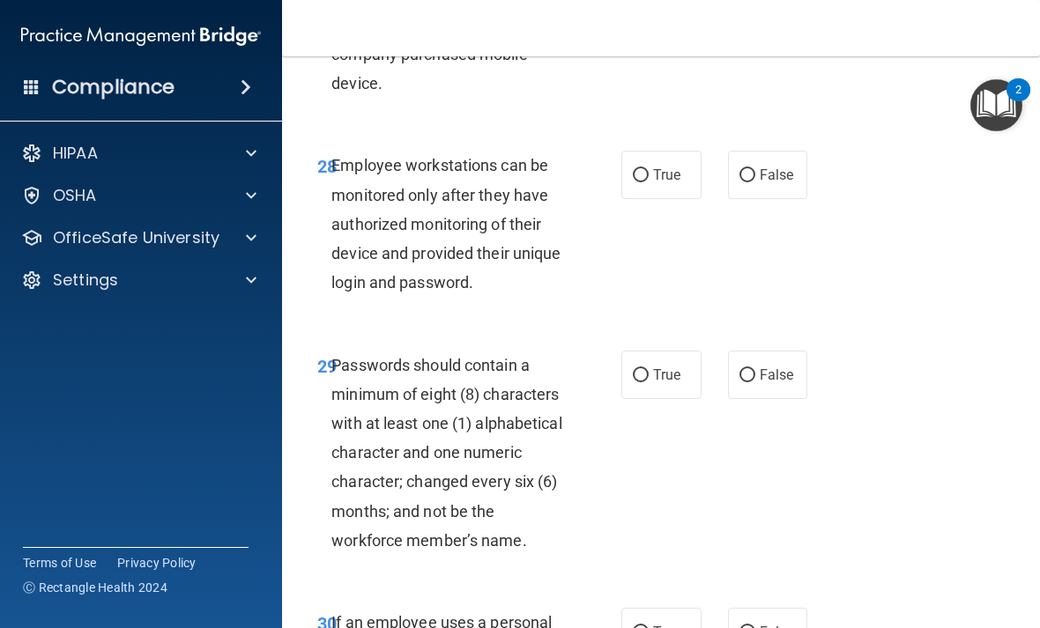
scroll to position [5841, 0]
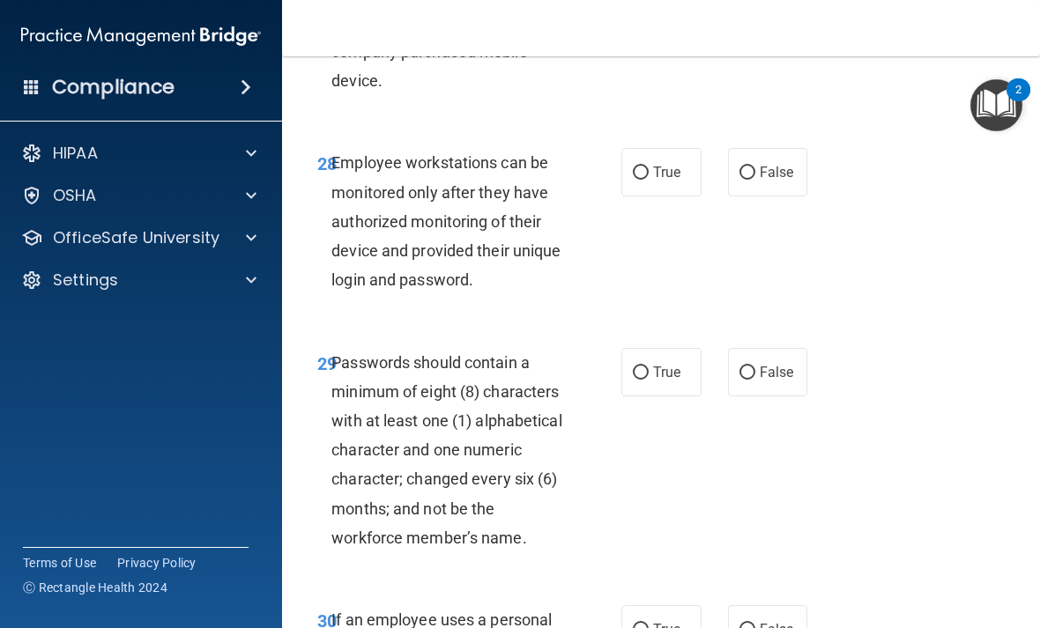
click at [775, 164] on span "False" at bounding box center [777, 172] width 34 height 17
click at [755, 167] on input "False" at bounding box center [748, 173] width 16 height 13
radio input "true"
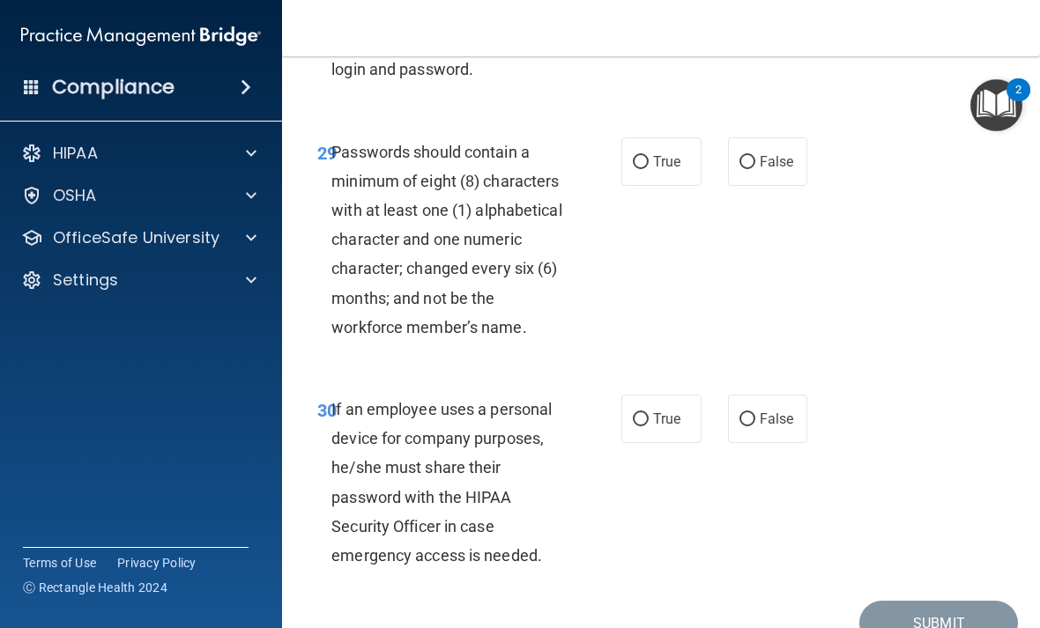
scroll to position [6050, 0]
click at [777, 154] on span "False" at bounding box center [777, 162] width 34 height 17
click at [755, 157] on input "False" at bounding box center [748, 163] width 16 height 13
radio input "true"
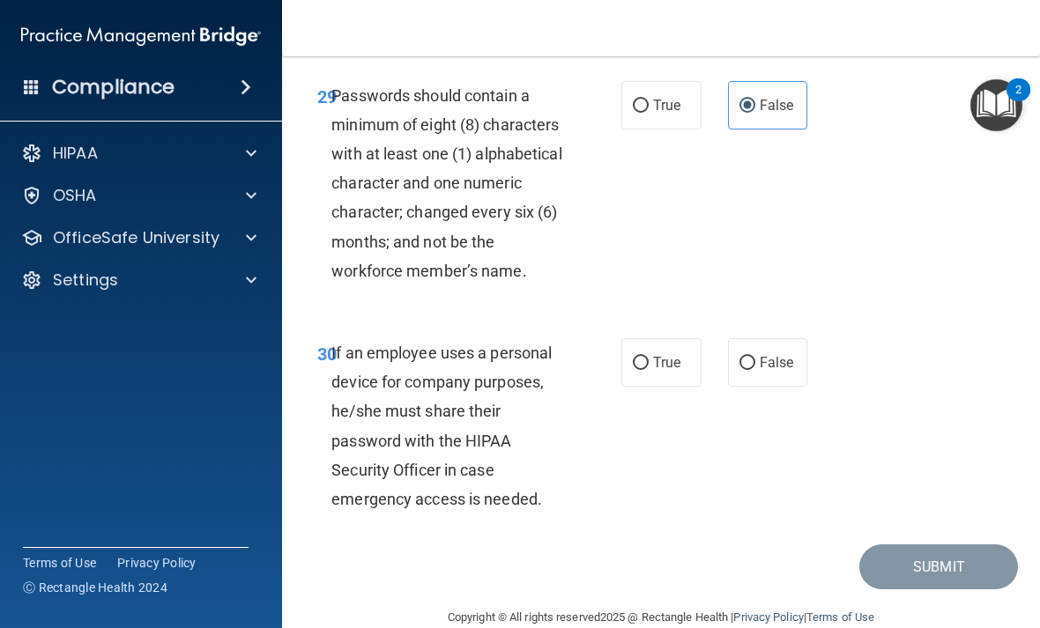
scroll to position [6106, 0]
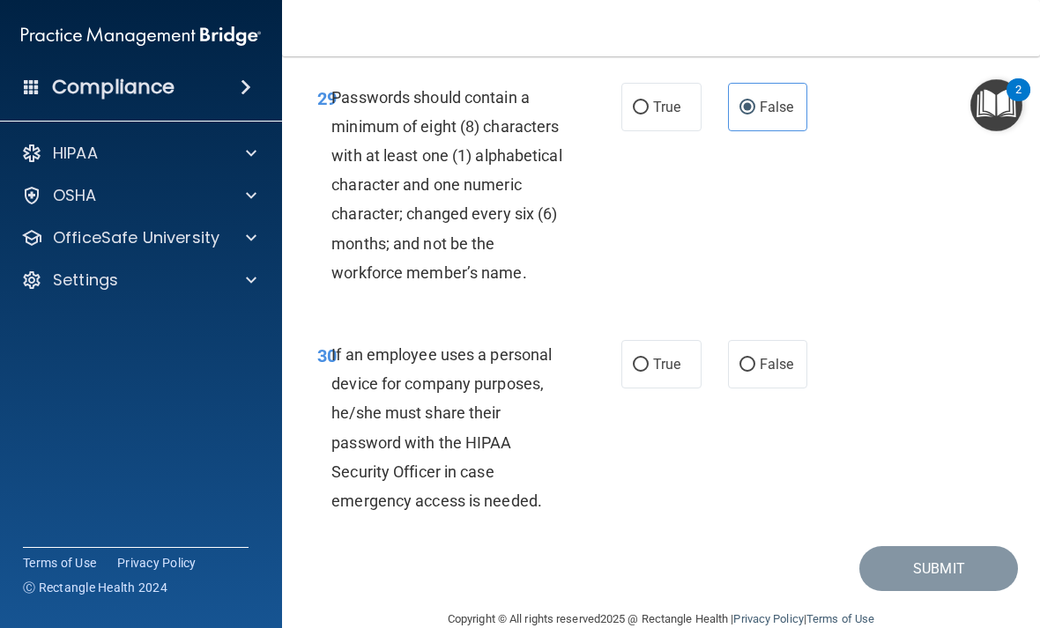
click at [752, 359] on input "False" at bounding box center [748, 365] width 16 height 13
radio input "true"
click at [911, 554] on button "Submit" at bounding box center [938, 569] width 159 height 45
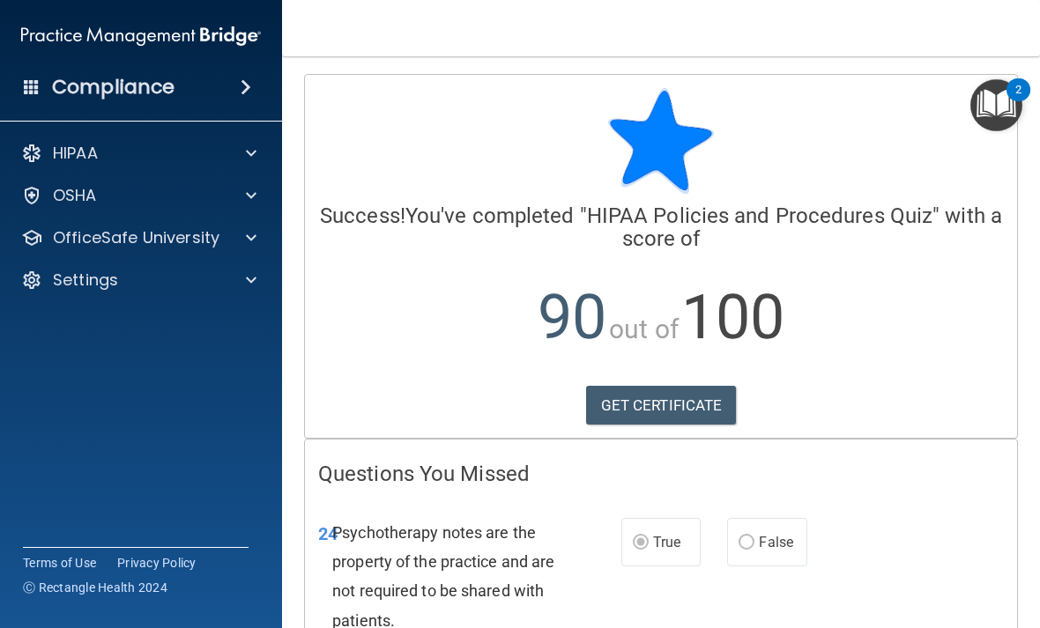
click at [621, 417] on link "GET CERTIFICATE" at bounding box center [661, 405] width 151 height 39
click at [259, 243] on div at bounding box center [249, 237] width 44 height 21
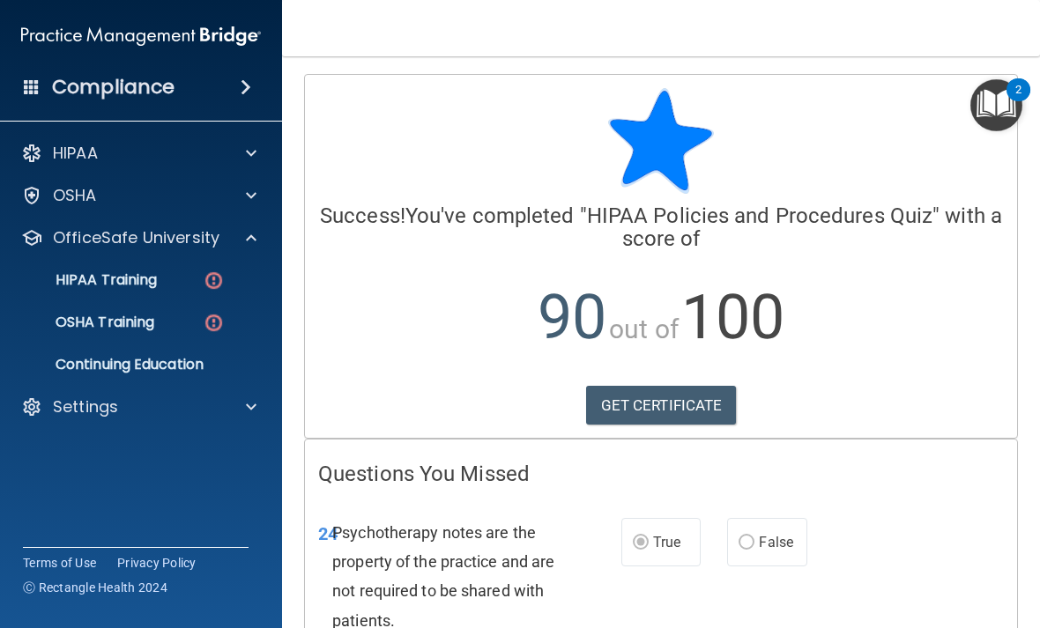
click at [124, 279] on p "HIPAA Training" at bounding box center [83, 280] width 145 height 18
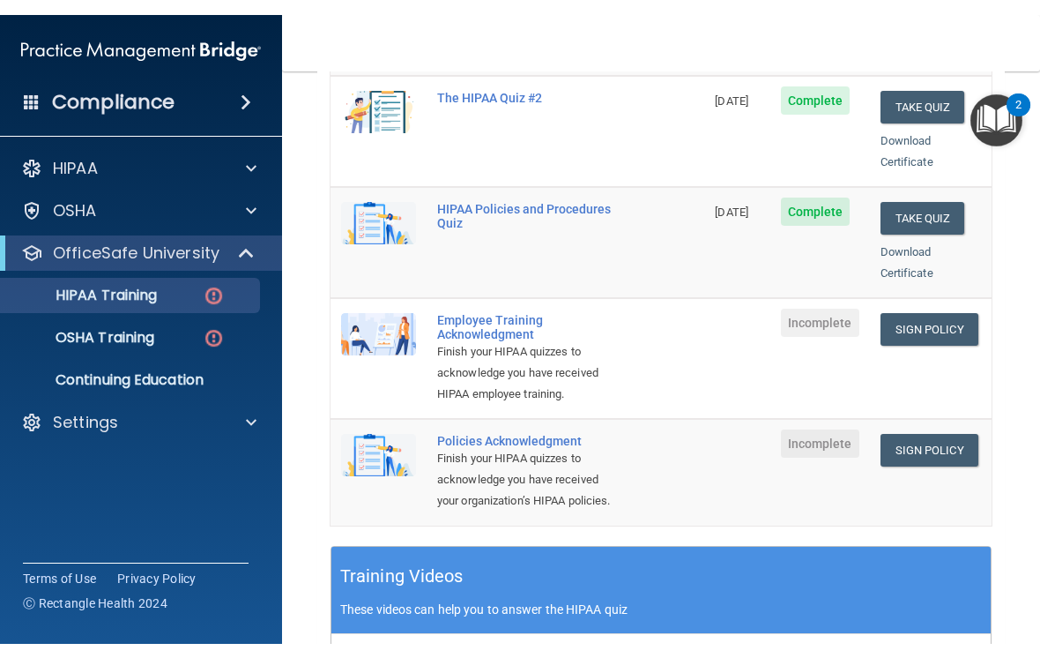
scroll to position [389, 0]
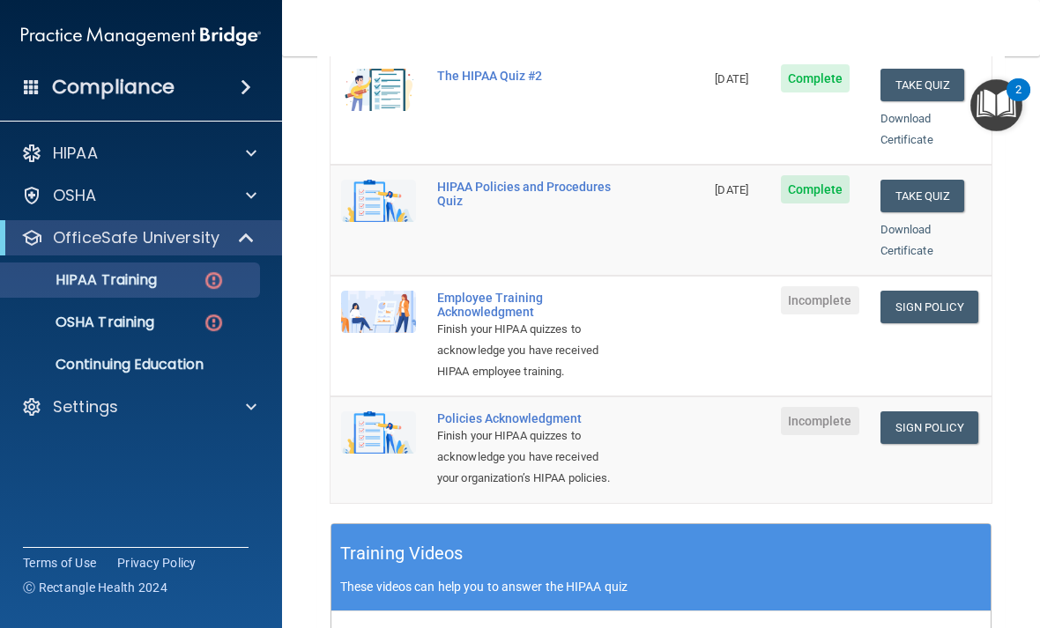
click at [936, 291] on link "Sign Policy" at bounding box center [930, 307] width 98 height 33
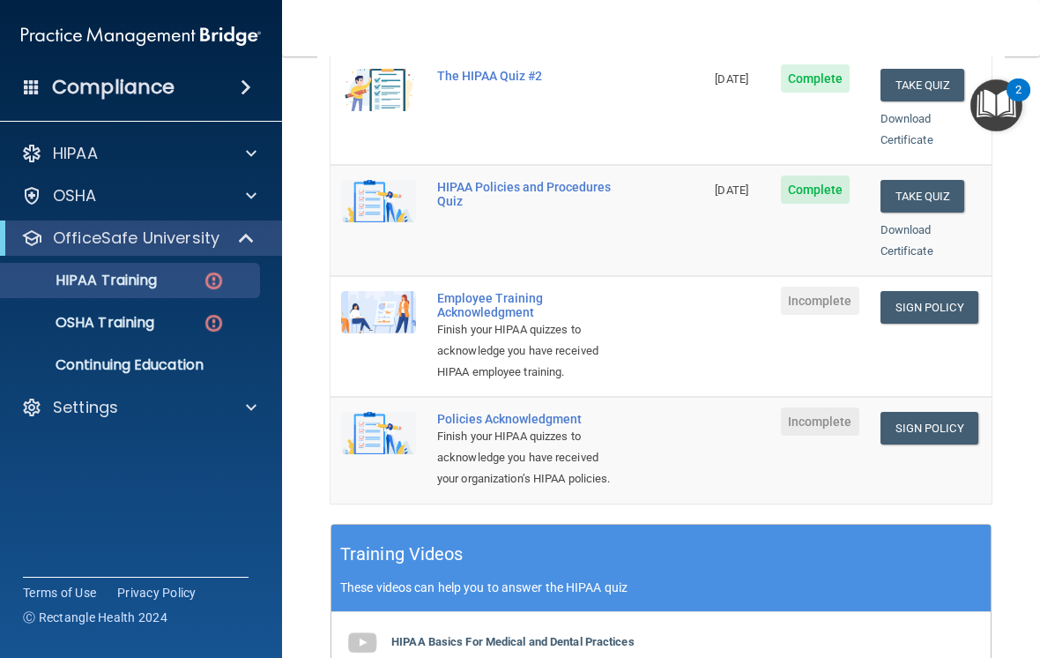
click at [943, 412] on link "Sign Policy" at bounding box center [930, 428] width 98 height 33
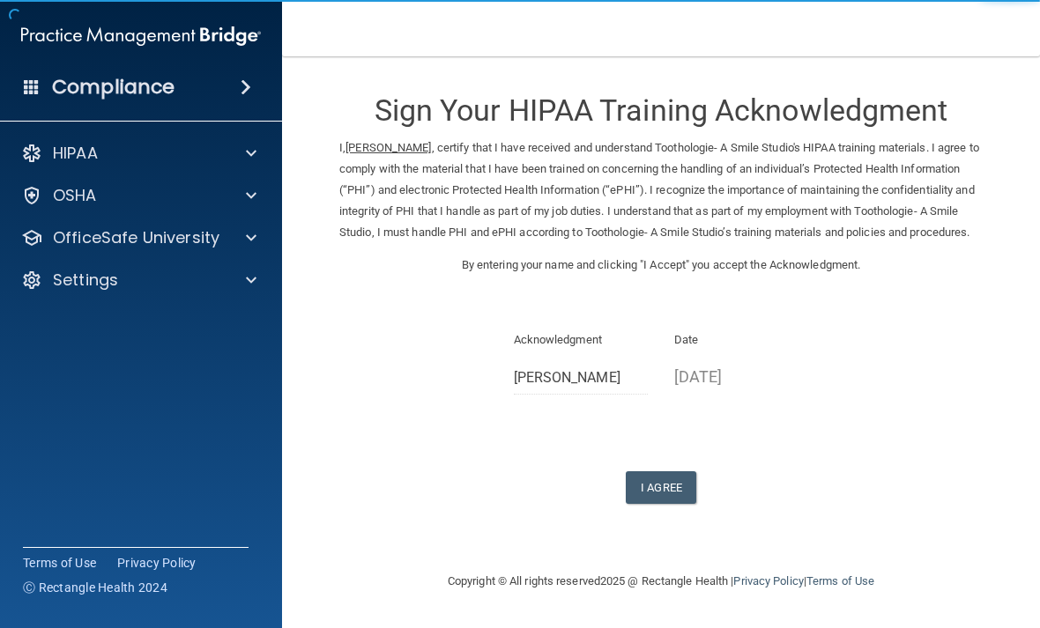
click at [656, 495] on button "I Agree" at bounding box center [661, 488] width 71 height 33
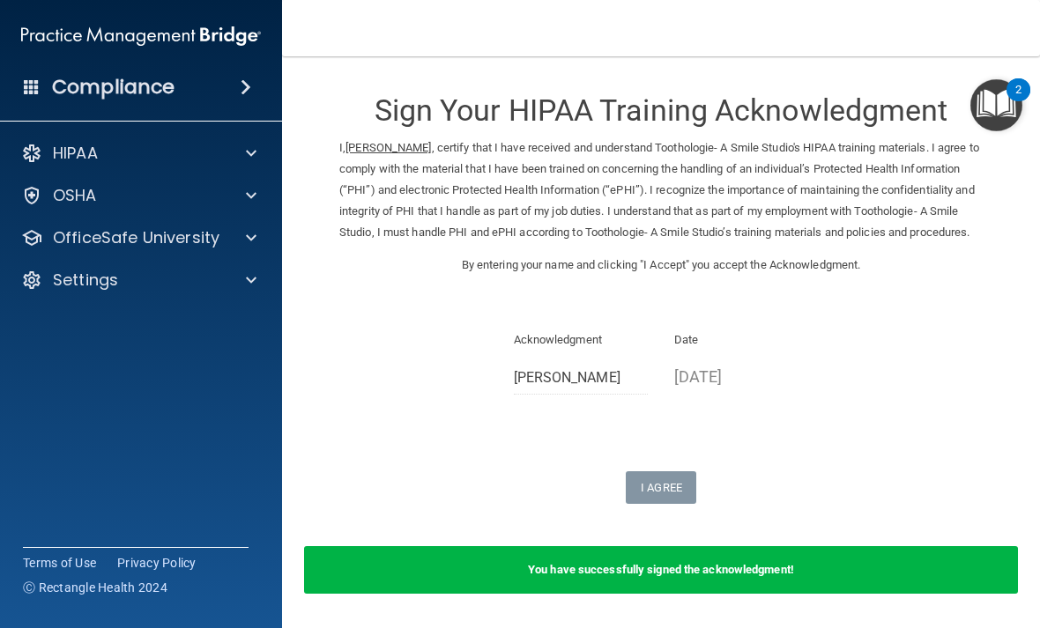
scroll to position [-25, 0]
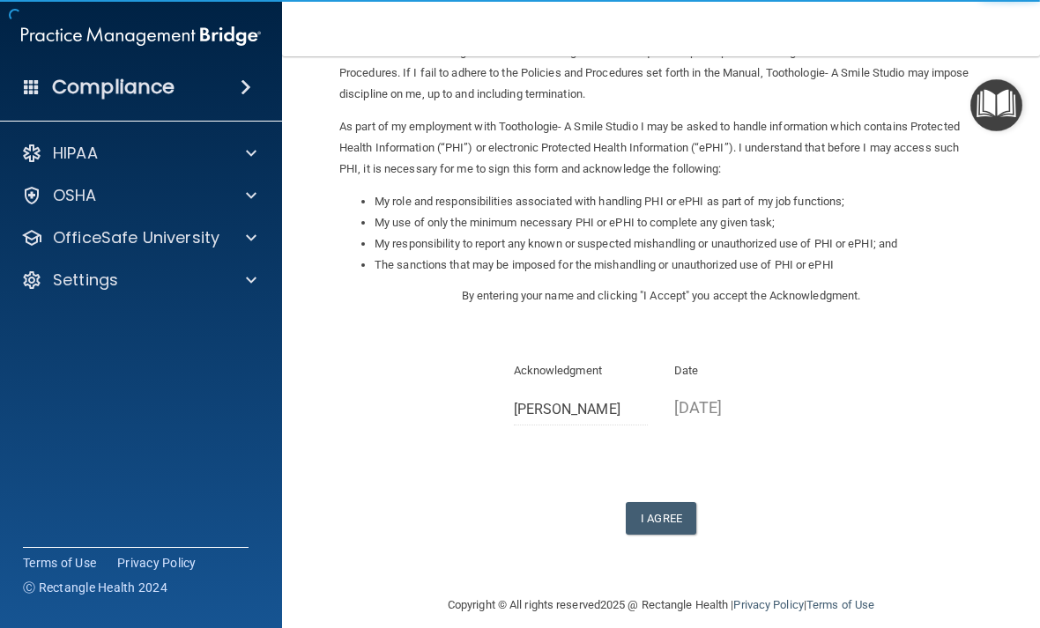
scroll to position [159, 0]
click at [664, 503] on button "I Agree" at bounding box center [661, 519] width 71 height 33
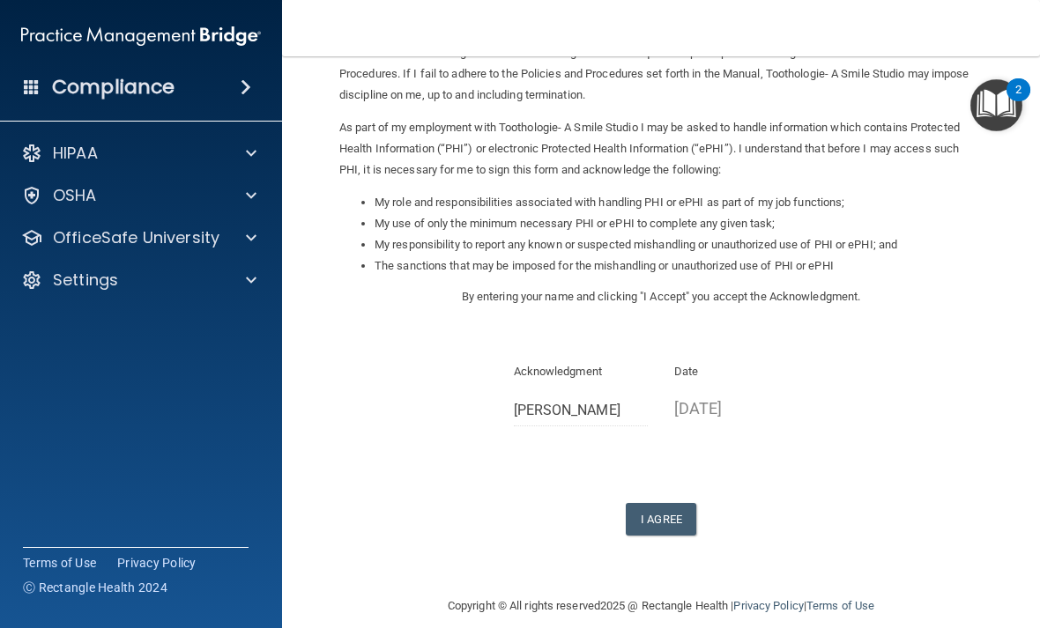
click at [658, 503] on button "I Agree" at bounding box center [661, 519] width 71 height 33
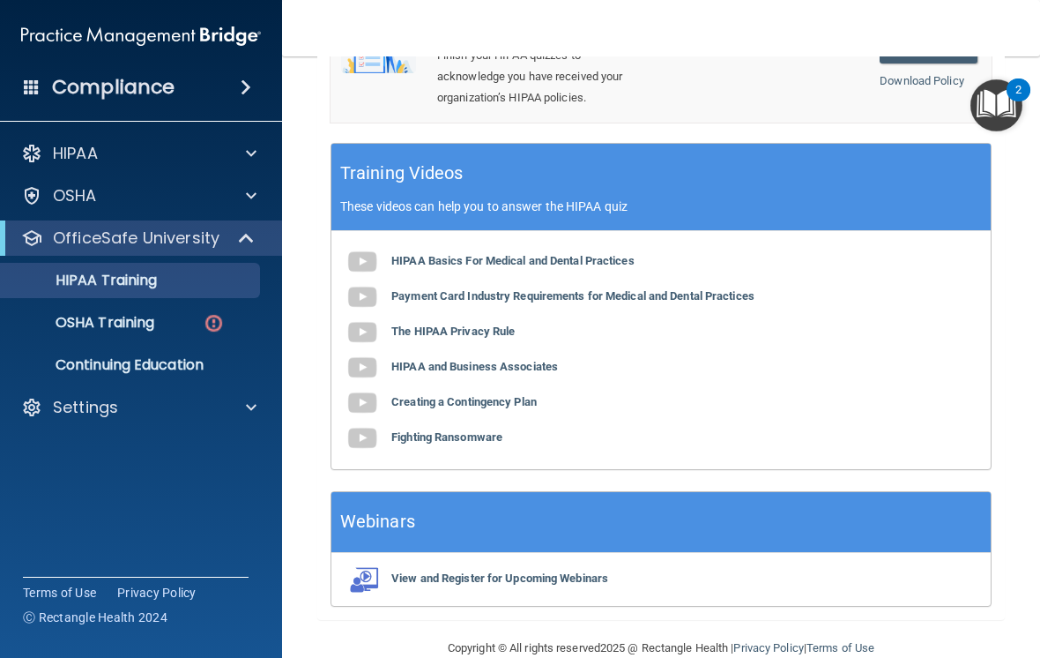
scroll to position [767, 0]
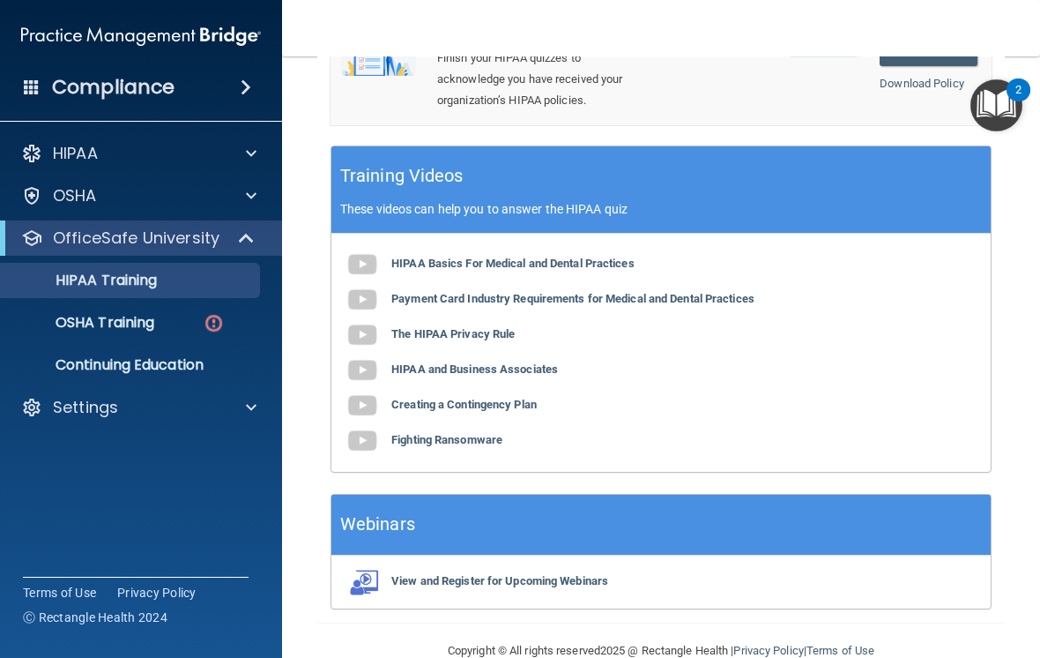
click at [86, 327] on p "OSHA Training" at bounding box center [82, 323] width 143 height 18
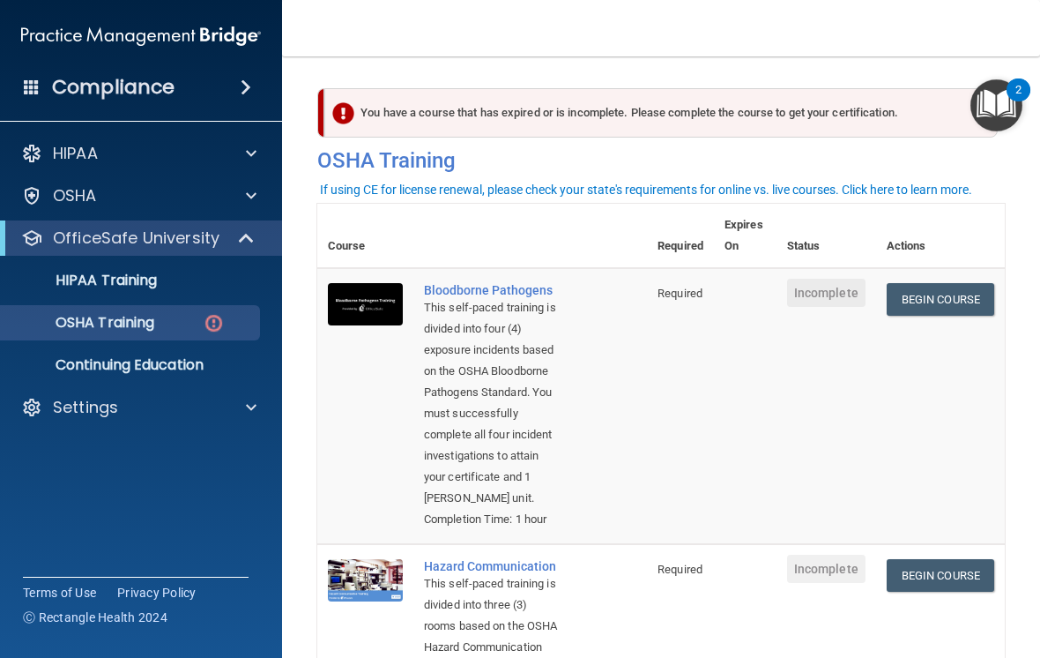
click at [953, 293] on link "Begin Course" at bounding box center [941, 299] width 108 height 33
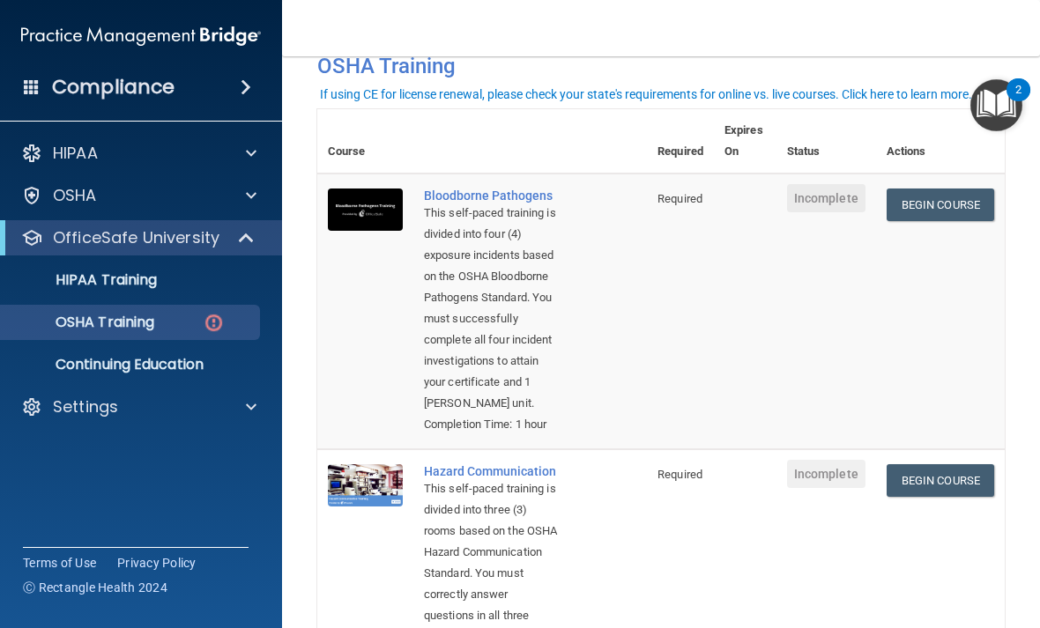
scroll to position [95, 0]
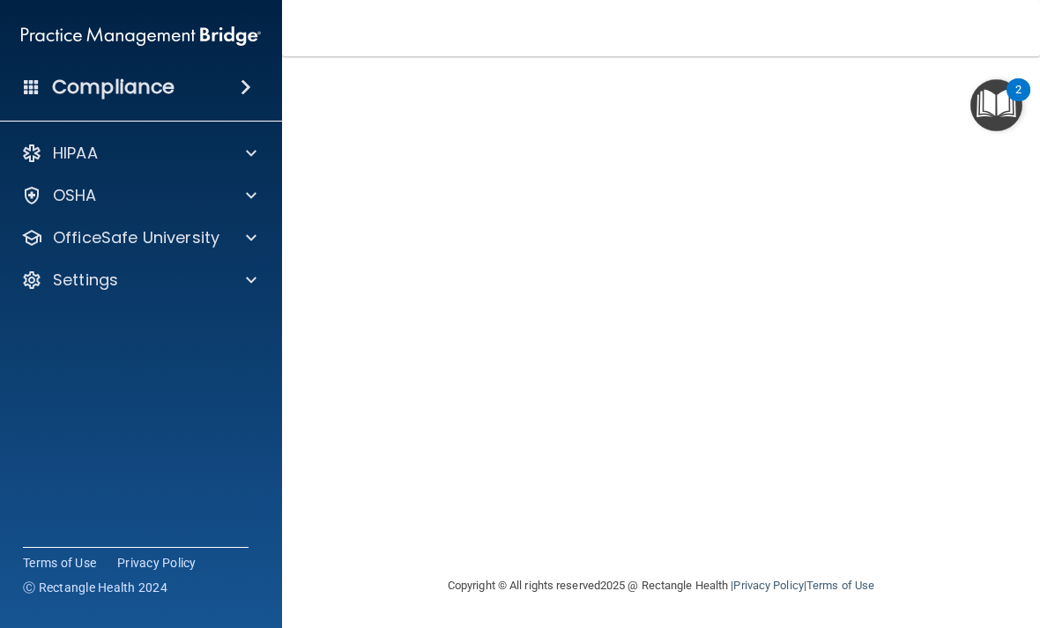
scroll to position [125, 0]
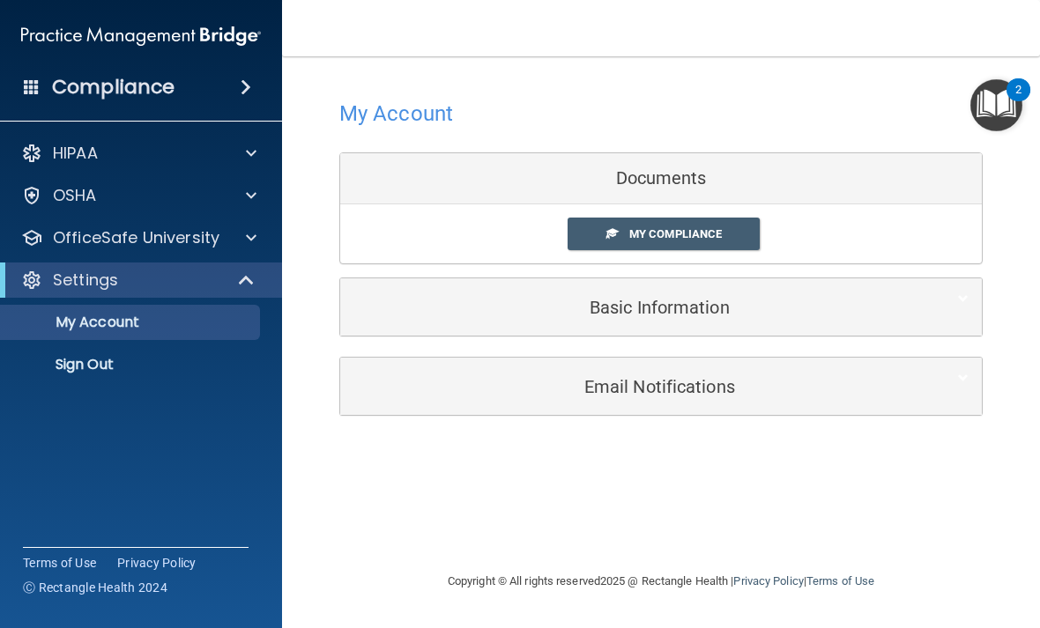
click at [685, 240] on span "My Compliance" at bounding box center [675, 233] width 93 height 13
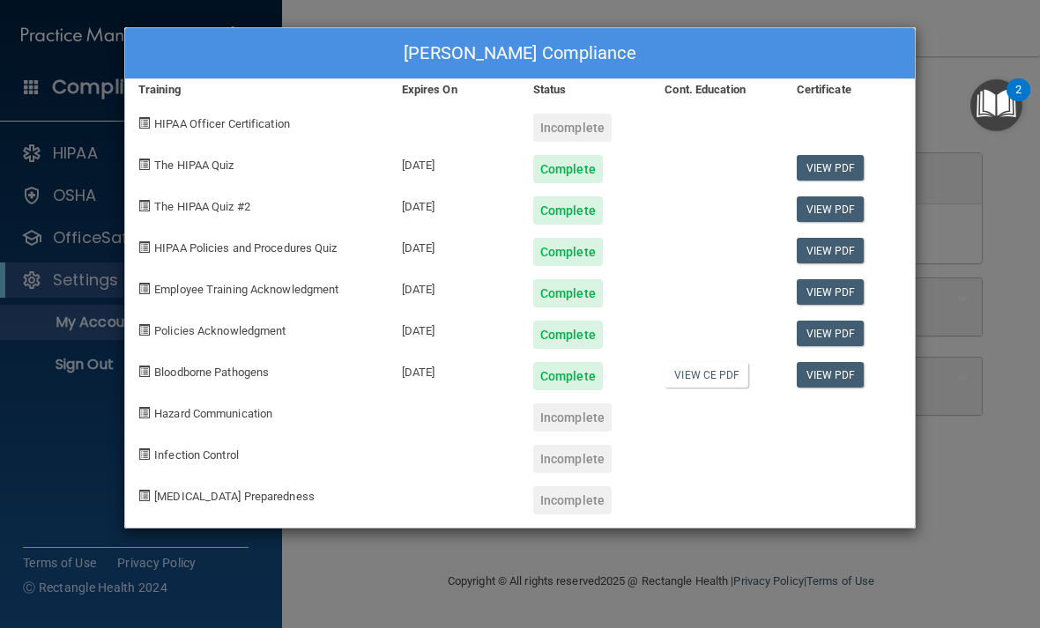
click at [710, 376] on link "View CE PDF" at bounding box center [707, 375] width 84 height 26
click at [961, 428] on div "Callie Stubbs's Compliance Training Expires On Status Cont. Education Certifica…" at bounding box center [520, 314] width 1040 height 628
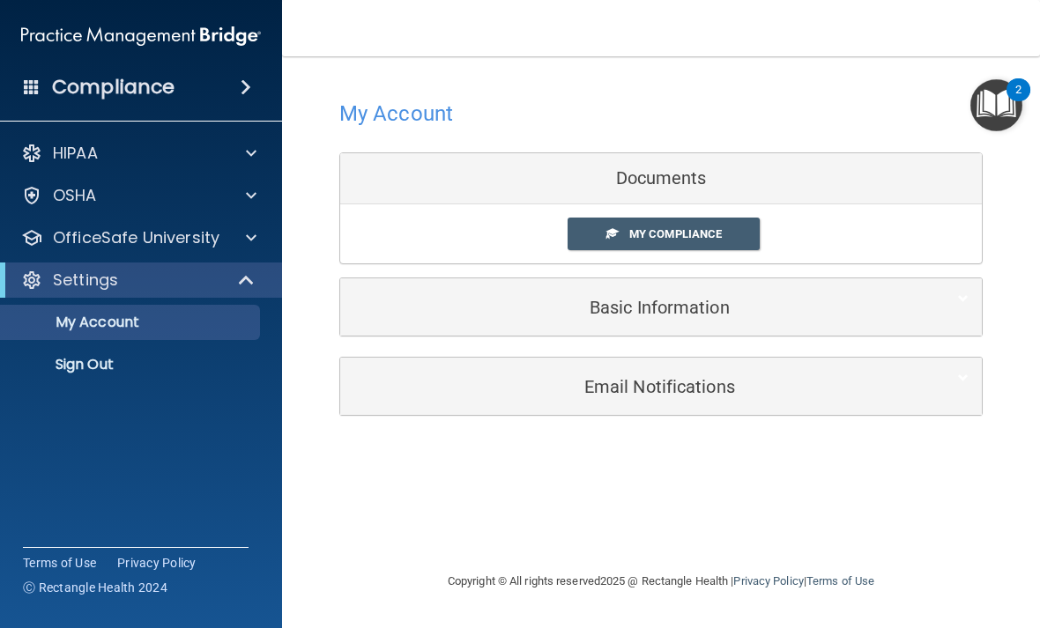
click at [254, 241] on span at bounding box center [251, 237] width 11 height 21
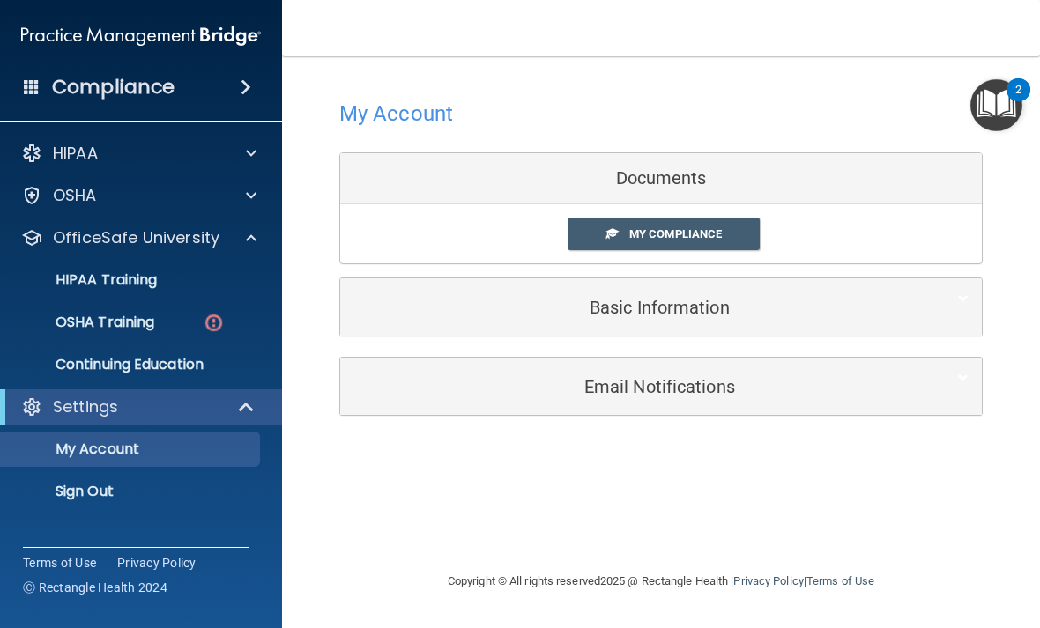
click at [168, 322] on div "OSHA Training" at bounding box center [131, 323] width 241 height 18
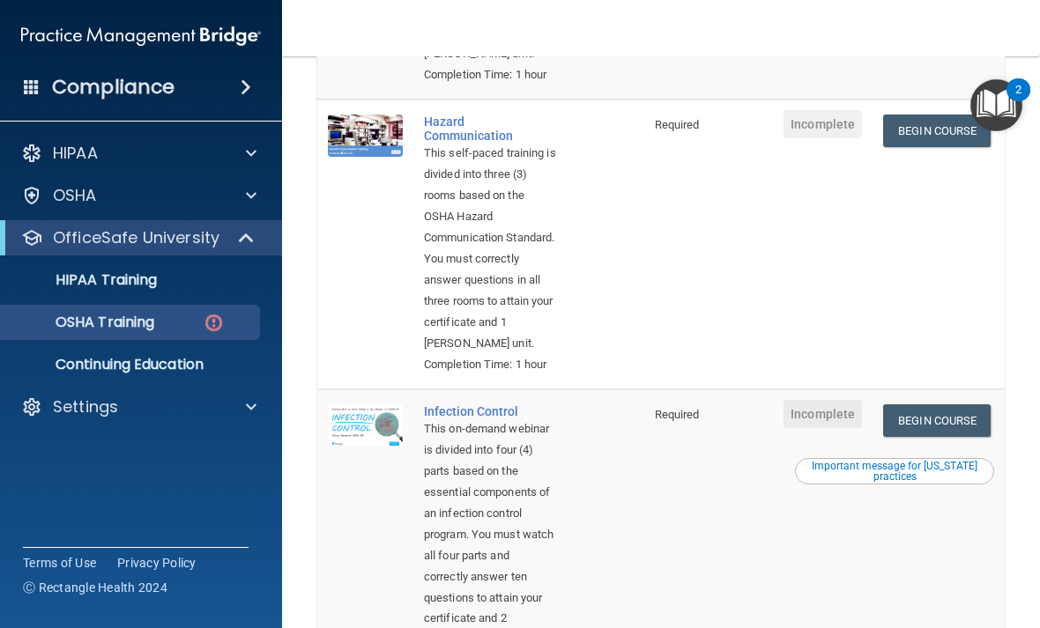
scroll to position [445, 0]
click at [937, 146] on link "Begin Course" at bounding box center [937, 130] width 108 height 33
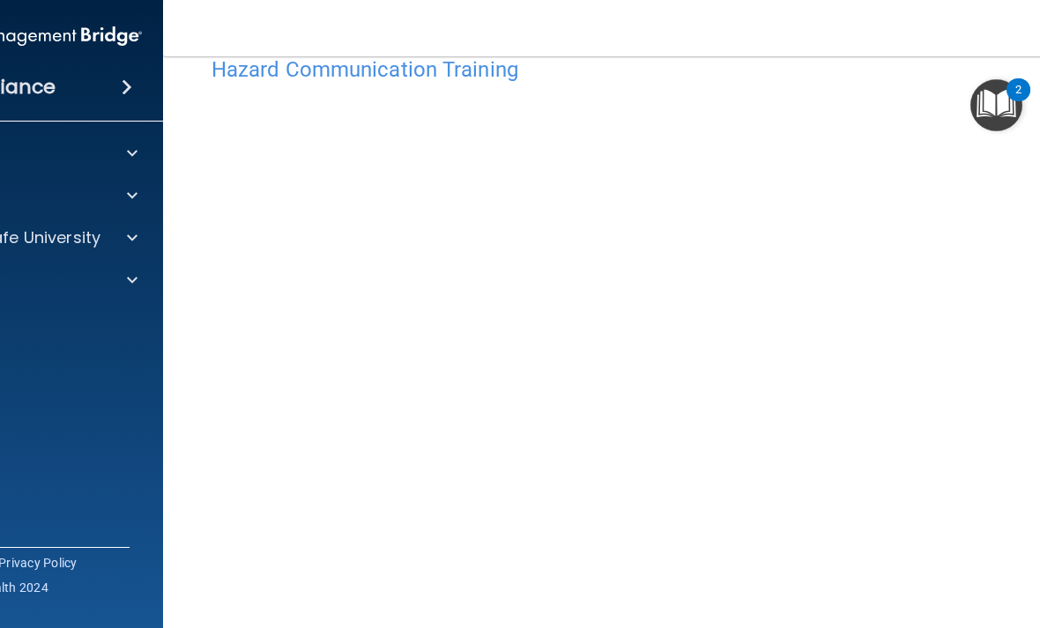
scroll to position [43, 0]
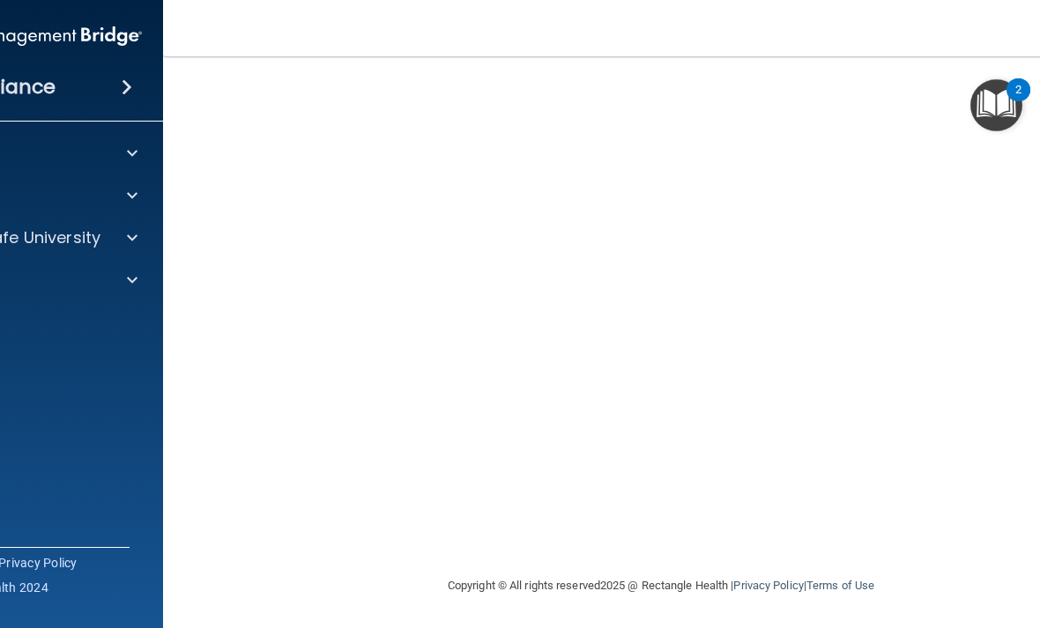
scroll to position [165, 0]
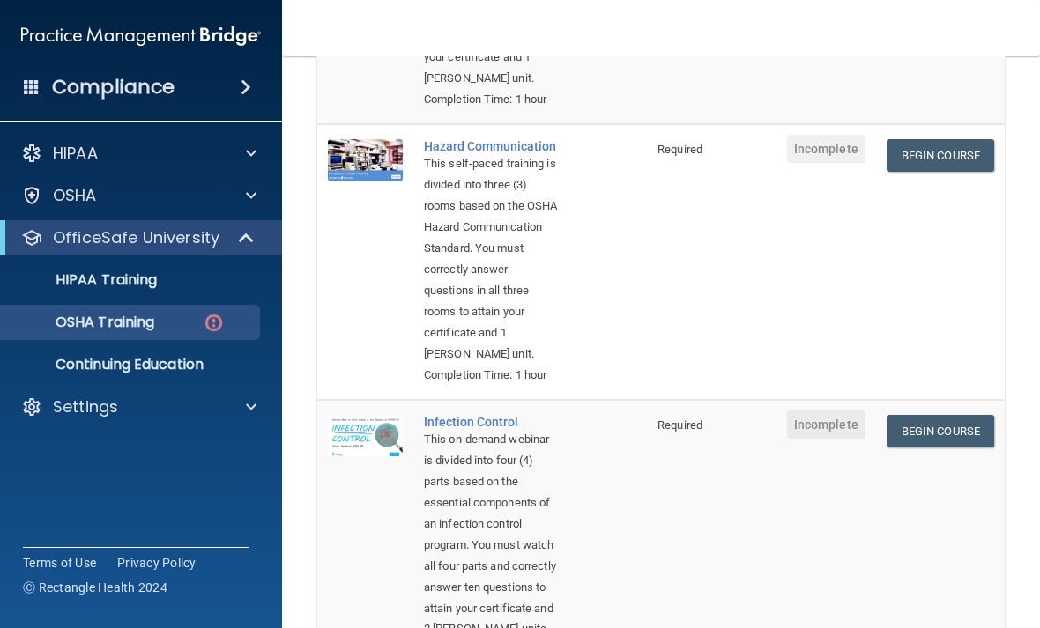
scroll to position [435, 0]
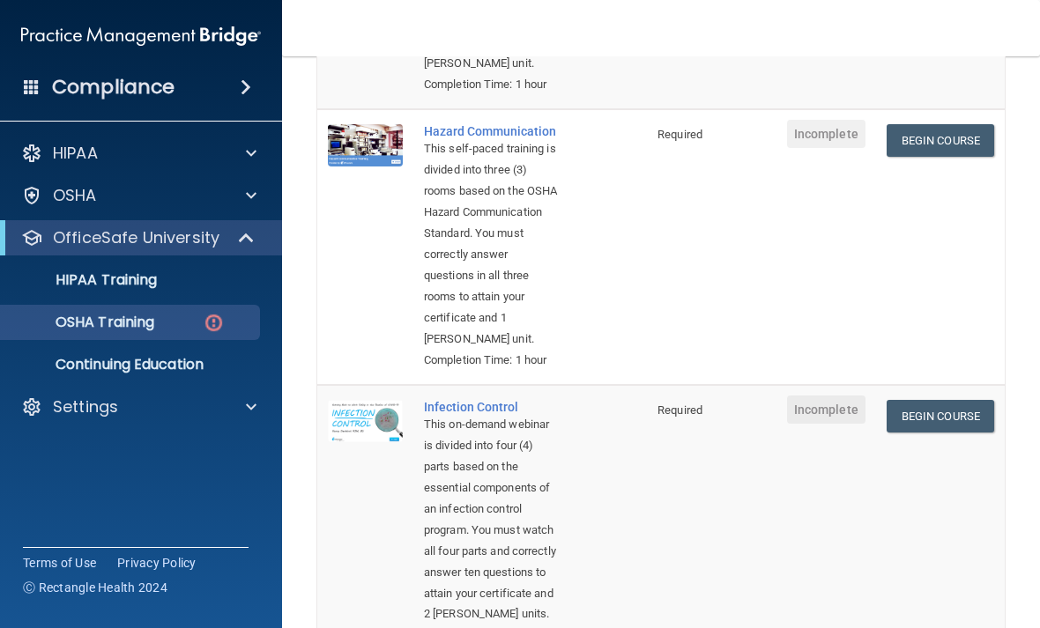
click at [935, 157] on link "Begin Course" at bounding box center [941, 140] width 108 height 33
click at [67, 238] on p "OfficeSafe University" at bounding box center [136, 237] width 167 height 21
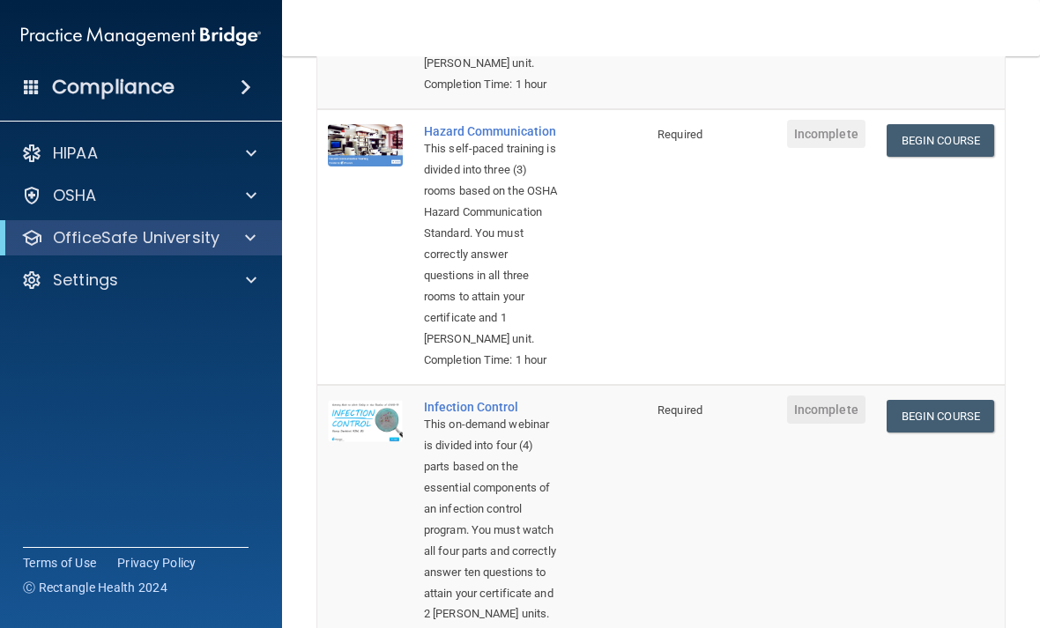
click at [66, 243] on p "OfficeSafe University" at bounding box center [136, 237] width 167 height 21
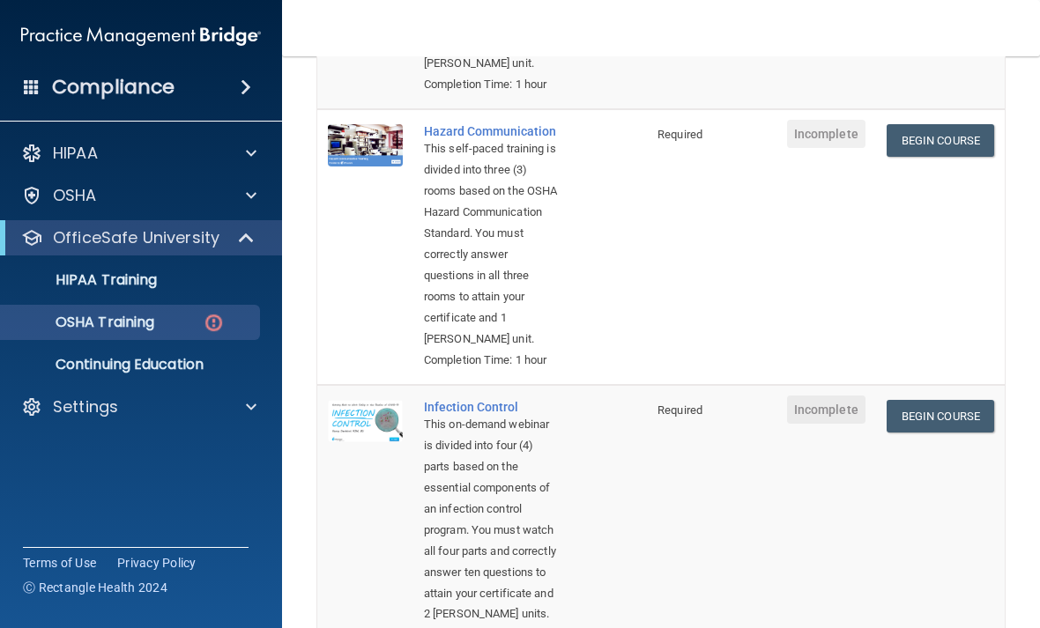
click at [103, 328] on p "OSHA Training" at bounding box center [82, 323] width 143 height 18
click at [105, 324] on p "OSHA Training" at bounding box center [82, 323] width 143 height 18
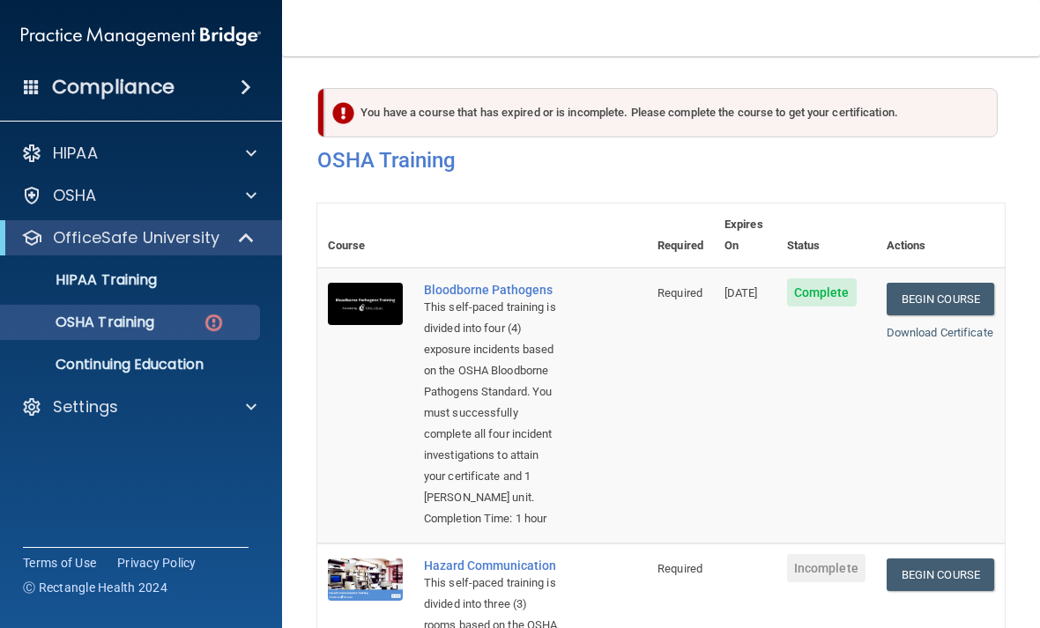
scroll to position [0, 0]
click at [125, 324] on p "OSHA Training" at bounding box center [82, 323] width 143 height 18
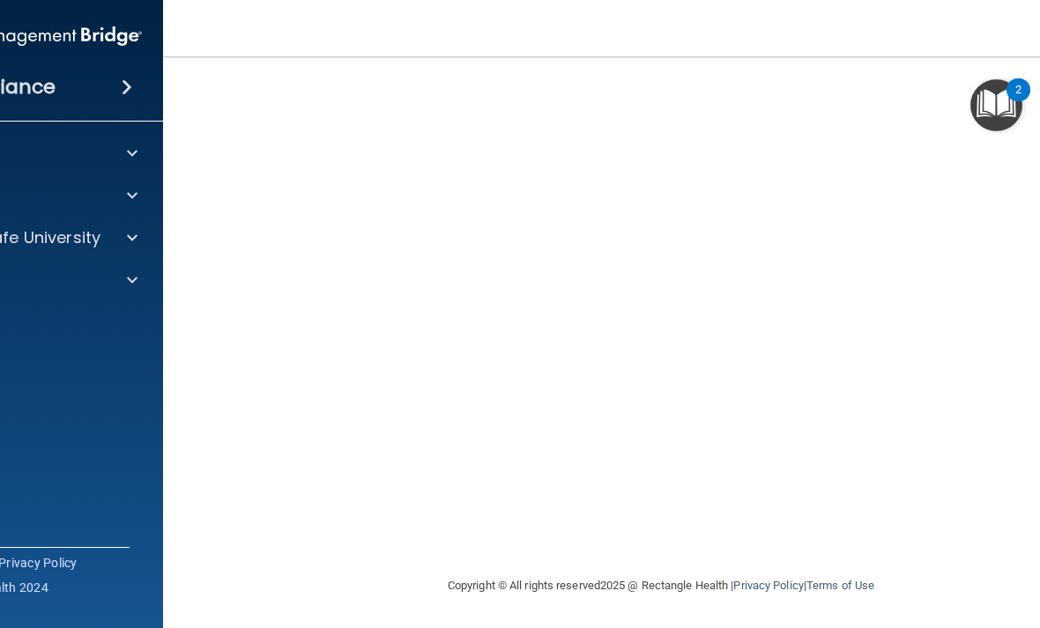
scroll to position [165, 0]
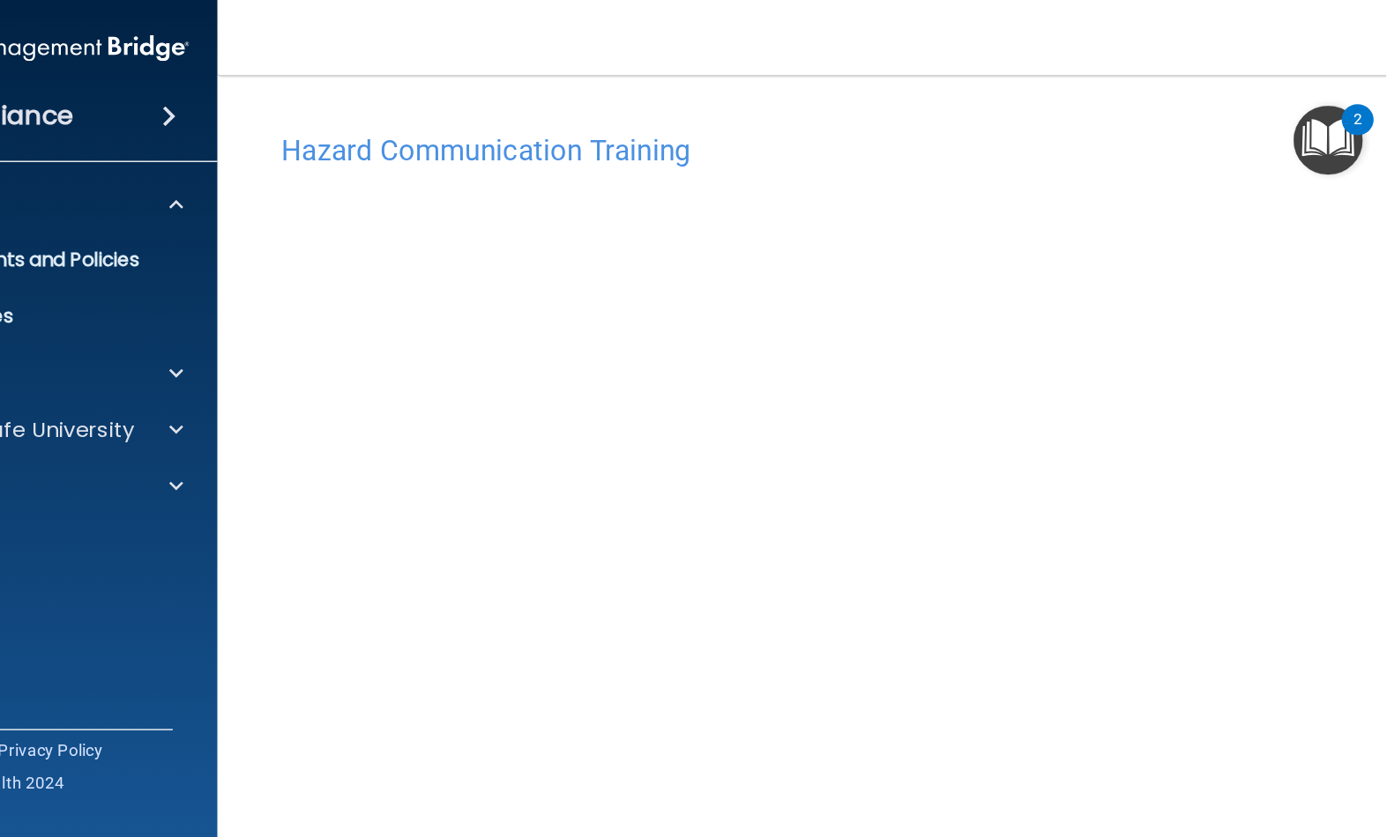
scroll to position [0, 0]
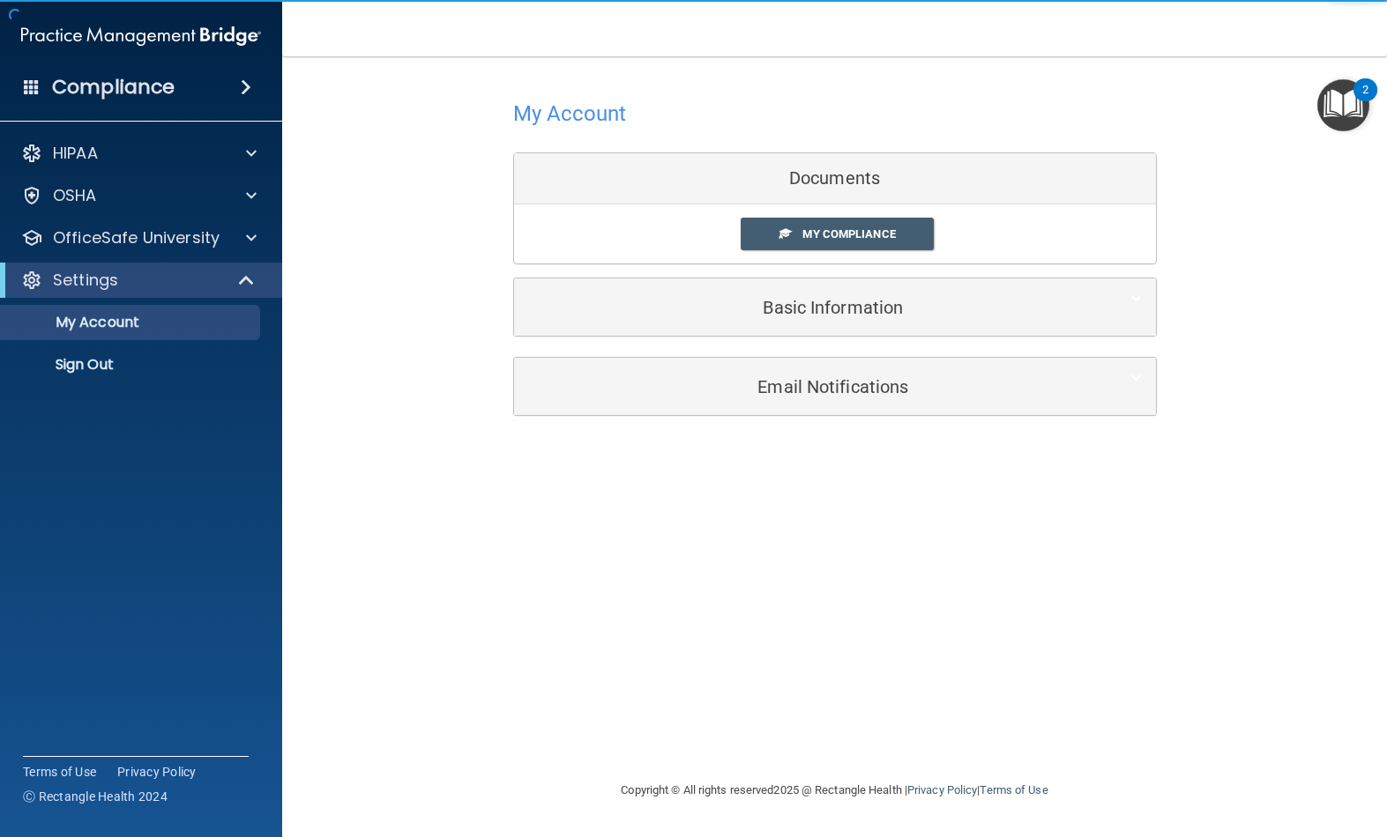
click at [843, 234] on span "My Compliance" at bounding box center [848, 233] width 93 height 13
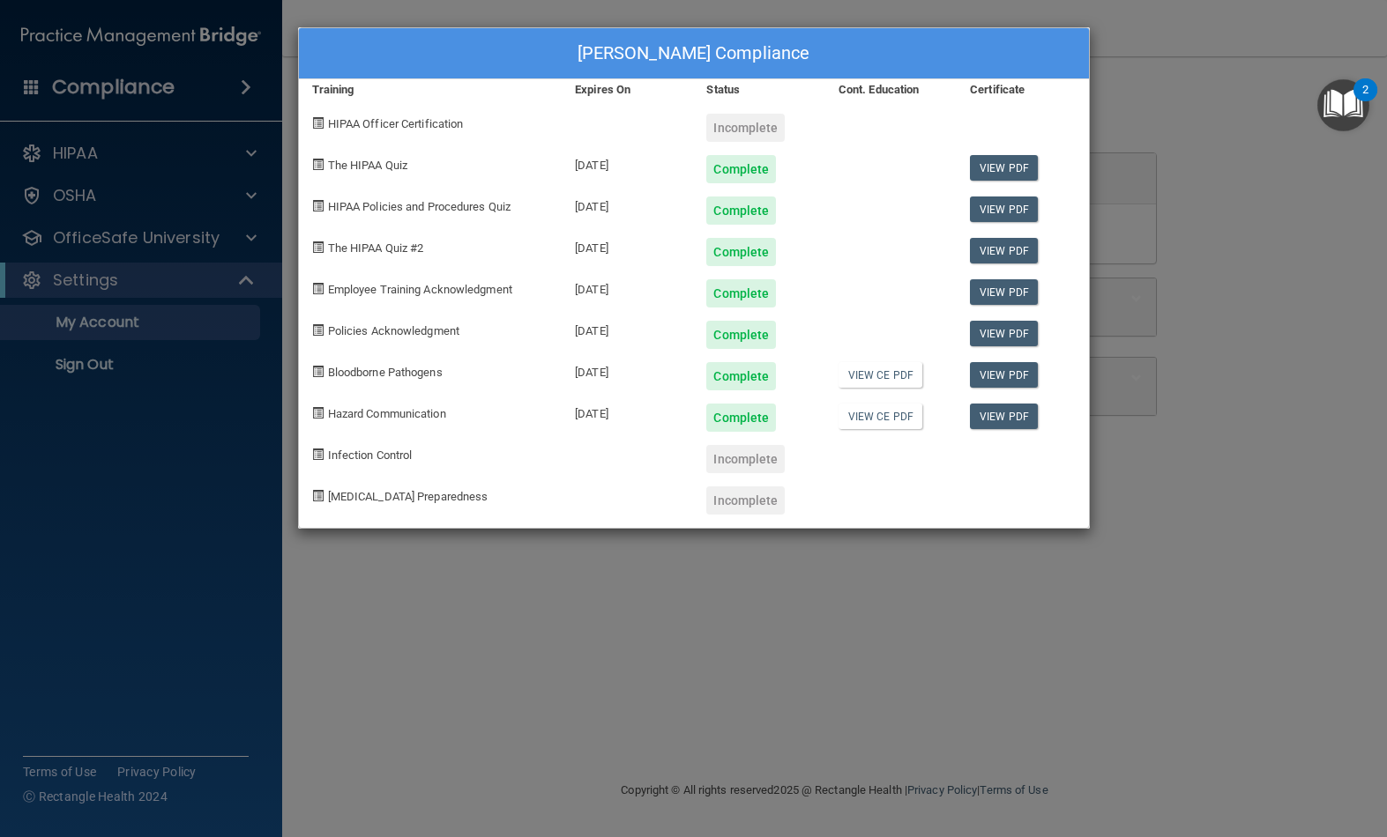
click at [1025, 421] on link "View PDF" at bounding box center [1004, 417] width 68 height 26
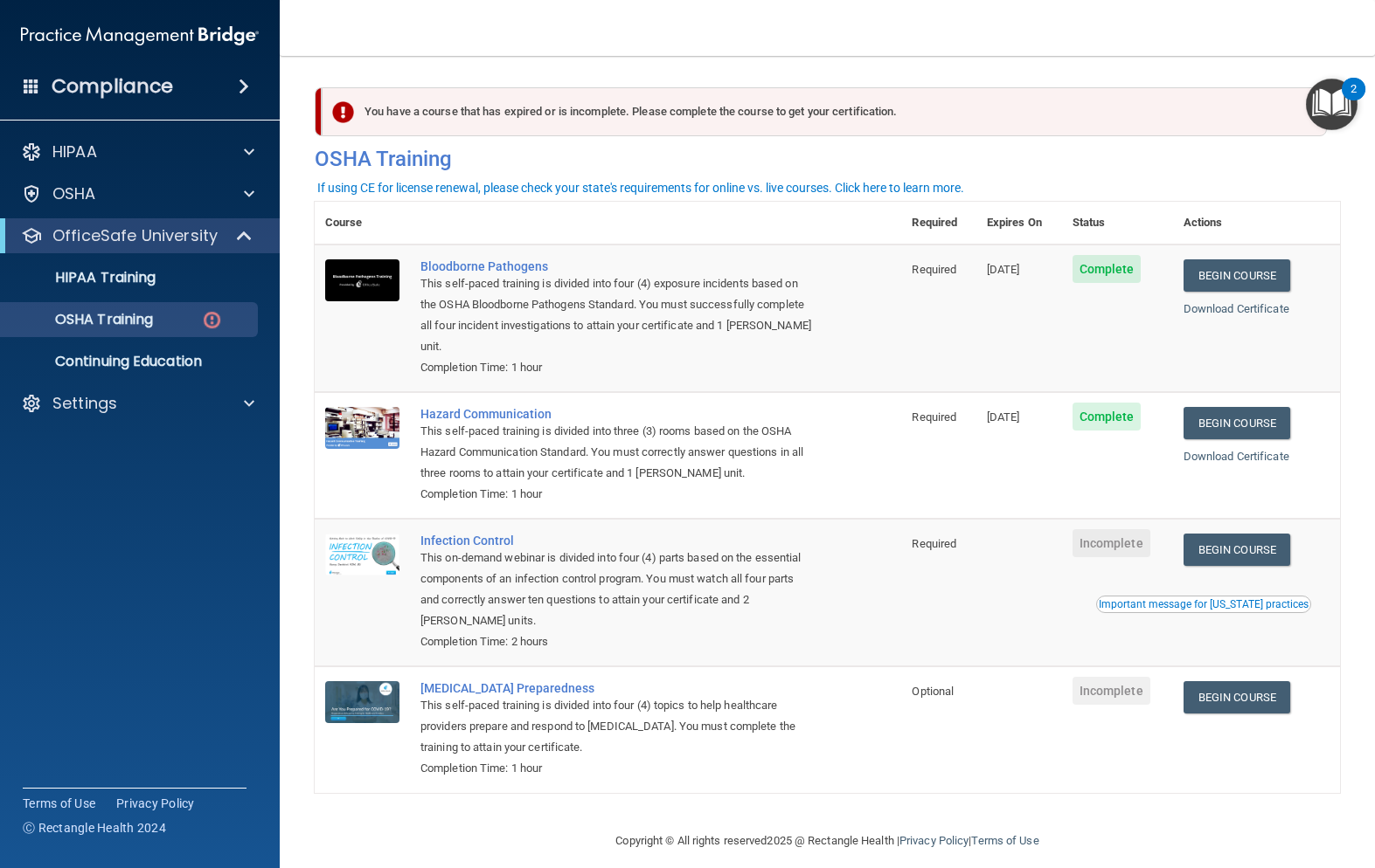
click at [1264, 534] on link "Begin Course" at bounding box center [1237, 550] width 107 height 33
click at [218, 326] on img at bounding box center [212, 320] width 22 height 22
click at [218, 320] on img at bounding box center [212, 320] width 22 height 22
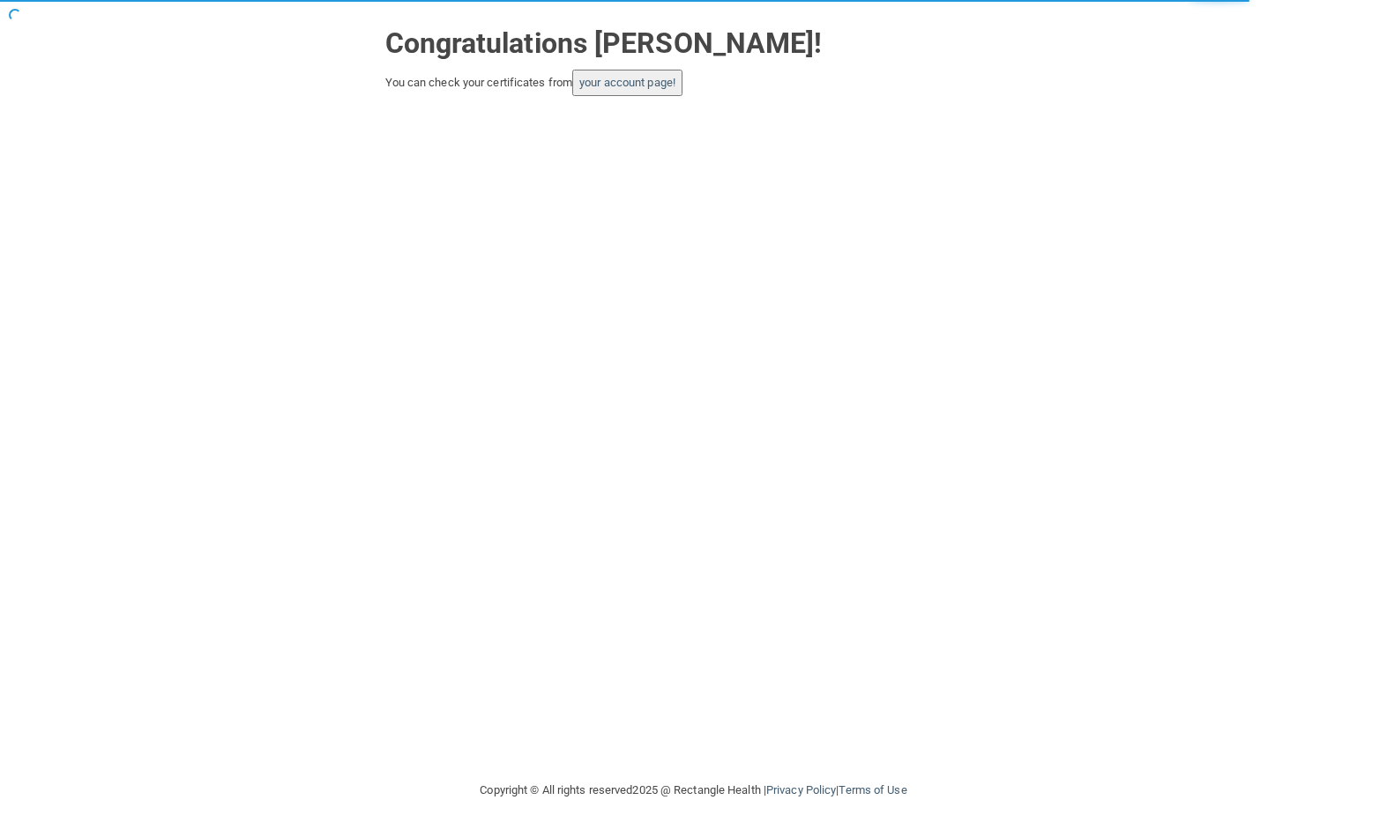
click at [631, 86] on link "your account page!" at bounding box center [627, 82] width 96 height 13
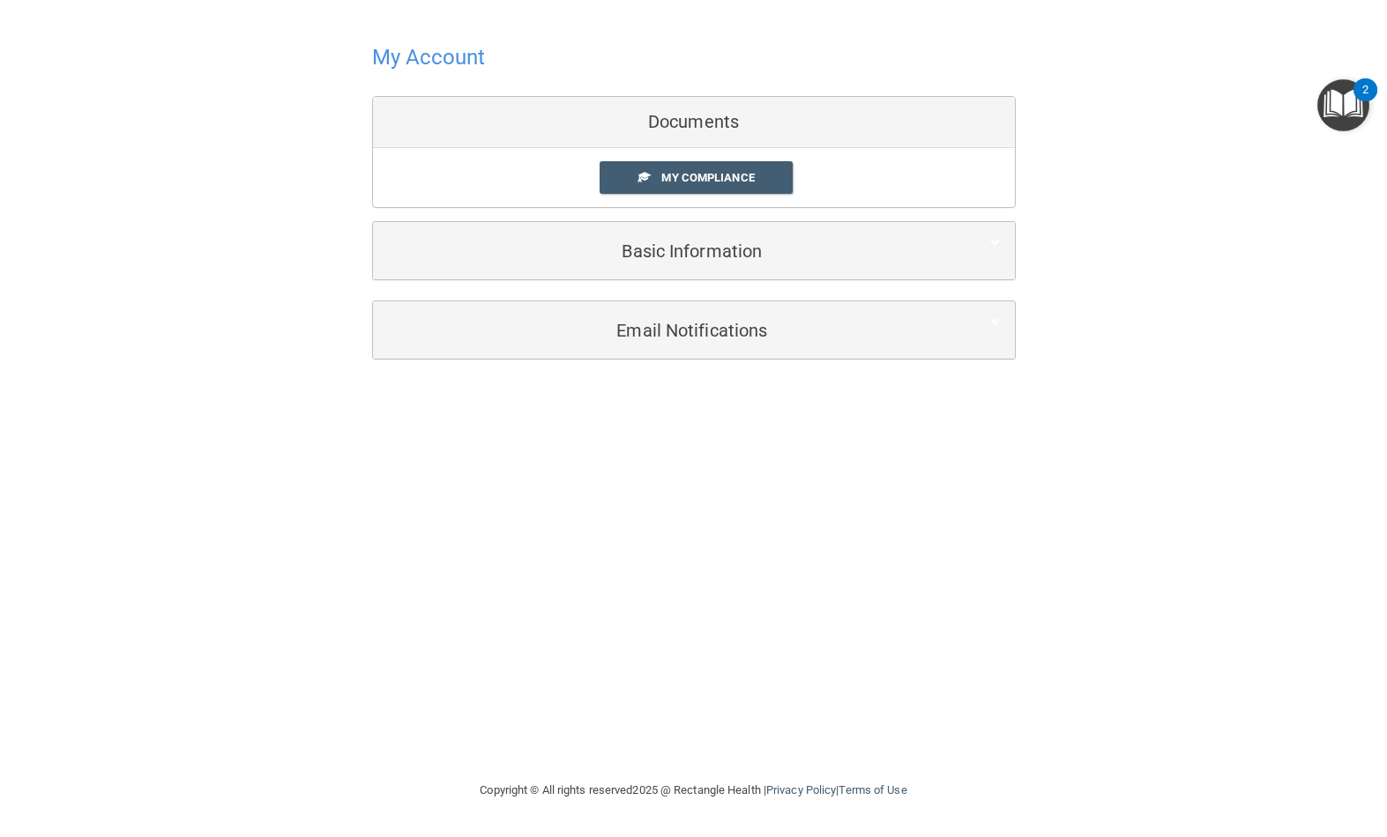
click at [730, 194] on link "My Compliance" at bounding box center [695, 177] width 193 height 33
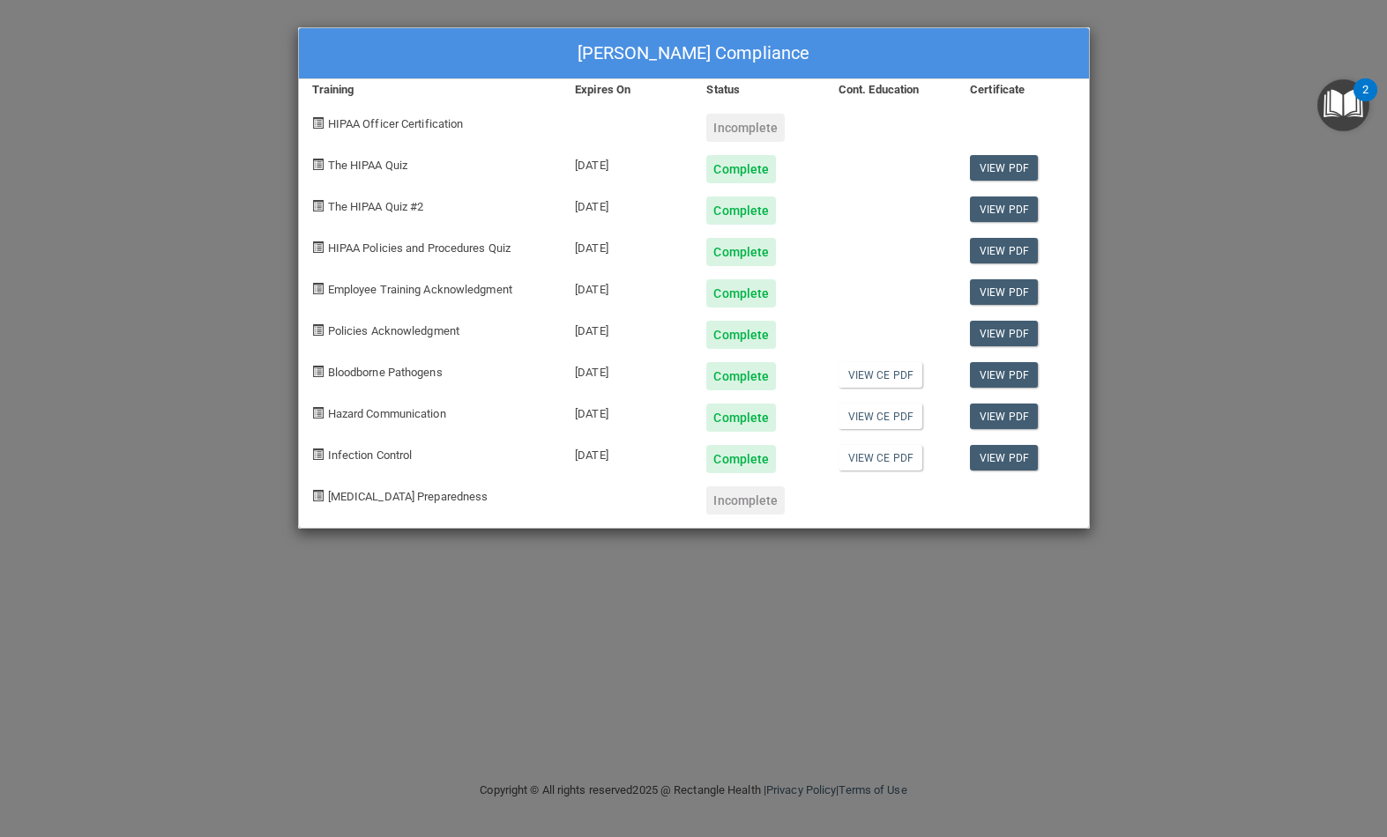
click at [896, 464] on link "View CE PDF" at bounding box center [880, 458] width 84 height 26
